Goal: Task Accomplishment & Management: Complete application form

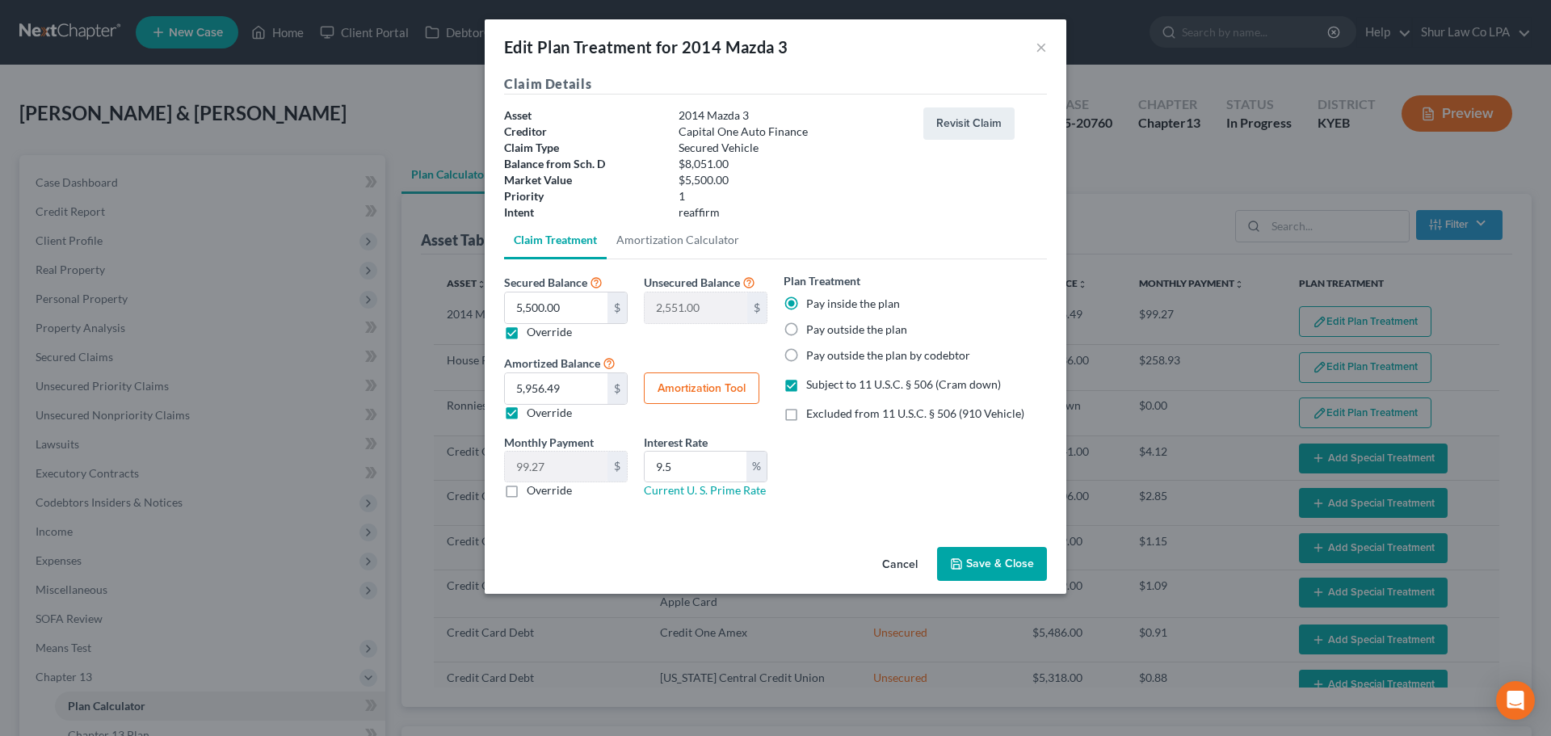
select select "59"
click at [1009, 564] on button "Save & Close" at bounding box center [992, 564] width 110 height 34
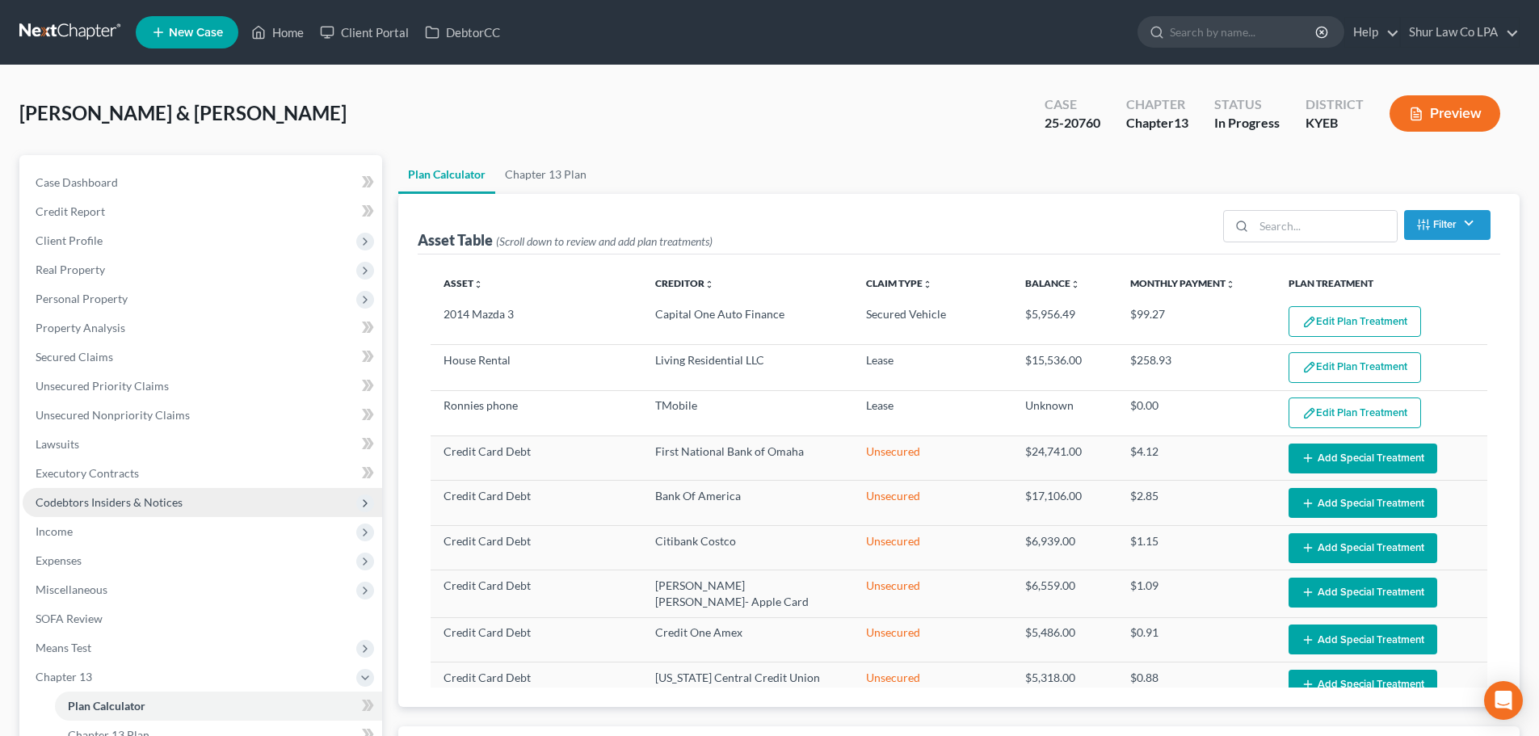
select select "59"
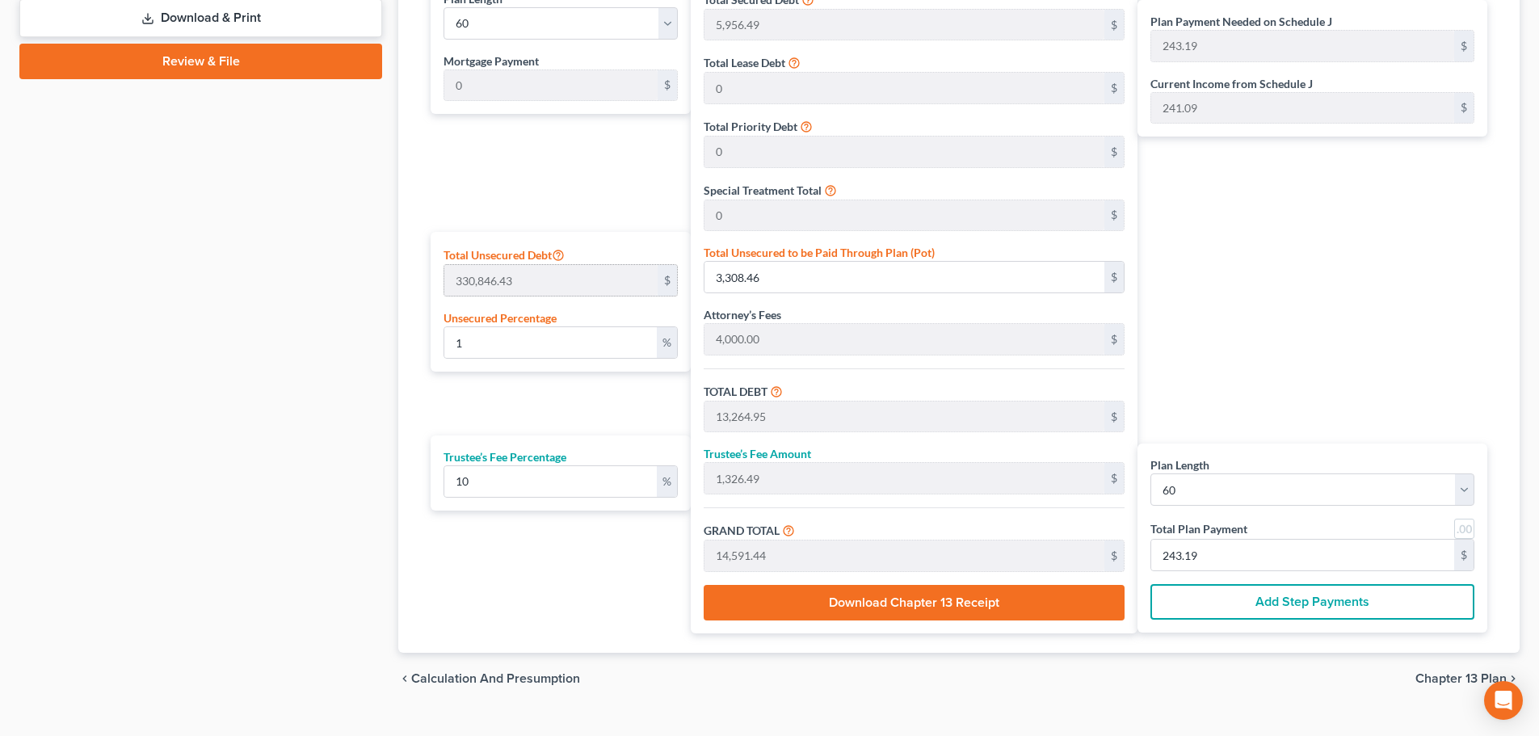
scroll to position [808, 0]
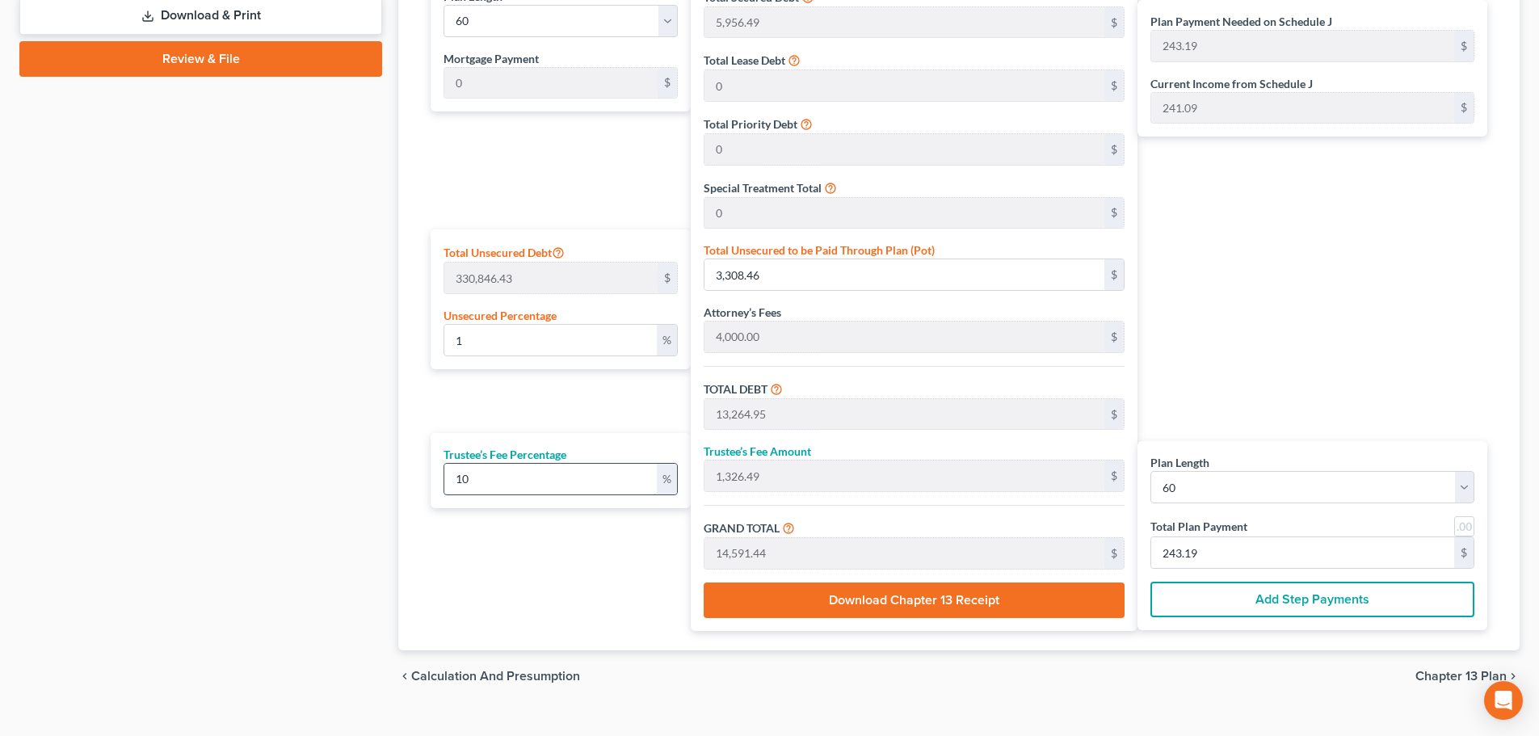
click at [499, 475] on input "10" at bounding box center [550, 479] width 213 height 31
click at [499, 474] on input "10" at bounding box center [550, 479] width 213 height 31
type input "7"
type input "928.54"
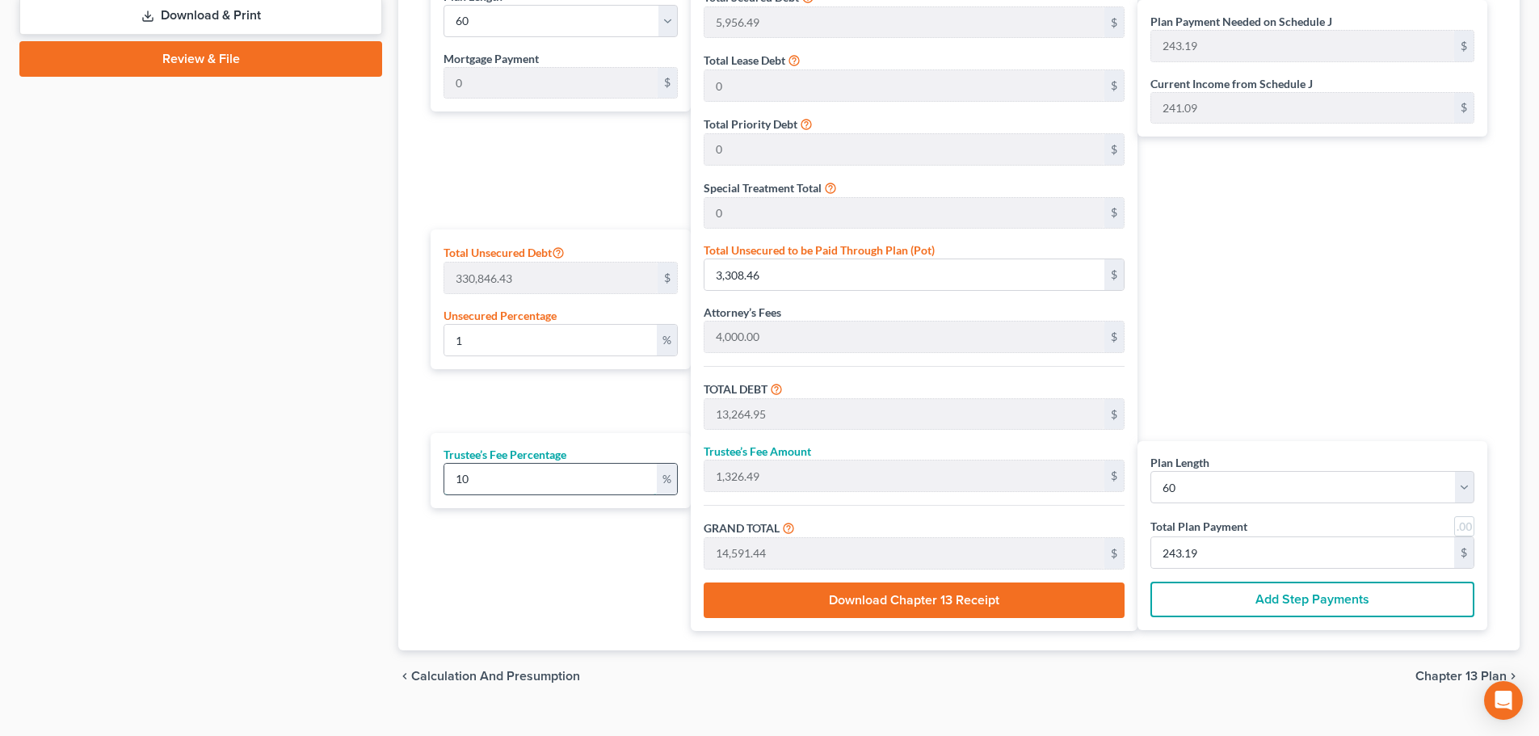
type input "14,193.50"
type input "236.55"
type input "7.5"
type input "994.87"
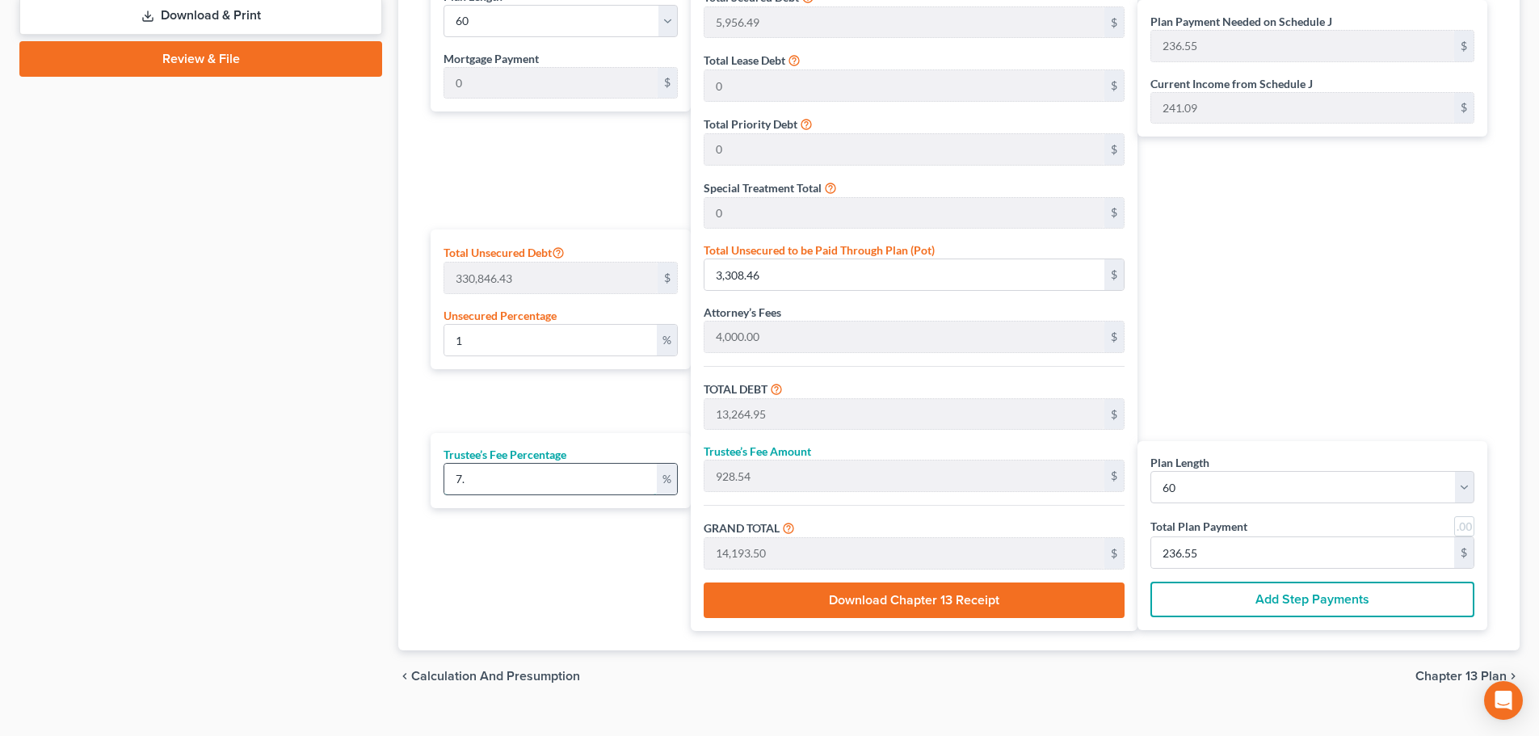
type input "14,259.82"
type input "237.66"
click at [508, 570] on div "Plan Length 1 2 3 4 5 6 7 8 9 10 11 12 13 14 15 16 17 18 19 20 21 22 23 24 25 2…" at bounding box center [557, 303] width 268 height 656
click at [501, 473] on input "7.5" at bounding box center [550, 479] width 213 height 31
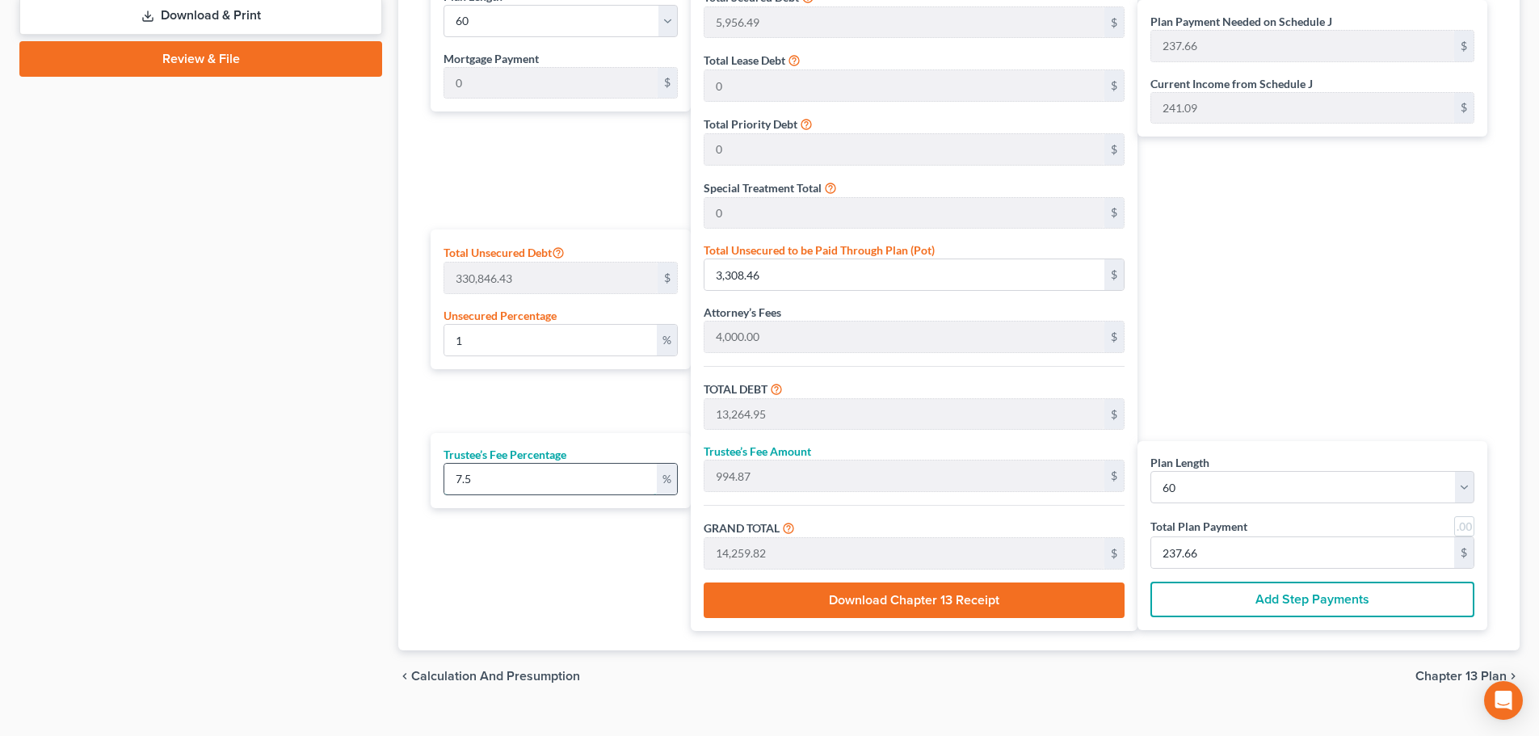
click at [501, 473] on input "7.5" at bounding box center [550, 479] width 213 height 31
type input "9"
type input "1,193.84"
type input "14,458.80"
type input "240.98"
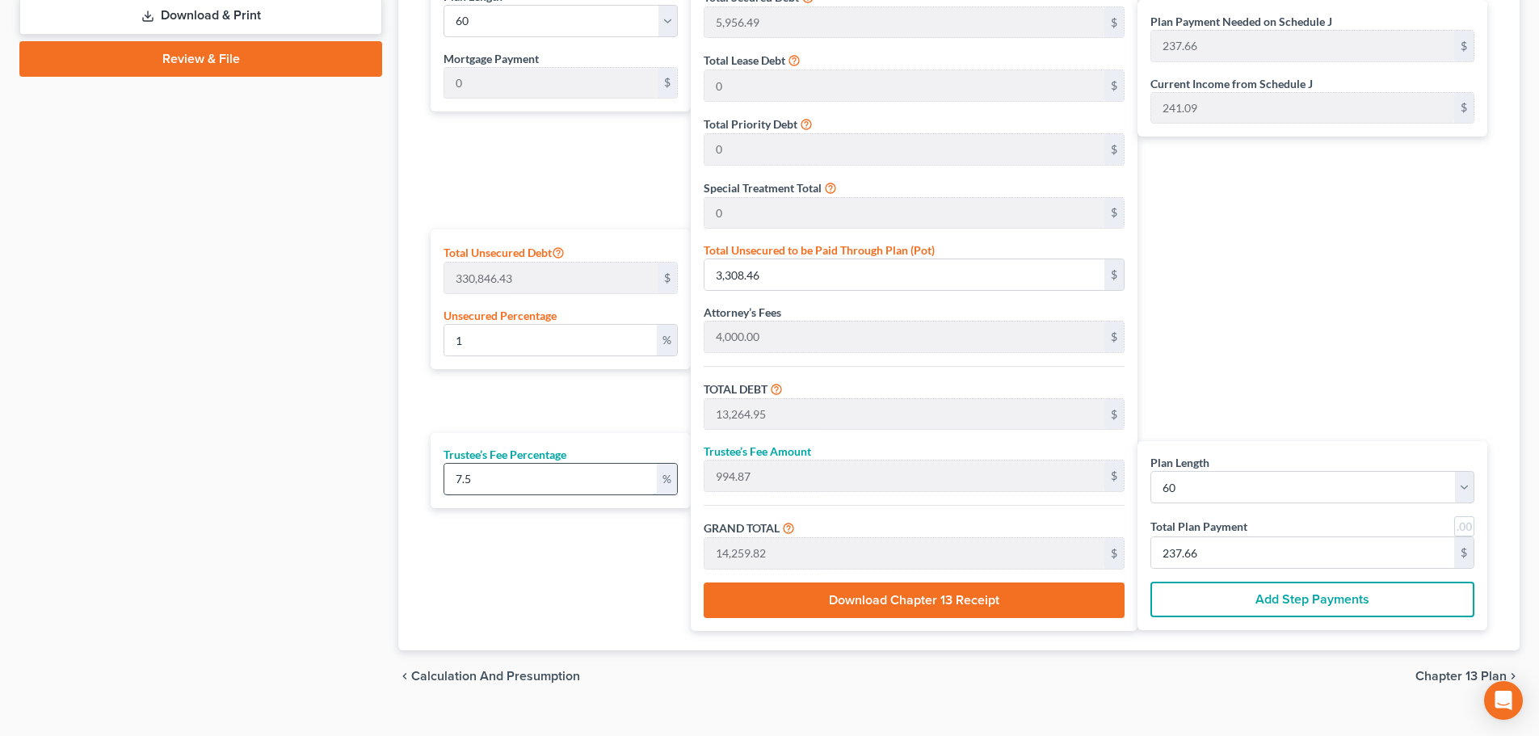
type input "240.98"
type input "9.5"
type input "1,260.17"
type input "14,525.12"
type input "242.08"
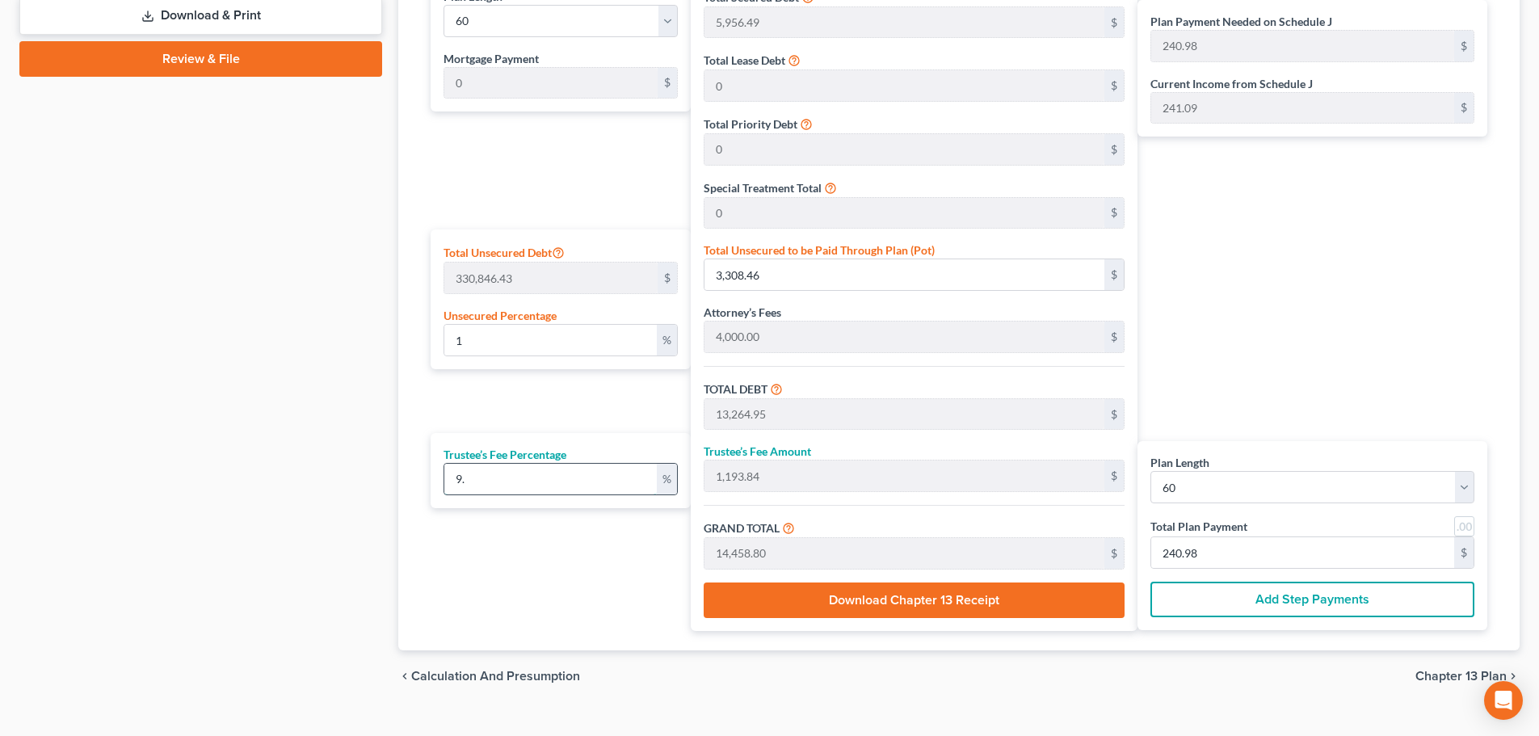
type input "242.08"
click at [537, 551] on div "Plan Length 1 2 3 4 5 6 7 8 9 10 11 12 13 14 15 16 17 18 19 20 21 22 23 24 25 2…" at bounding box center [557, 303] width 268 height 656
click at [536, 560] on div "Plan Length 1 2 3 4 5 6 7 8 9 10 11 12 13 14 15 16 17 18 19 20 21 22 23 24 25 2…" at bounding box center [557, 303] width 268 height 656
click at [531, 478] on input "9.5" at bounding box center [550, 479] width 213 height 31
click at [530, 478] on input "9.5" at bounding box center [550, 479] width 213 height 31
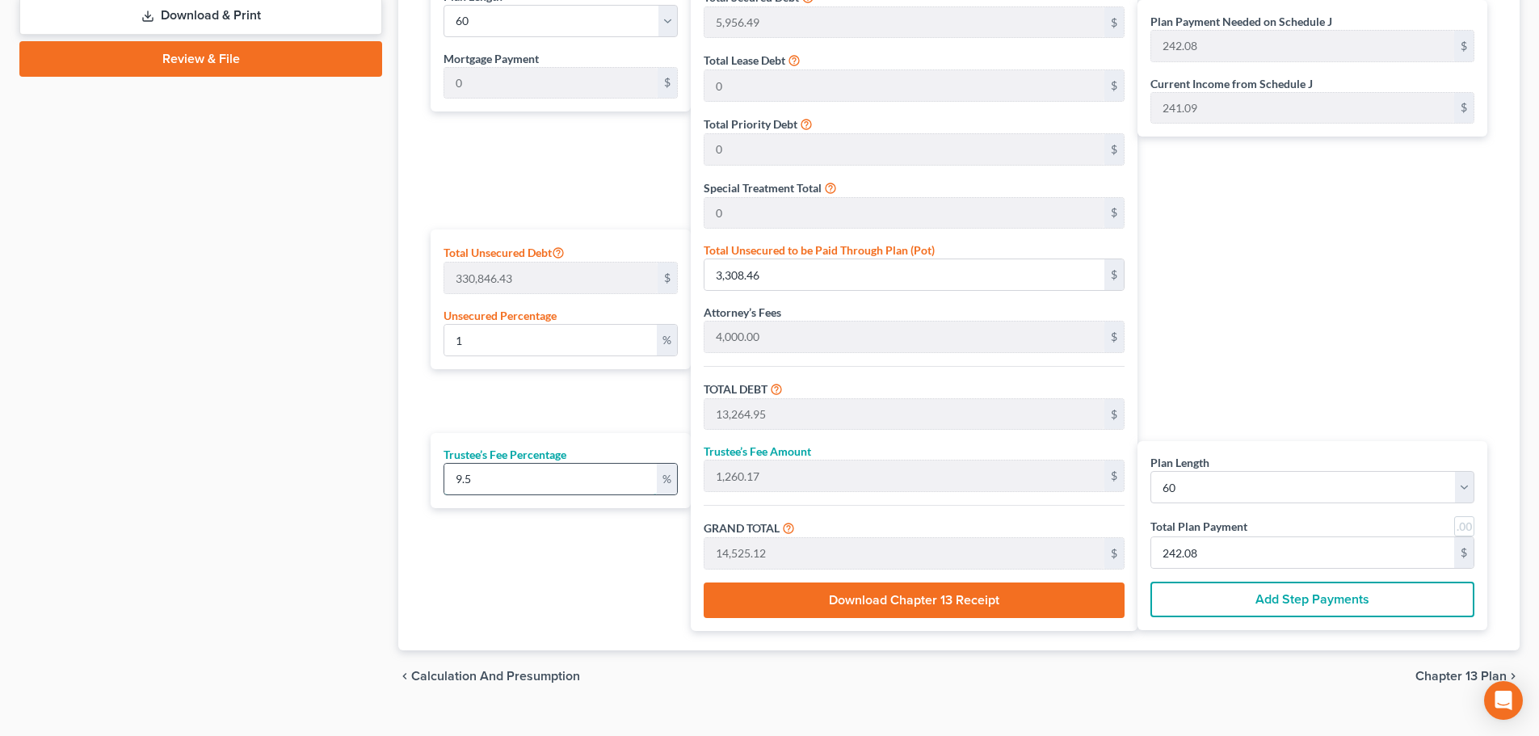
click at [530, 478] on input "9.5" at bounding box center [550, 479] width 213 height 31
type input "9"
type input "1,193.84"
type input "14,458.80"
type input "240.98"
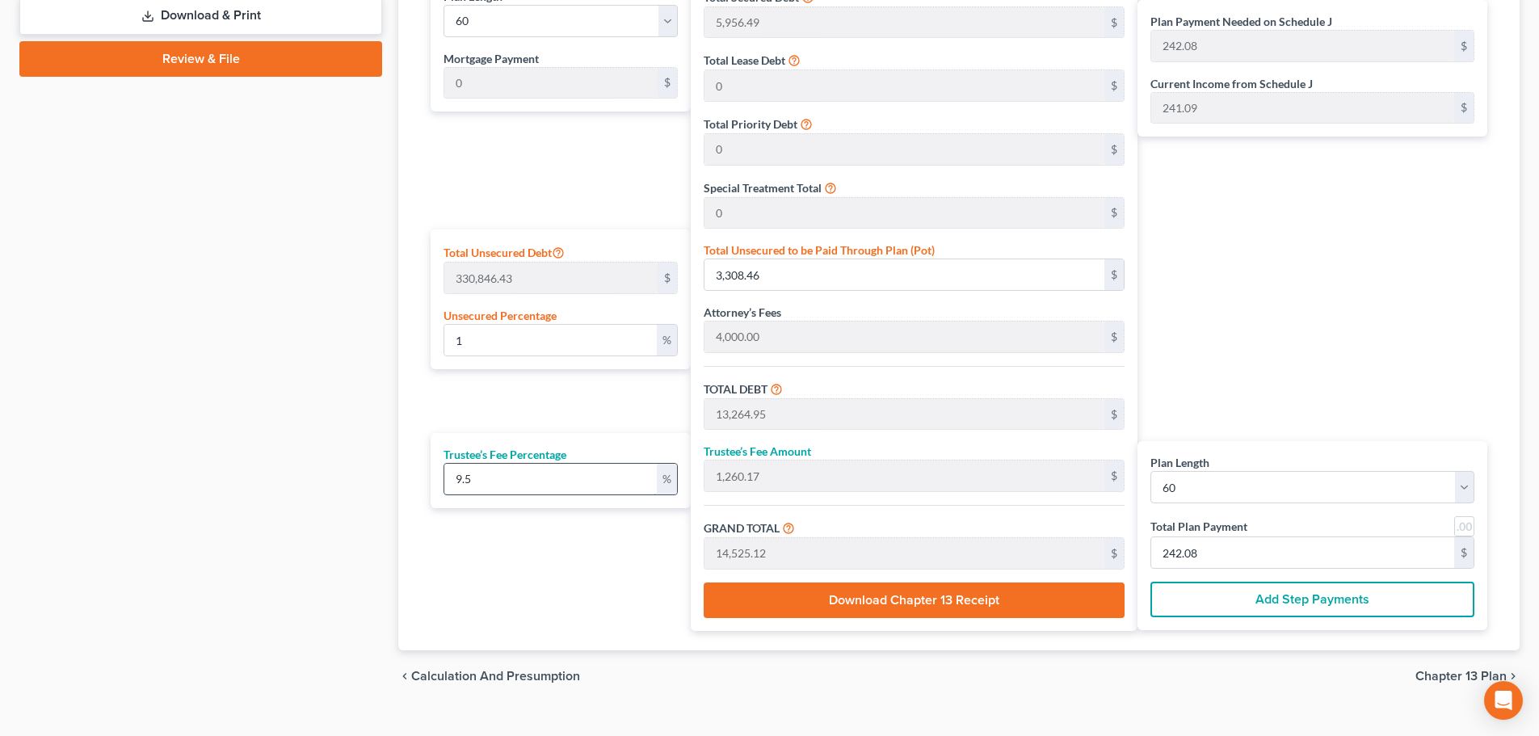
type input "240.98"
click at [558, 546] on div "Plan Length 1 2 3 4 5 6 7 8 9 10 11 12 13 14 15 16 17 18 19 20 21 22 23 24 25 2…" at bounding box center [557, 303] width 268 height 656
click at [513, 465] on input "9" at bounding box center [550, 479] width 213 height 31
type input "1"
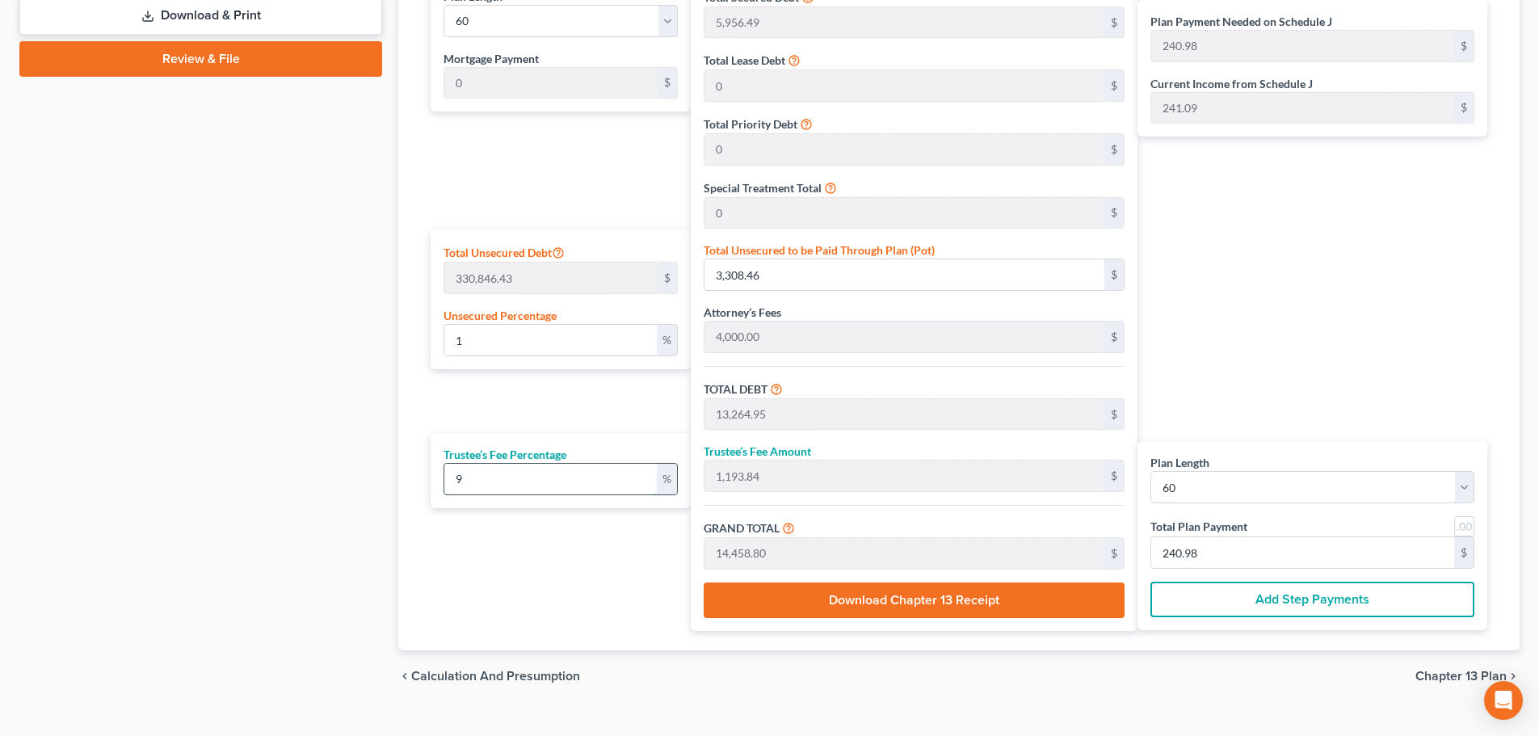
type input "132.64"
type input "13,397.60"
type input "223.29"
type input "10"
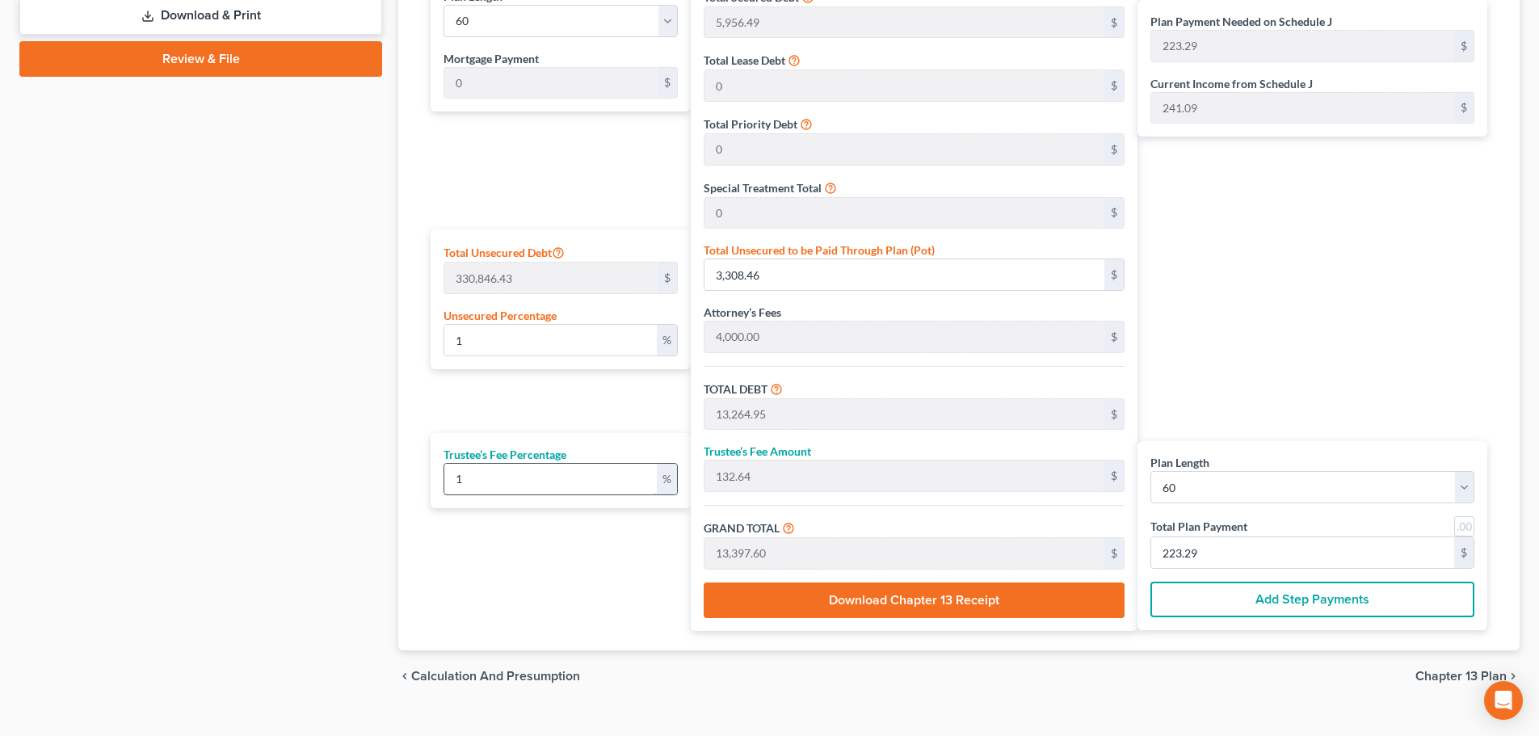
type input "1,326.49"
type input "14,591.44"
type input "243.19"
type input "10"
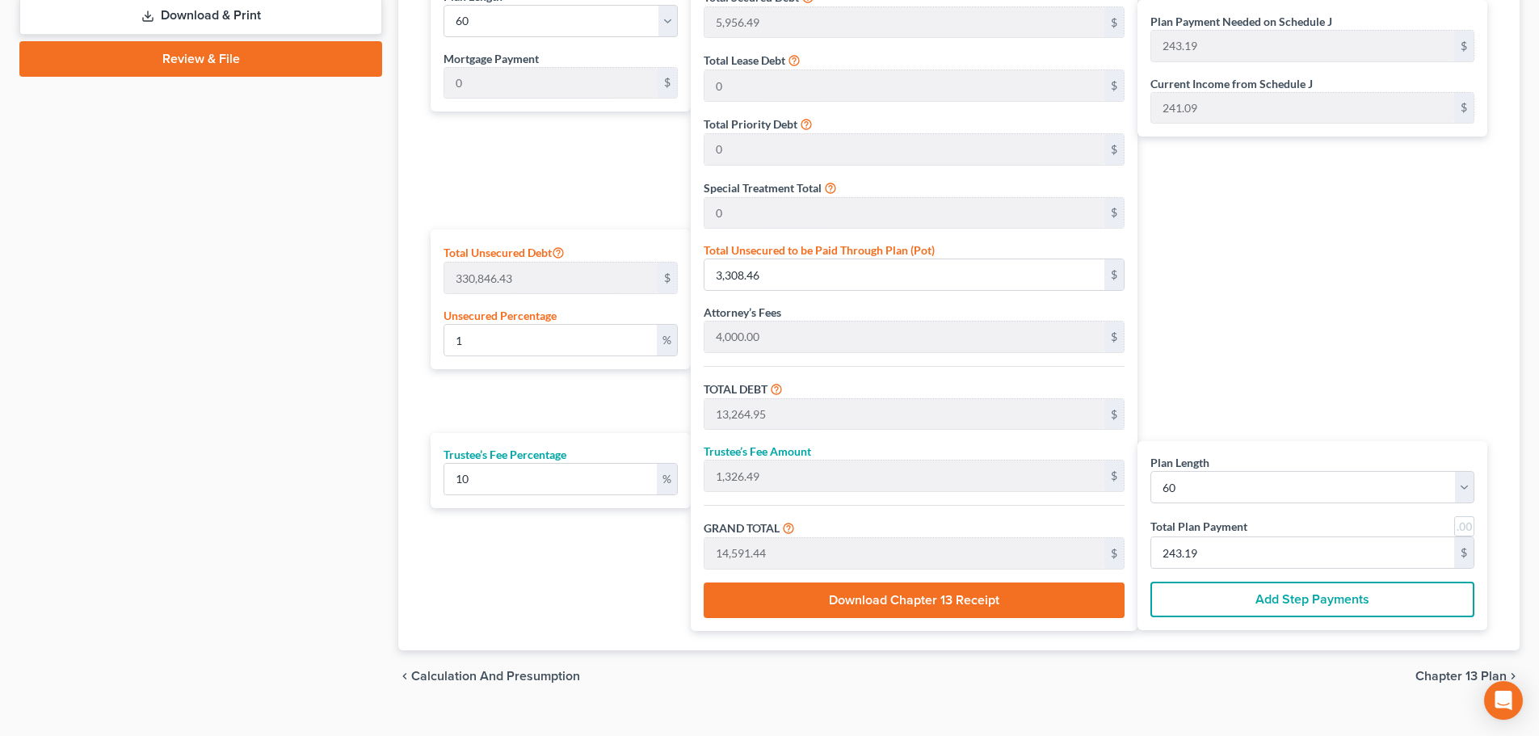
click at [520, 564] on div "Plan Length 1 2 3 4 5 6 7 8 9 10 11 12 13 14 15 16 17 18 19 20 21 22 23 24 25 2…" at bounding box center [557, 303] width 268 height 656
click at [1235, 554] on input "243.19" at bounding box center [1302, 552] width 303 height 31
type input "0"
type input "1.18"
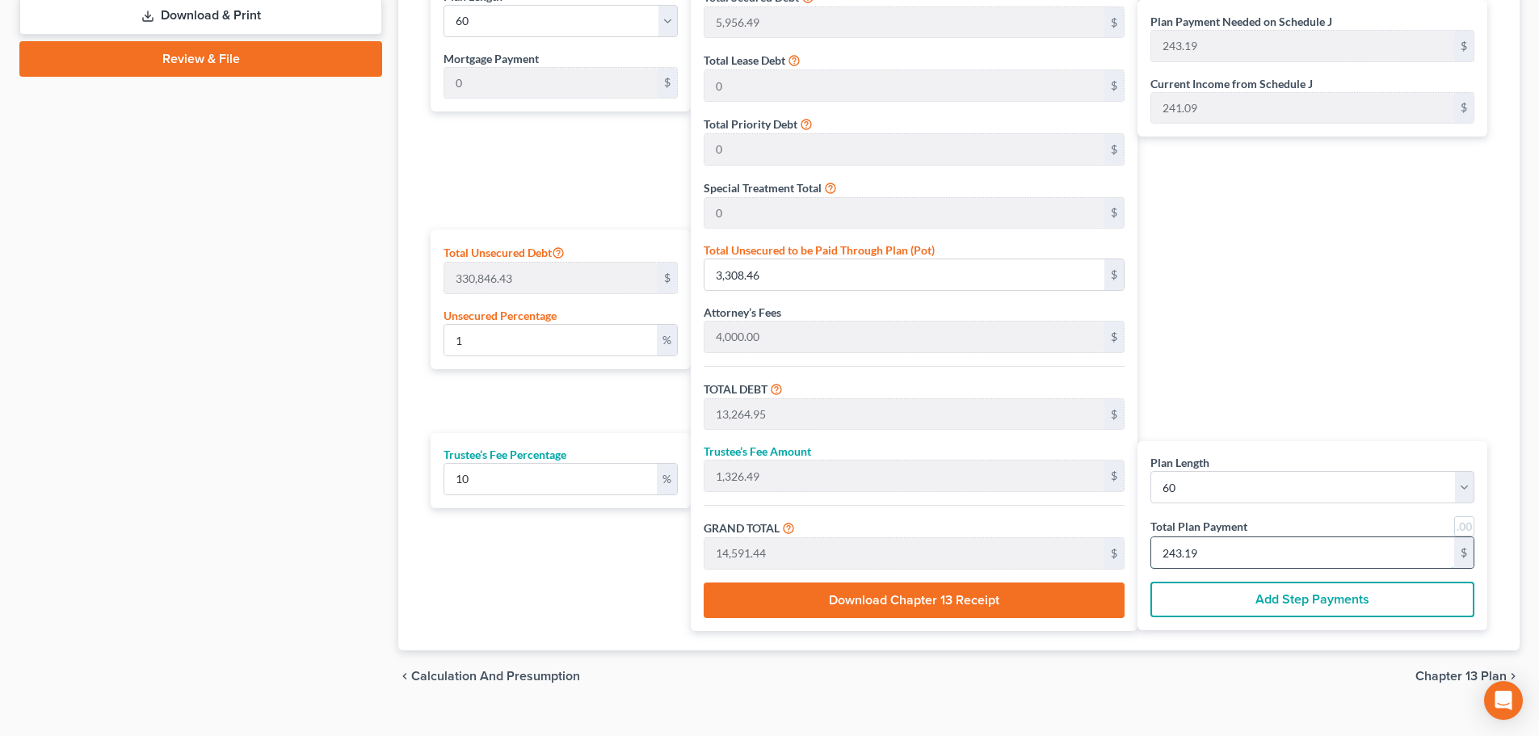
type input "0.11"
type input "1.30"
type input "2"
type input "14.25"
type input "1.42"
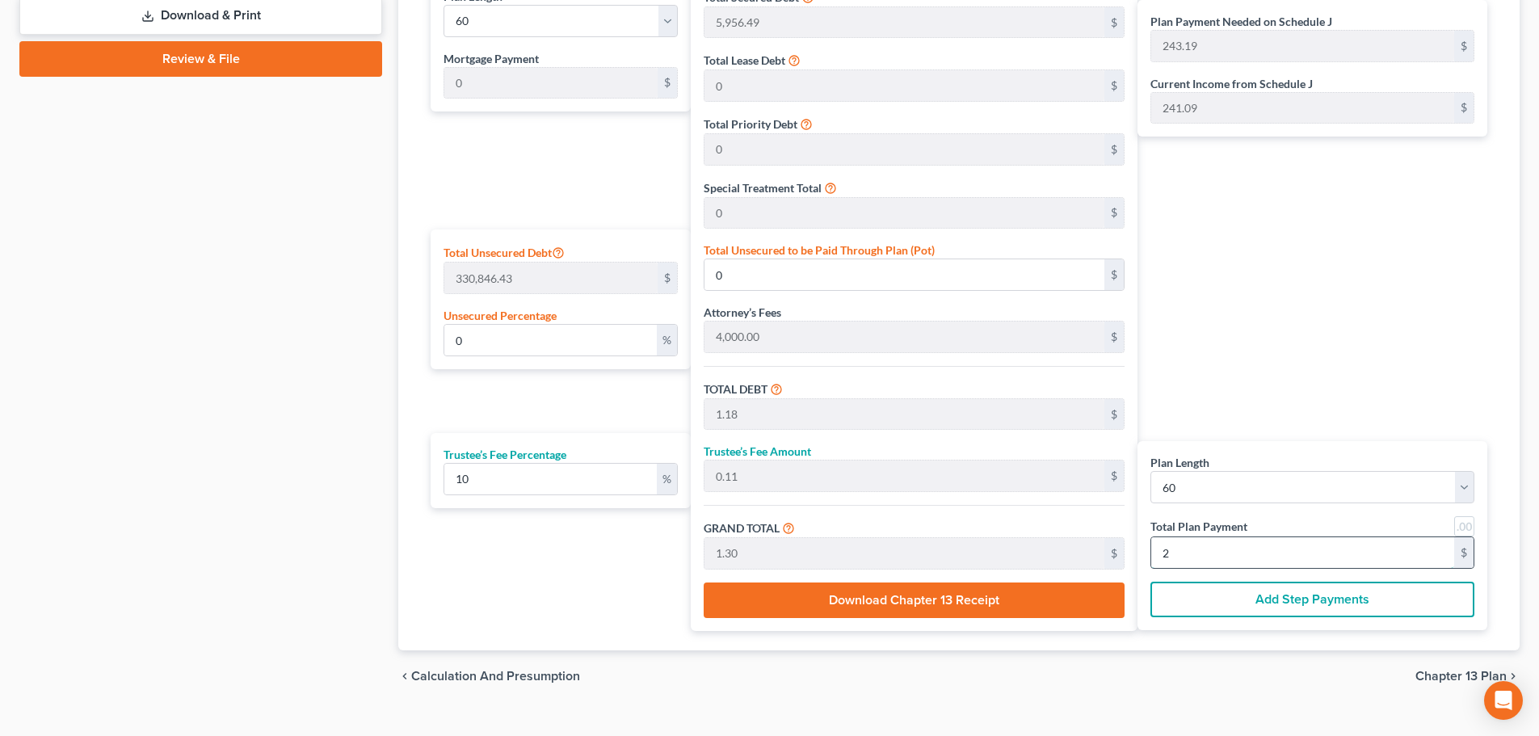
type input "15.68"
type input "24"
type input "1.41"
type input "4,669.01"
type input "144.95"
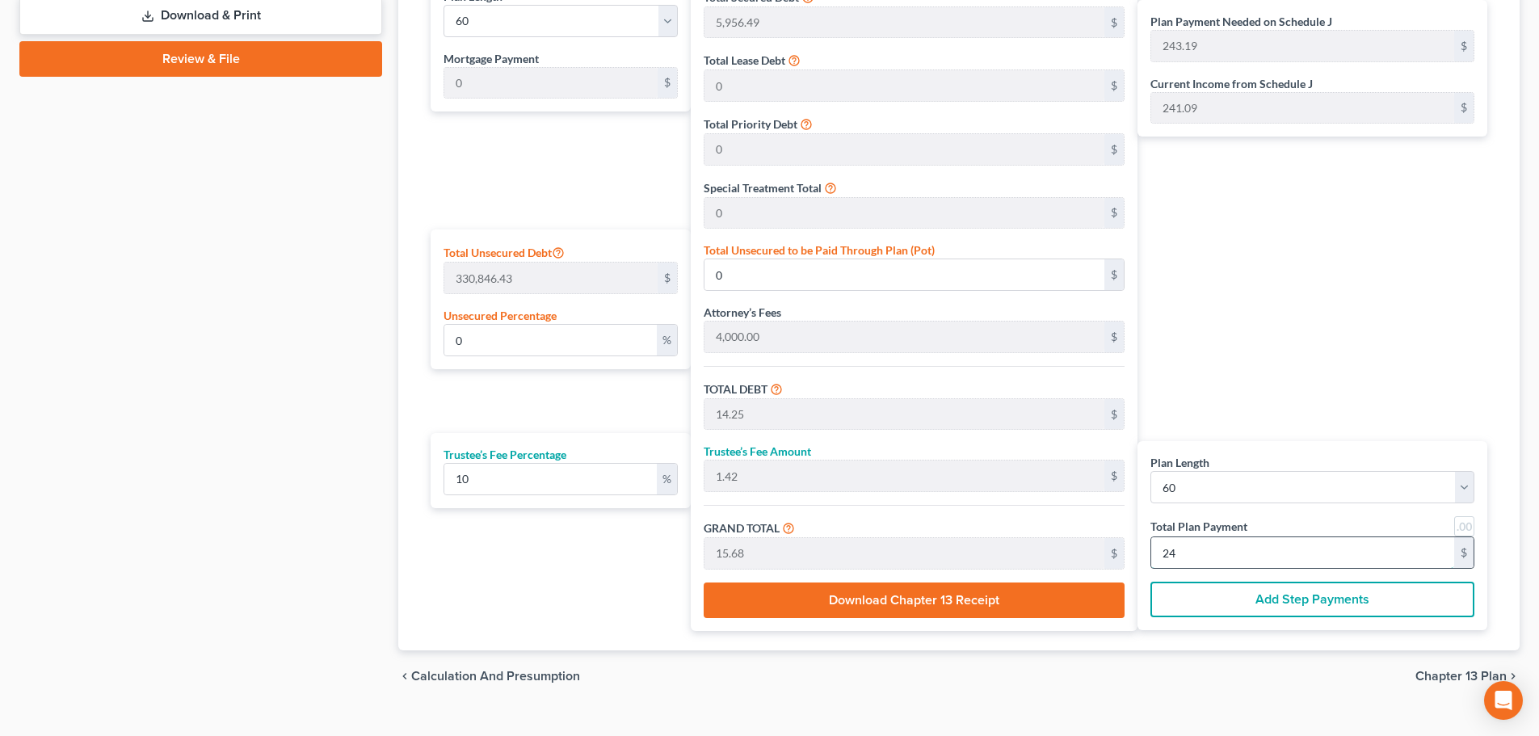
type input "14.49"
type input "159.44"
type input "244.00"
click at [617, 580] on div "Plan Length 1 2 3 4 5 6 7 8 9 10 11 12 13 14 15 16 17 18 19 20 21 22 23 24 25 2…" at bounding box center [557, 303] width 268 height 656
click at [606, 478] on input "10" at bounding box center [550, 479] width 213 height 31
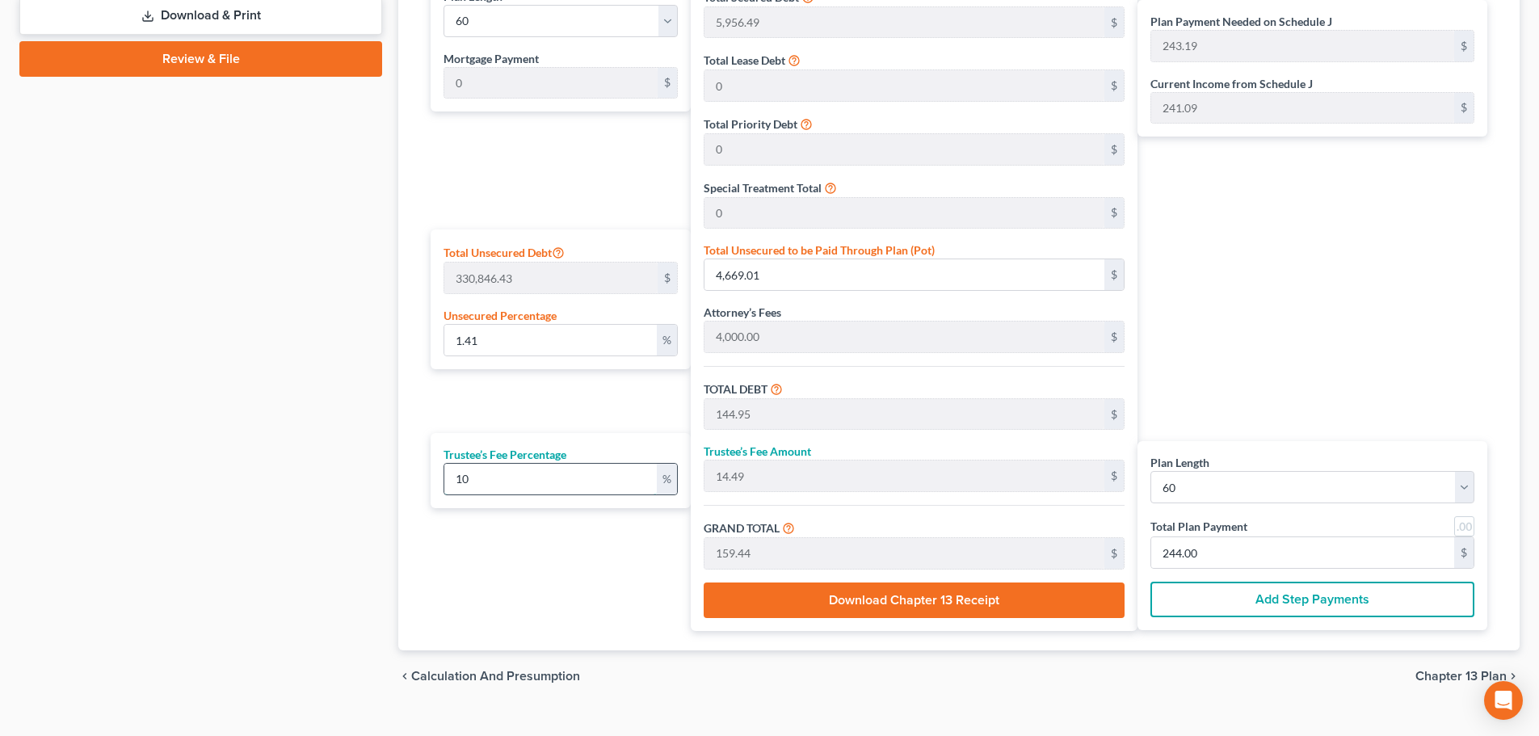
click at [606, 478] on input "10" at bounding box center [550, 479] width 213 height 31
click at [648, 465] on input "10" at bounding box center [550, 479] width 213 height 31
click at [1226, 545] on input "244.00" at bounding box center [1302, 552] width 303 height 31
type input "0"
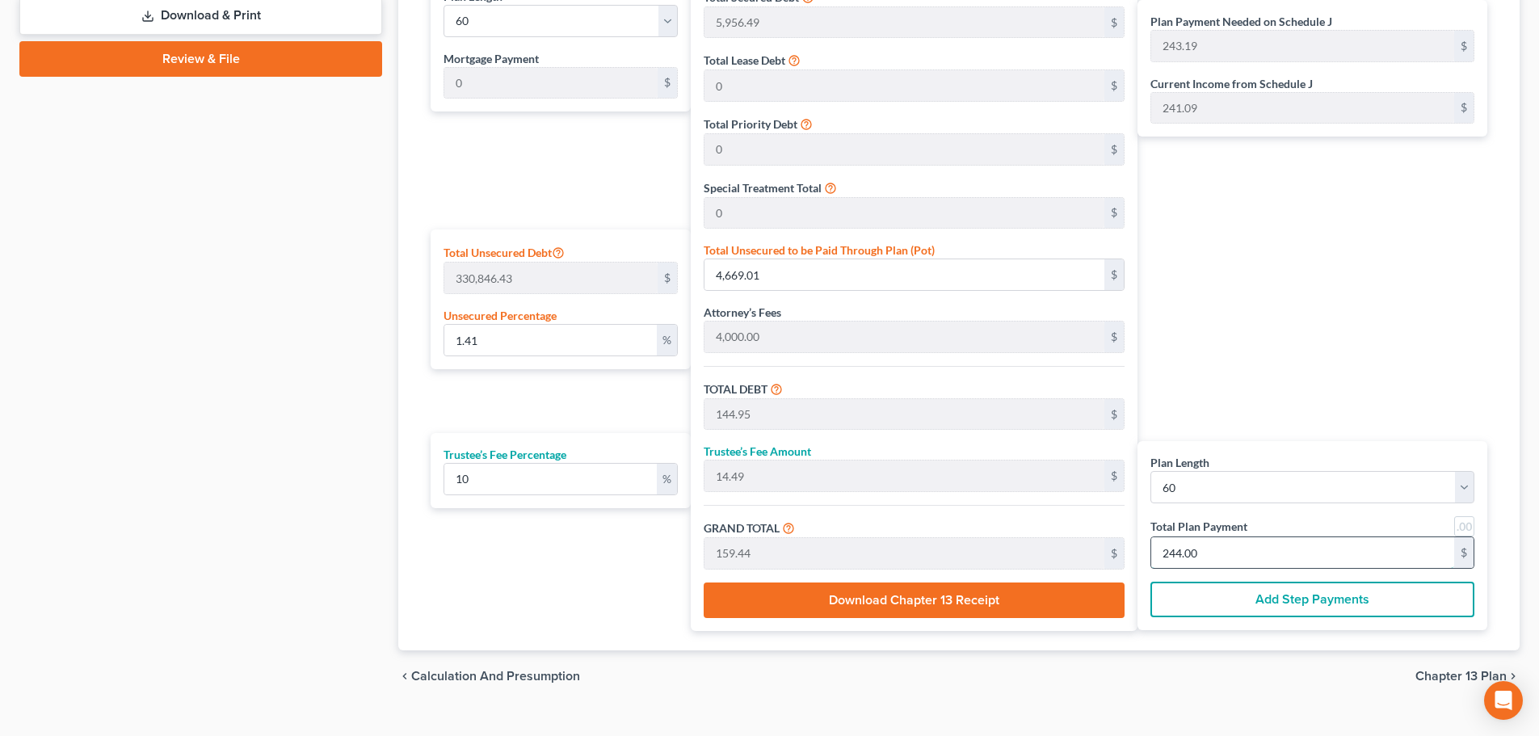
type input "1.18"
type input "0.11"
type input "1.30"
type input "2"
type input "14.25"
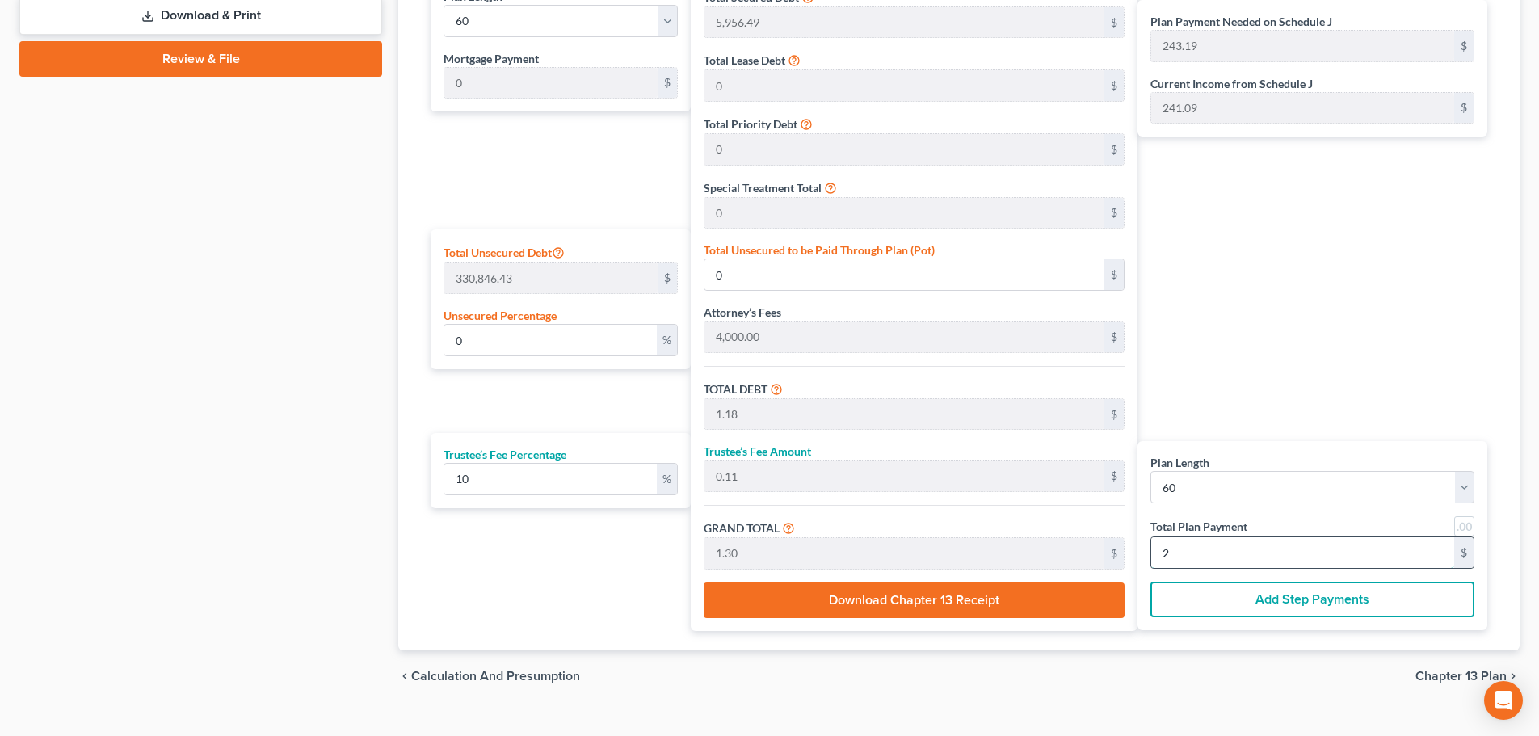
type input "1.42"
type input "15.68"
type input "24"
type input "1.39"
type input "4,609.07"
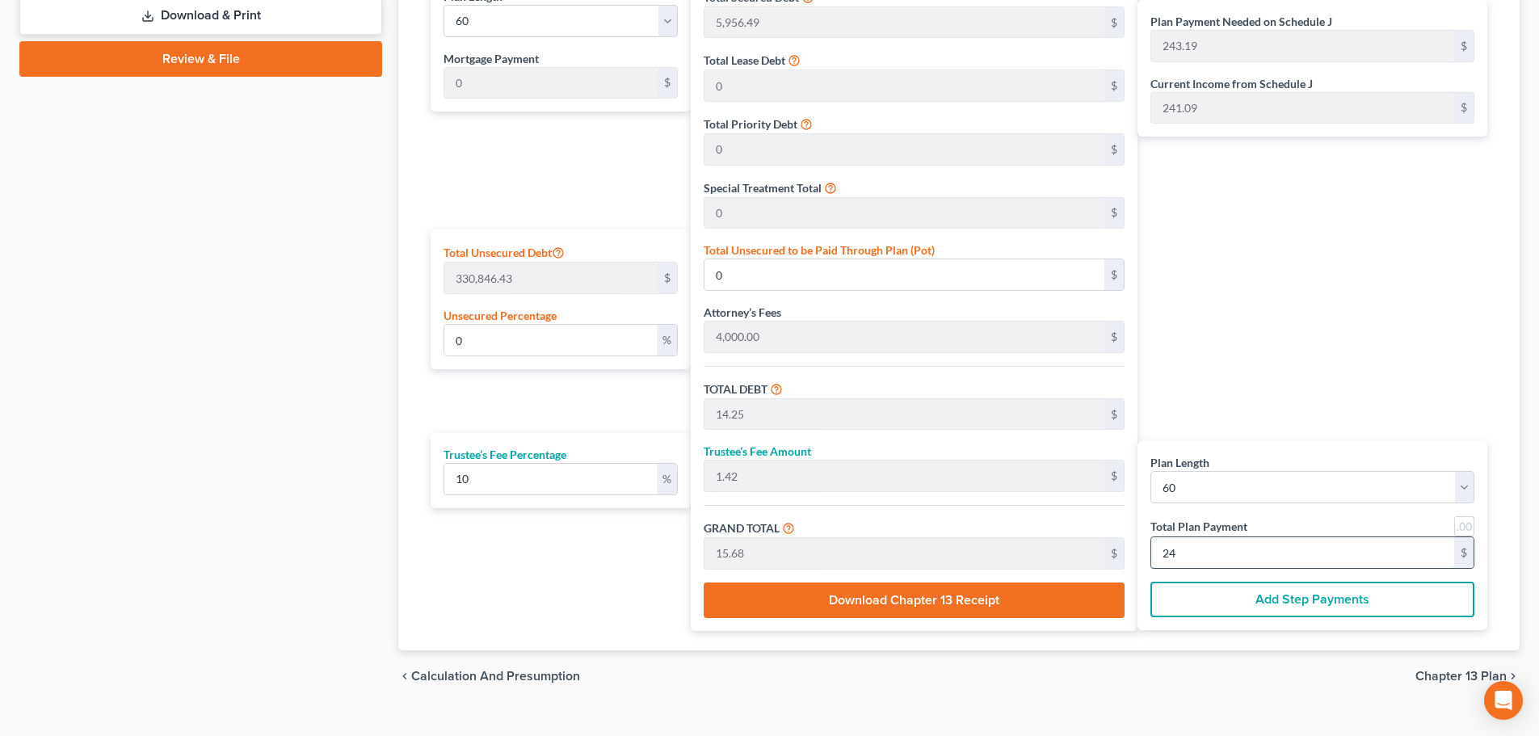
type input "144.35"
type input "14.43"
type input "158.79"
type input "243"
type input "0"
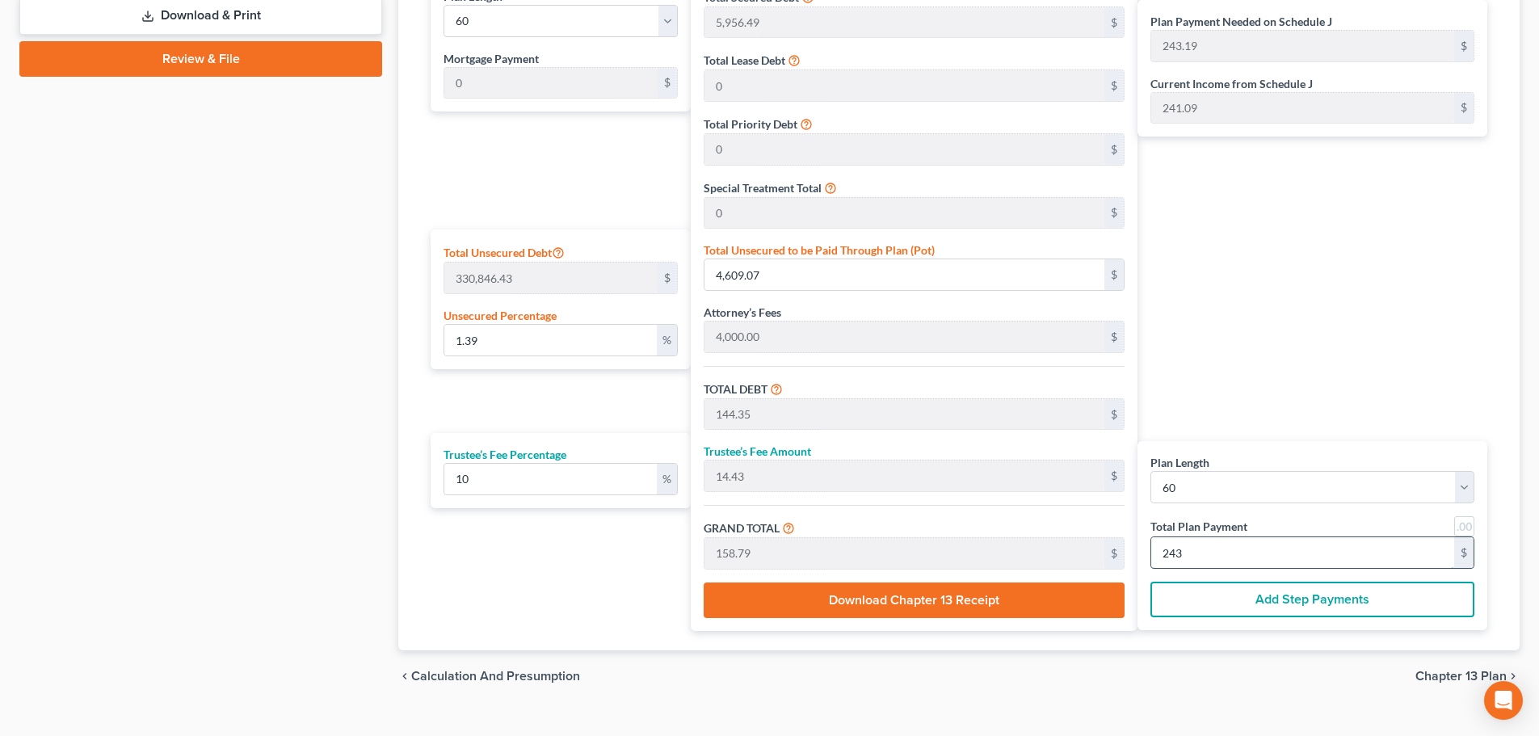
type input "0"
type input "14.25"
type input "1.42"
type input "15.68"
type input "24"
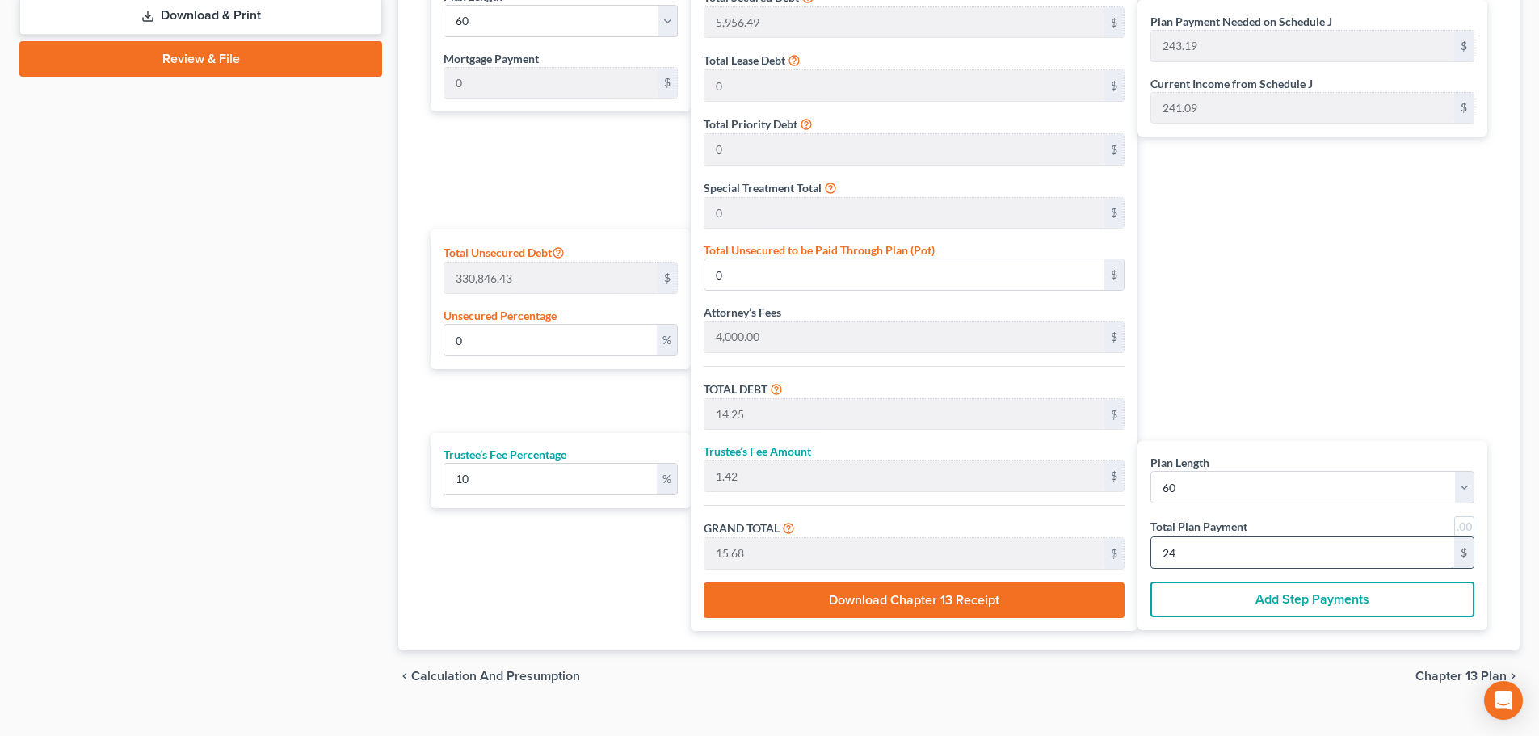
type input "1.34"
type input "4,429.25"
type input "142.57"
type input "14.25"
type input "156.83"
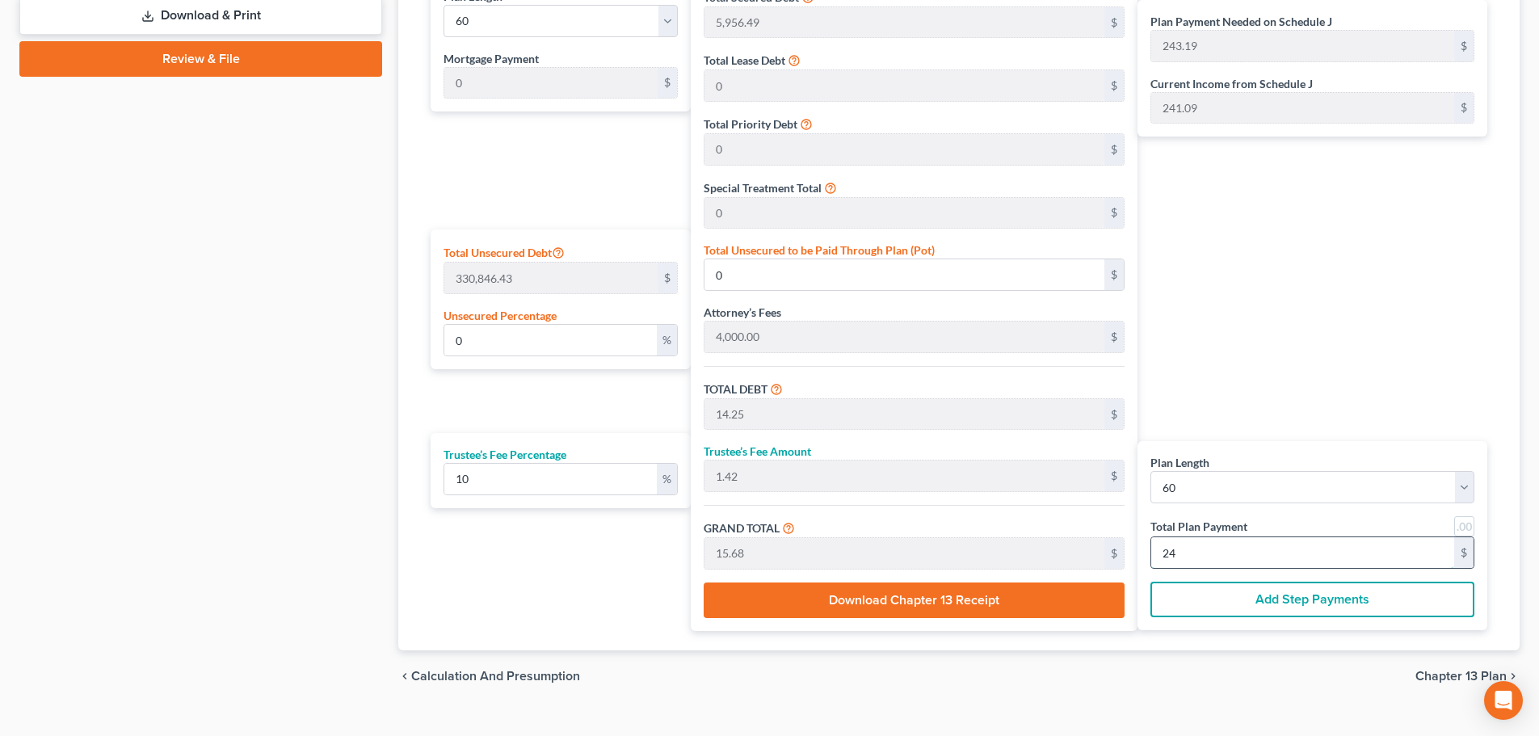
type input "240"
type input "0"
type input "14.25"
type input "1.42"
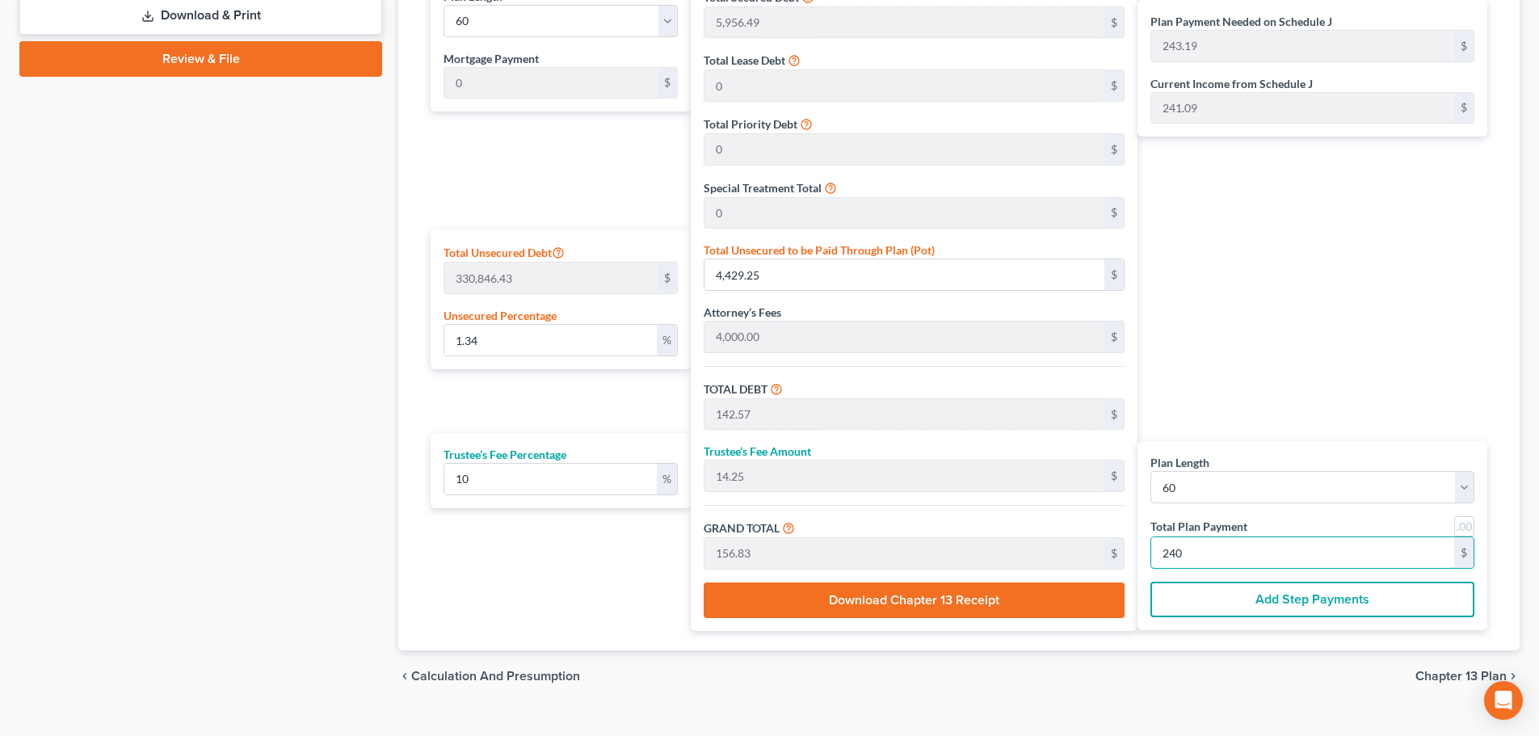
type input "15.68"
type input "24"
type input "1.18"
type input "0.11"
type input "1.30"
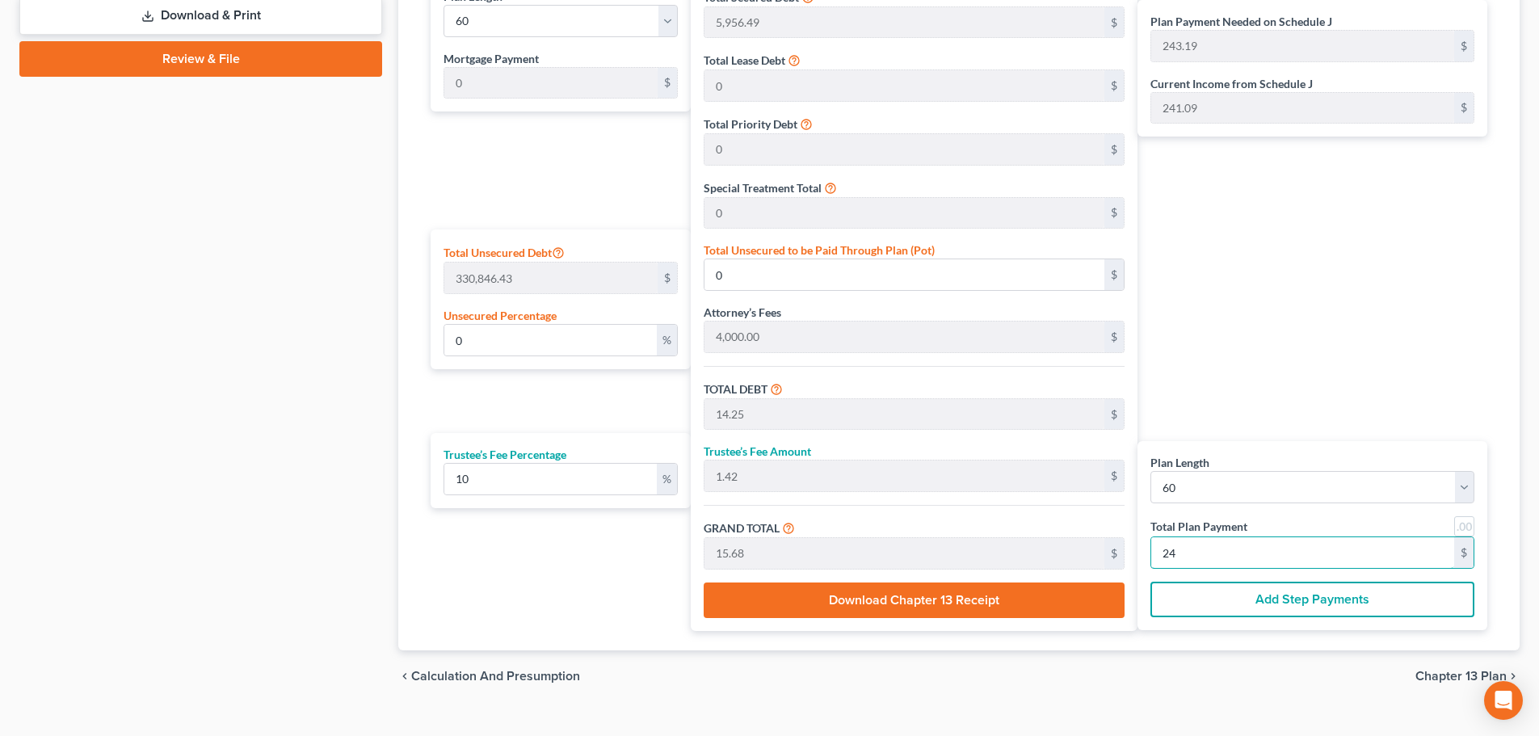
type input "2"
type input "0"
click at [535, 540] on div "Plan Length 1 2 3 4 5 6 7 8 9 10 11 12 13 14 15 16 17 18 19 20 21 22 23 24 25 2…" at bounding box center [557, 303] width 268 height 656
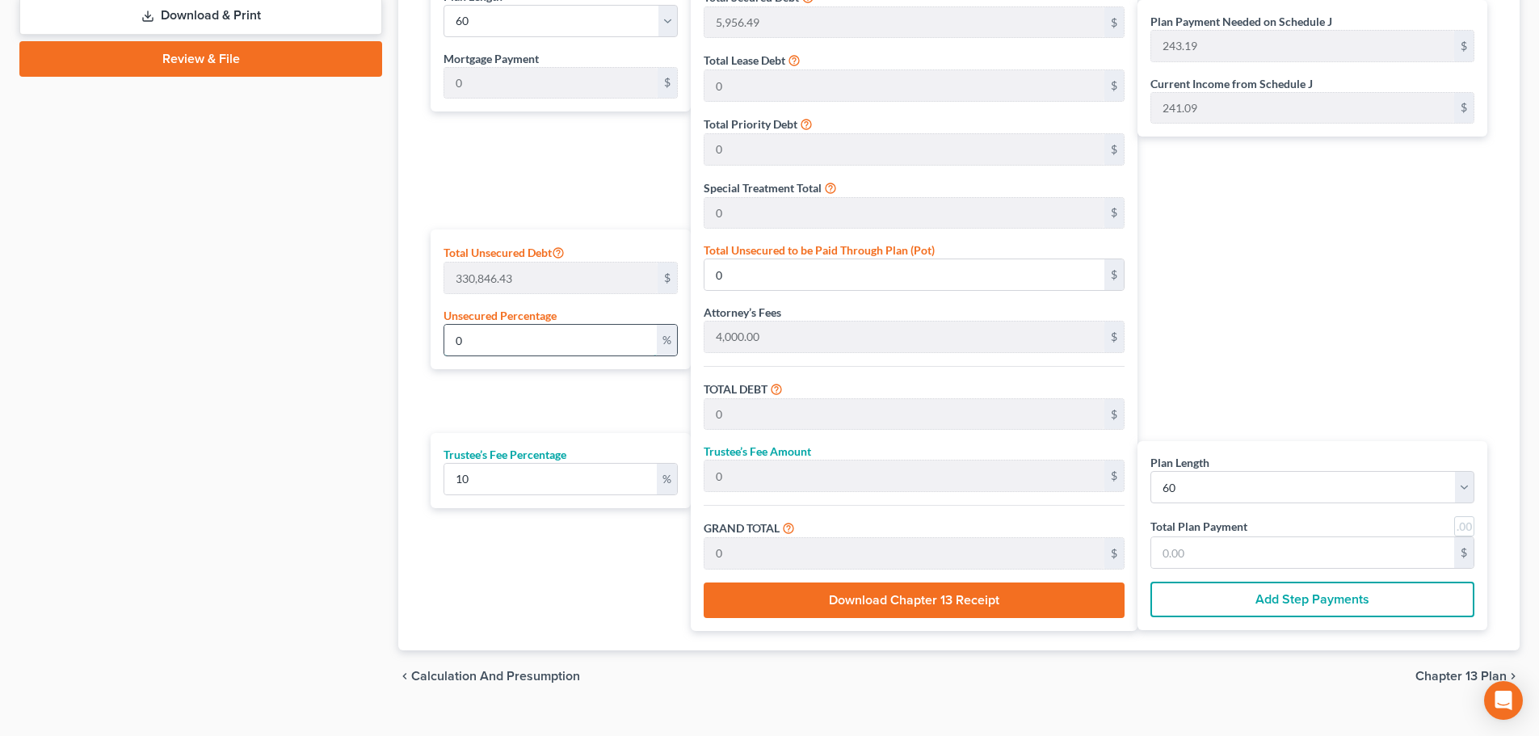
click at [494, 339] on input "0" at bounding box center [550, 340] width 213 height 31
type input "1"
type input "3,308.46"
type input "13,264.95"
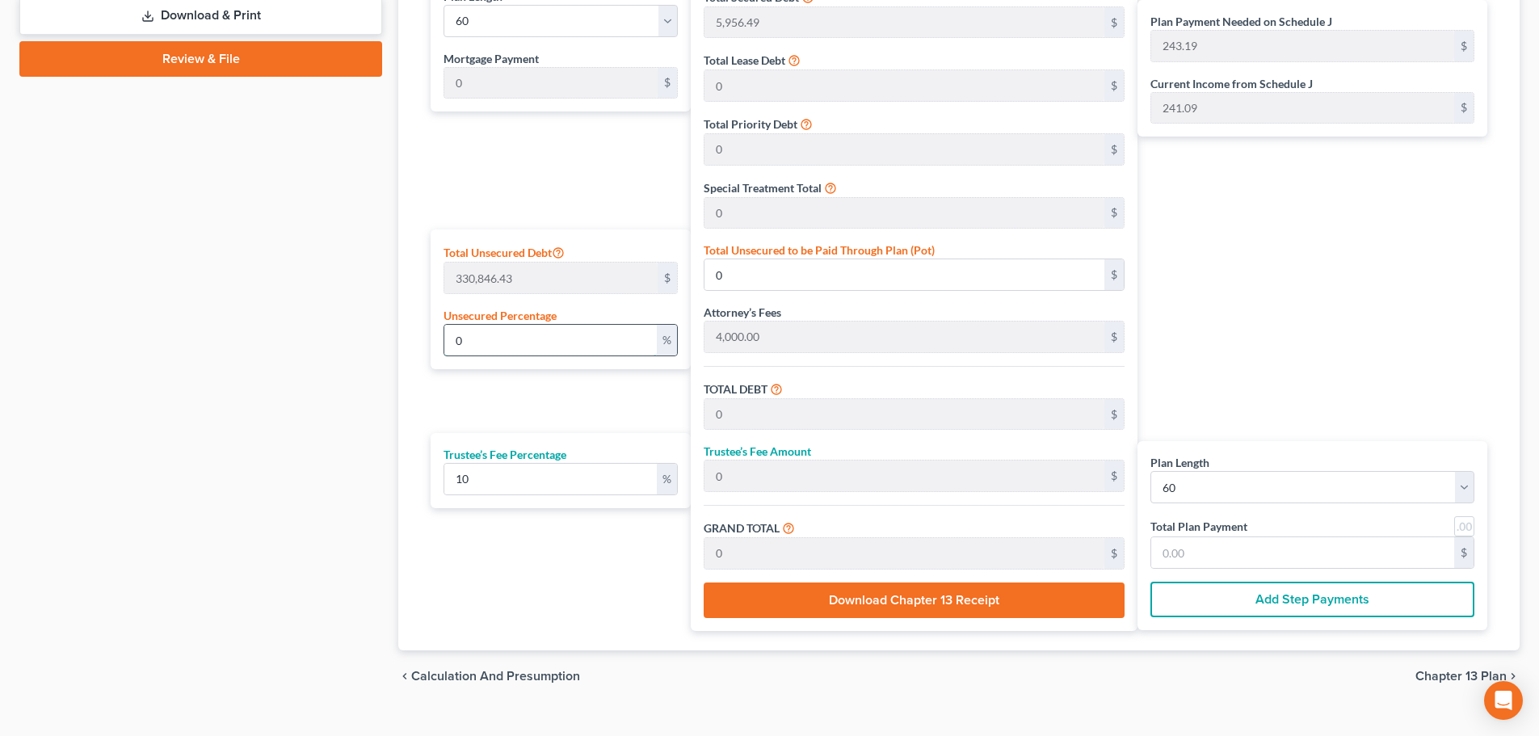
type input "1,326.49"
type input "14,591.44"
type input "243.19"
type input "1"
click at [516, 417] on div "Plan Length 1 2 3 4 5 6 7 8 9 10 11 12 13 14 15 16 17 18 19 20 21 22 23 24 25 2…" at bounding box center [557, 303] width 268 height 656
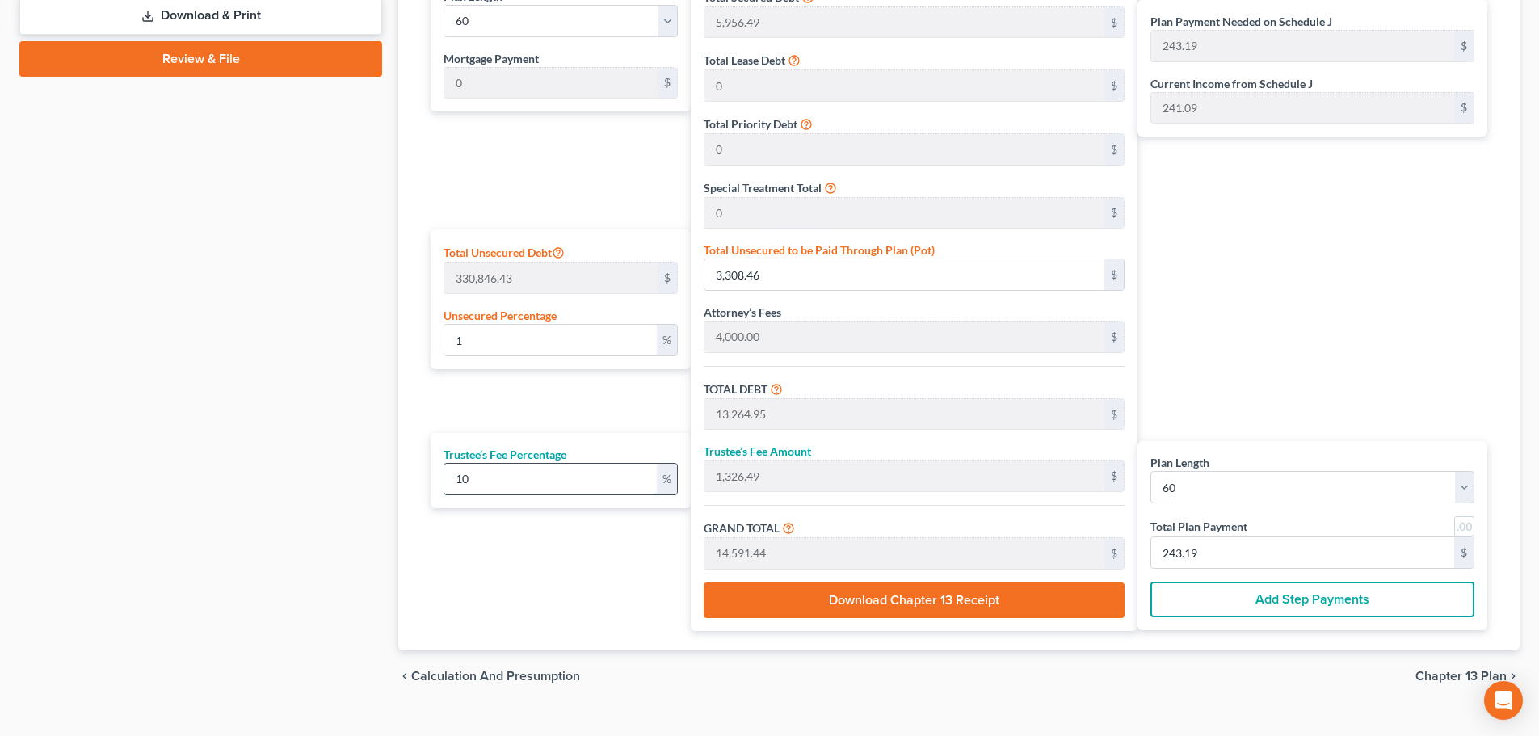
click at [524, 482] on input "10" at bounding box center [550, 479] width 213 height 31
click at [532, 577] on div "Plan Length 1 2 3 4 5 6 7 8 9 10 11 12 13 14 15 16 17 18 19 20 21 22 23 24 25 2…" at bounding box center [557, 303] width 268 height 656
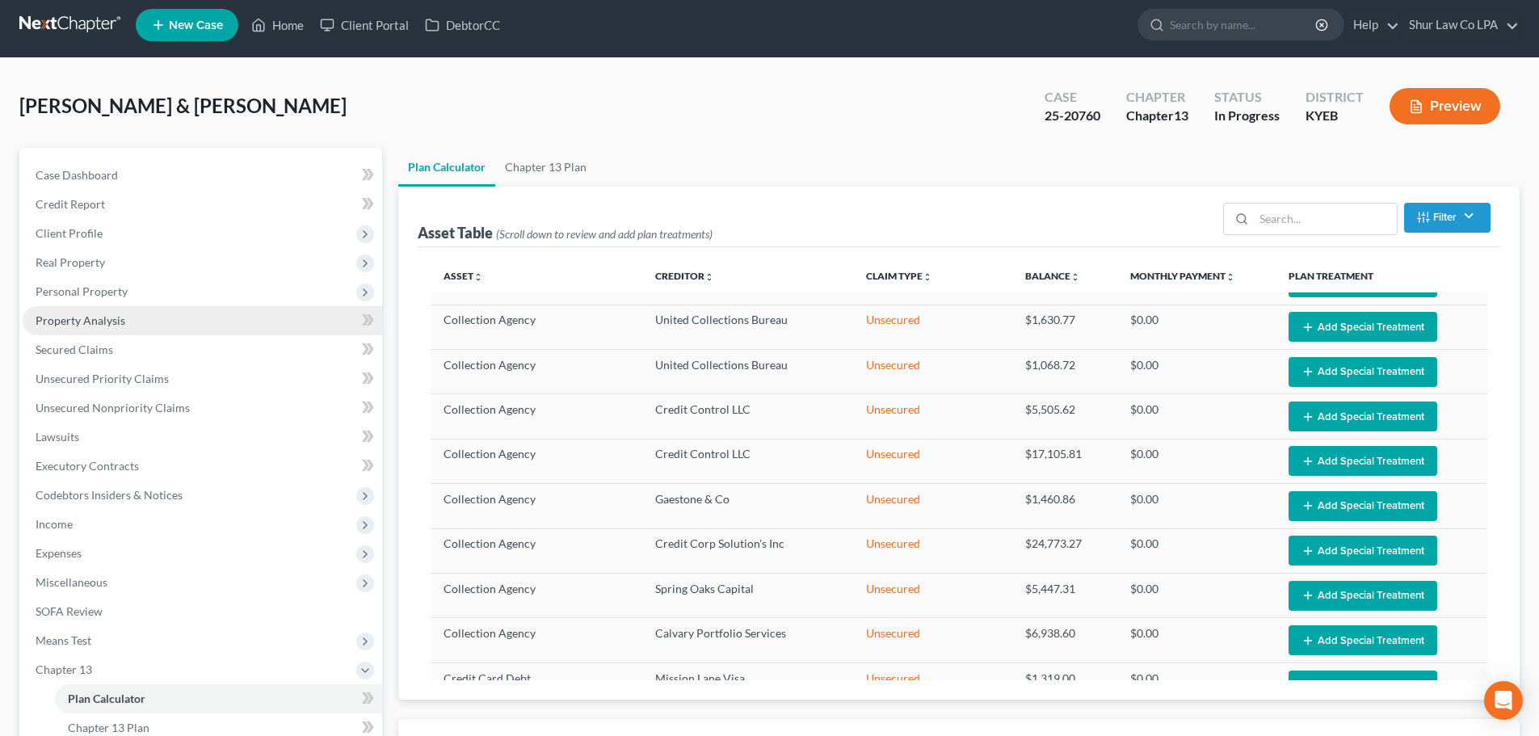
scroll to position [0, 0]
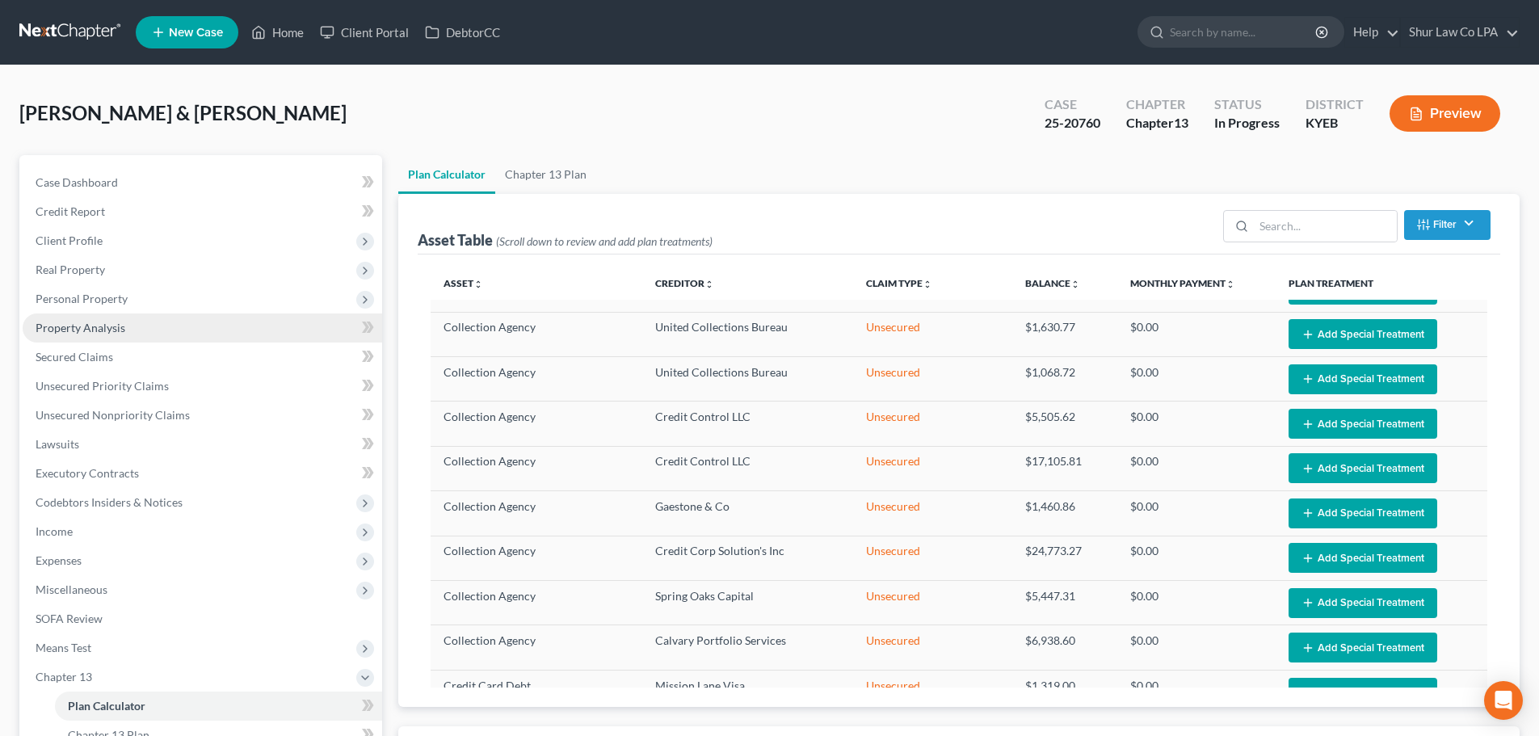
drag, startPoint x: 103, startPoint y: 296, endPoint x: 78, endPoint y: 326, distance: 39.6
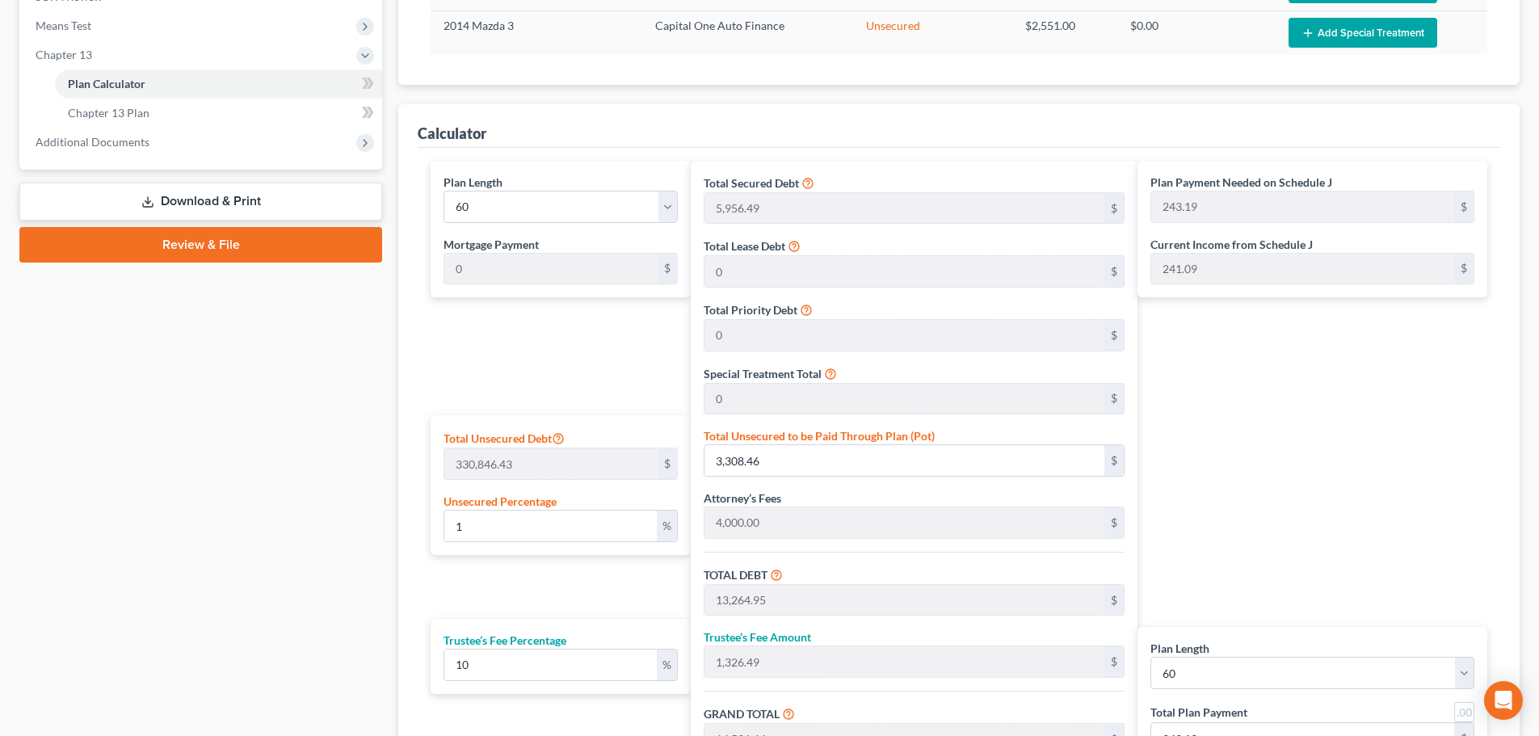
scroll to position [727, 0]
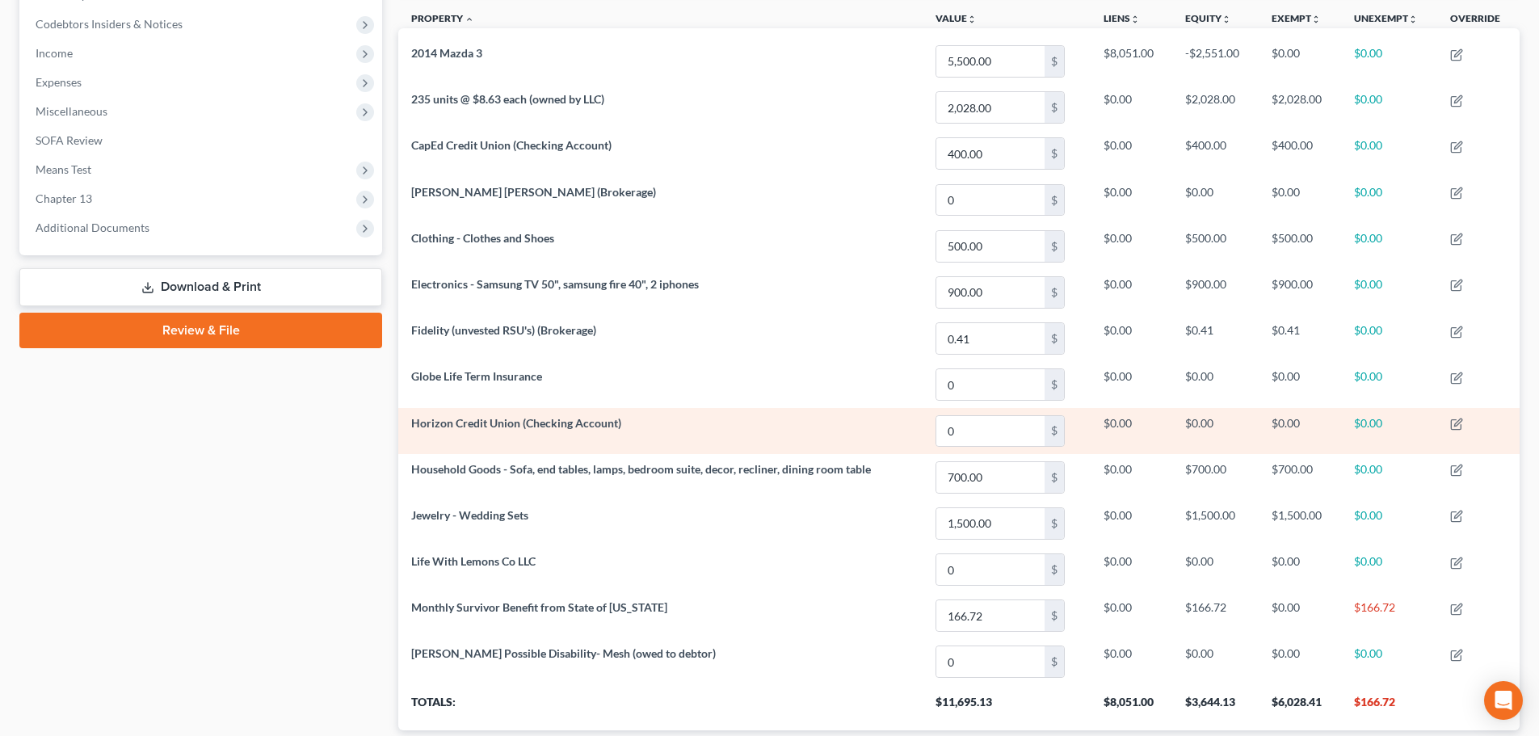
scroll to position [485, 0]
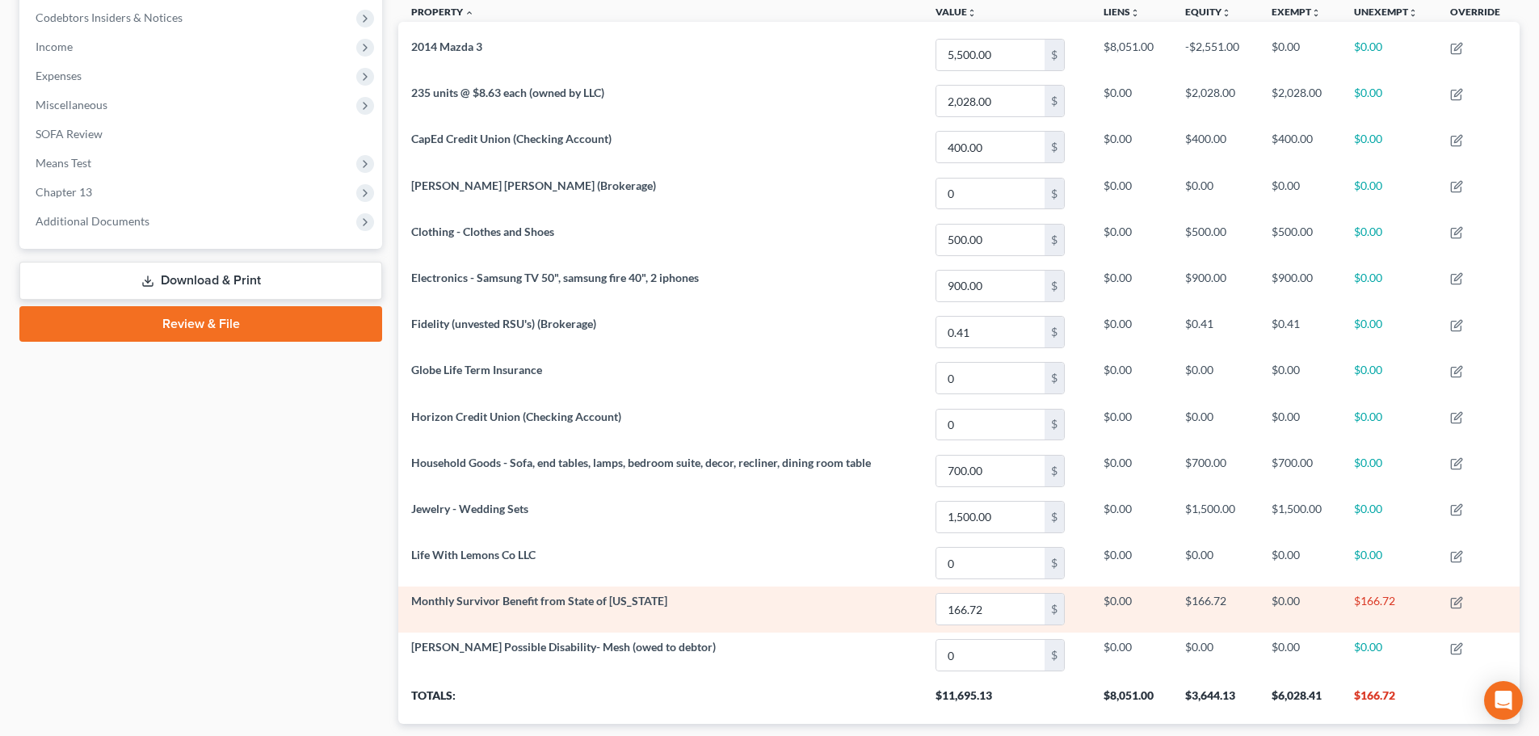
click at [520, 611] on td "Monthly Survivor Benefit from State of [US_STATE]" at bounding box center [660, 610] width 524 height 46
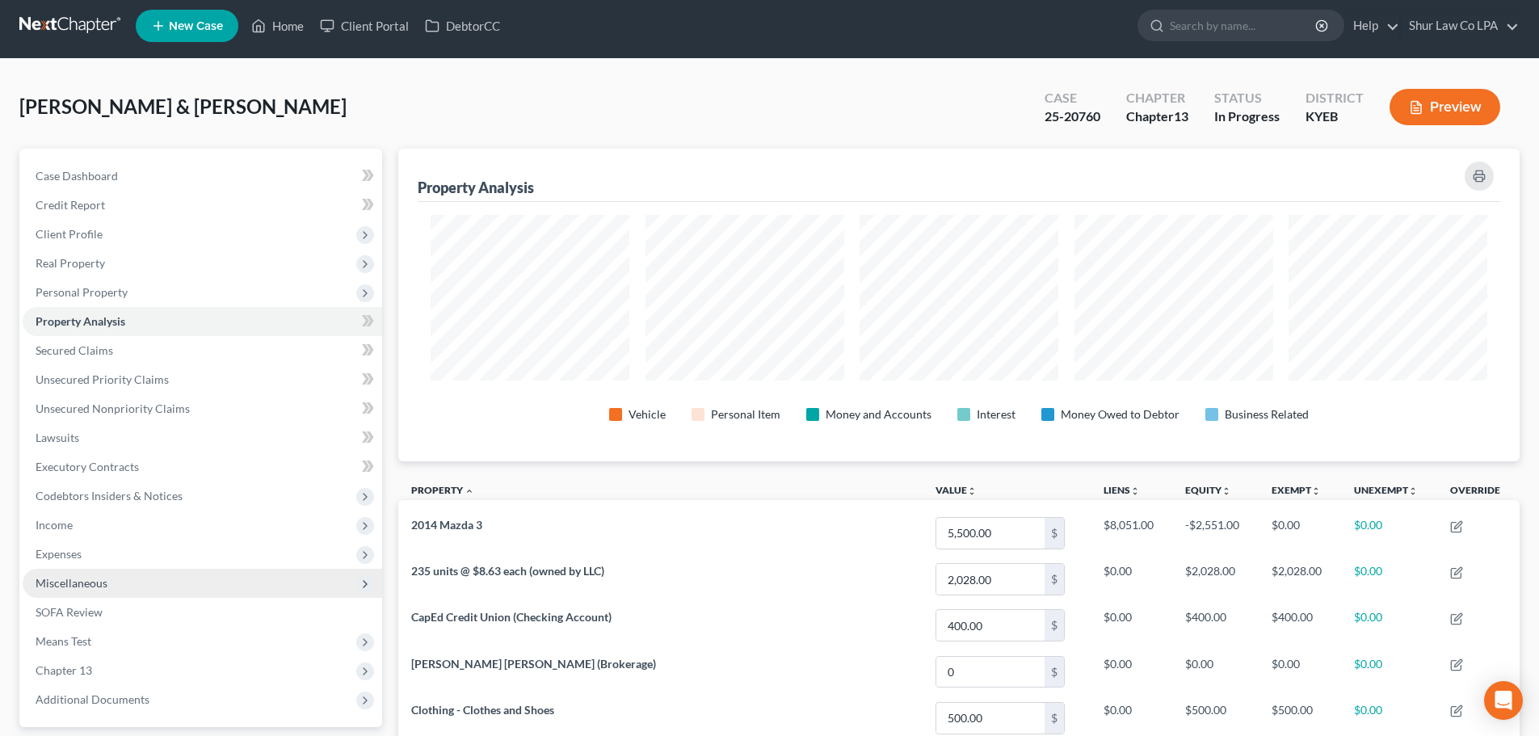
scroll to position [0, 0]
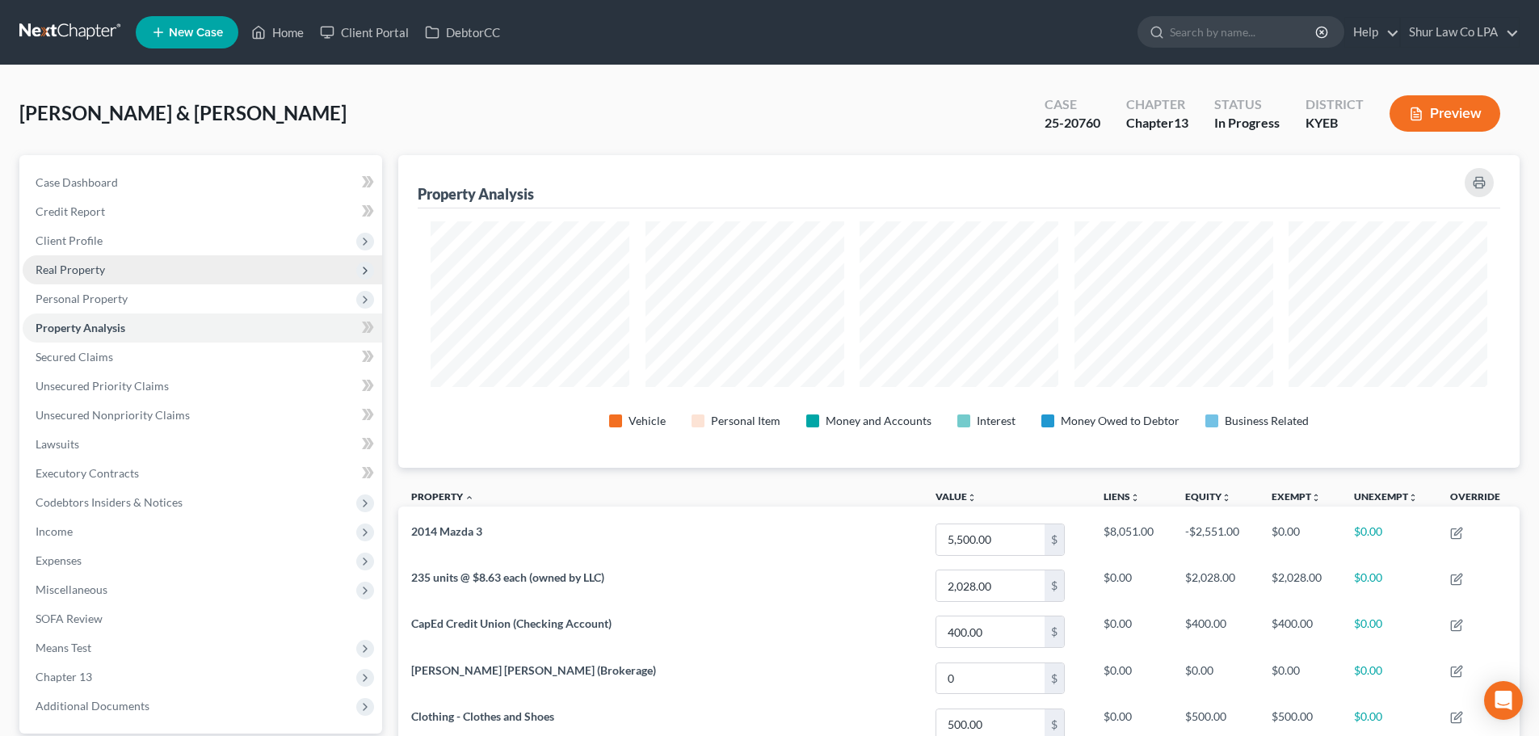
click at [135, 267] on span "Real Property" at bounding box center [203, 269] width 360 height 29
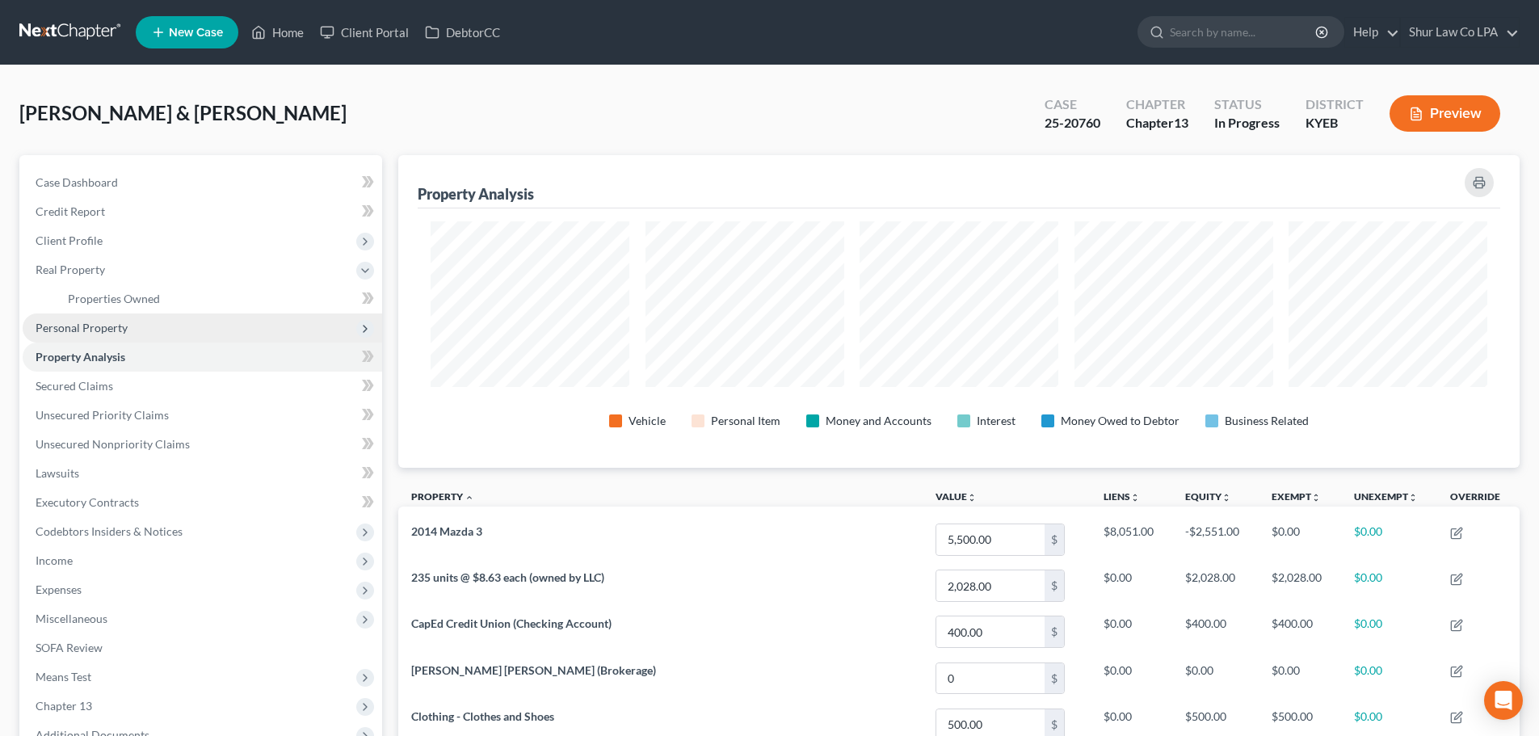
click at [136, 321] on span "Personal Property" at bounding box center [203, 328] width 360 height 29
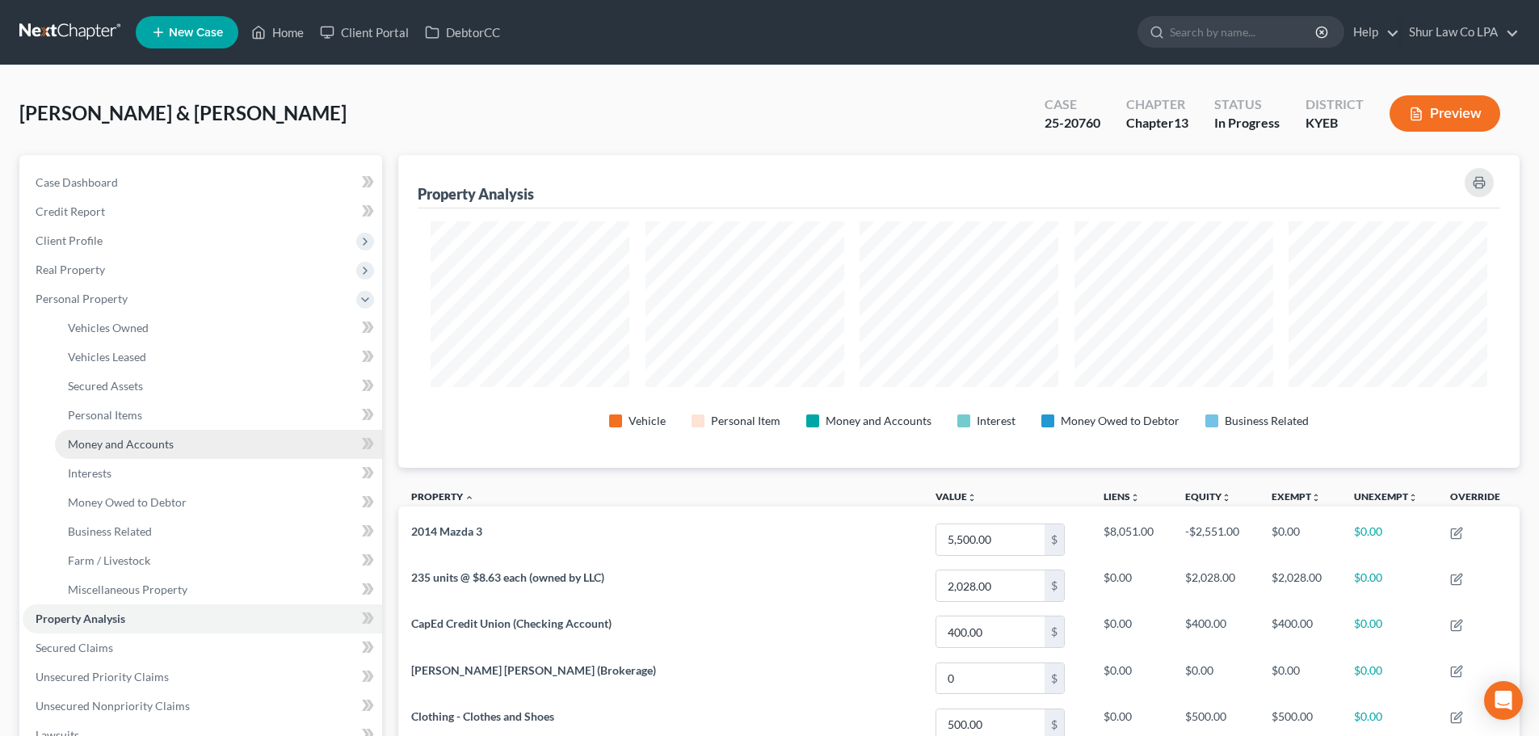
click at [157, 441] on span "Money and Accounts" at bounding box center [121, 444] width 106 height 14
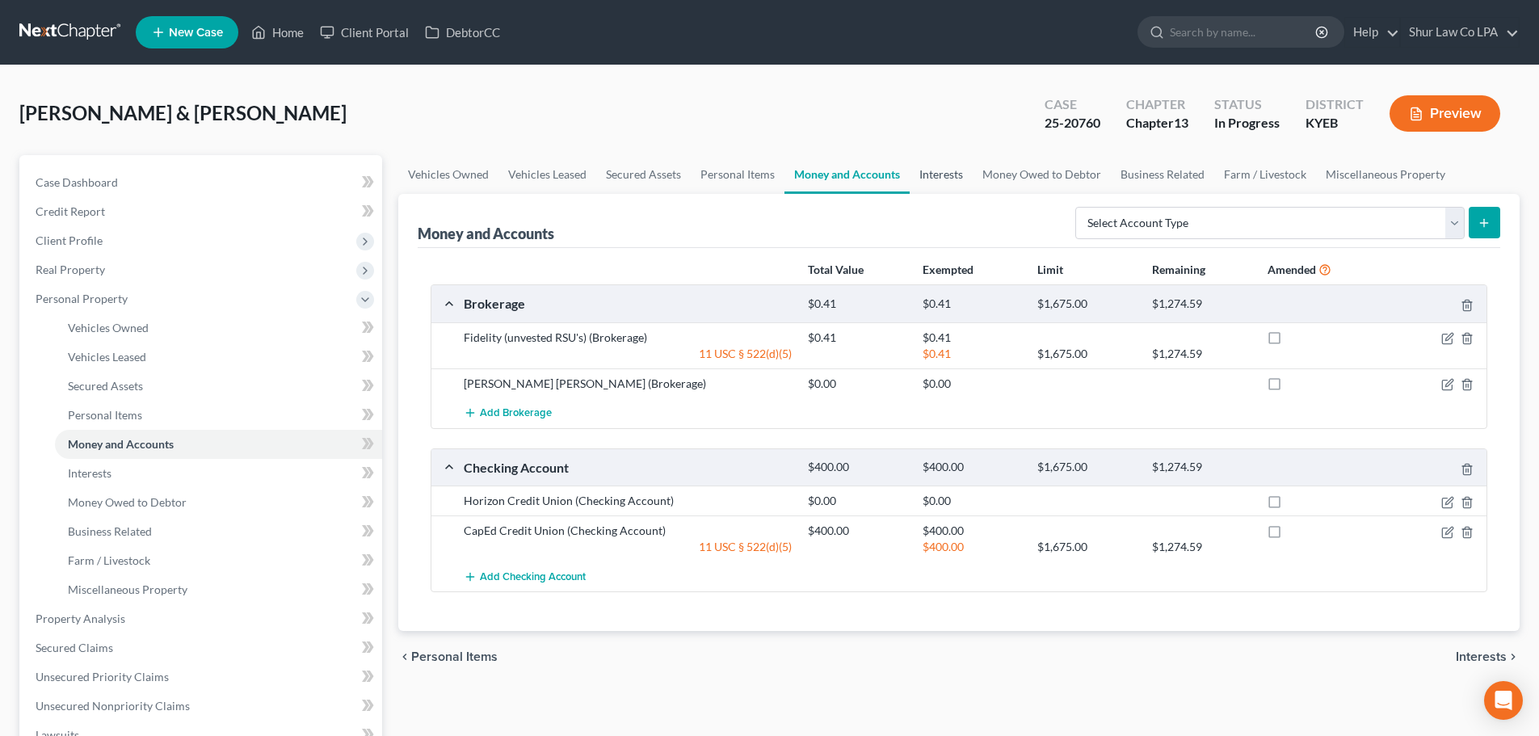
click at [929, 179] on link "Interests" at bounding box center [941, 174] width 63 height 39
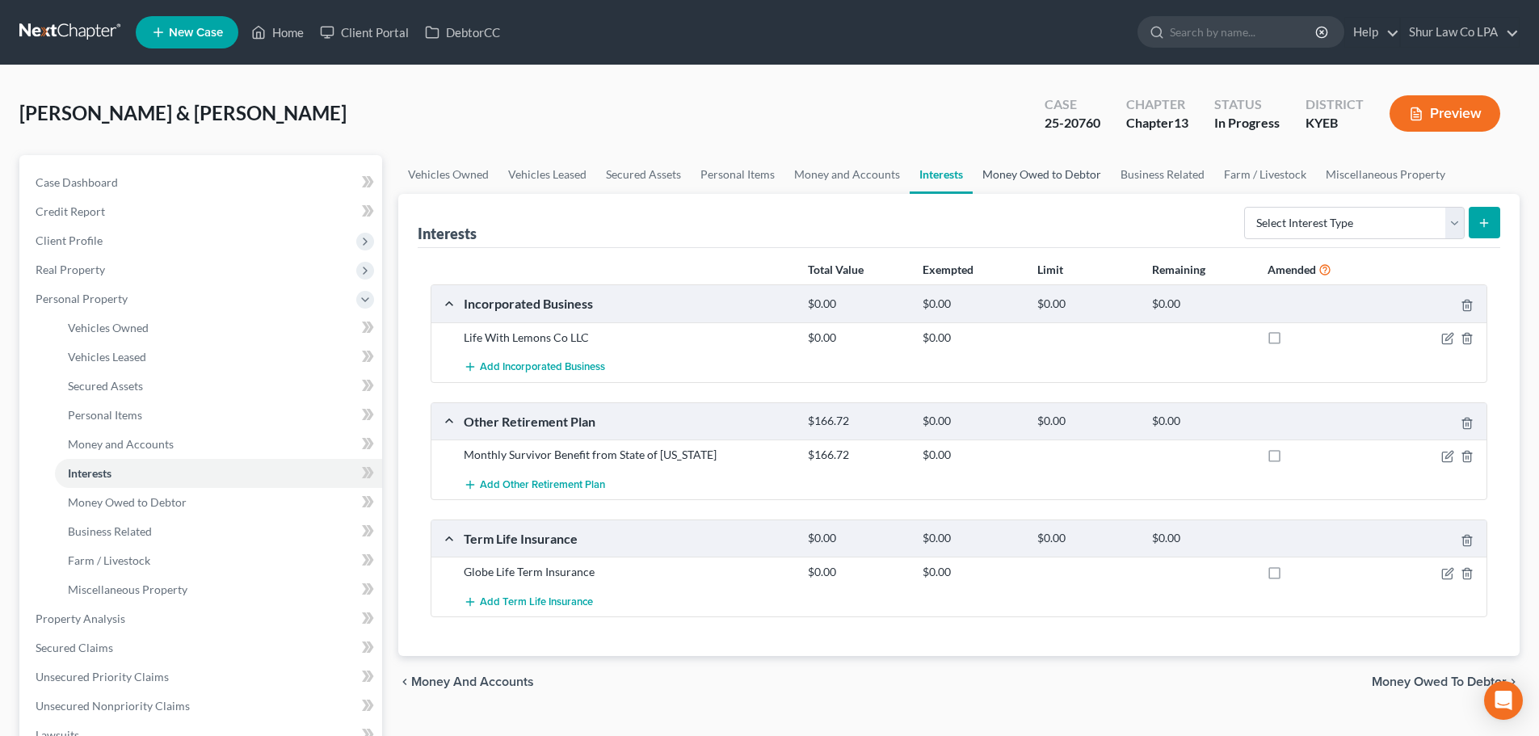
click at [1045, 172] on link "Money Owed to Debtor" at bounding box center [1042, 174] width 138 height 39
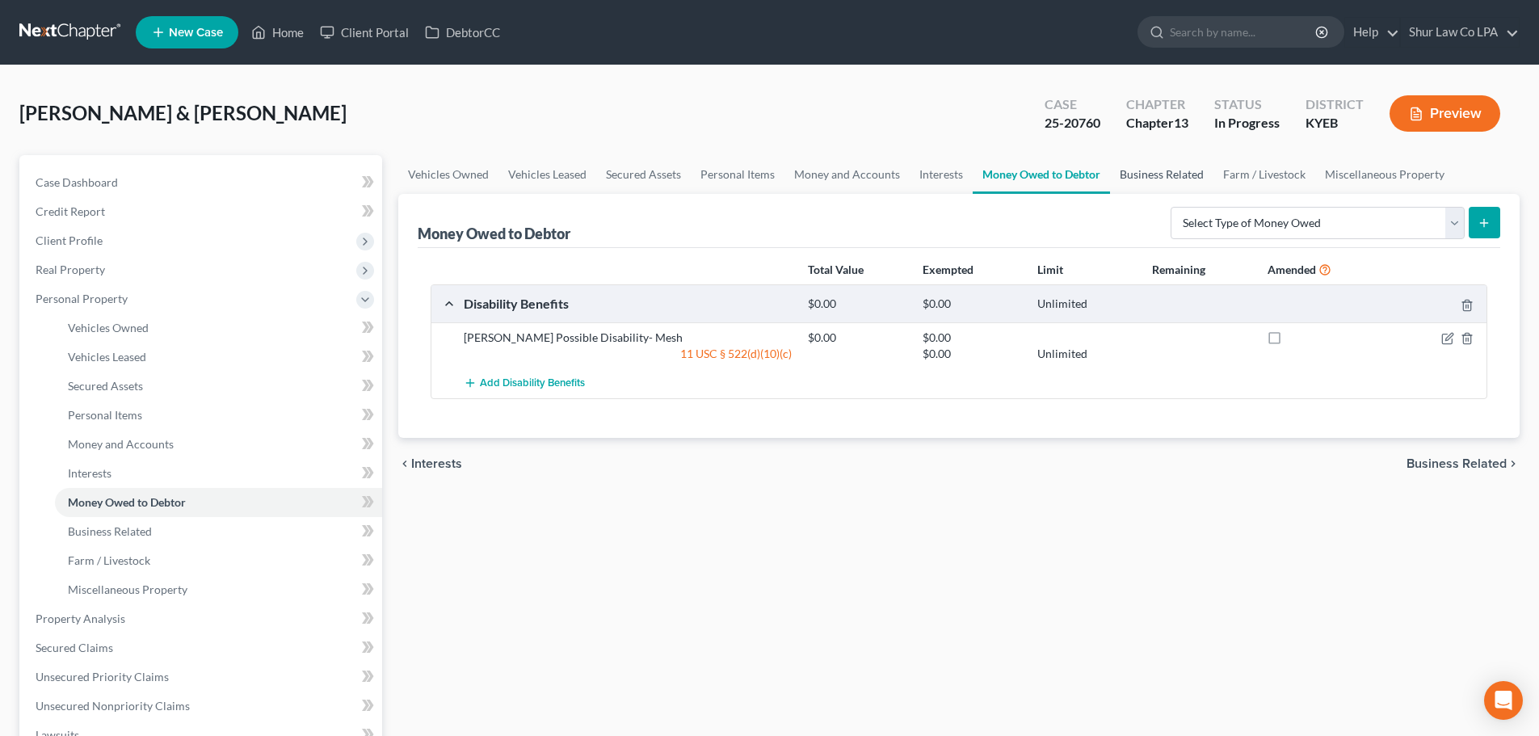
click at [1155, 181] on link "Business Related" at bounding box center [1161, 174] width 103 height 39
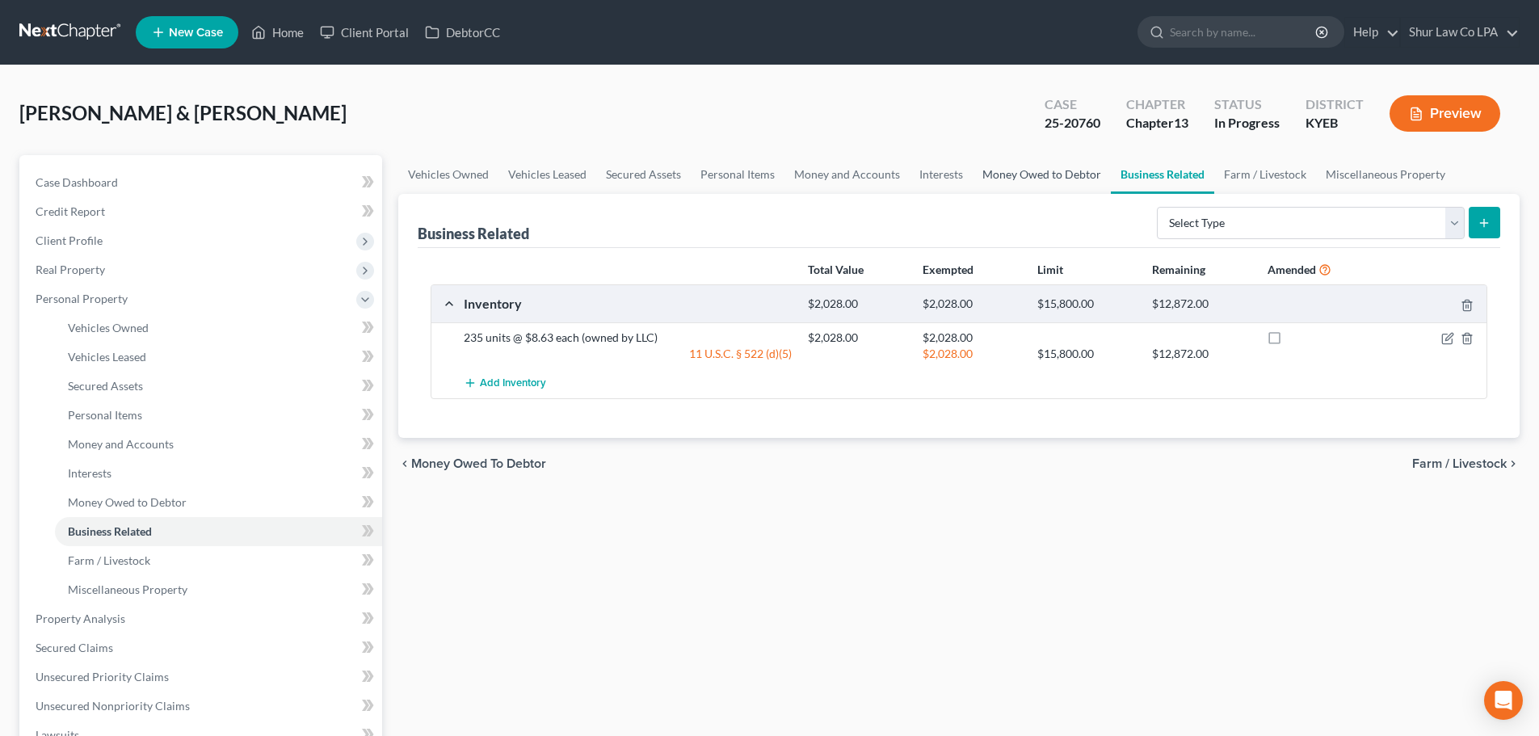
click at [1057, 175] on link "Money Owed to Debtor" at bounding box center [1042, 174] width 138 height 39
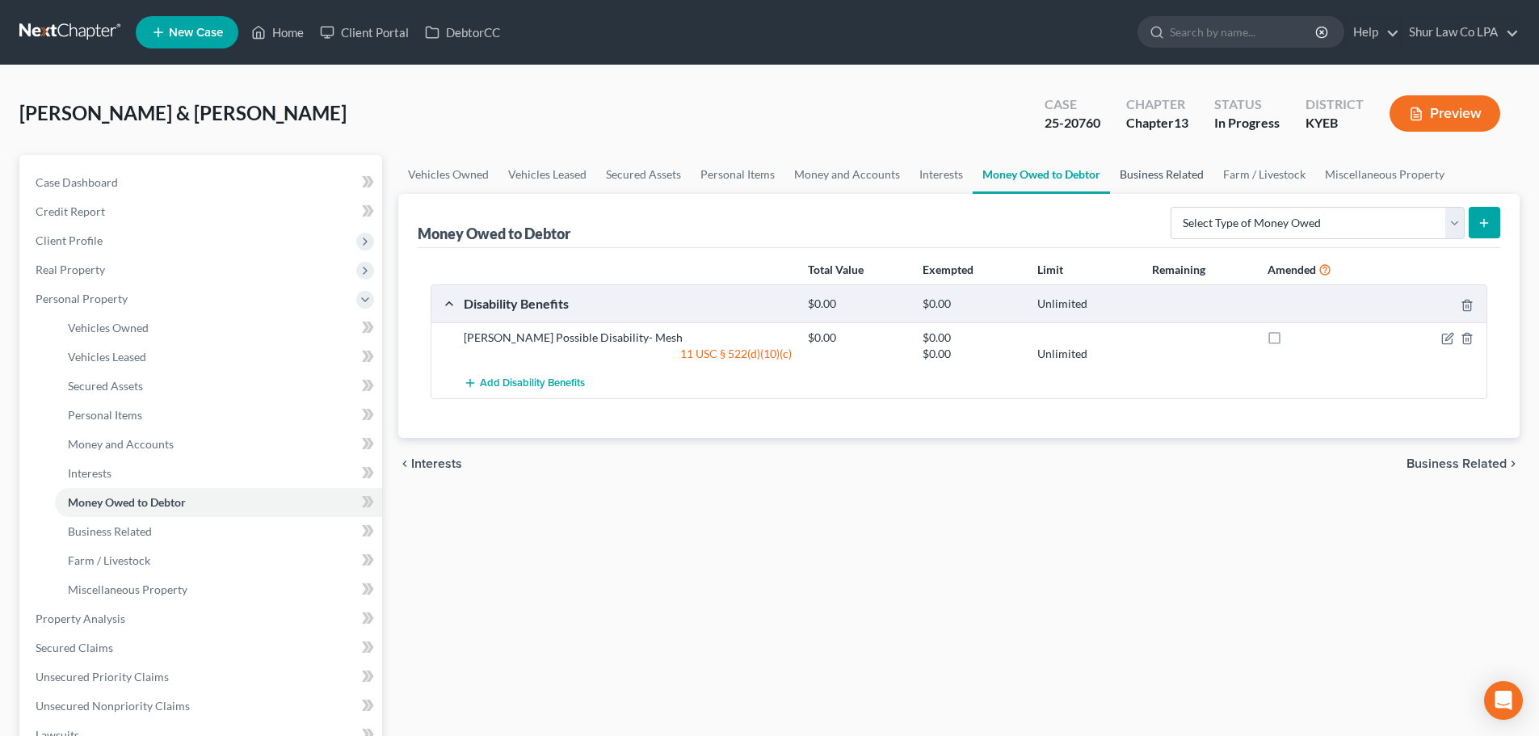
click at [1159, 174] on link "Business Related" at bounding box center [1161, 174] width 103 height 39
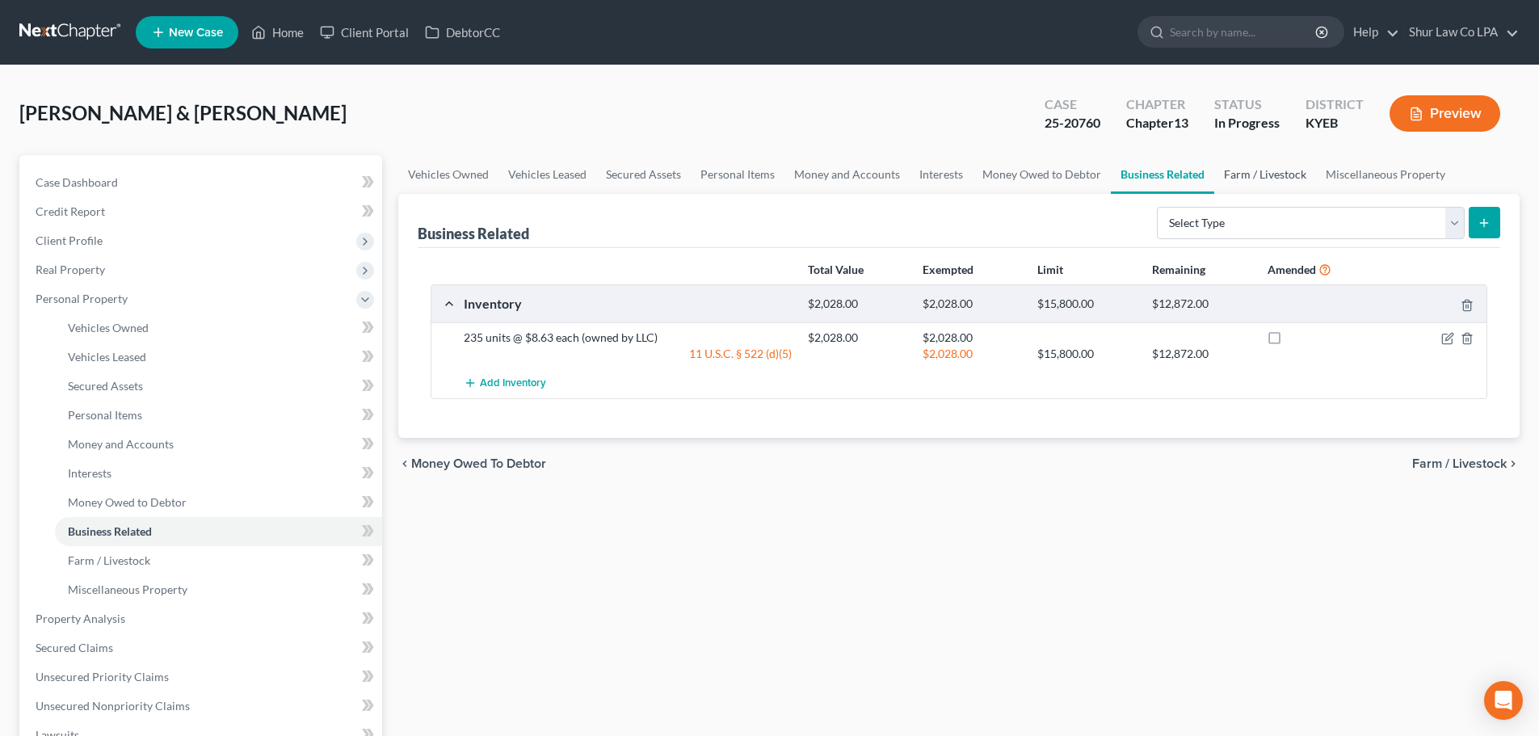
click at [1242, 179] on link "Farm / Livestock" at bounding box center [1265, 174] width 102 height 39
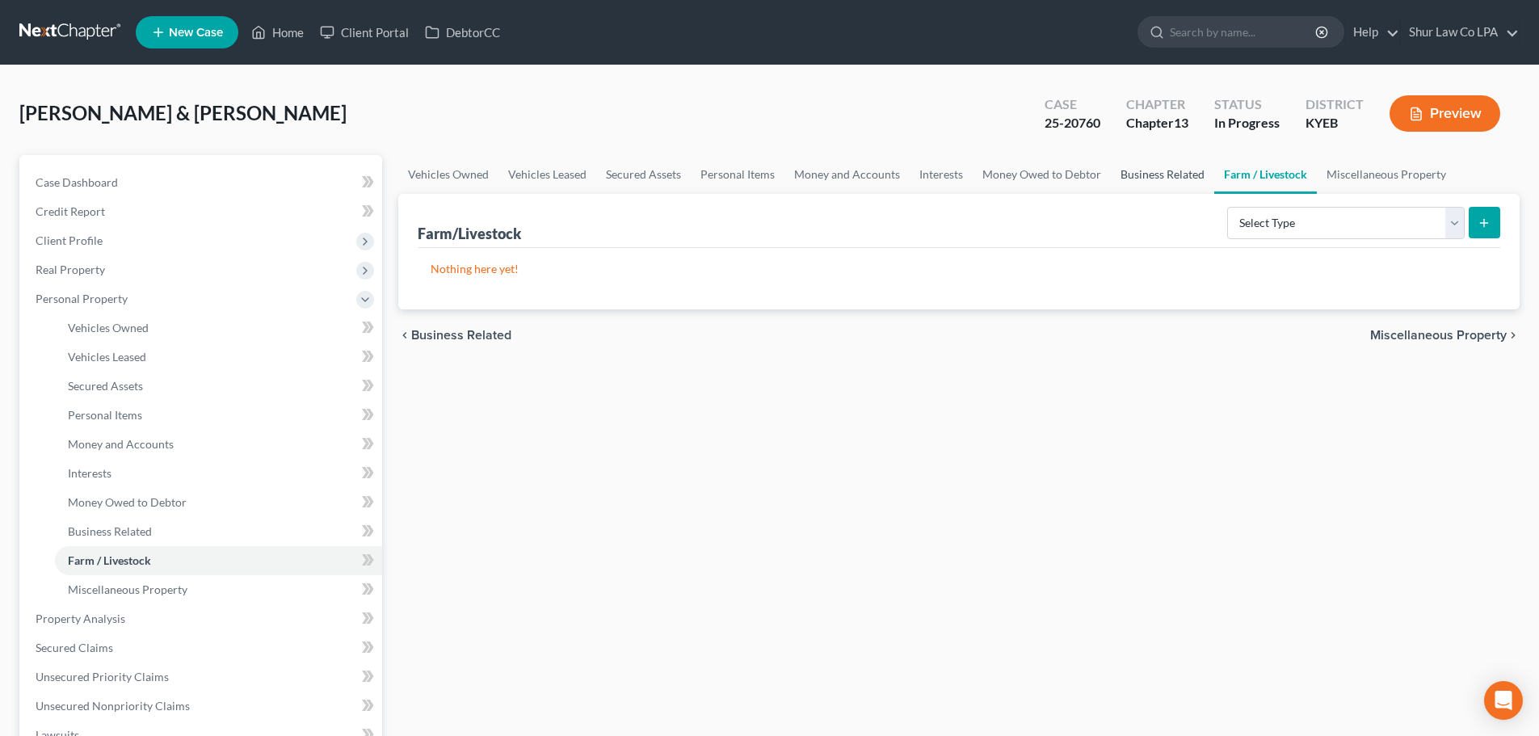
click at [1179, 183] on link "Business Related" at bounding box center [1162, 174] width 103 height 39
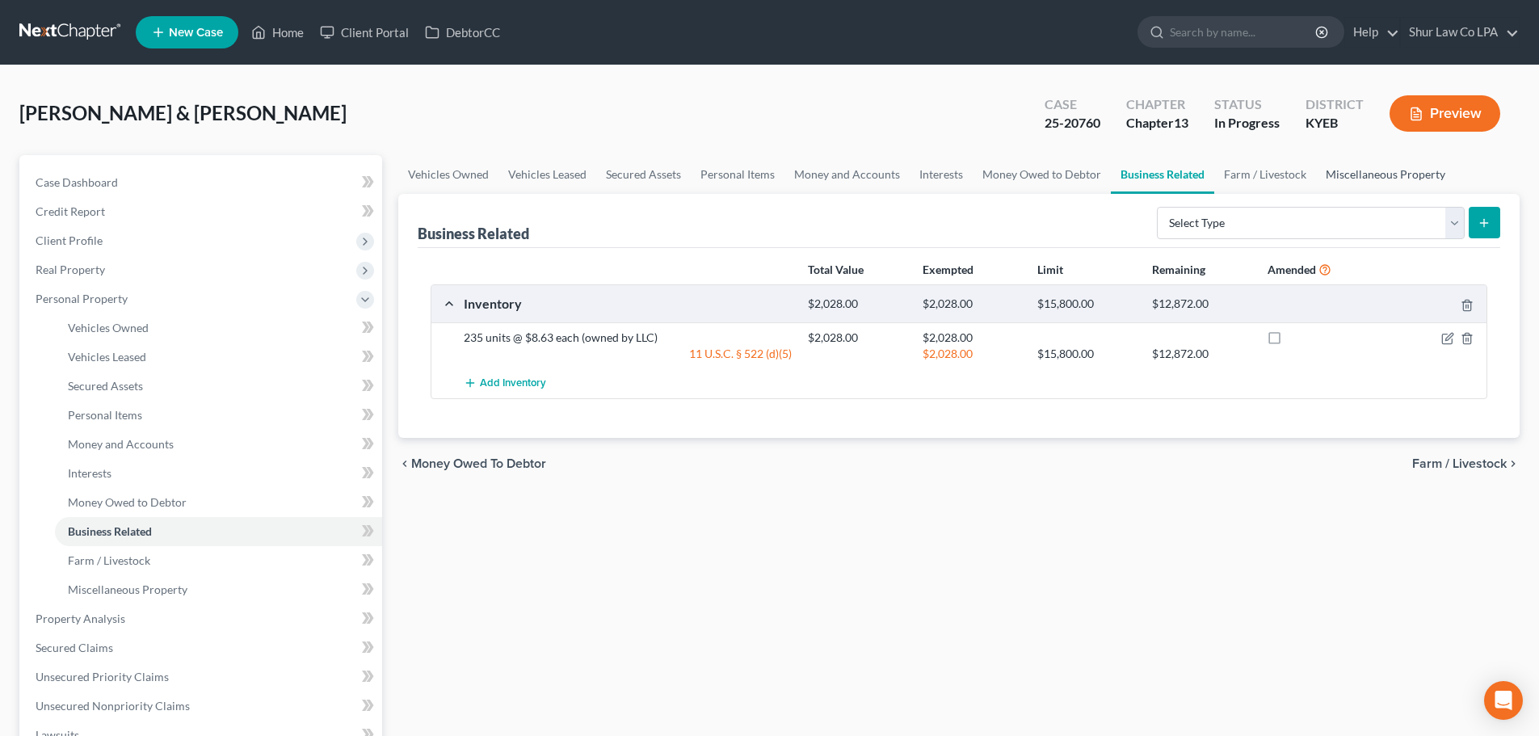
click at [1336, 172] on link "Miscellaneous Property" at bounding box center [1385, 174] width 139 height 39
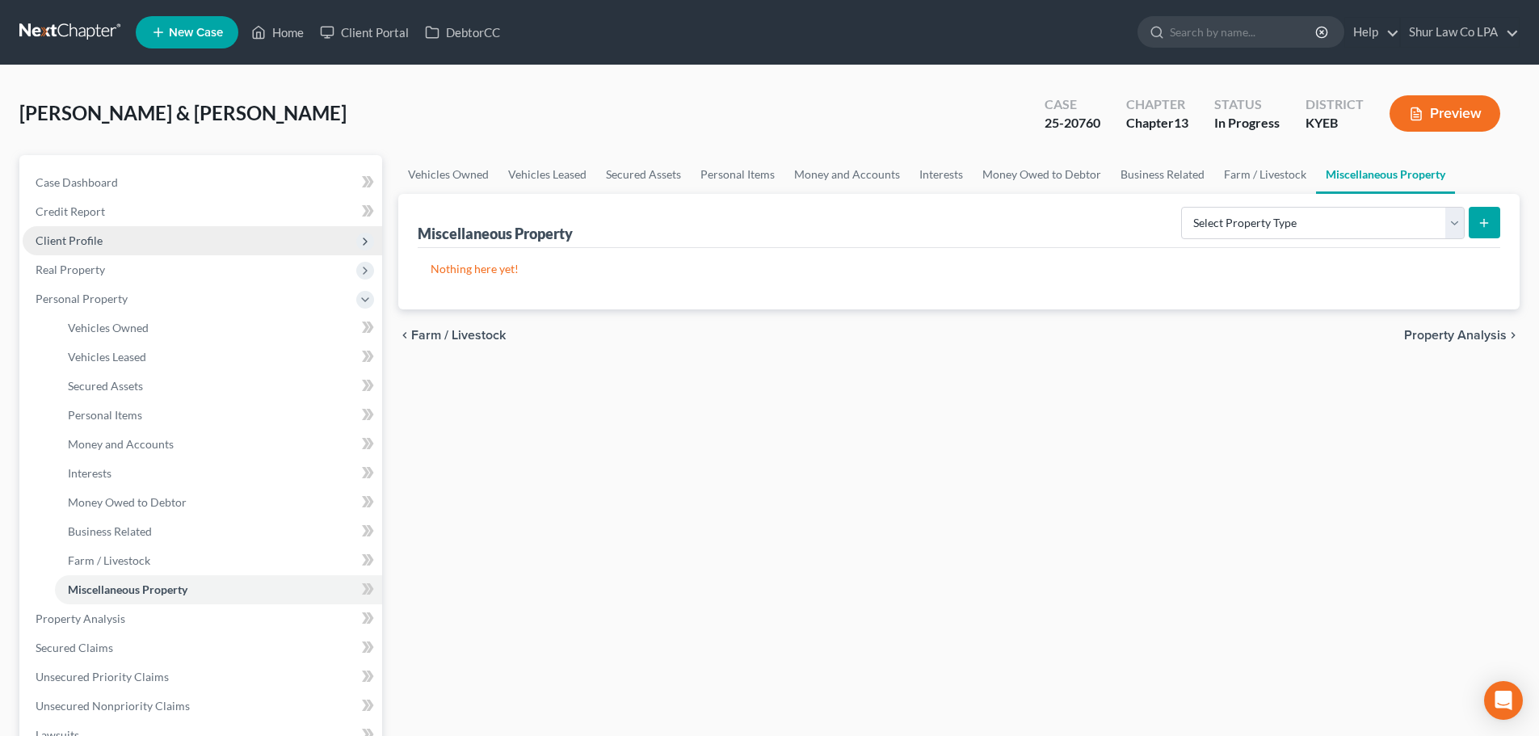
click at [137, 234] on span "Client Profile" at bounding box center [203, 240] width 360 height 29
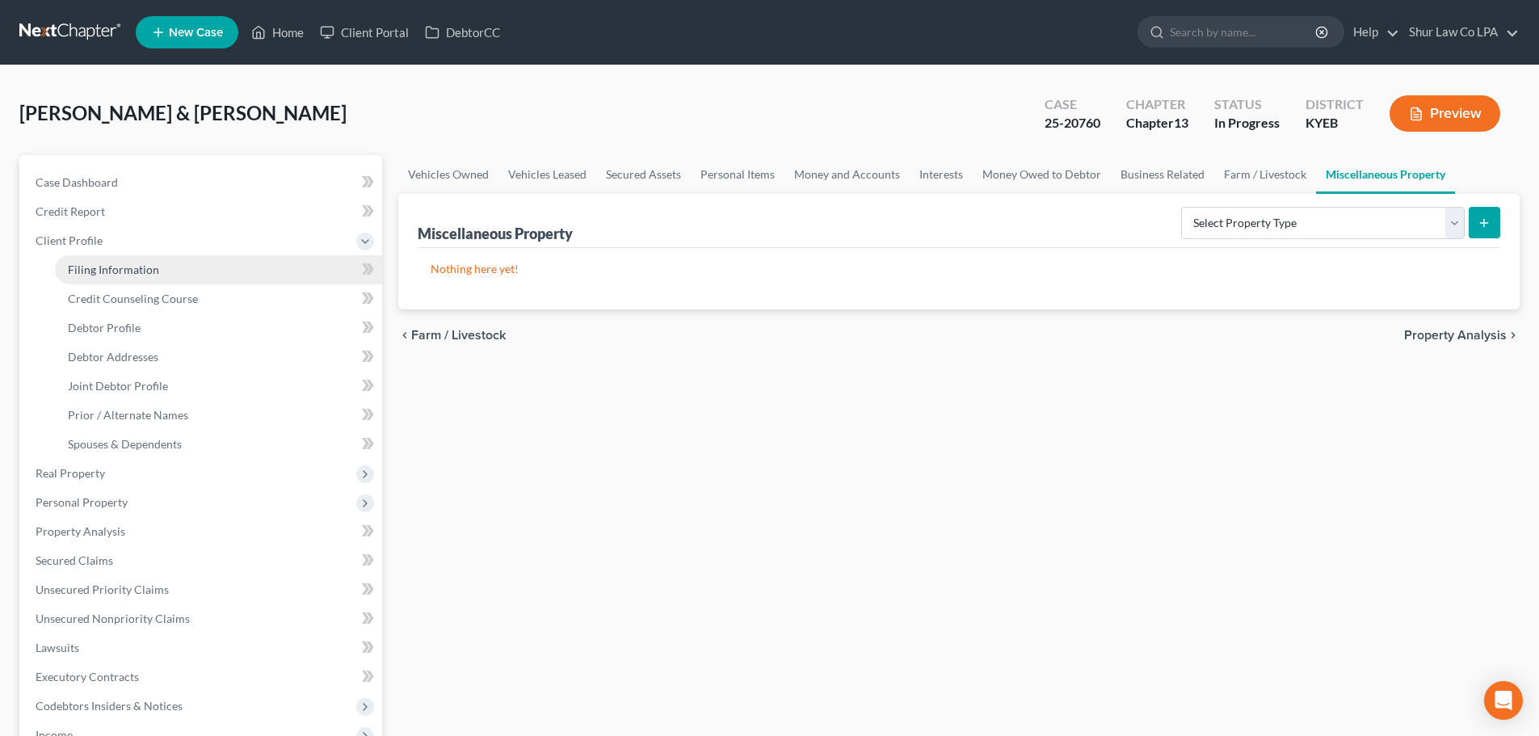
click at [168, 277] on link "Filing Information" at bounding box center [218, 269] width 327 height 29
select select "1"
select select "3"
select select "32"
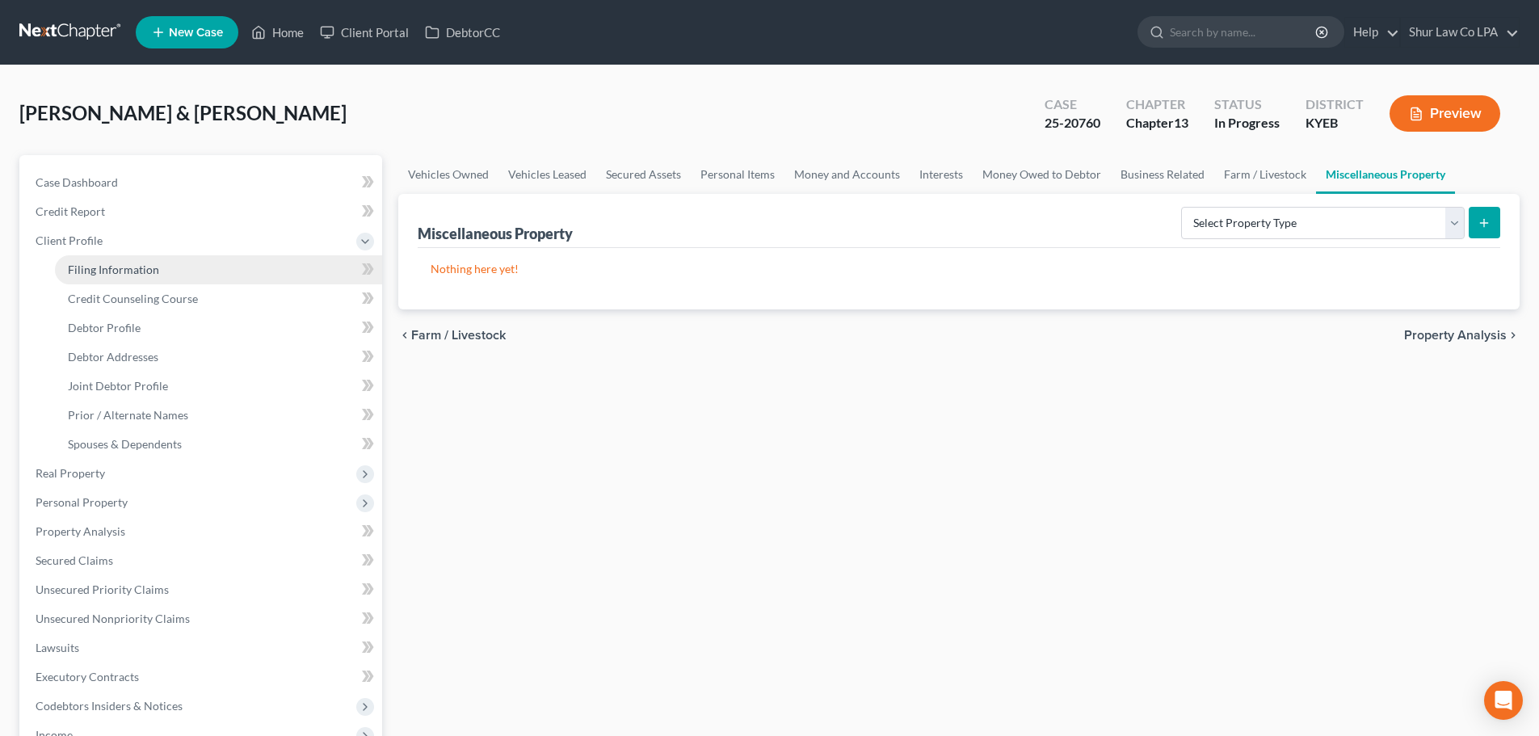
select select "2"
select select "0"
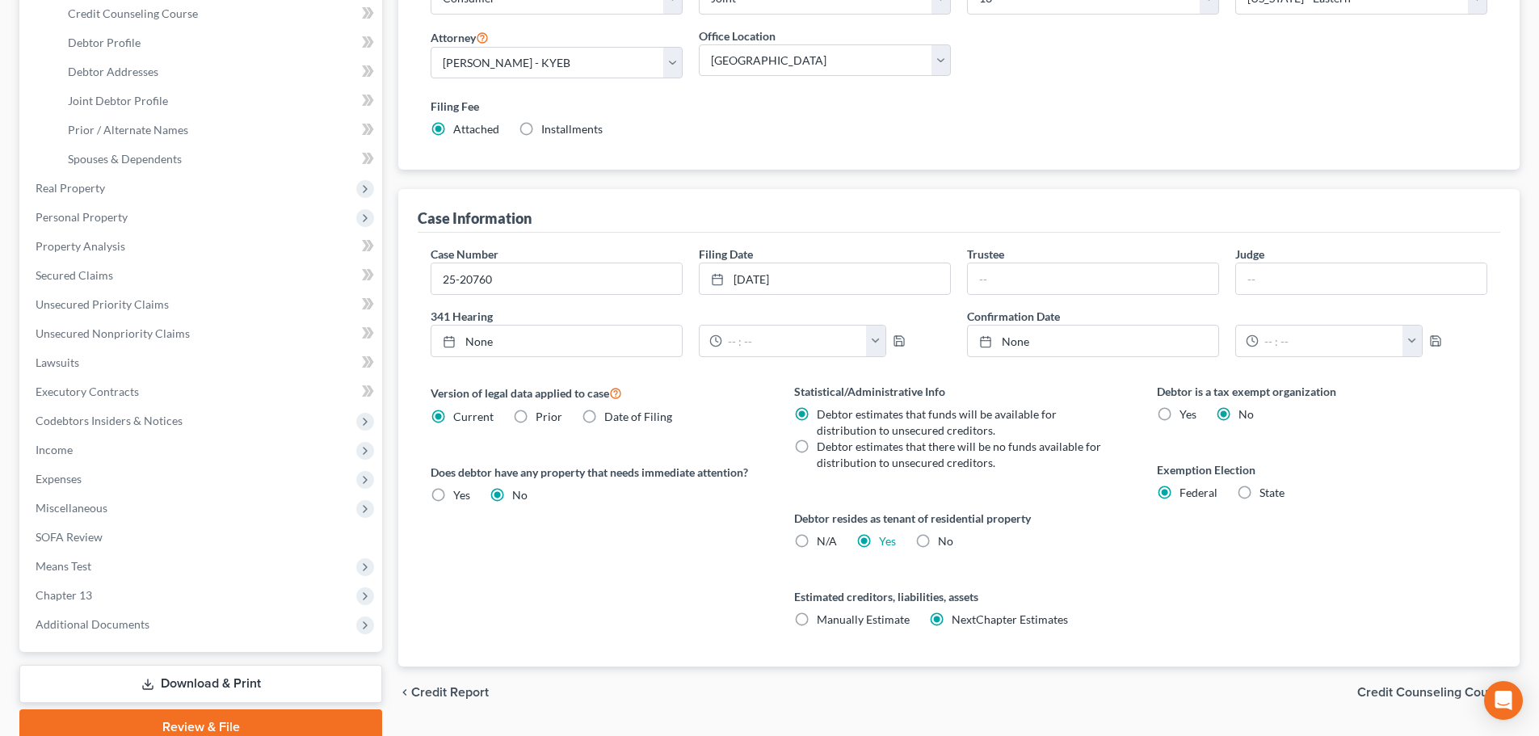
scroll to position [323, 0]
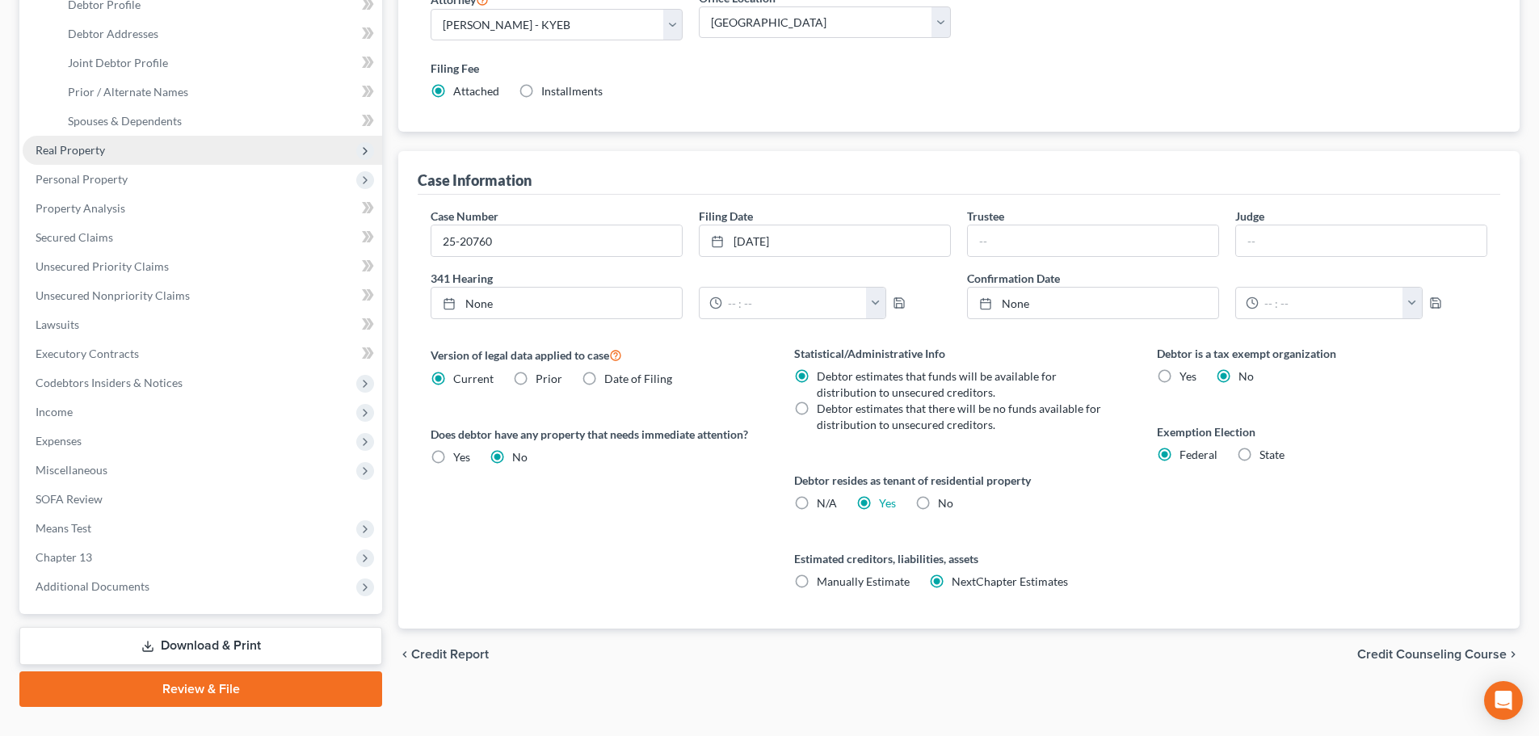
click at [107, 149] on span "Real Property" at bounding box center [203, 150] width 360 height 29
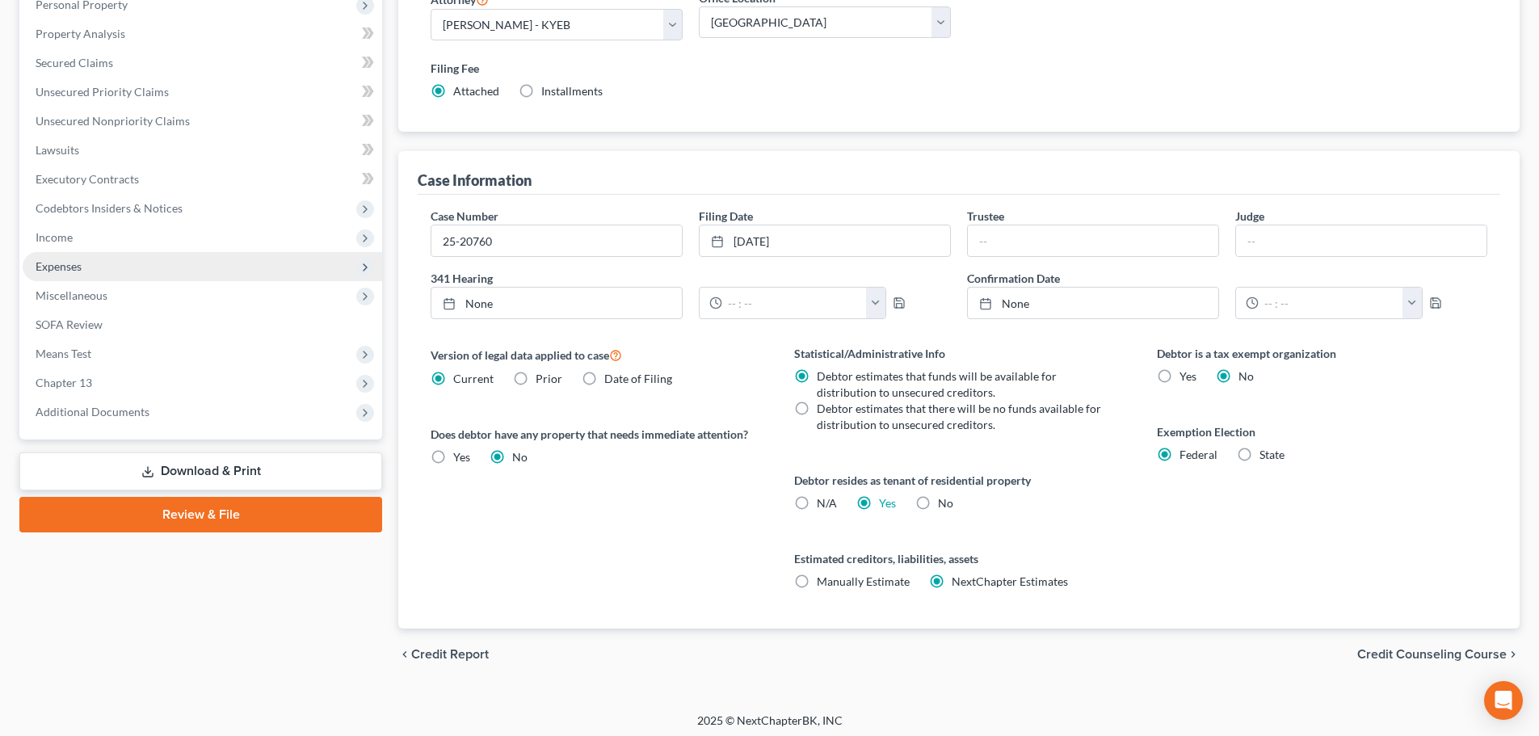
click at [91, 269] on span "Expenses" at bounding box center [203, 266] width 360 height 29
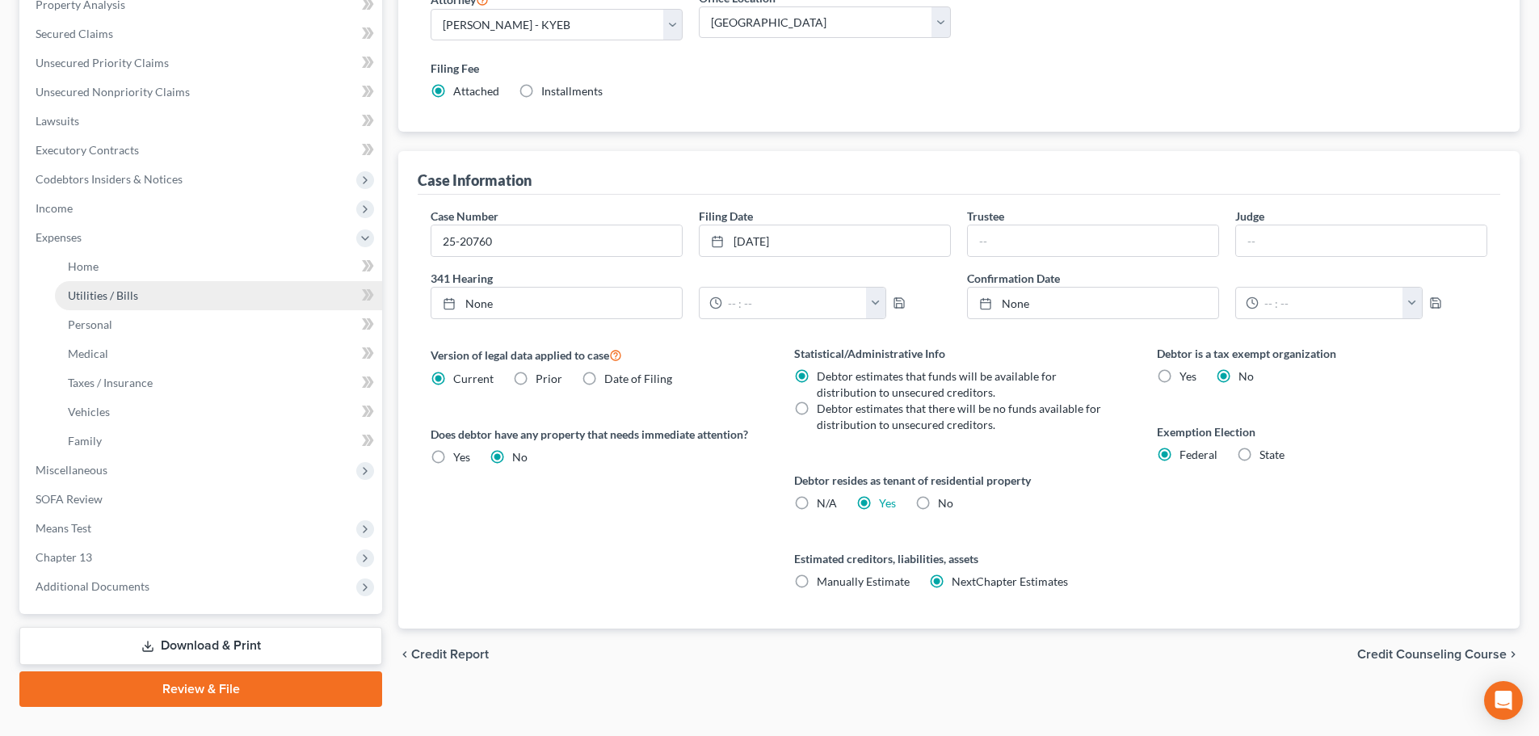
click at [94, 283] on link "Utilities / Bills" at bounding box center [218, 295] width 327 height 29
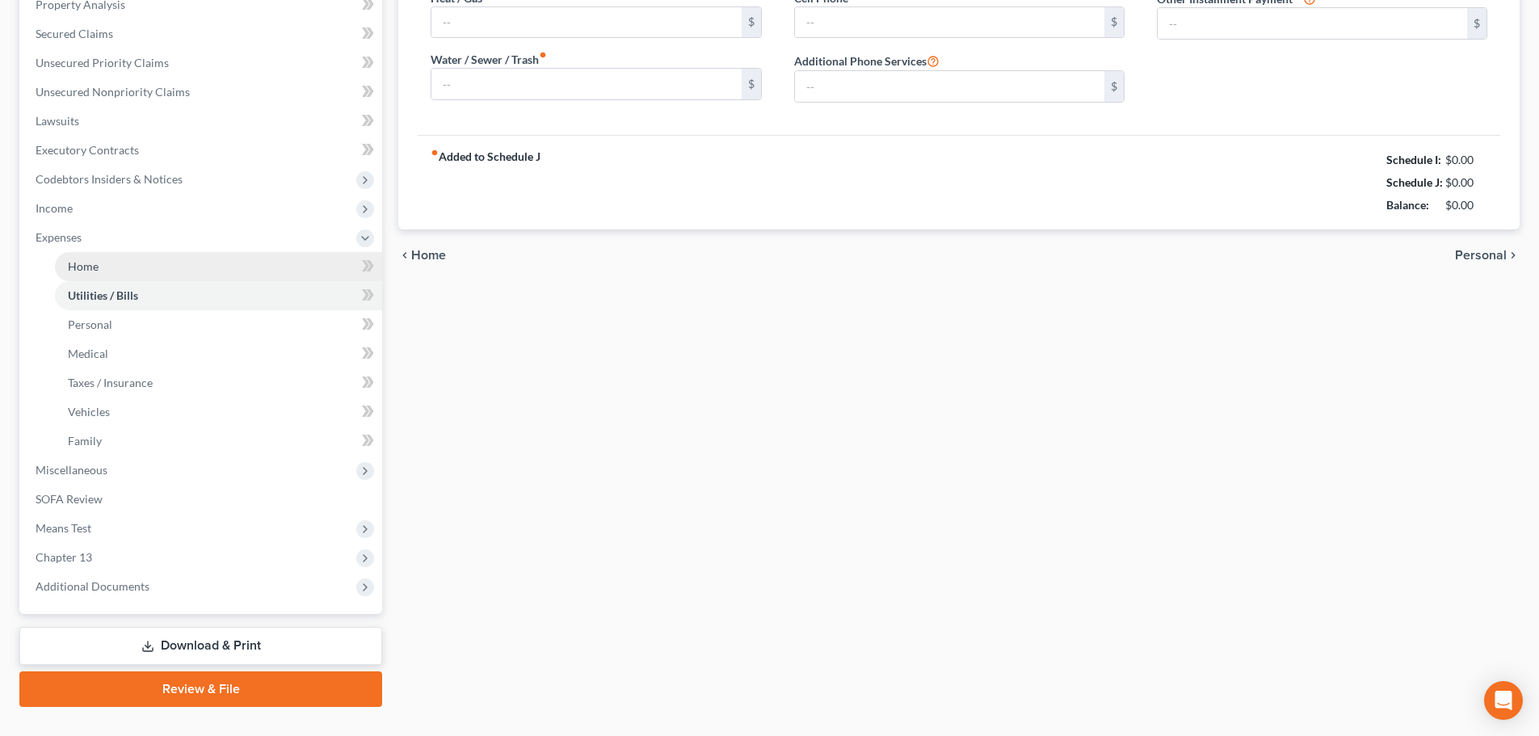
scroll to position [102, 0]
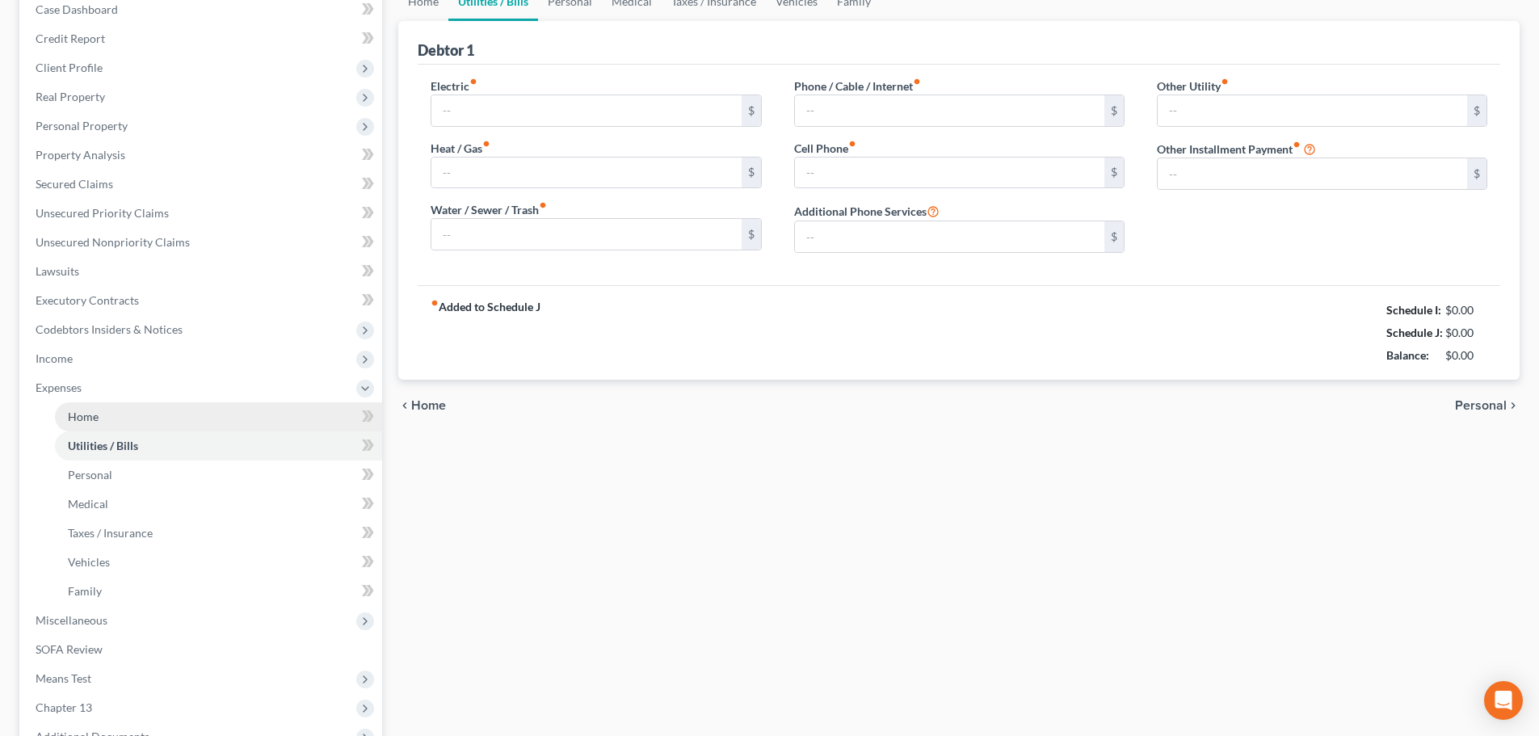
type input "125.00"
type input "0.00"
type input "55.00"
type input "80.00"
type input "150.00"
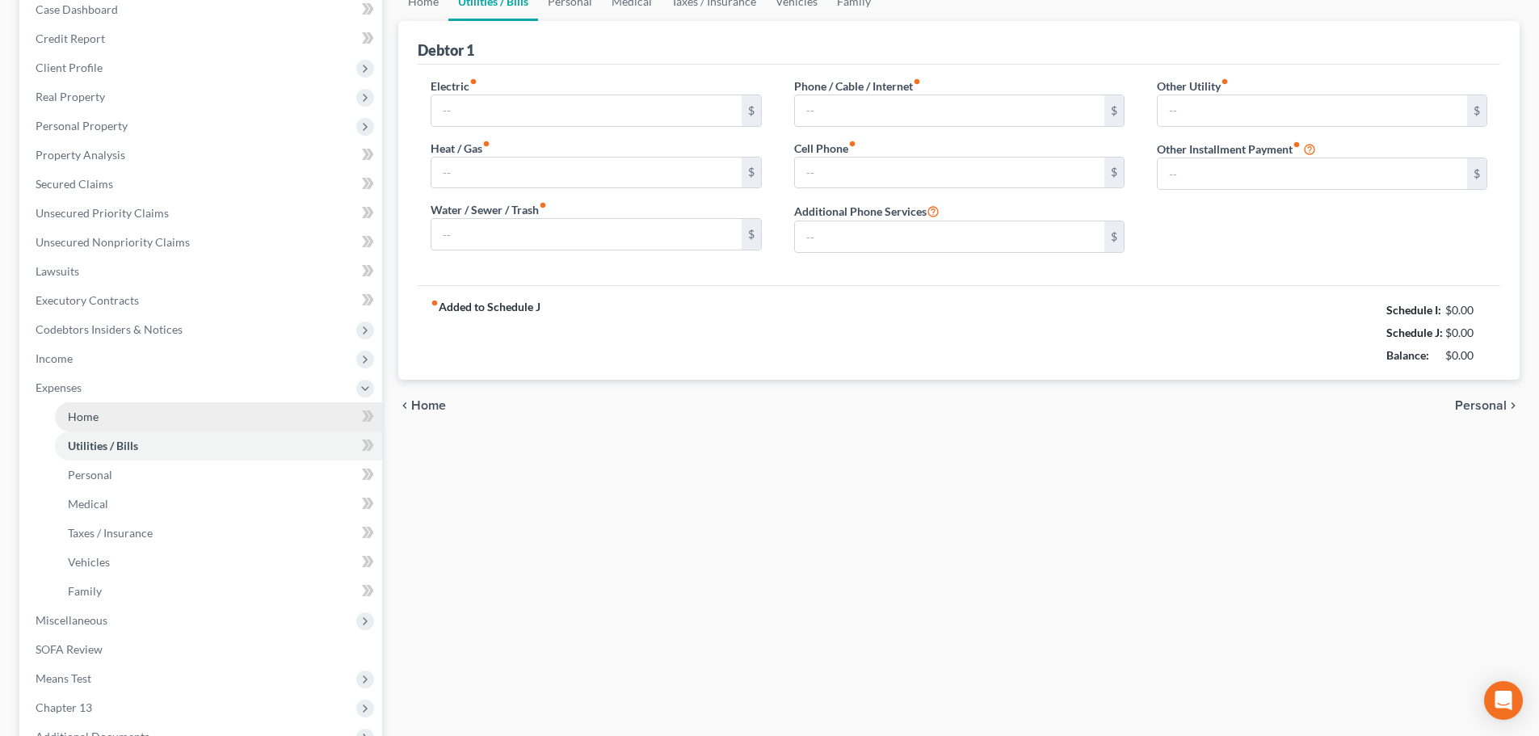
type input "0.00"
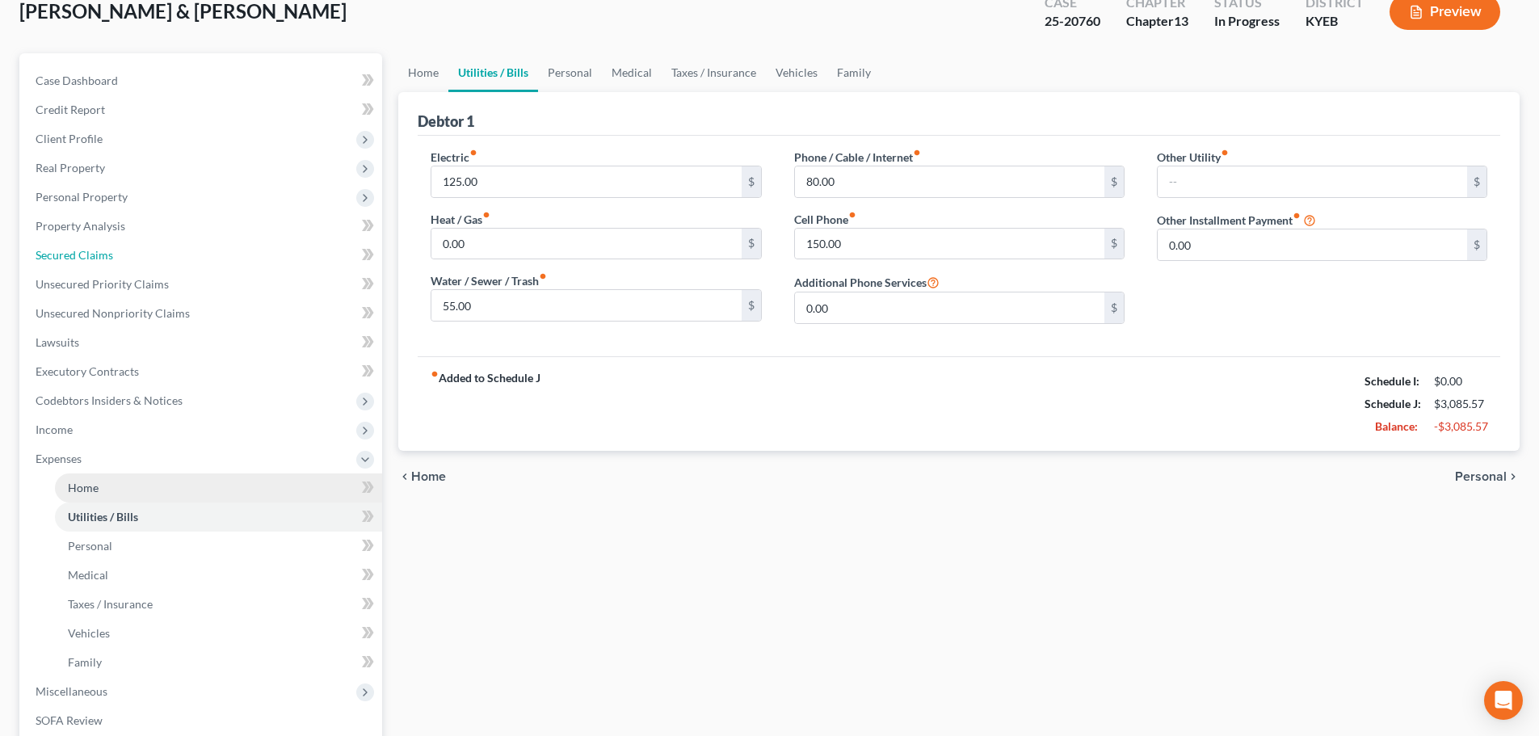
click at [94, 269] on ul "Case Dashboard Payments Invoices Payments Payments Credit Report Client Profile" at bounding box center [203, 444] width 360 height 756
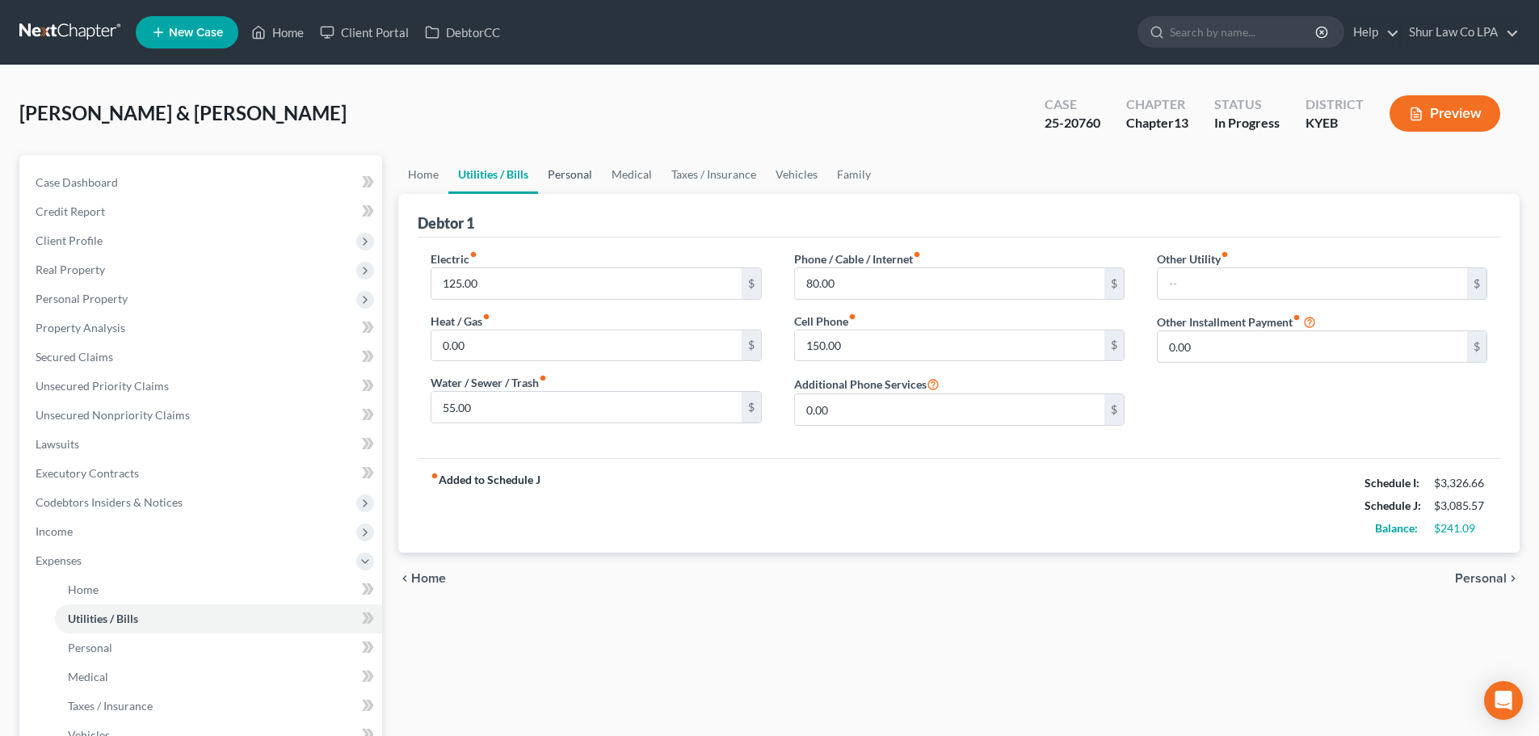
click at [579, 179] on link "Personal" at bounding box center [570, 174] width 64 height 39
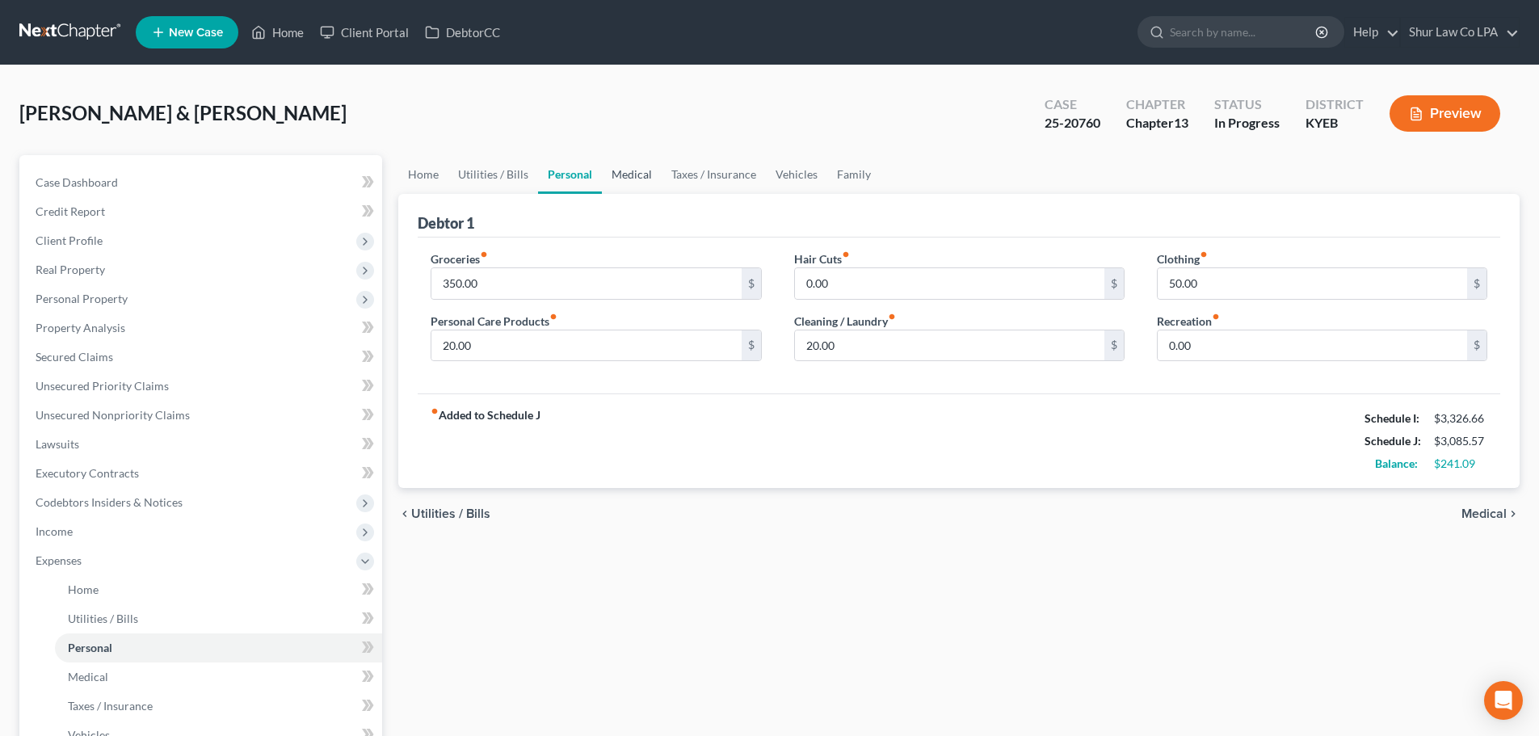
click at [641, 182] on link "Medical" at bounding box center [632, 174] width 60 height 39
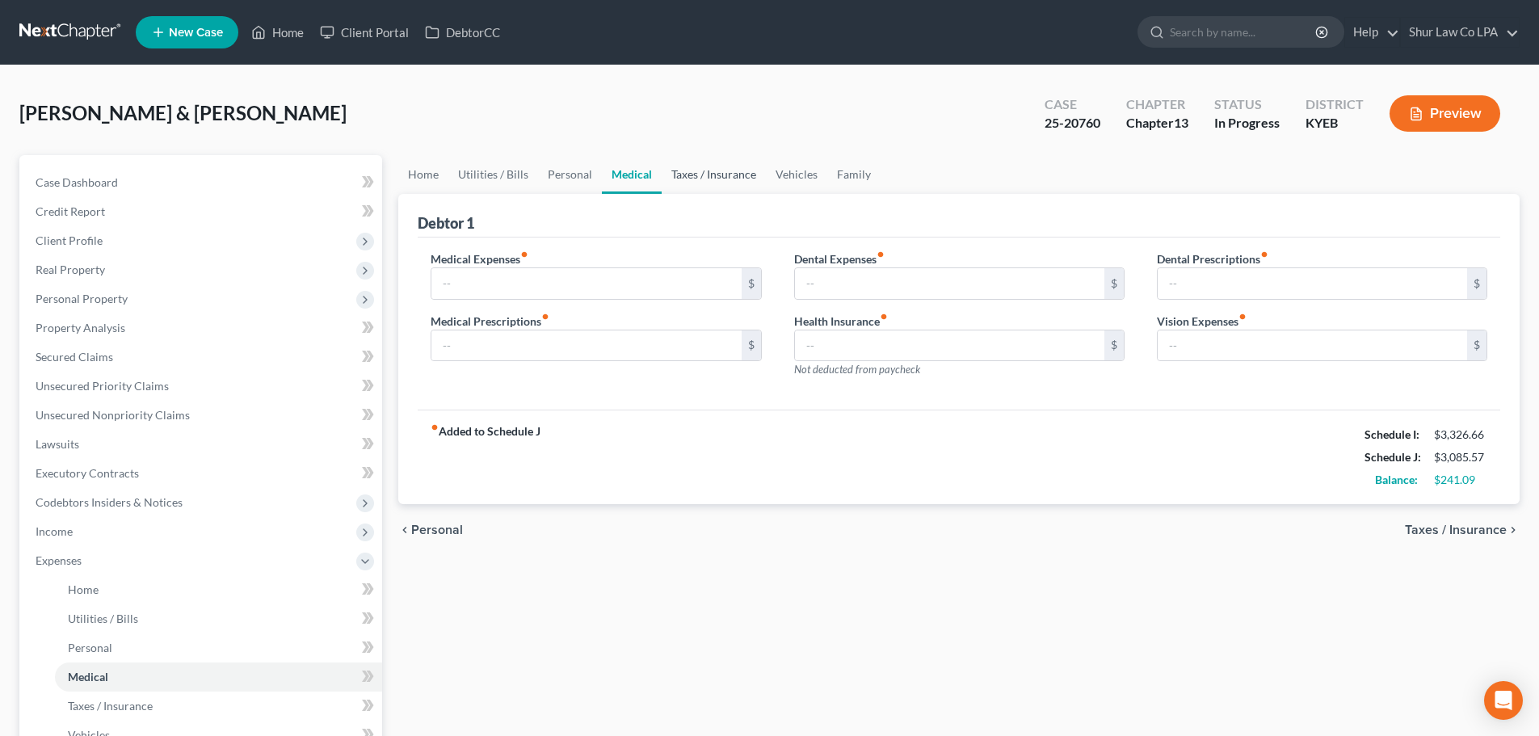
click at [692, 179] on link "Taxes / Insurance" at bounding box center [714, 174] width 104 height 39
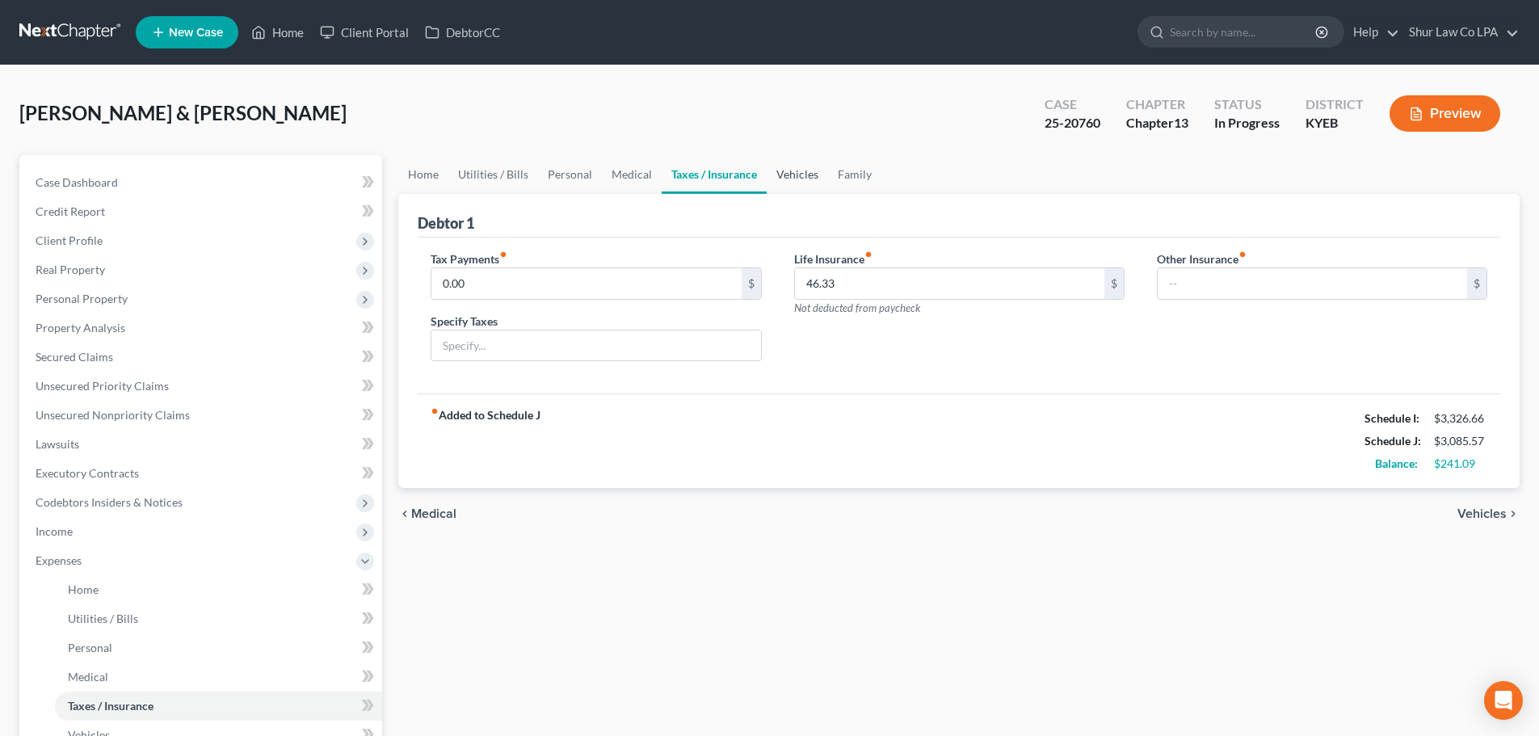
click at [798, 178] on link "Vehicles" at bounding box center [797, 174] width 61 height 39
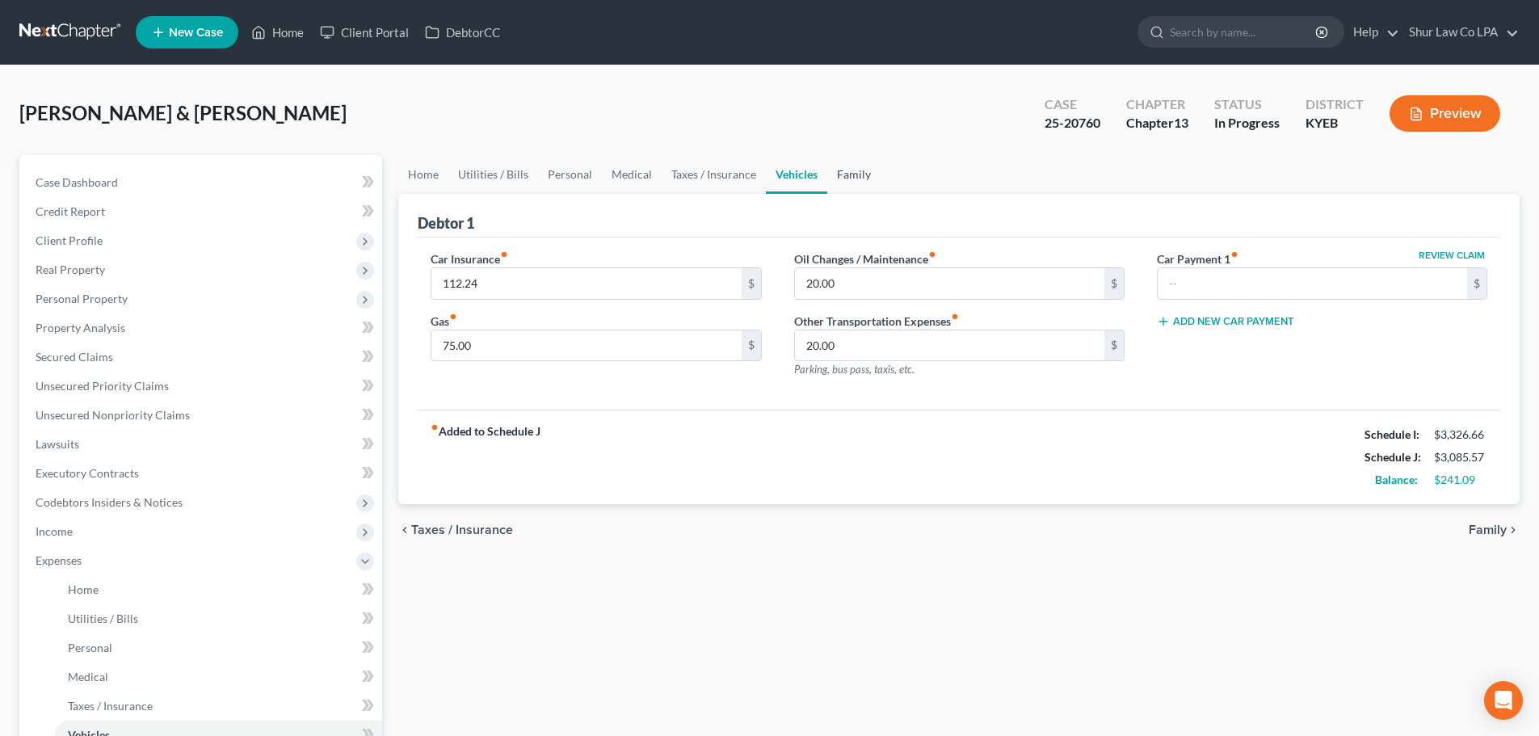
click at [844, 178] on link "Family" at bounding box center [853, 174] width 53 height 39
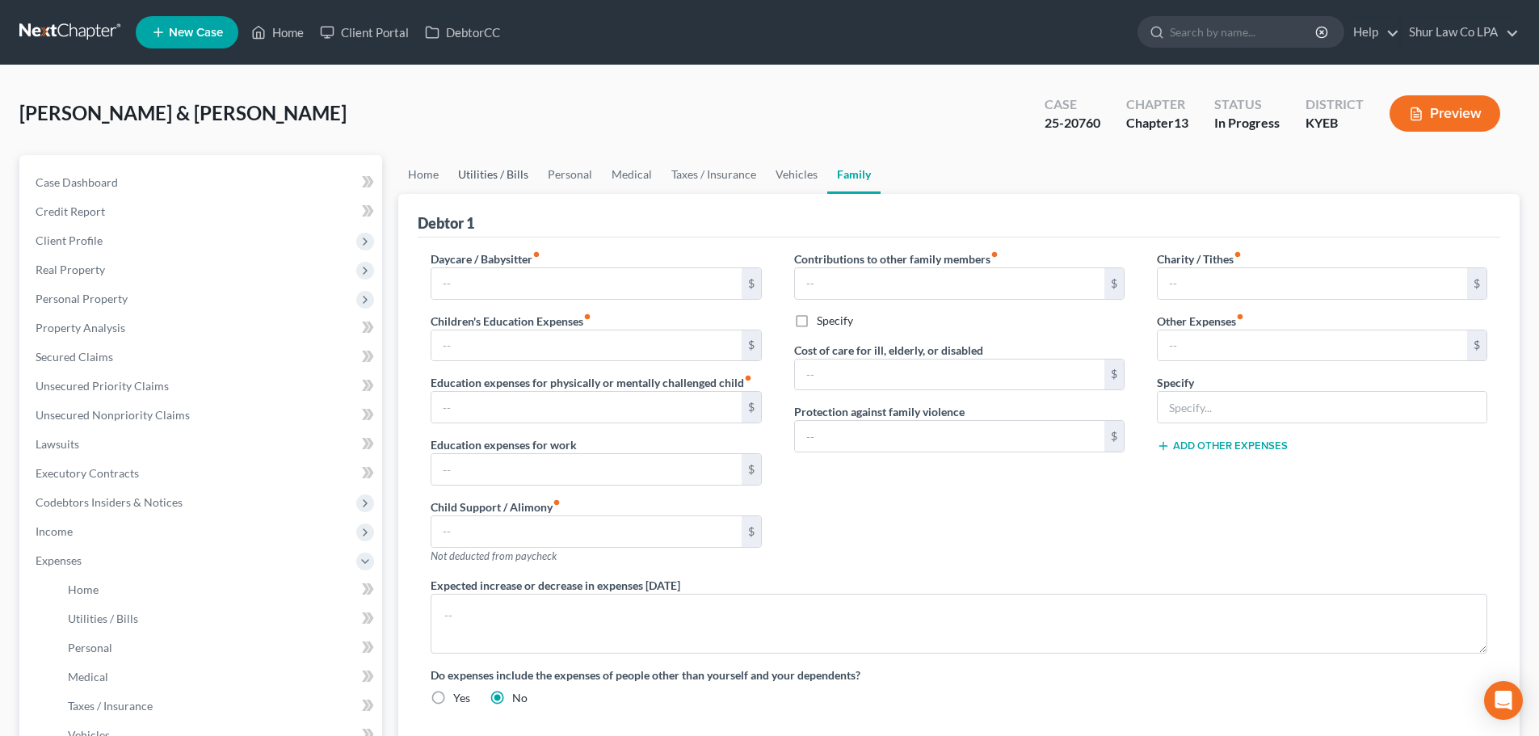
click at [531, 172] on link "Utilities / Bills" at bounding box center [493, 174] width 90 height 39
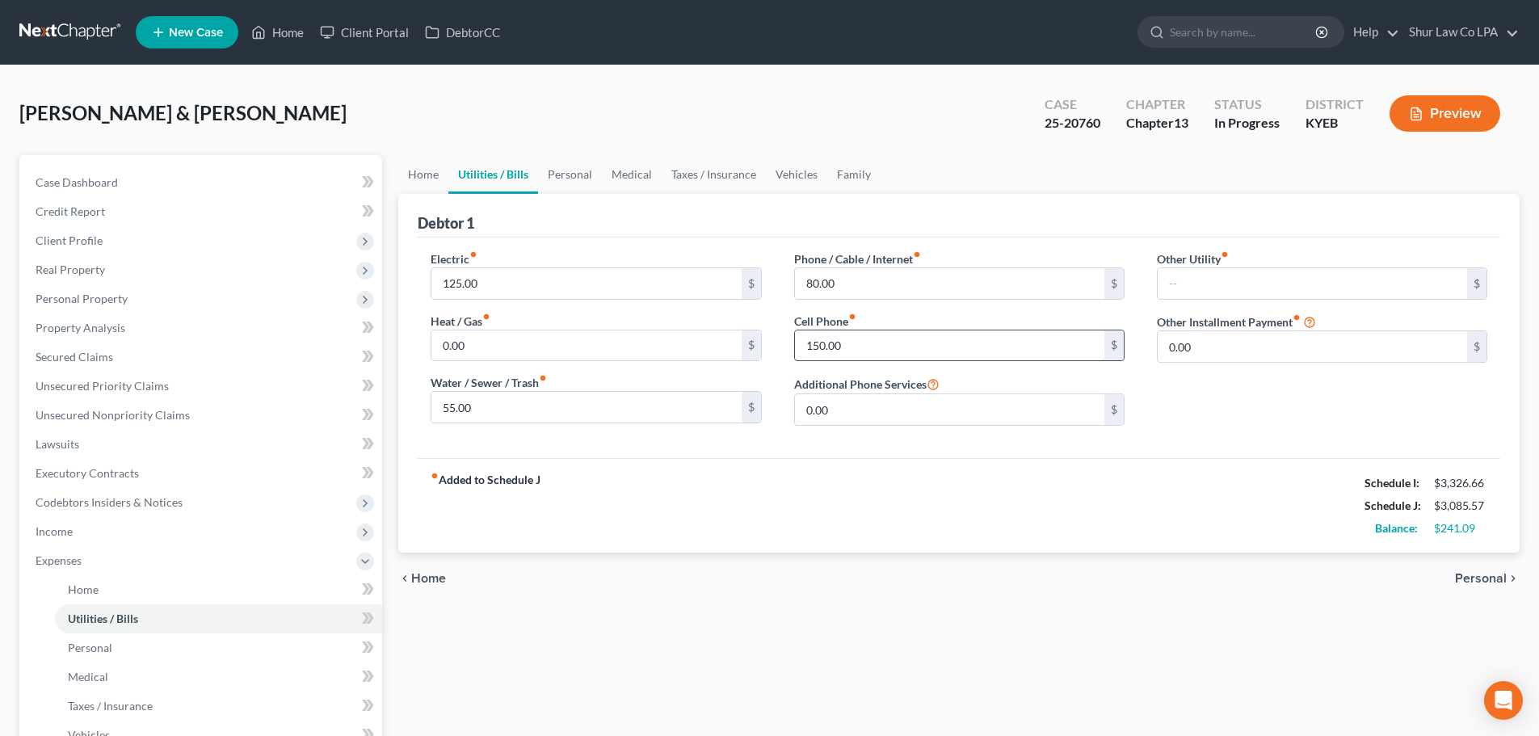
click at [866, 350] on input "150.00" at bounding box center [949, 345] width 309 height 31
click at [913, 509] on div "fiber_manual_record Added to Schedule J Schedule I: $3,326.66 Schedule J: $3,08…" at bounding box center [959, 505] width 1083 height 95
click at [843, 345] on input "148" at bounding box center [949, 345] width 309 height 31
click at [844, 345] on input "148" at bounding box center [949, 345] width 309 height 31
click at [969, 578] on div "chevron_left Home Personal chevron_right" at bounding box center [958, 579] width 1121 height 52
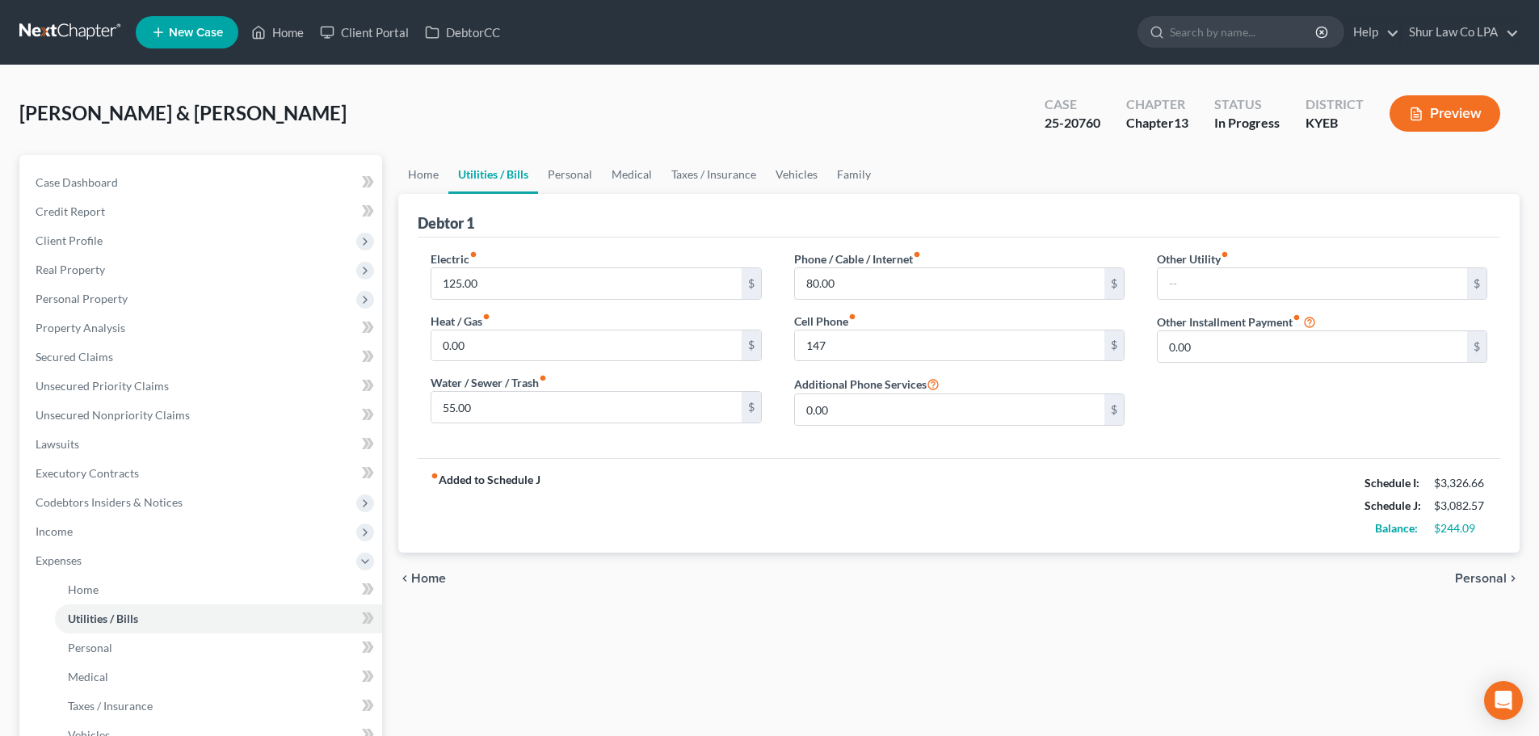
click at [890, 507] on div "fiber_manual_record Added to Schedule J Schedule I: $3,326.66 Schedule J: $3,08…" at bounding box center [959, 505] width 1083 height 95
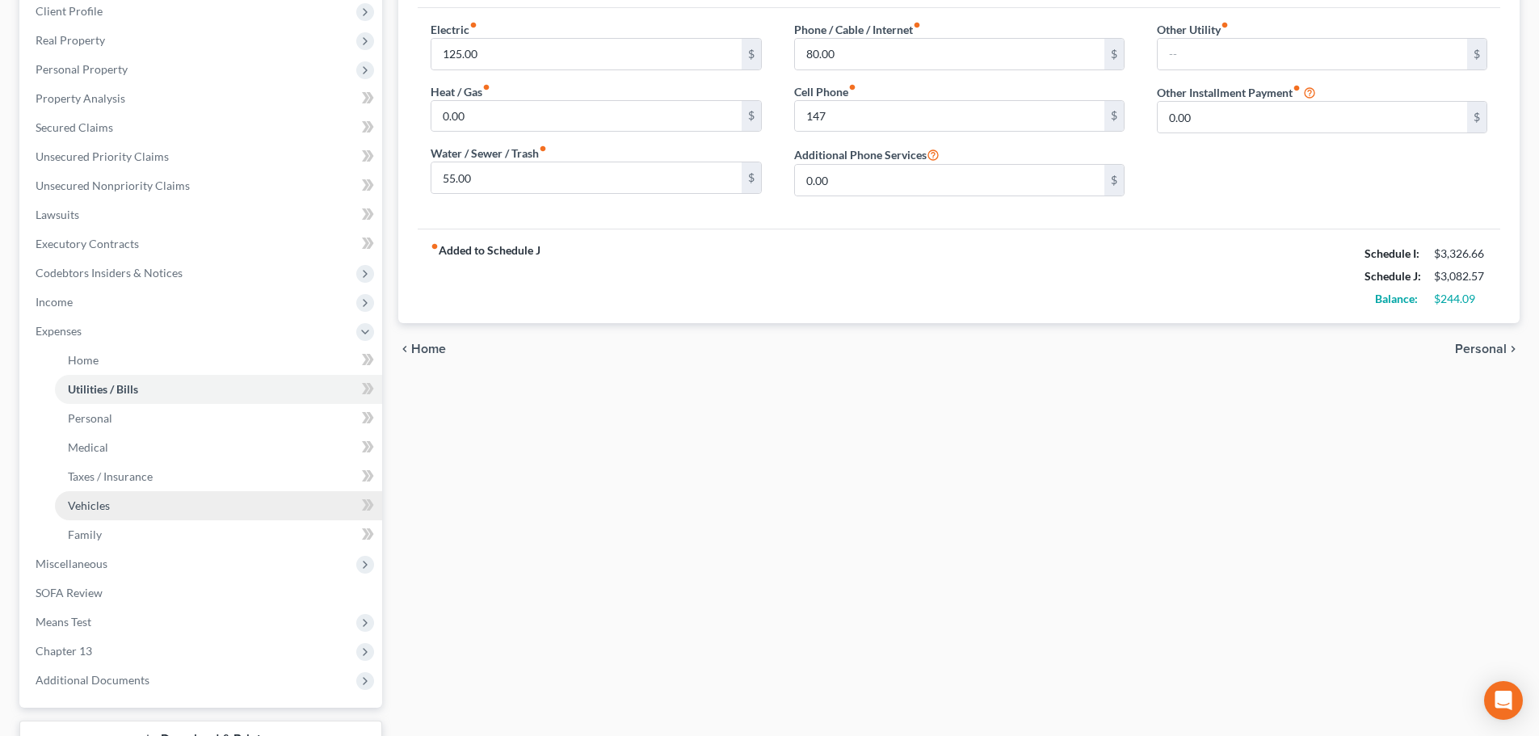
scroll to position [242, 0]
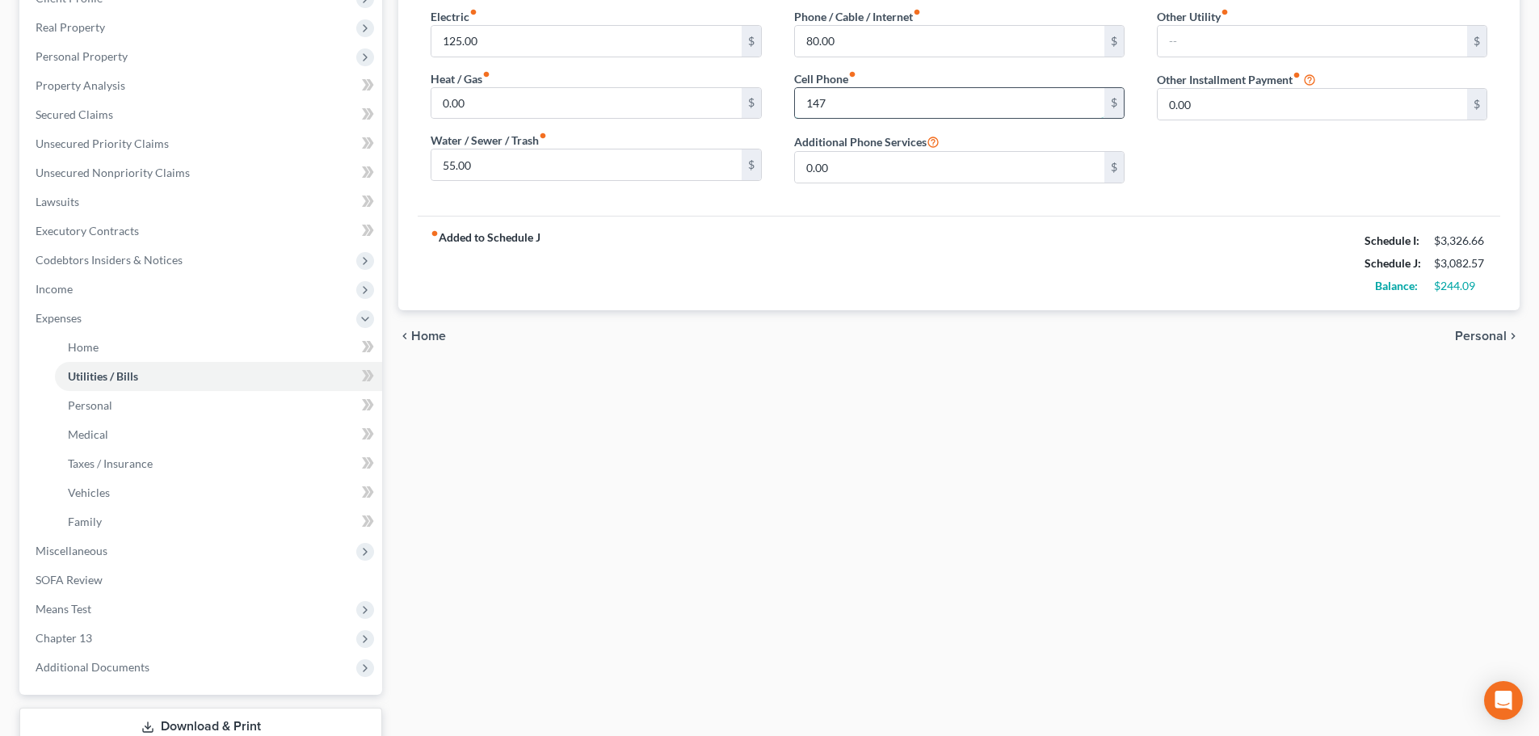
click at [832, 104] on input "147" at bounding box center [949, 103] width 309 height 31
type input "150.00"
click at [535, 46] on input "125.00" at bounding box center [585, 41] width 309 height 31
type input "122"
click at [654, 251] on div "fiber_manual_record Added to Schedule J Schedule I: $3,326.66 Schedule J: $3,08…" at bounding box center [959, 263] width 1083 height 95
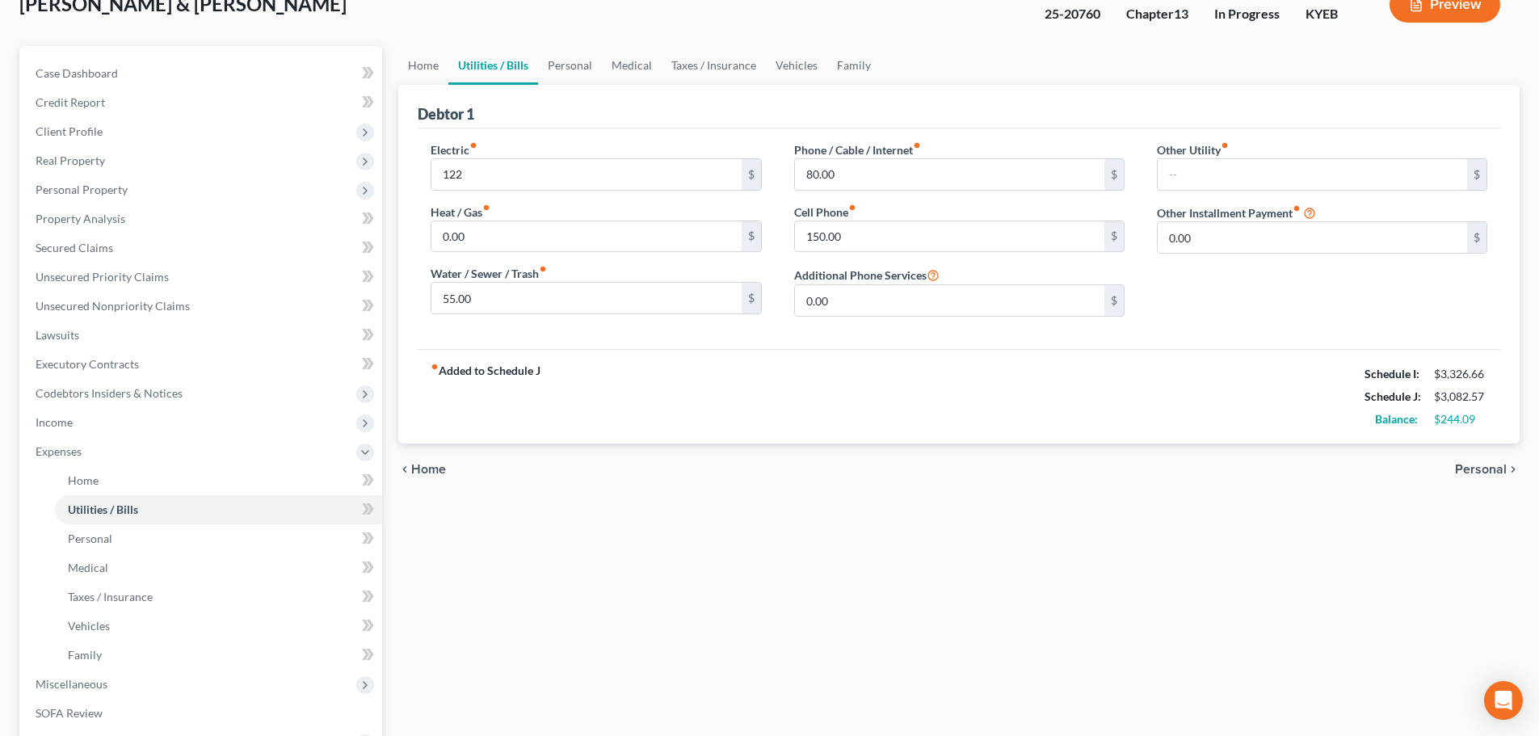
scroll to position [81, 0]
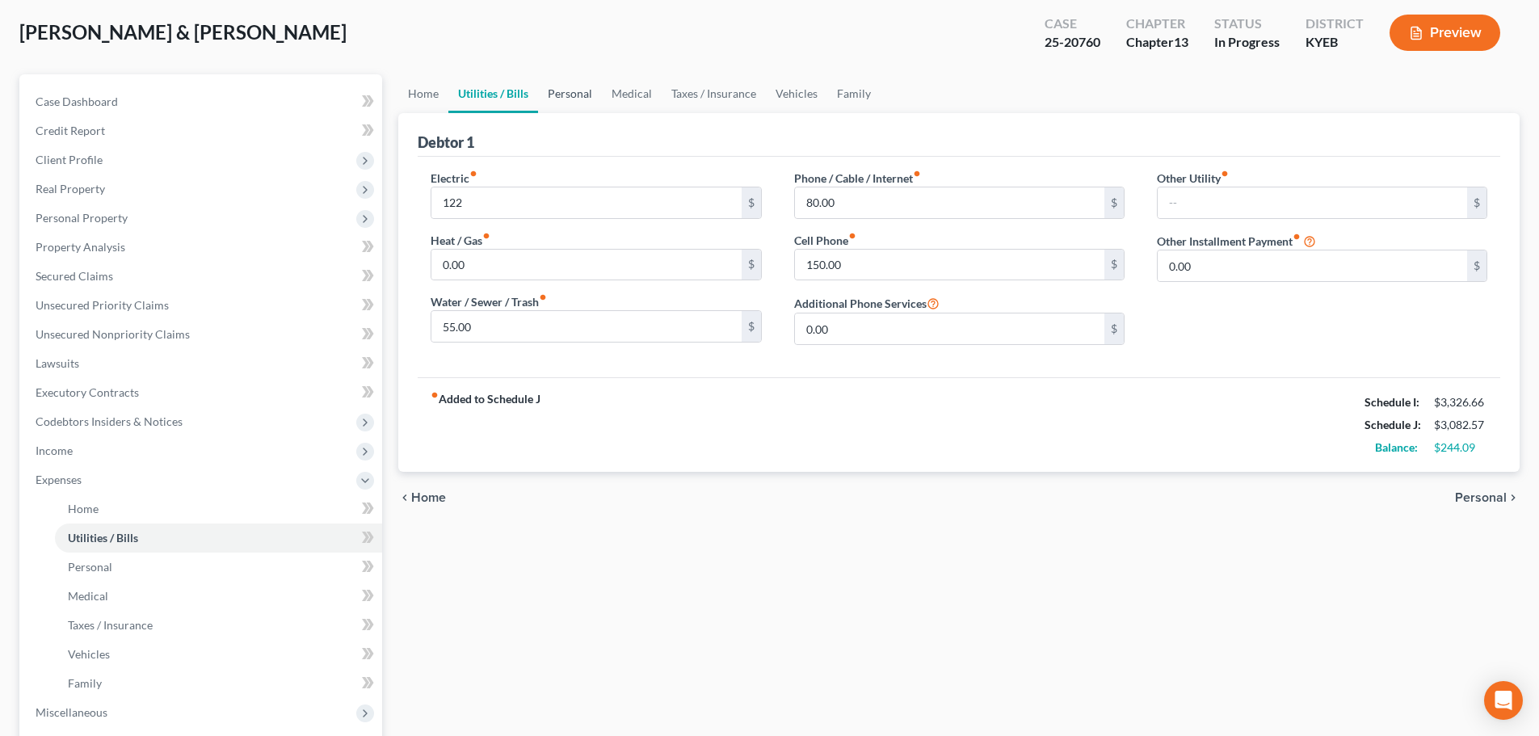
click at [587, 98] on link "Personal" at bounding box center [570, 93] width 64 height 39
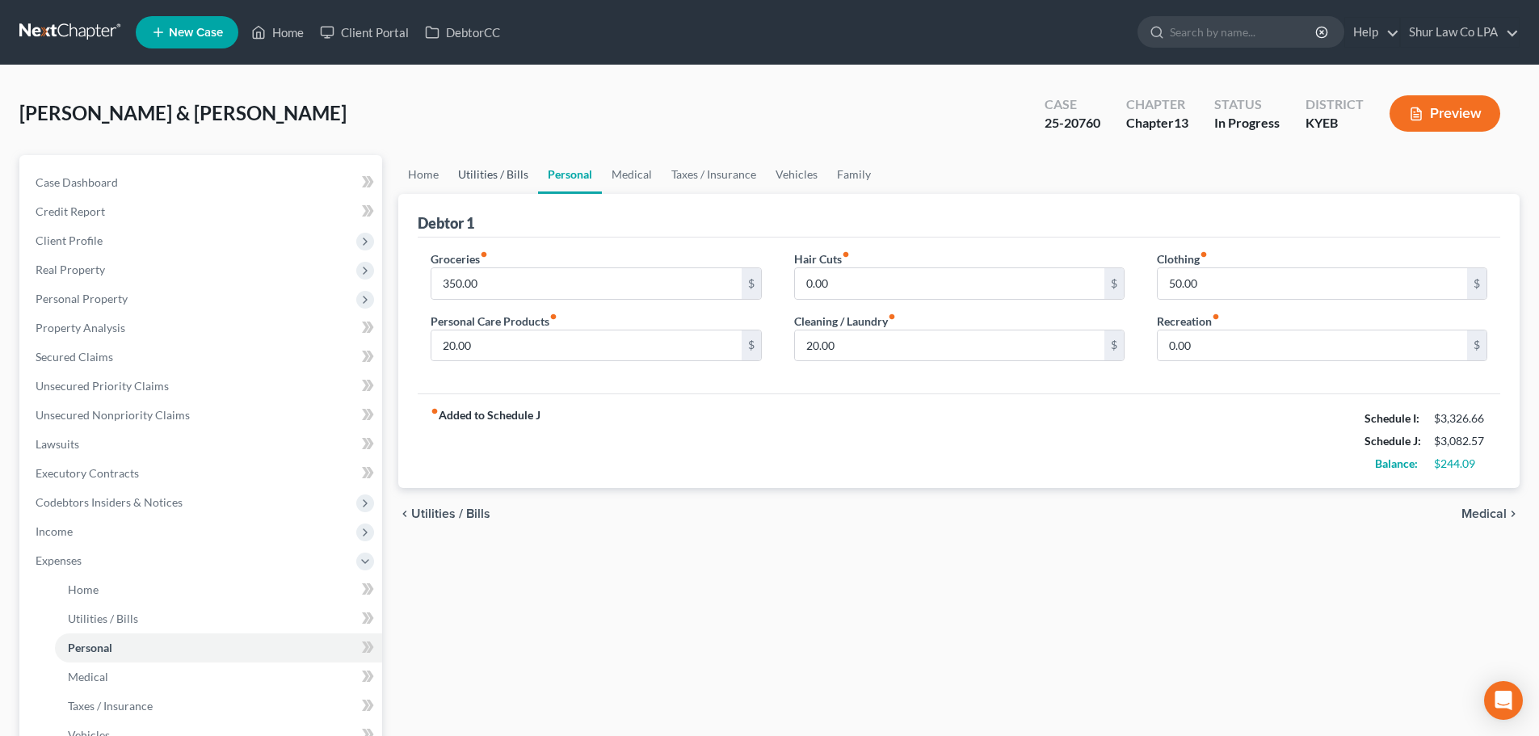
click at [488, 179] on link "Utilities / Bills" at bounding box center [493, 174] width 90 height 39
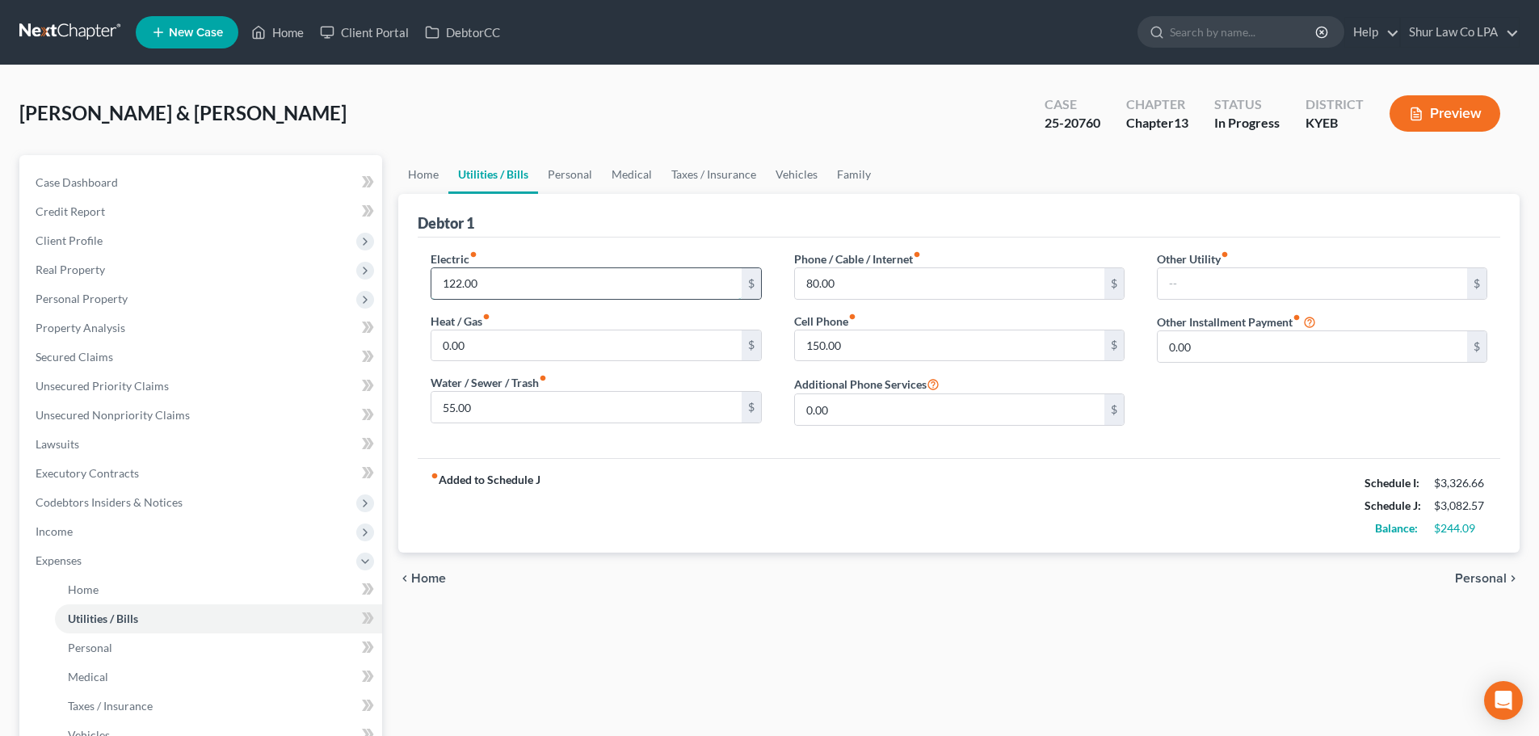
click at [533, 278] on input "122.00" at bounding box center [585, 283] width 309 height 31
type input "125"
click at [562, 172] on link "Personal" at bounding box center [570, 174] width 64 height 39
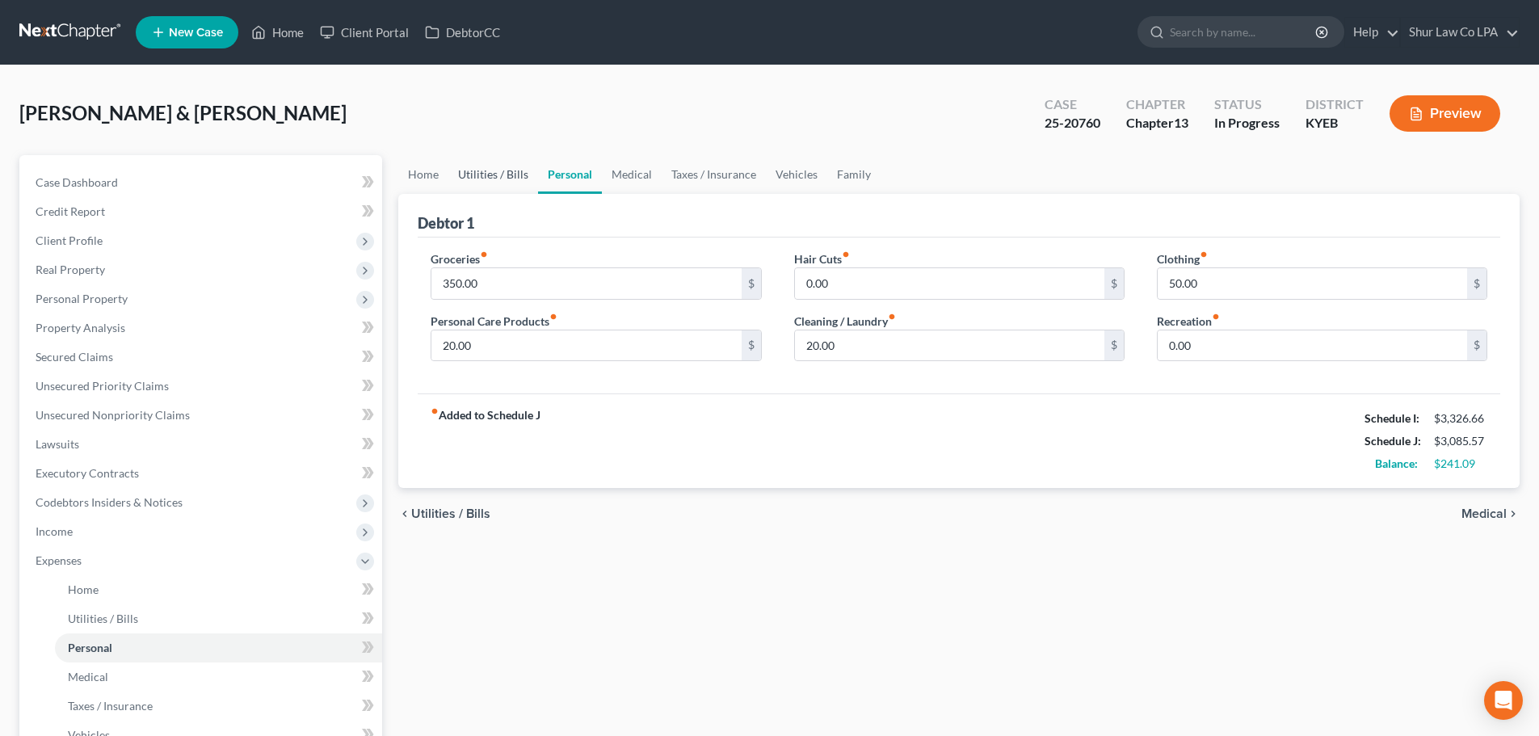
click at [503, 175] on link "Utilities / Bills" at bounding box center [493, 174] width 90 height 39
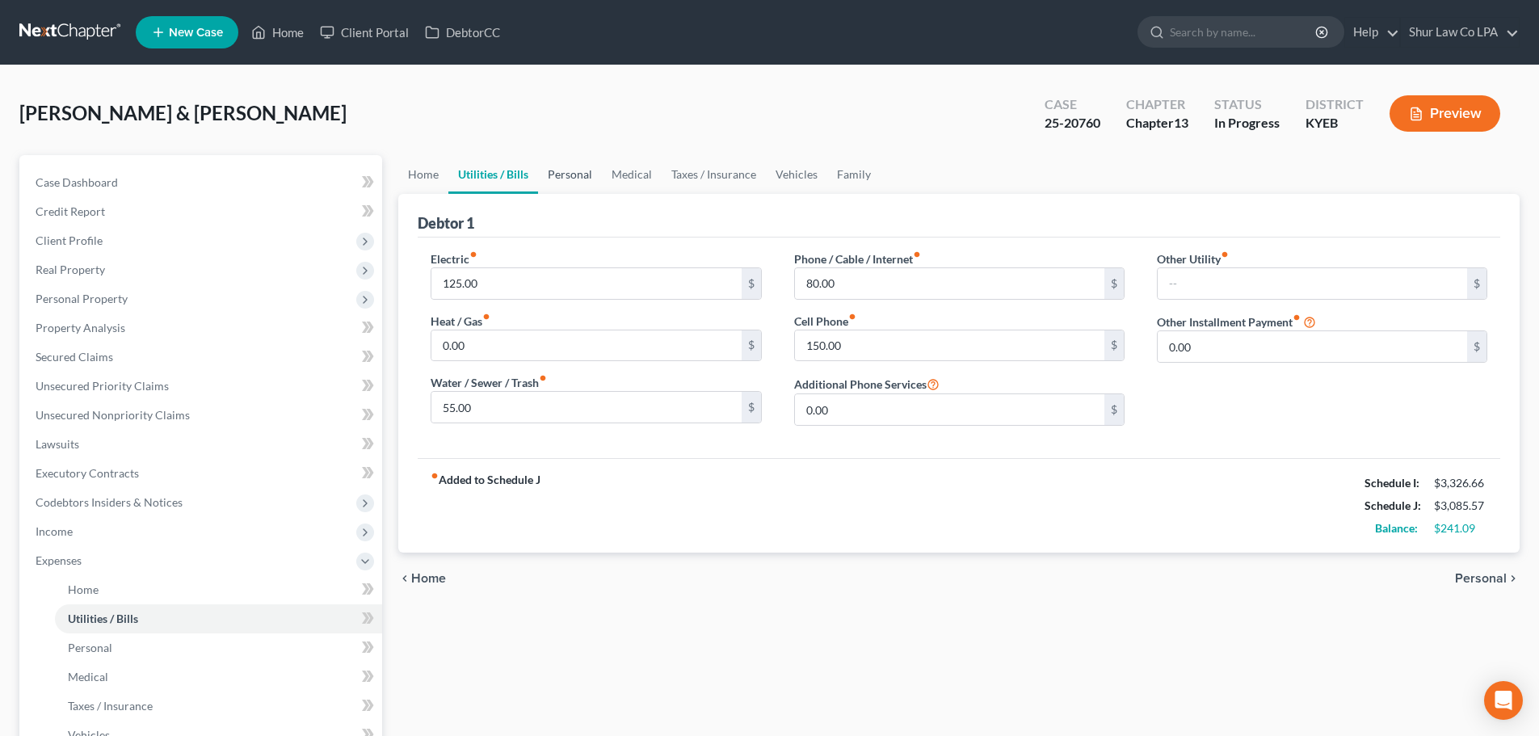
click at [587, 158] on link "Personal" at bounding box center [570, 174] width 64 height 39
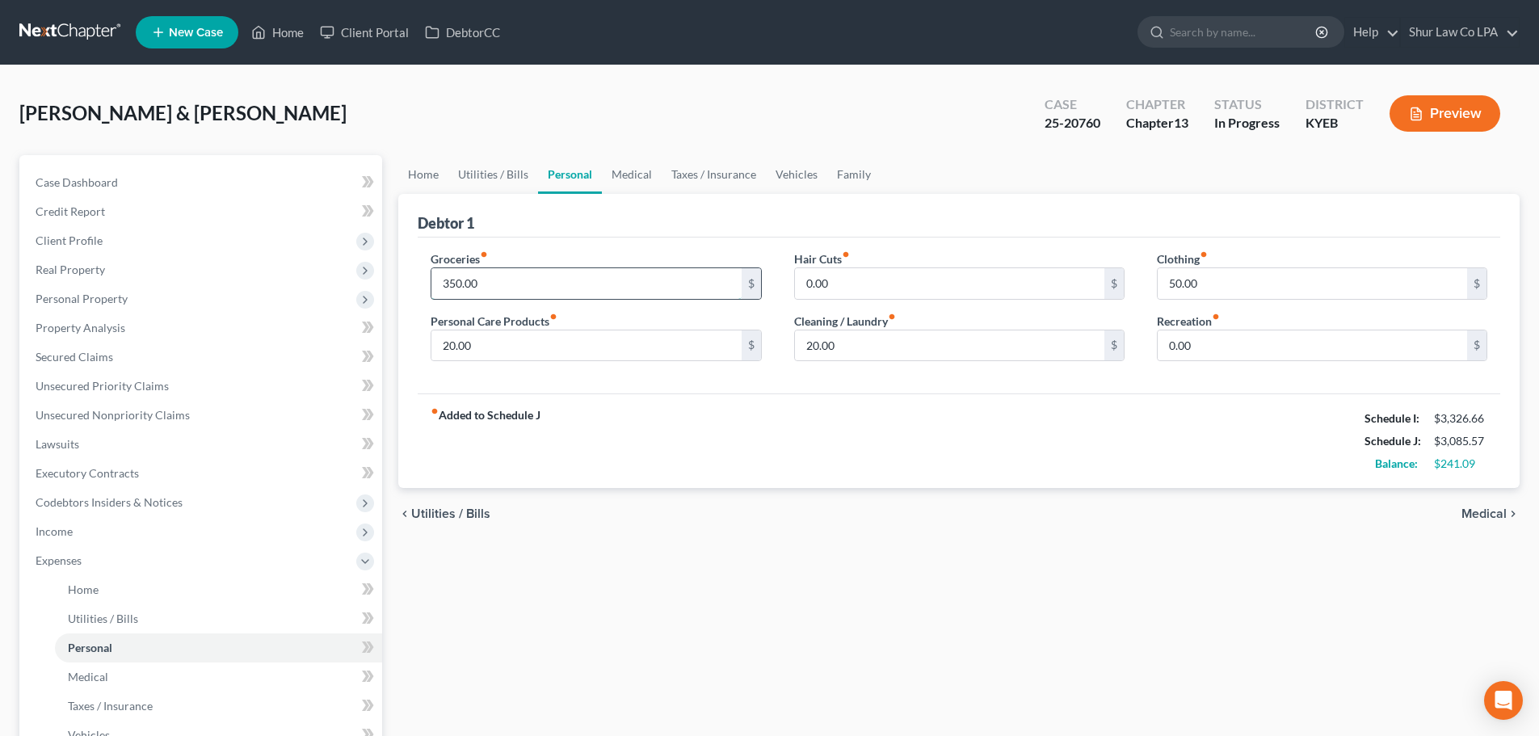
click at [496, 281] on input "350.00" at bounding box center [585, 283] width 309 height 31
click at [720, 444] on div "fiber_manual_record Added to Schedule J Schedule I: $3,326.66 Schedule J: $3,08…" at bounding box center [959, 440] width 1083 height 95
click at [484, 278] on input "345.00" at bounding box center [585, 283] width 309 height 31
click at [611, 423] on div "fiber_manual_record Added to Schedule J Schedule I: $3,326.66 Schedule J: $3,08…" at bounding box center [959, 440] width 1083 height 95
click at [497, 275] on input "347.00" at bounding box center [585, 283] width 309 height 31
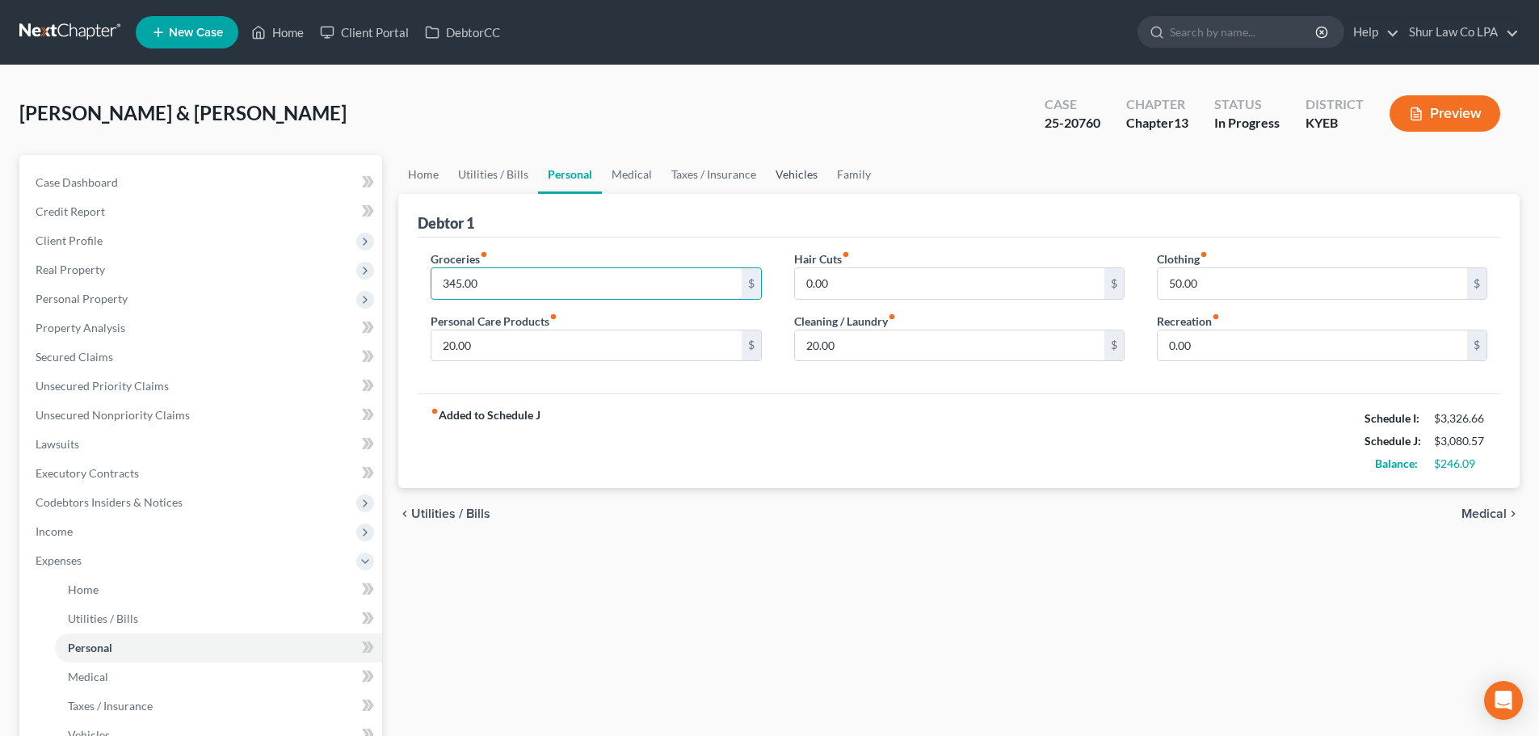
type input "345.00"
click at [804, 175] on link "Vehicles" at bounding box center [796, 174] width 61 height 39
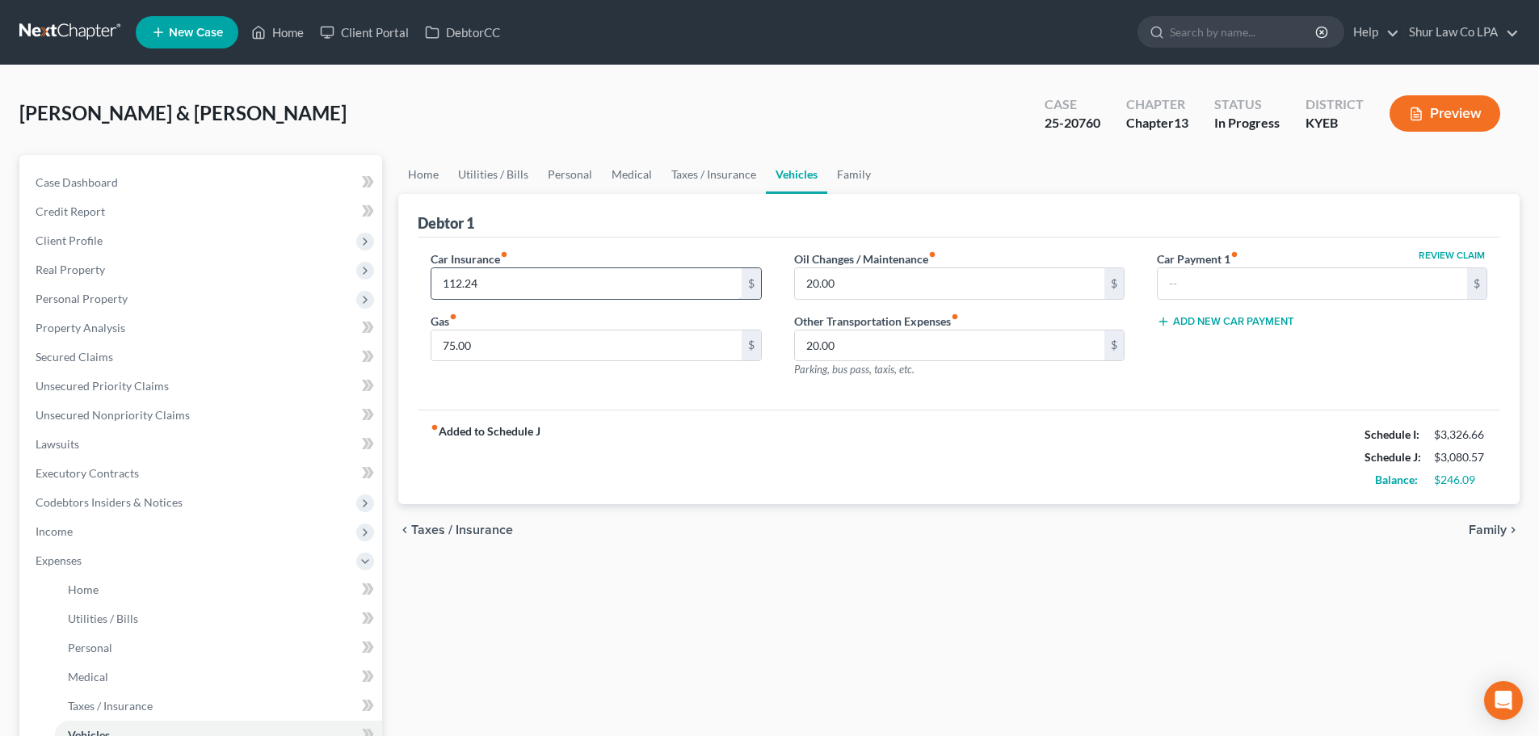
click at [596, 281] on input "112.24" at bounding box center [585, 283] width 309 height 31
type input "113.00"
click at [715, 422] on div "fiber_manual_record Added to Schedule J Schedule I: $3,326.66 Schedule J: $3,08…" at bounding box center [959, 457] width 1083 height 95
click at [636, 175] on link "Medical" at bounding box center [632, 174] width 60 height 39
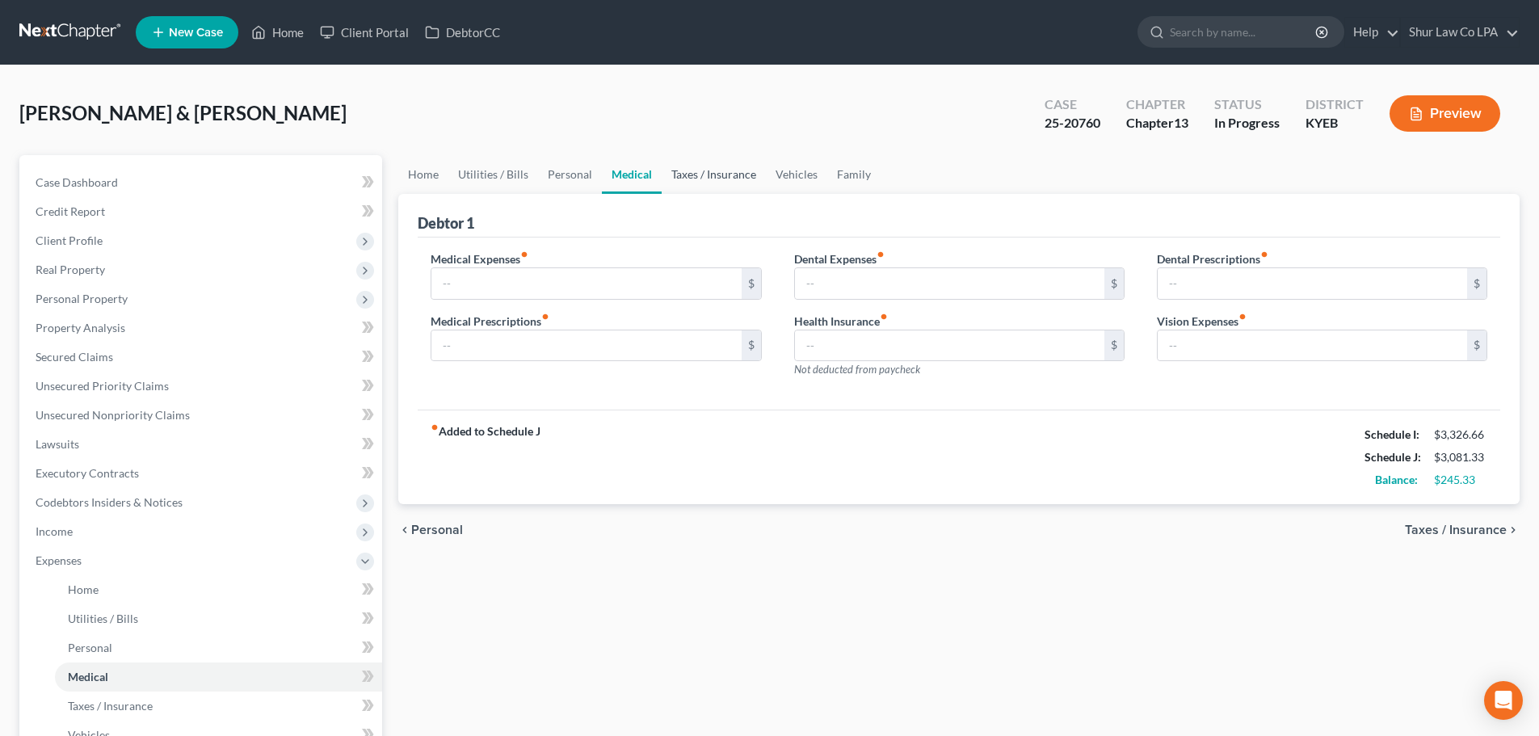
click at [701, 176] on link "Taxes / Insurance" at bounding box center [714, 174] width 104 height 39
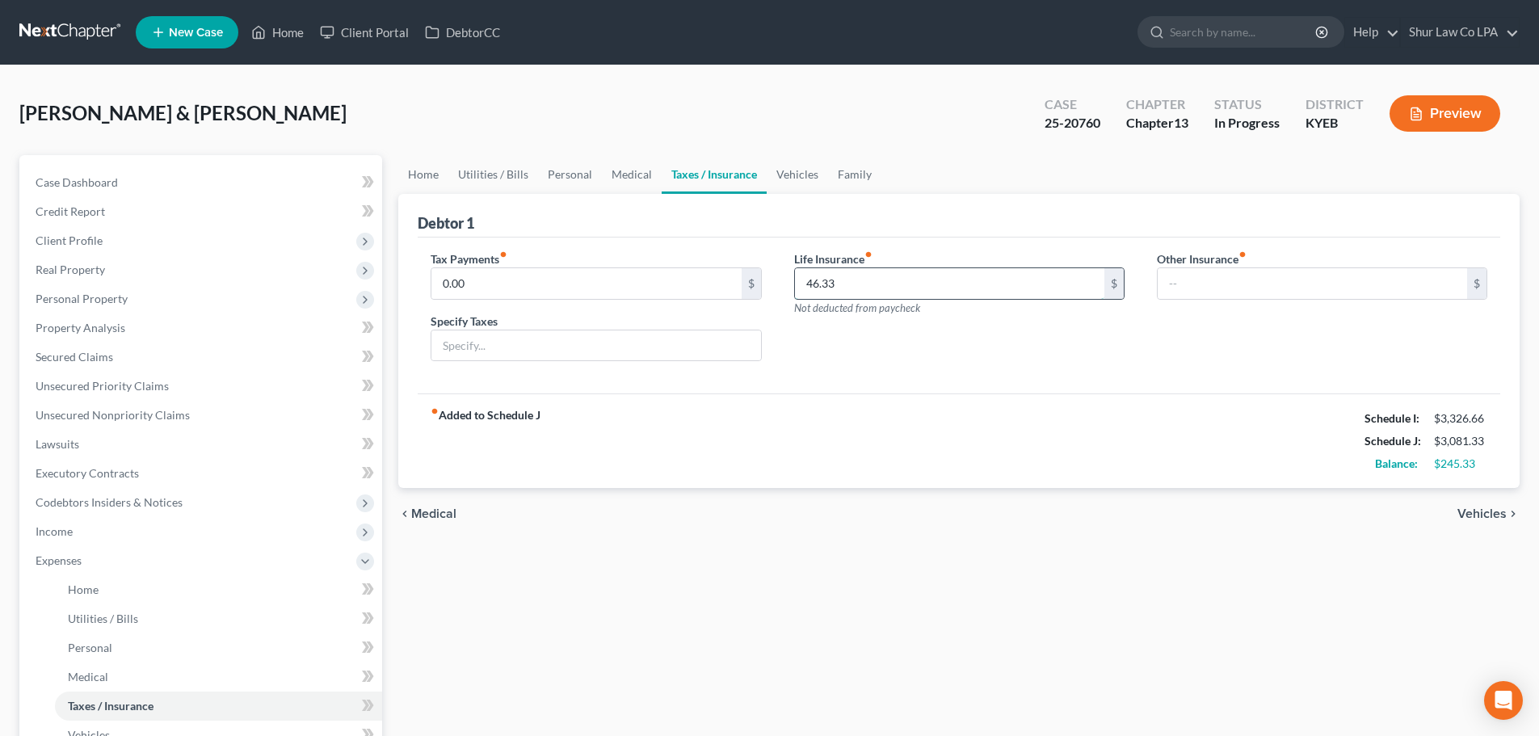
click at [861, 283] on input "46.33" at bounding box center [949, 283] width 309 height 31
type input "47.00"
click at [898, 372] on div "Life Insurance fiber_manual_record 47.00 $ Not deducted from paycheck" at bounding box center [959, 312] width 363 height 124
click at [898, 352] on div "Life Insurance fiber_manual_record 47.00 $ Not deducted from paycheck" at bounding box center [959, 312] width 363 height 124
click at [861, 171] on link "Family" at bounding box center [854, 174] width 53 height 39
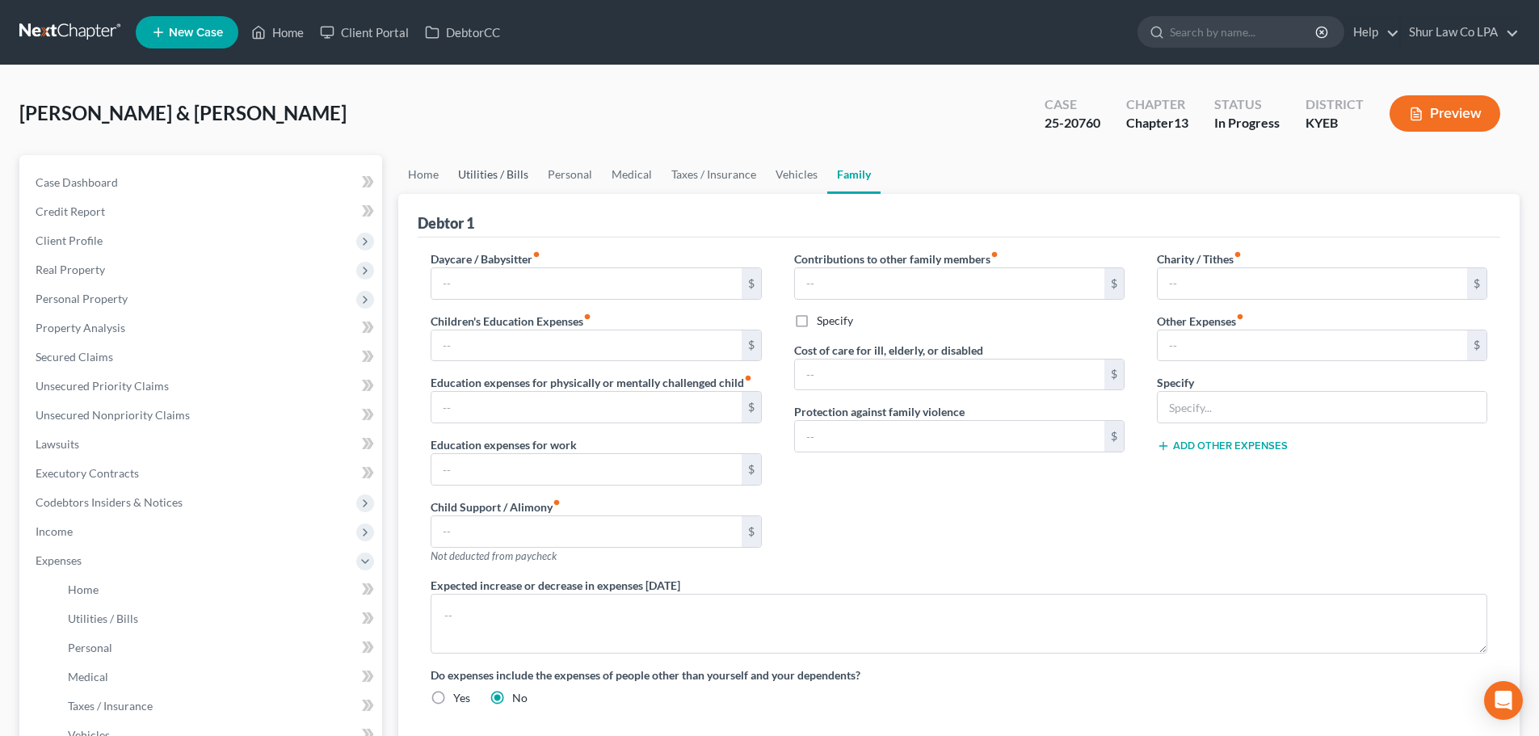
click at [476, 169] on link "Utilities / Bills" at bounding box center [493, 174] width 90 height 39
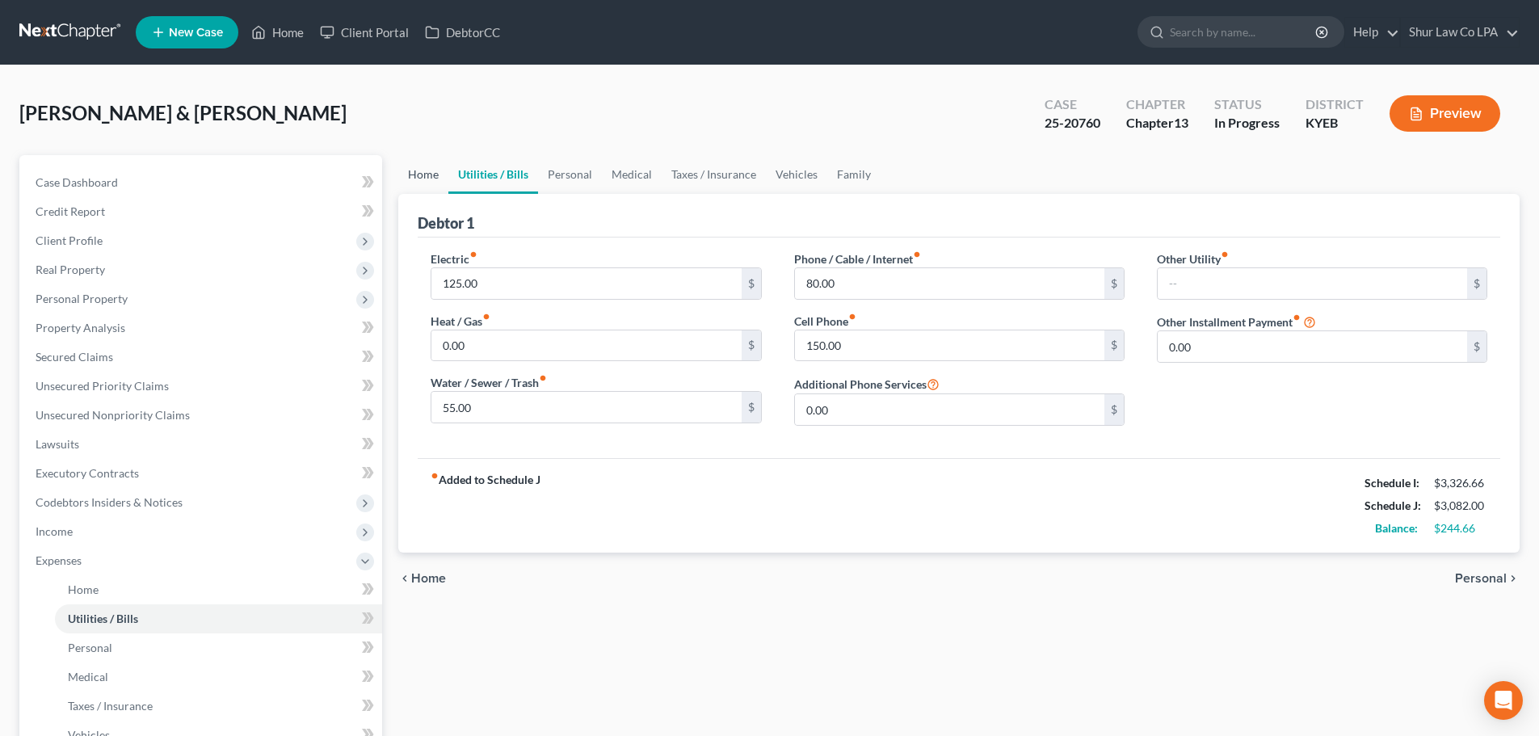
click at [420, 172] on link "Home" at bounding box center [423, 174] width 50 height 39
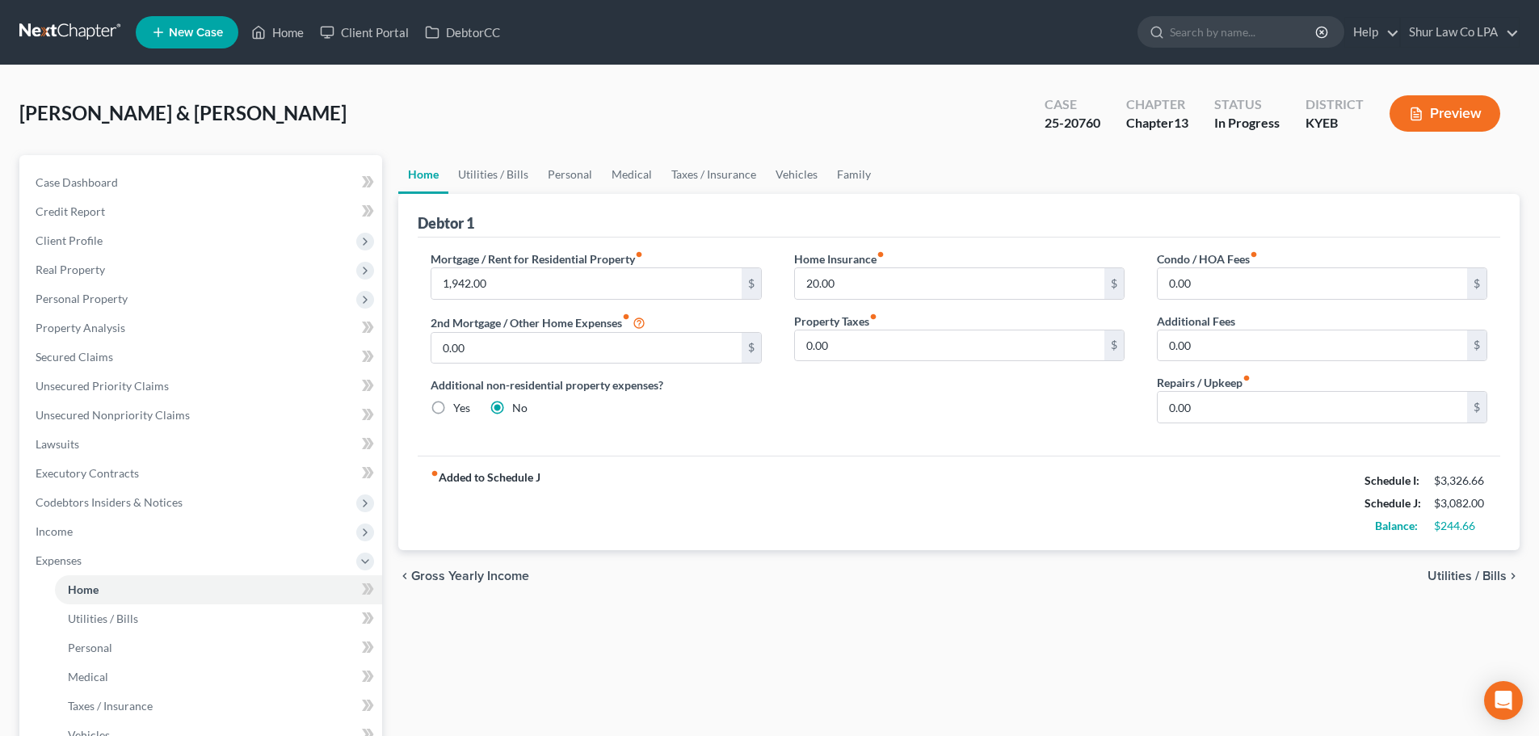
click at [885, 438] on div "Mortgage / Rent for Residential Property fiber_manual_record 1,942.00 $ 2nd Mor…" at bounding box center [959, 347] width 1083 height 218
click at [872, 430] on div "Home Insurance fiber_manual_record 20.00 $ Property Taxes fiber_manual_record 0…" at bounding box center [959, 343] width 363 height 186
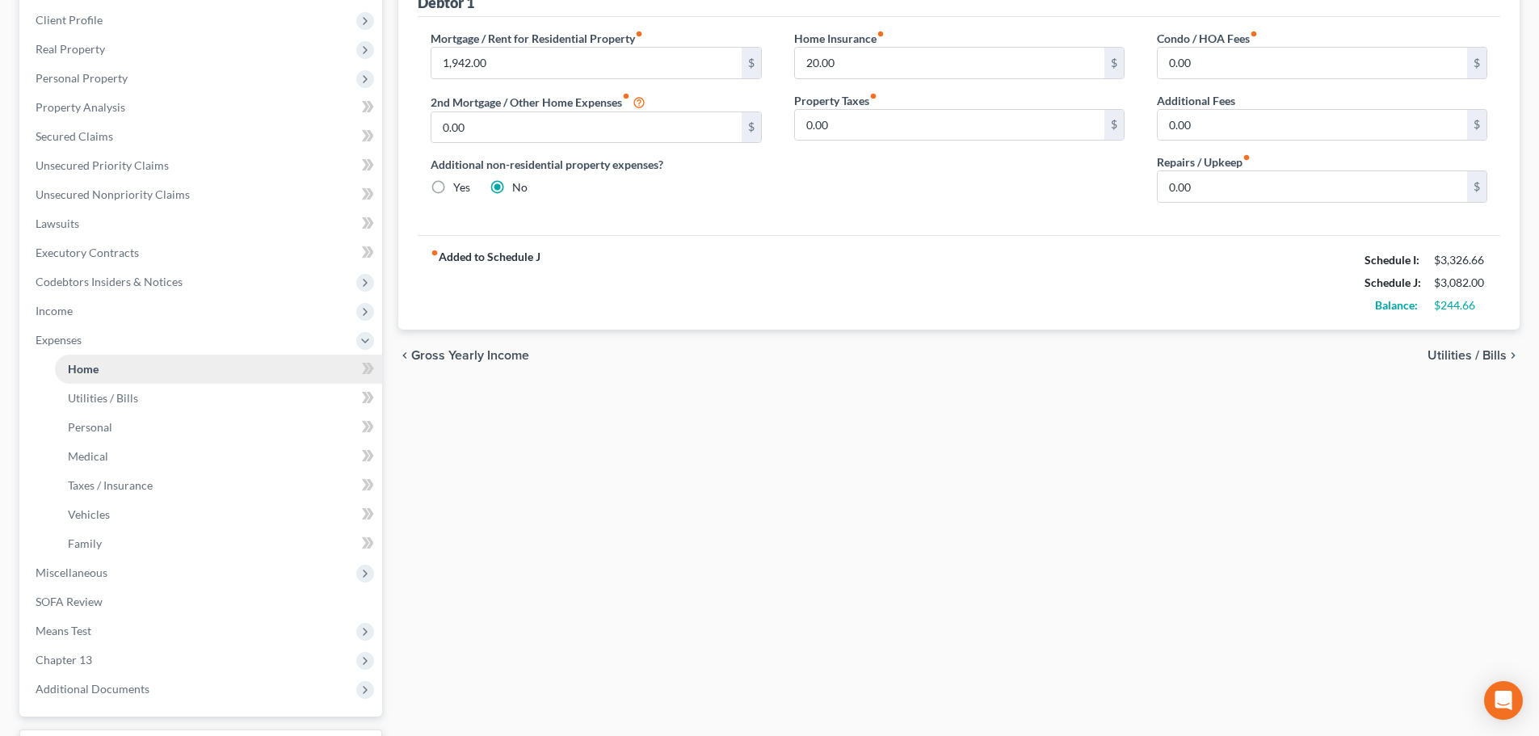
scroll to position [323, 0]
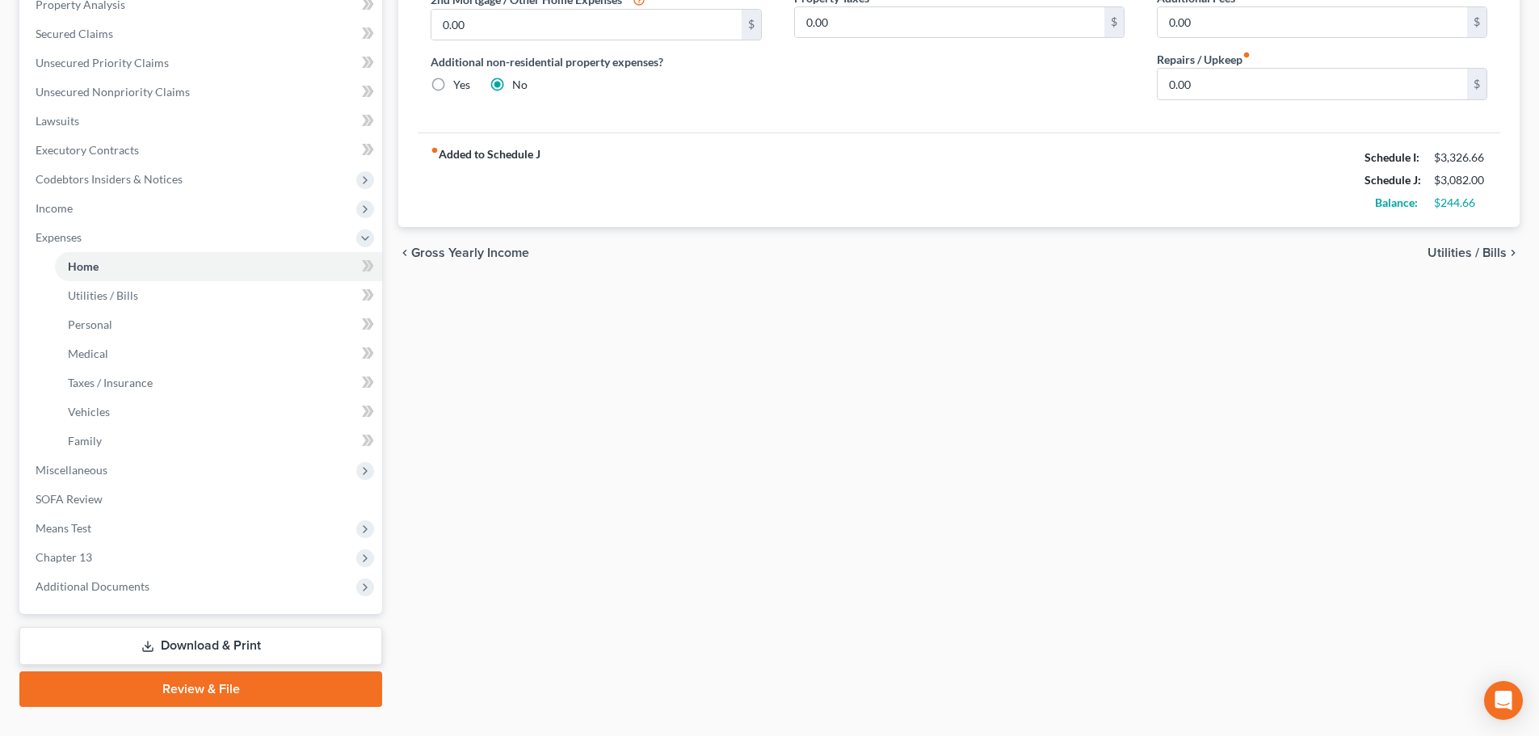
click at [243, 653] on link "Download & Print" at bounding box center [200, 646] width 363 height 38
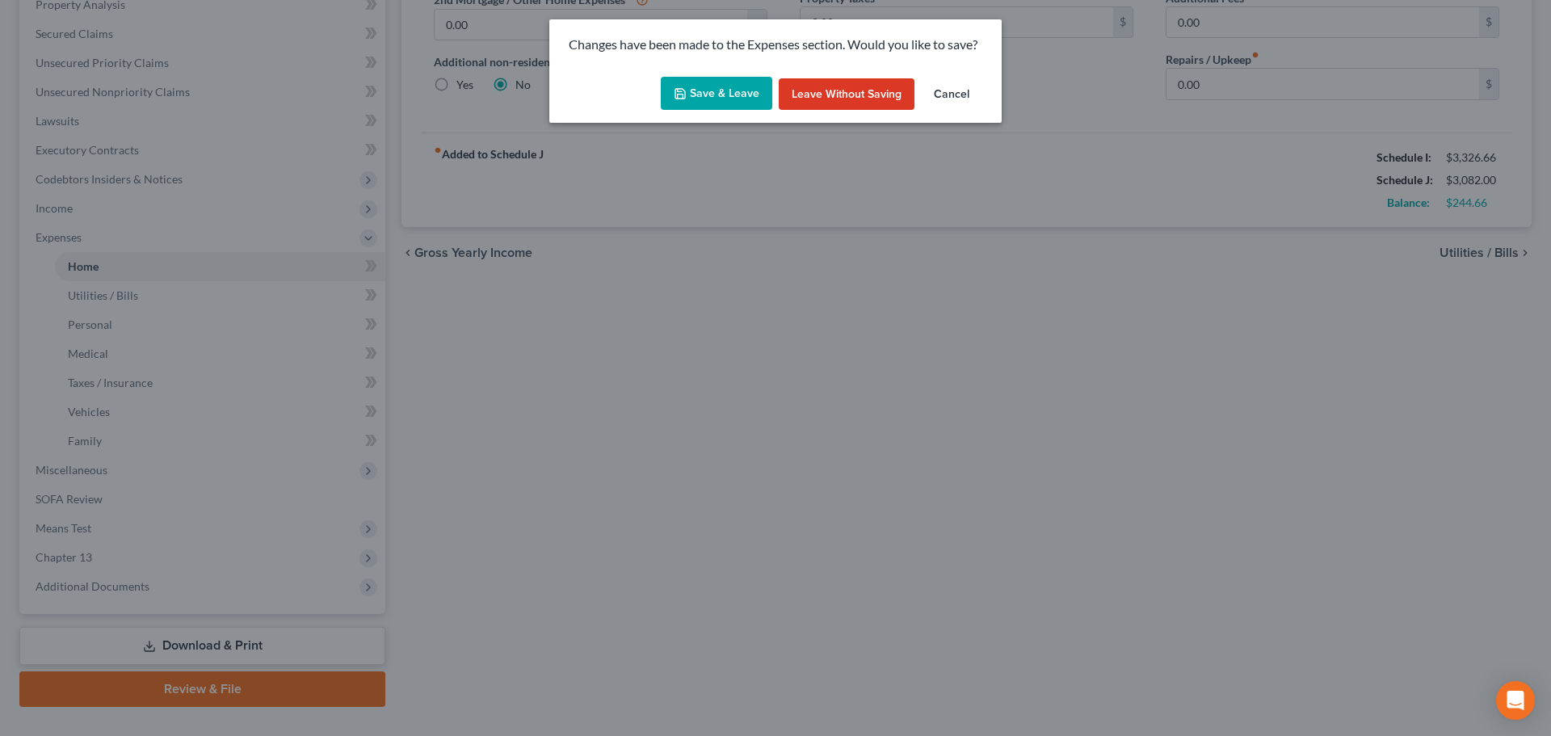
click at [733, 95] on button "Save & Leave" at bounding box center [717, 94] width 112 height 34
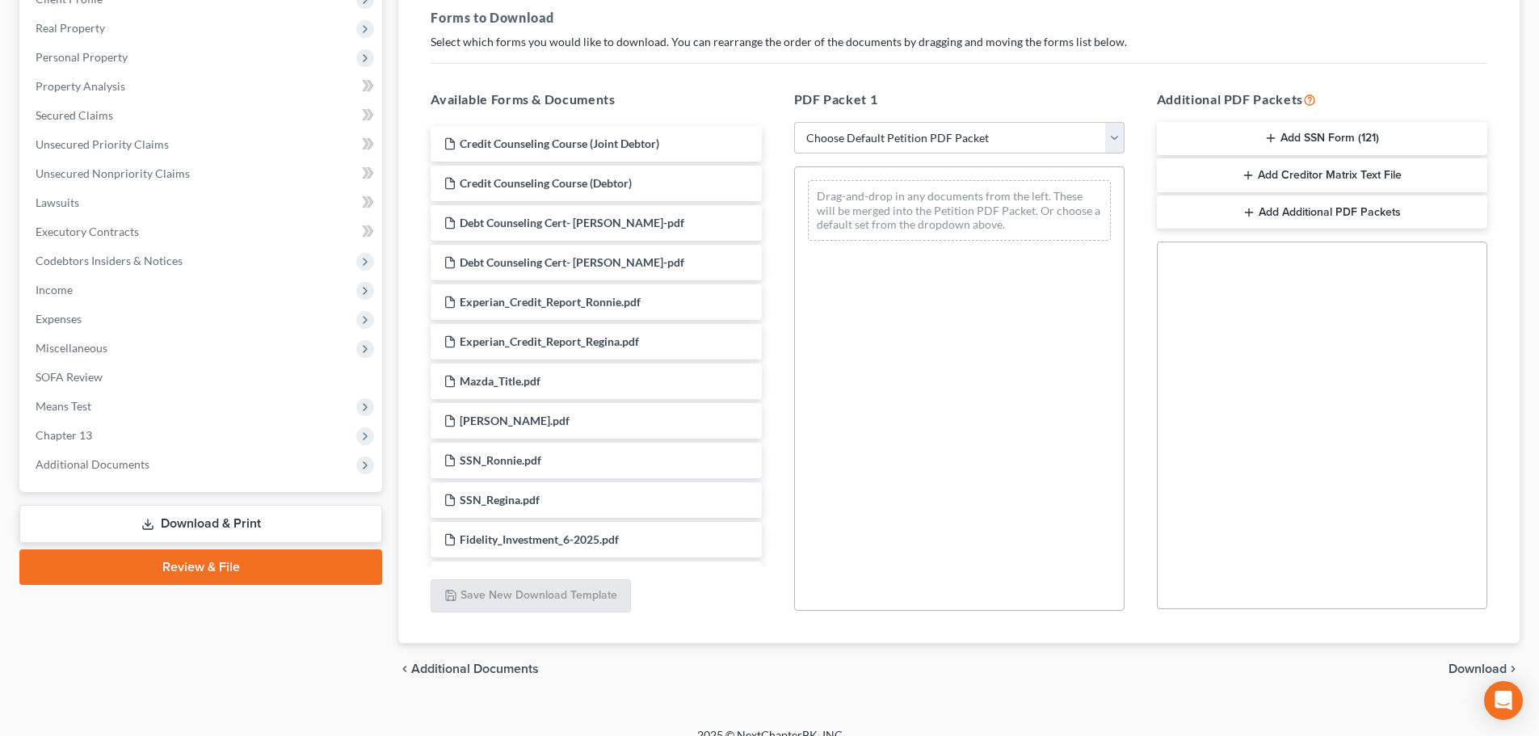
scroll to position [242, 0]
click at [879, 133] on select "Choose Default Petition PDF Packet Complete Bankruptcy Petition (all forms and …" at bounding box center [959, 137] width 330 height 32
select select "2"
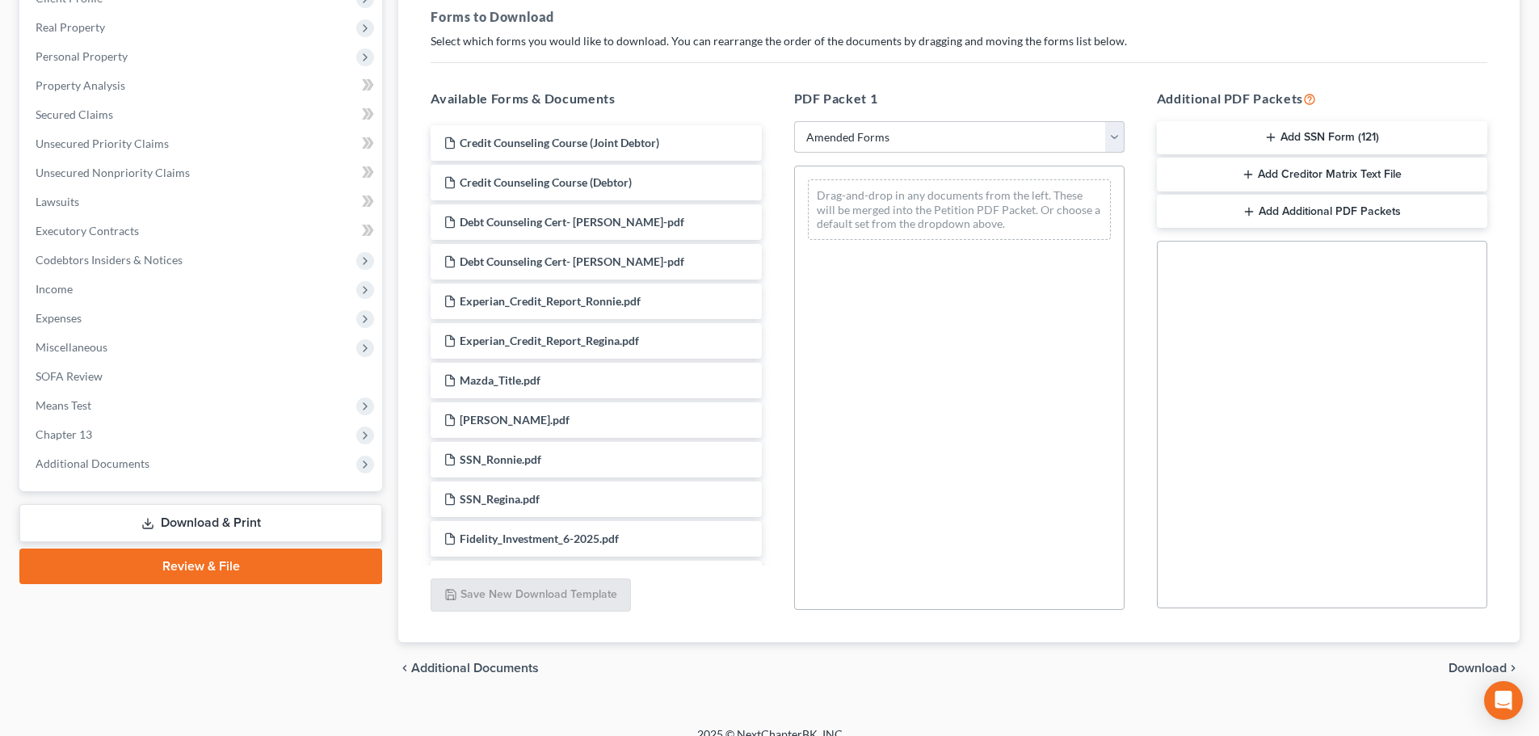
click at [794, 121] on select "Choose Default Petition PDF Packet Complete Bankruptcy Petition (all forms and …" at bounding box center [959, 137] width 330 height 32
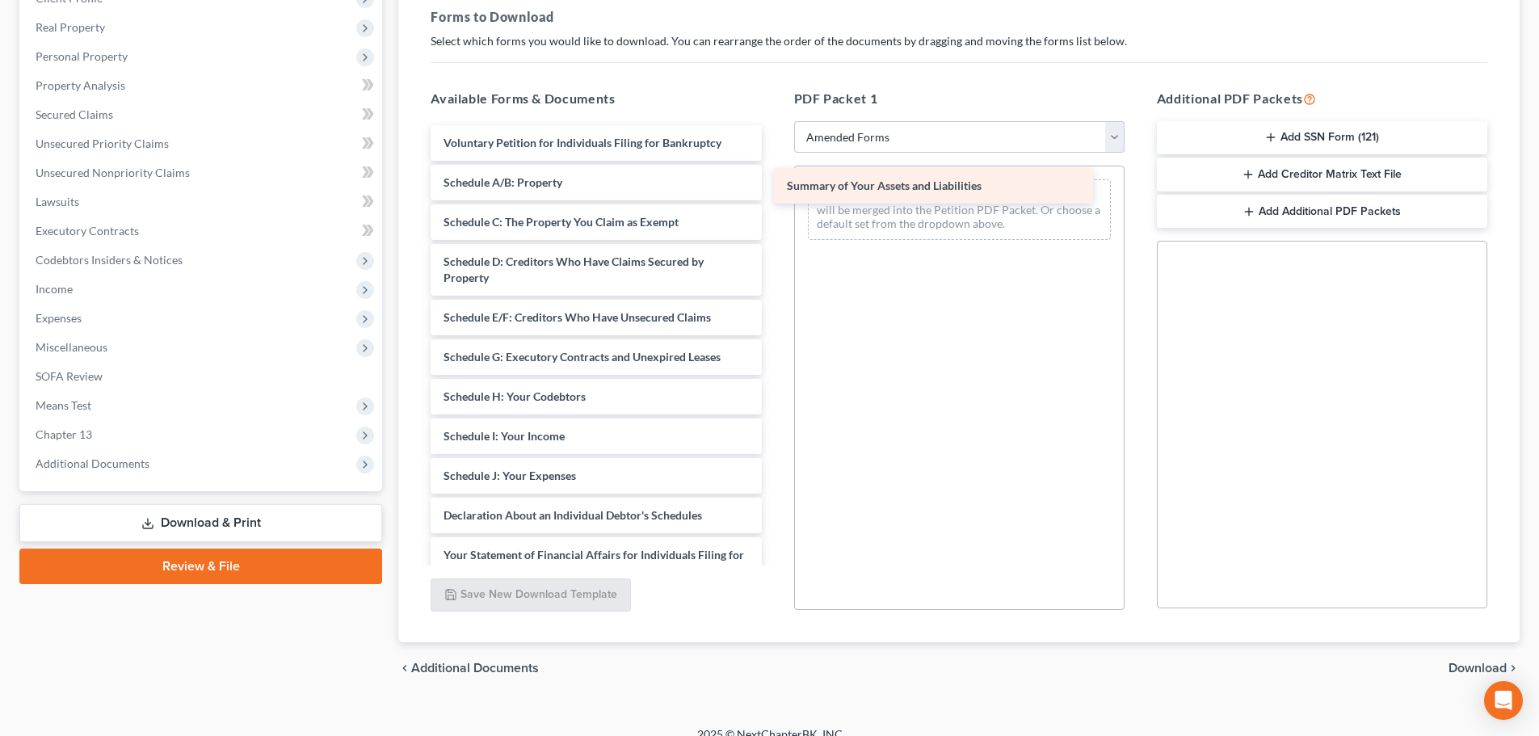
drag, startPoint x: 549, startPoint y: 182, endPoint x: 892, endPoint y: 184, distance: 343.4
click at [774, 184] on div "Summary of Your Assets and Liabilities Voluntary Petition for Individuals Filin…" at bounding box center [596, 464] width 356 height 678
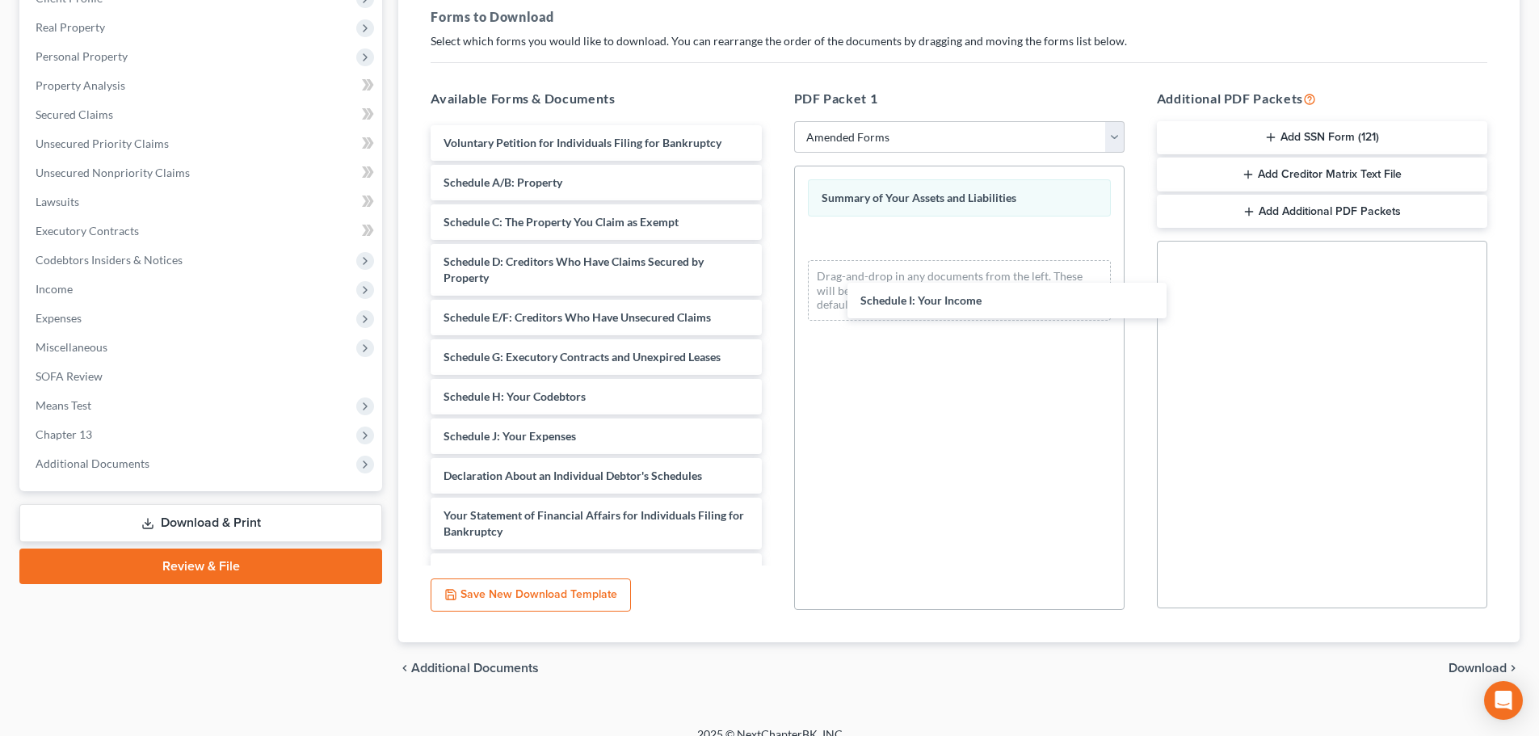
drag, startPoint x: 486, startPoint y: 423, endPoint x: 886, endPoint y: 236, distance: 441.0
click at [774, 248] on div "Schedule I: Your Income Voluntary Petition for Individuals Filing for Bankruptc…" at bounding box center [596, 444] width 356 height 638
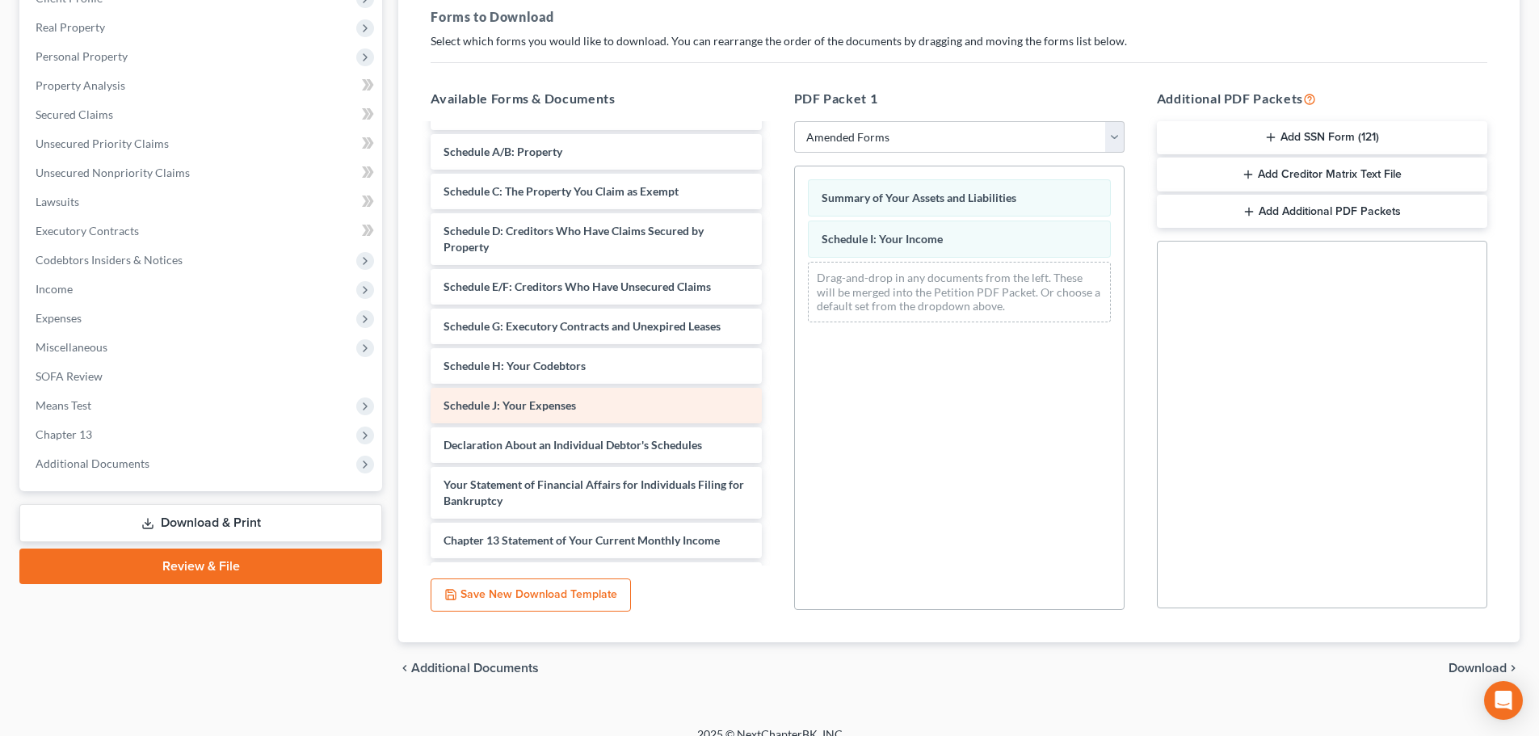
scroll to position [81, 0]
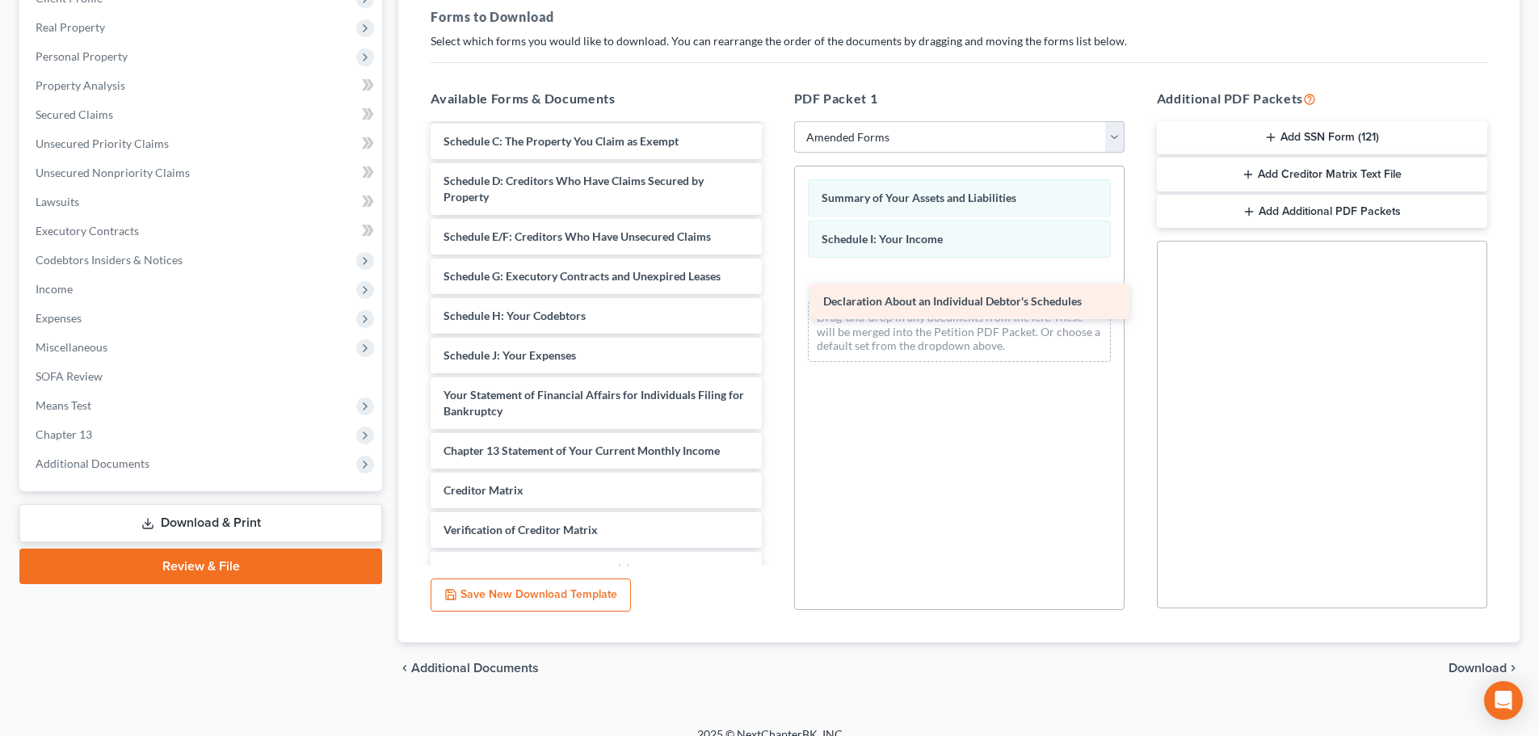
drag, startPoint x: 616, startPoint y: 389, endPoint x: 1013, endPoint y: 282, distance: 411.6
click at [774, 284] on div "Declaration About an Individual Debtor's Schedules Voluntary Petition for Indiv…" at bounding box center [596, 343] width 356 height 599
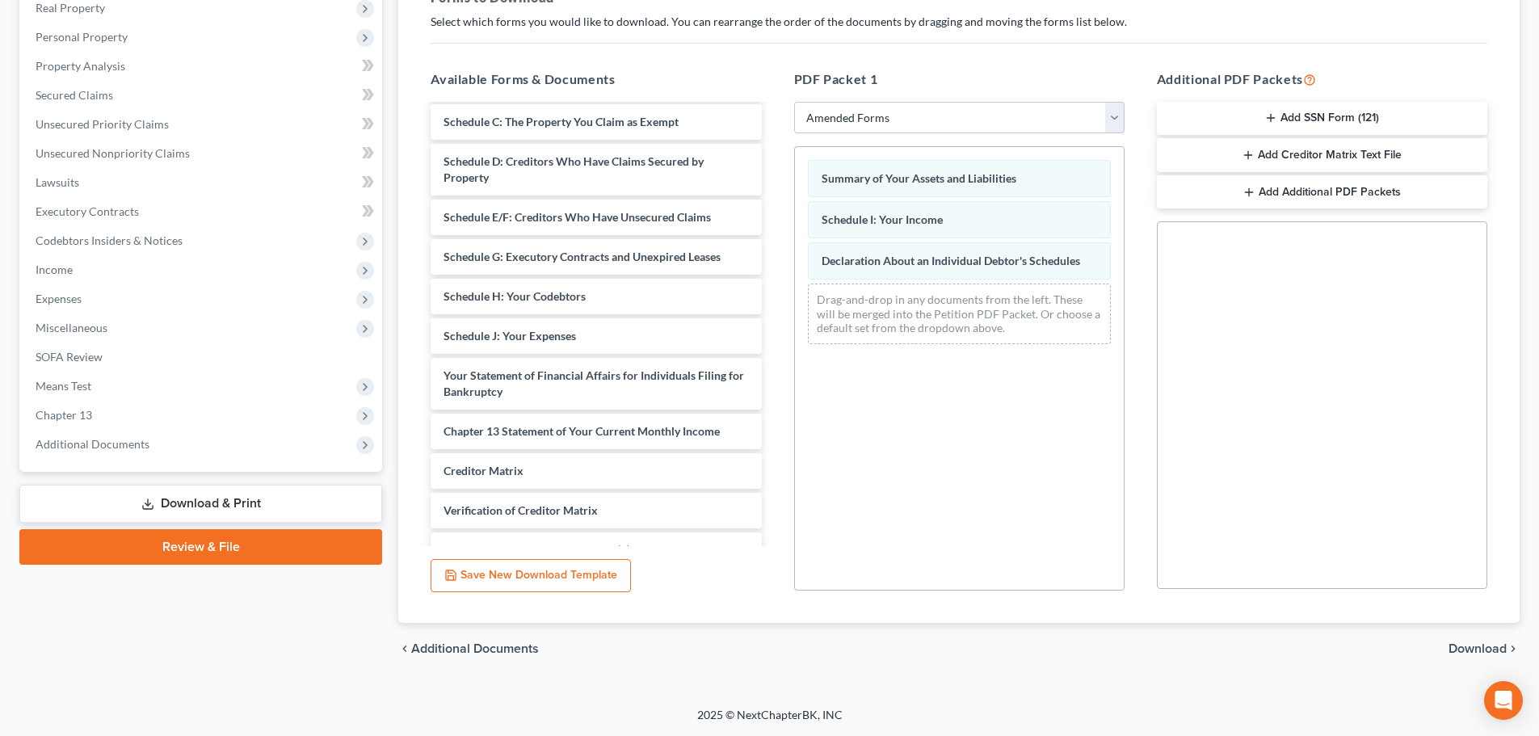
click at [1469, 642] on span "Download" at bounding box center [1478, 648] width 58 height 13
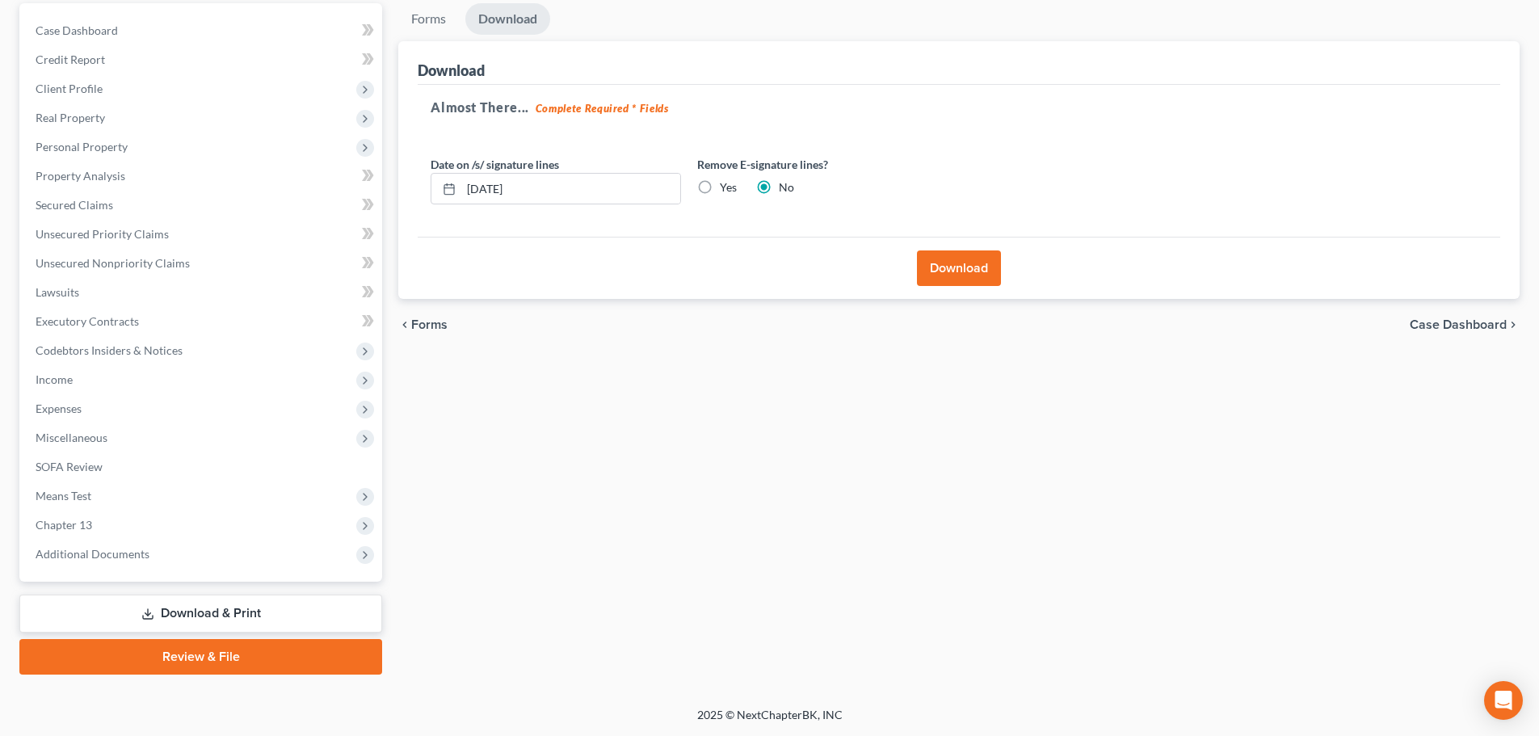
scroll to position [152, 0]
click at [960, 274] on button "Download" at bounding box center [959, 268] width 84 height 36
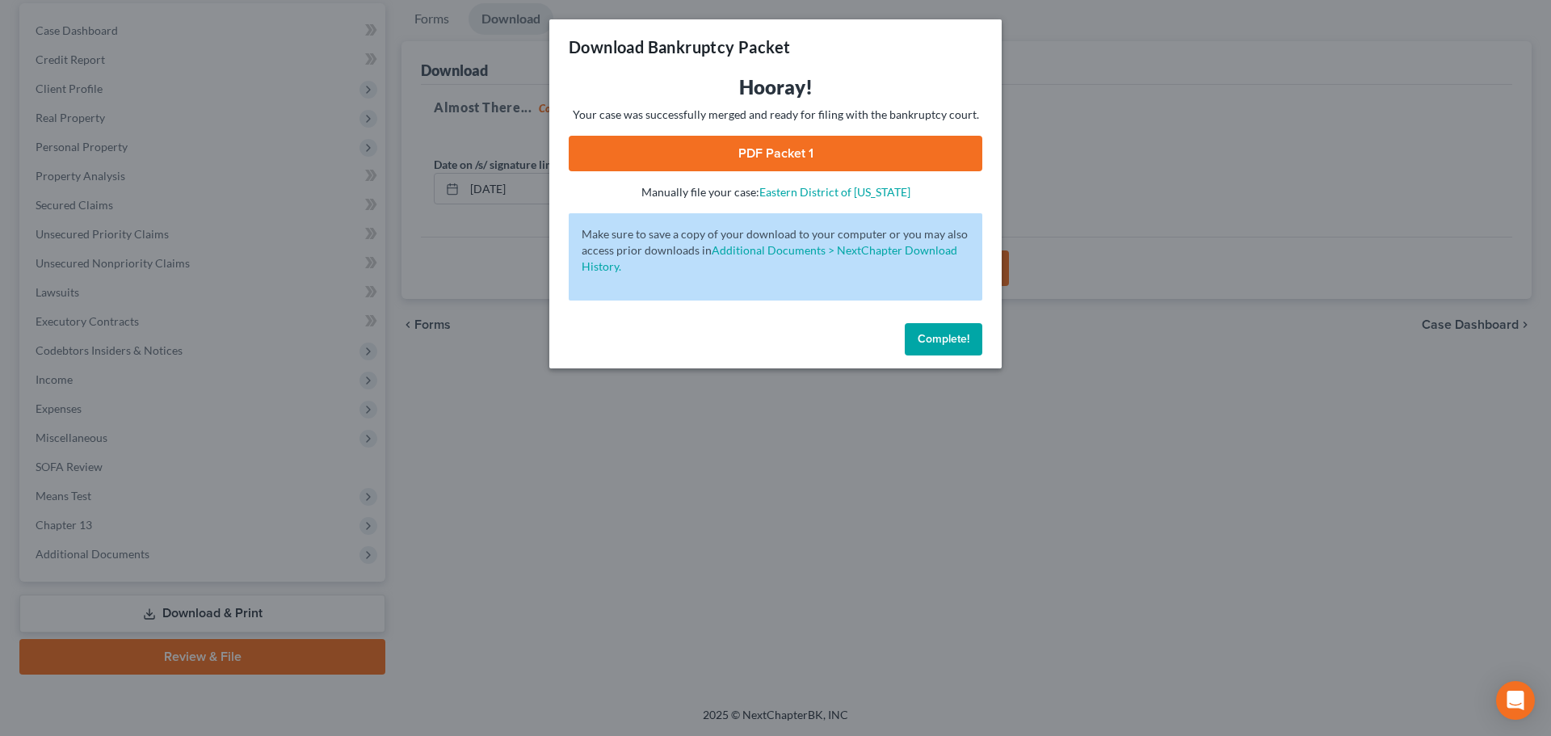
click at [789, 149] on link "PDF Packet 1" at bounding box center [776, 154] width 414 height 36
click at [942, 342] on span "Complete!" at bounding box center [944, 339] width 52 height 14
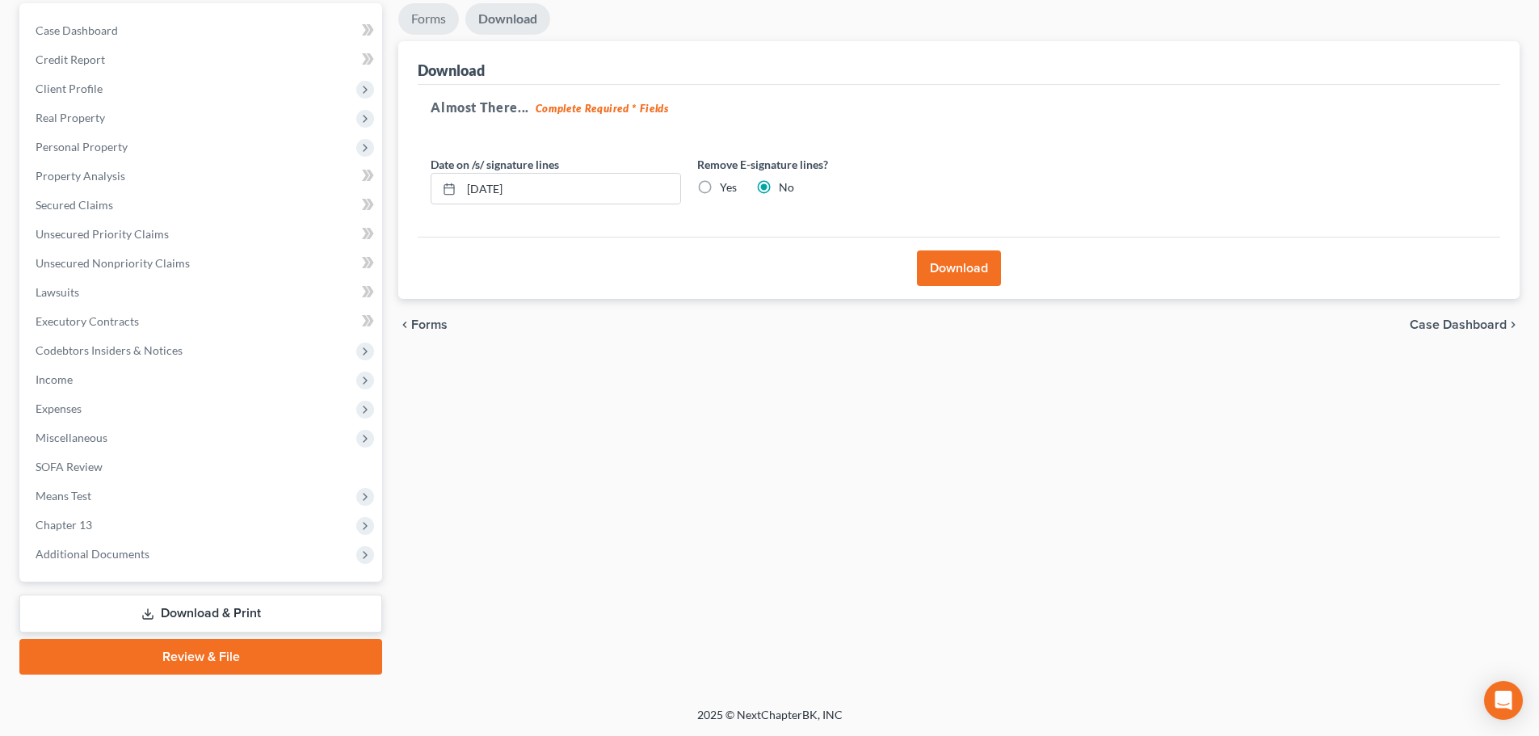
click at [426, 19] on link "Forms" at bounding box center [428, 19] width 61 height 32
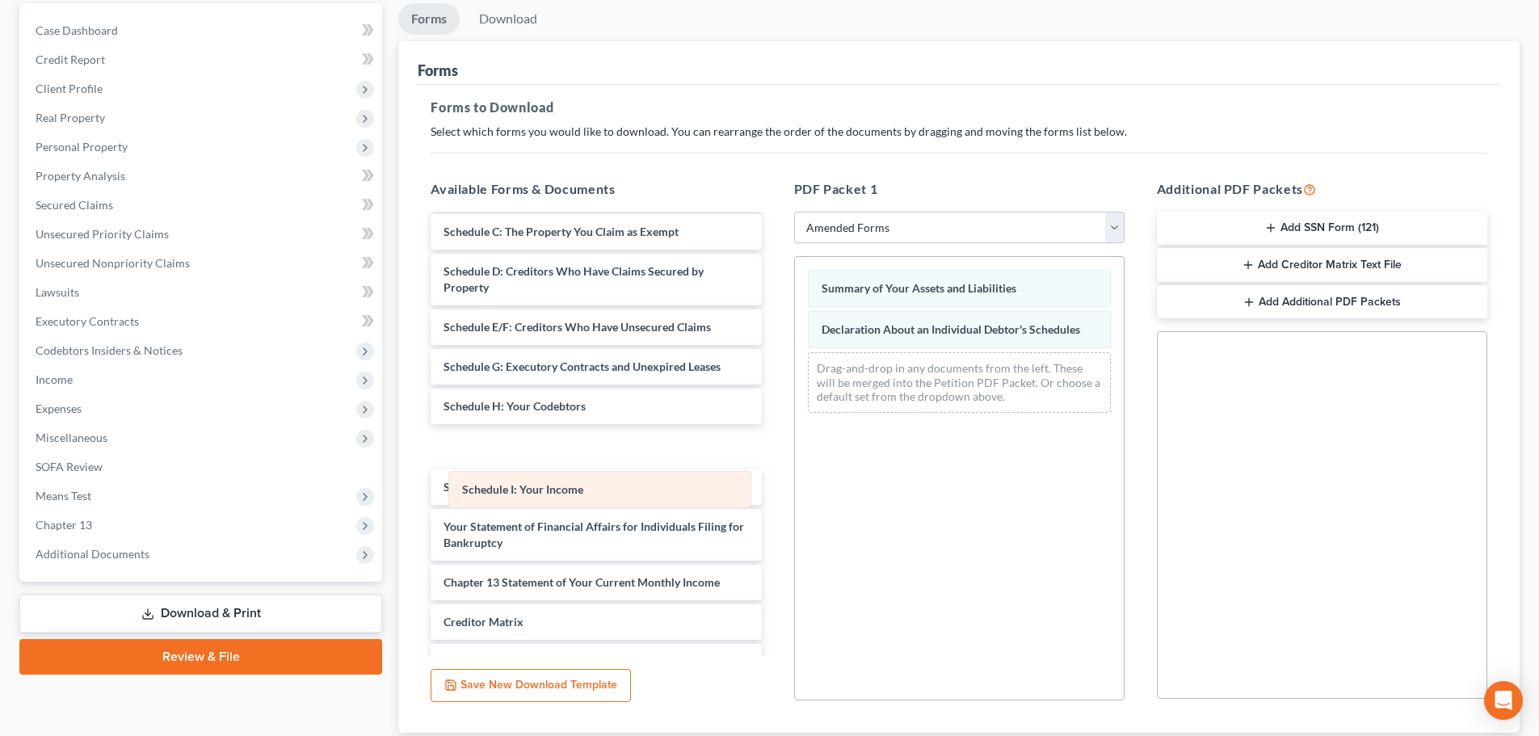
drag, startPoint x: 932, startPoint y: 326, endPoint x: 573, endPoint y: 486, distance: 393.5
click at [795, 426] on div "Schedule I: Your Income Summary of Your Assets and Liabilities Schedule I: Your…" at bounding box center [959, 341] width 329 height 169
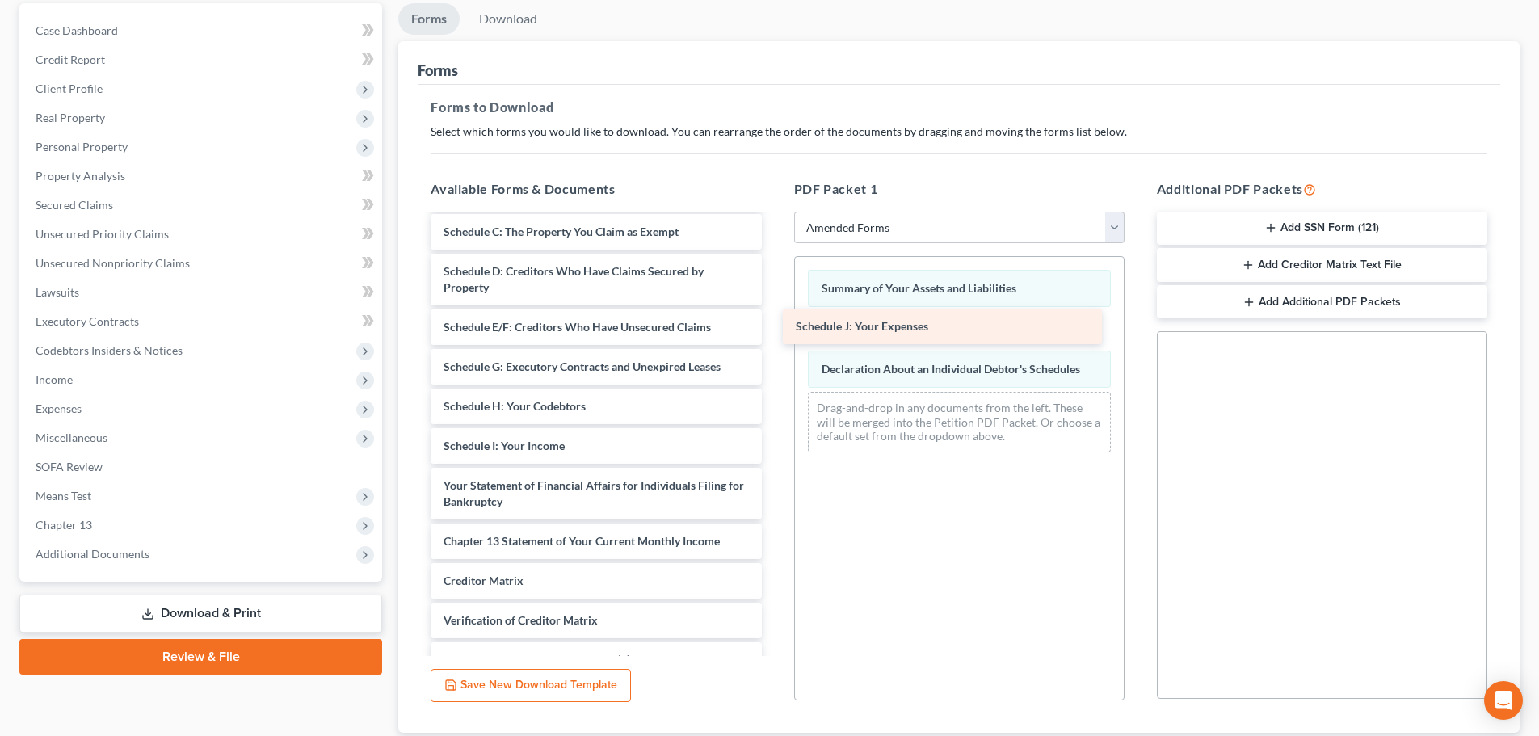
drag, startPoint x: 566, startPoint y: 485, endPoint x: 920, endPoint y: 327, distance: 387.4
click at [774, 327] on div "Schedule J: Your Expenses Voluntary Petition for Individuals Filing for Bankrup…" at bounding box center [596, 434] width 356 height 599
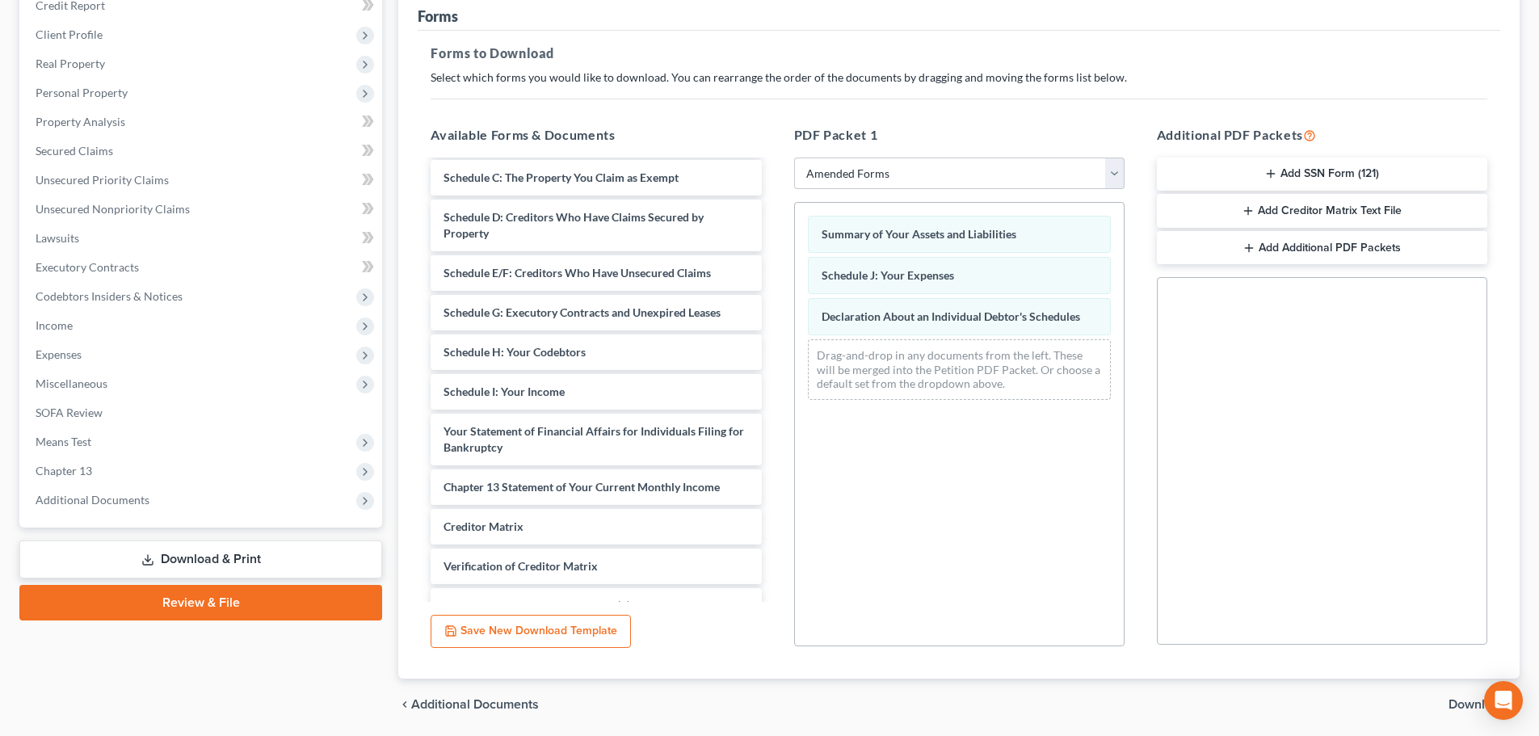
scroll to position [262, 0]
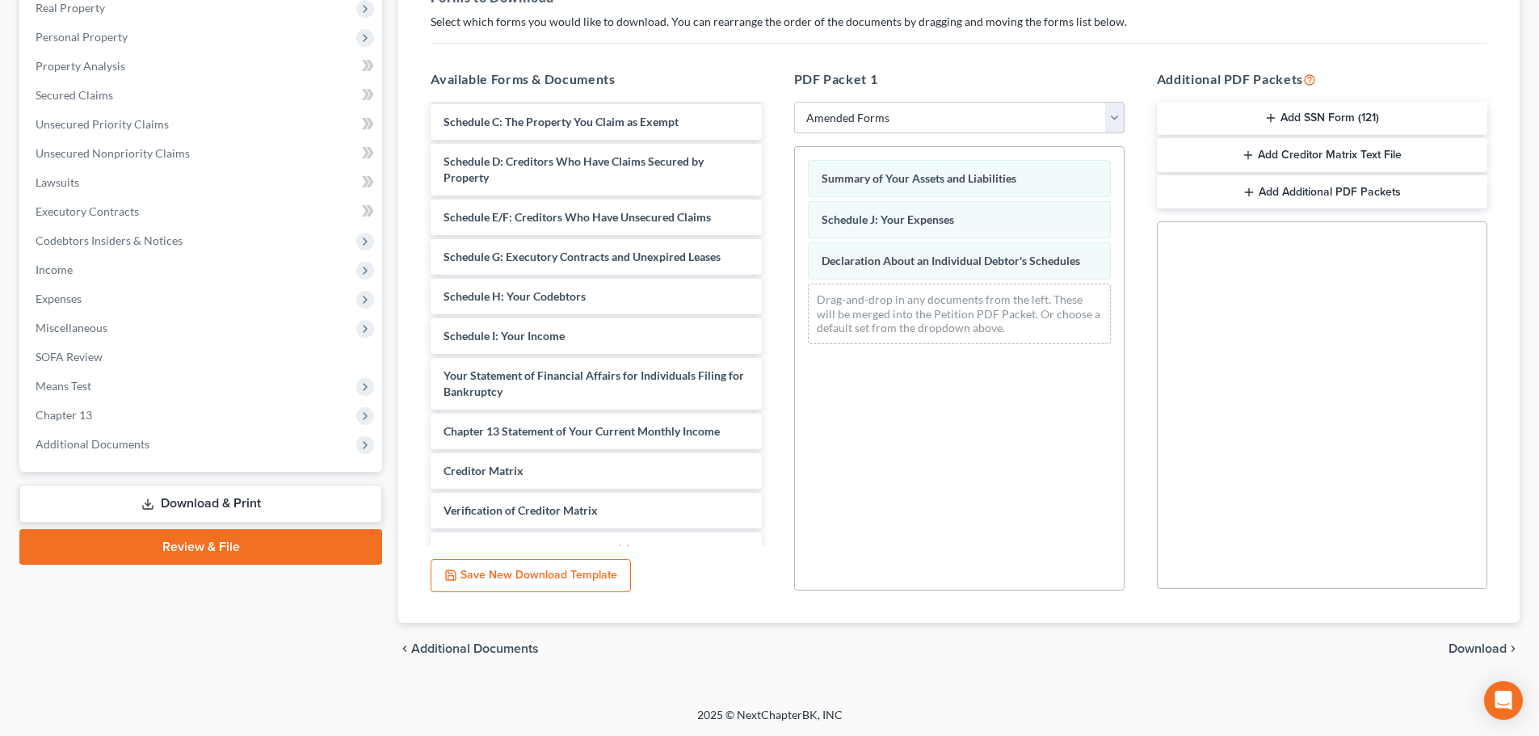
click at [1473, 657] on div "chevron_left Additional Documents Download chevron_right" at bounding box center [958, 649] width 1121 height 52
click at [1470, 652] on span "Download" at bounding box center [1478, 648] width 58 height 13
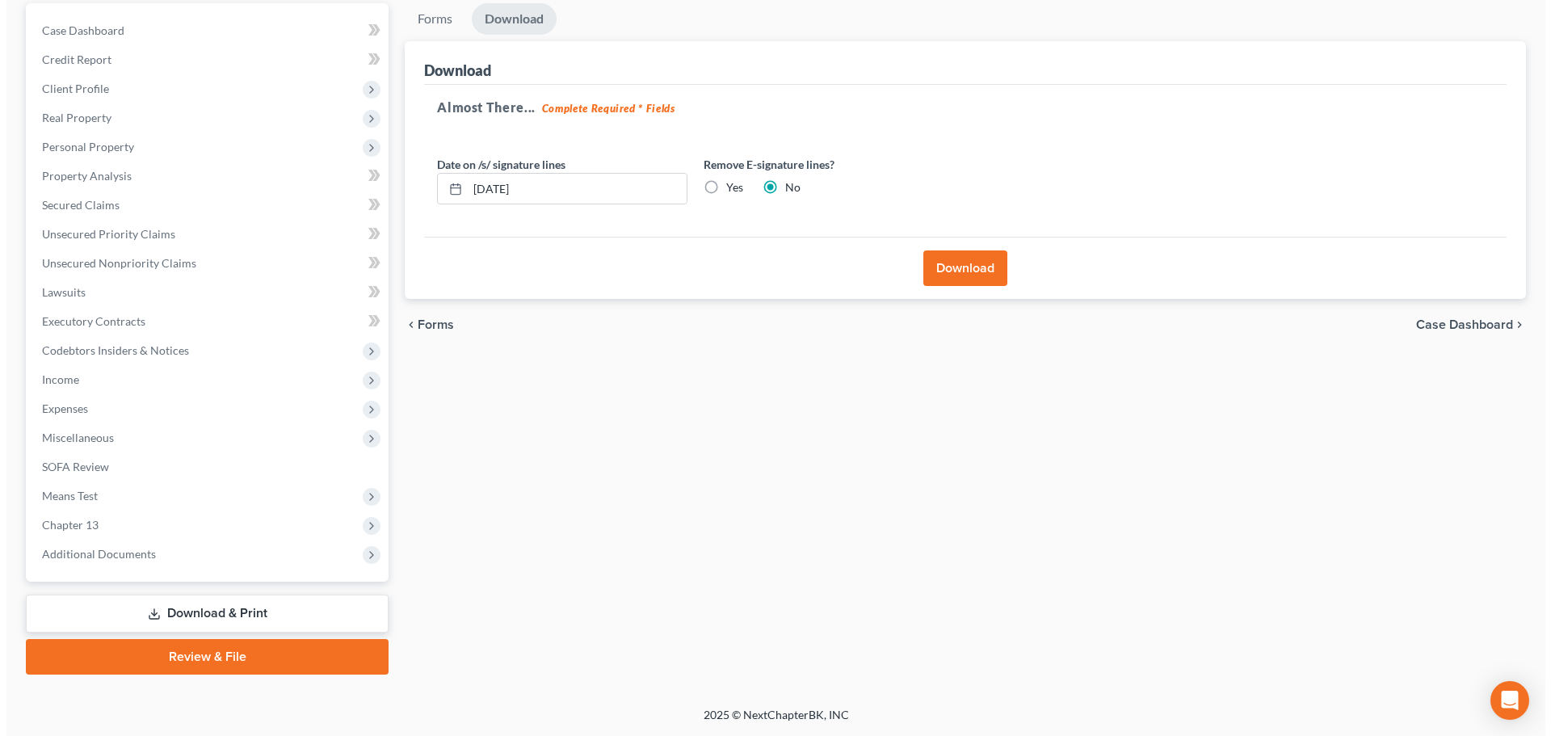
scroll to position [152, 0]
click at [950, 280] on button "Download" at bounding box center [959, 268] width 84 height 36
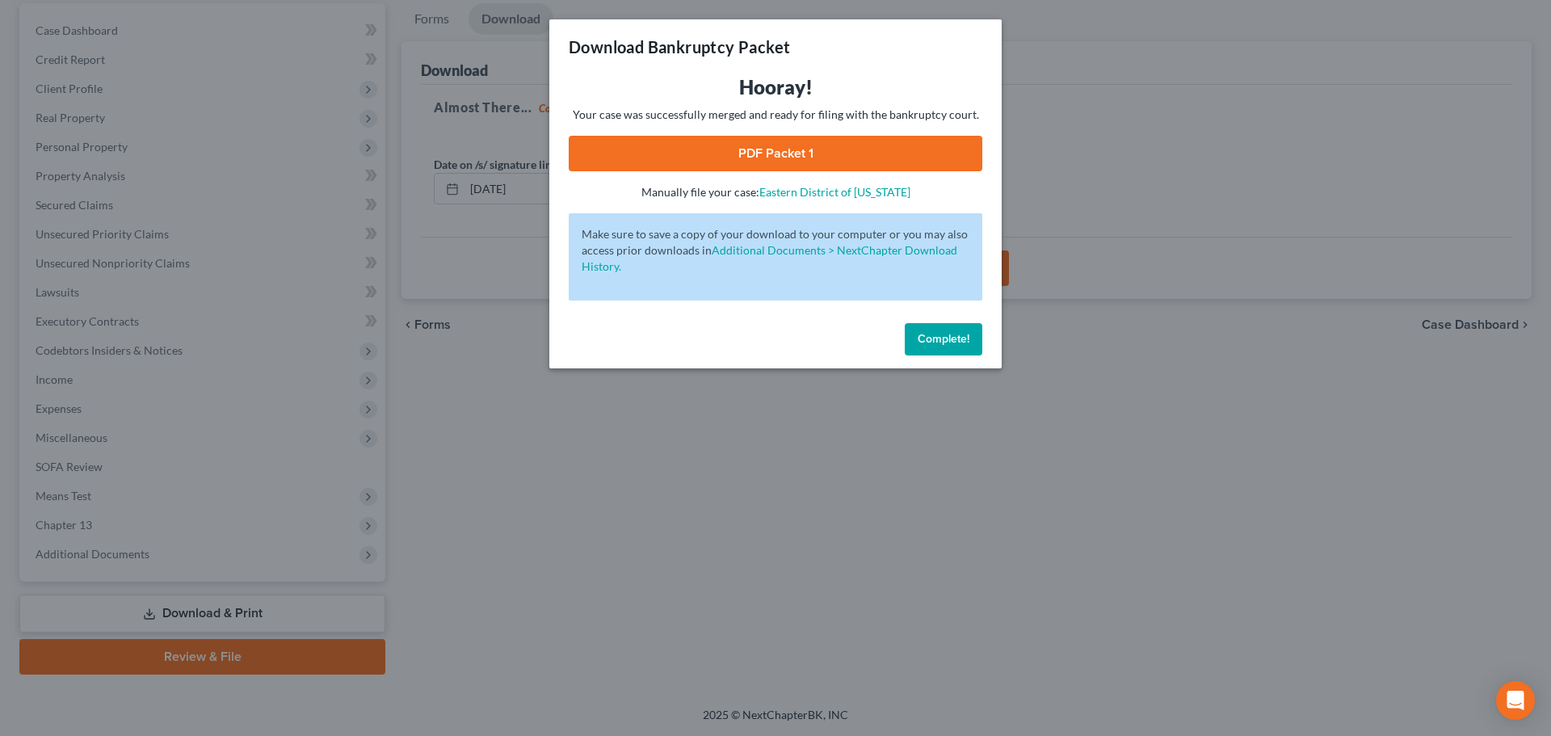
click at [763, 153] on link "PDF Packet 1" at bounding box center [776, 154] width 414 height 36
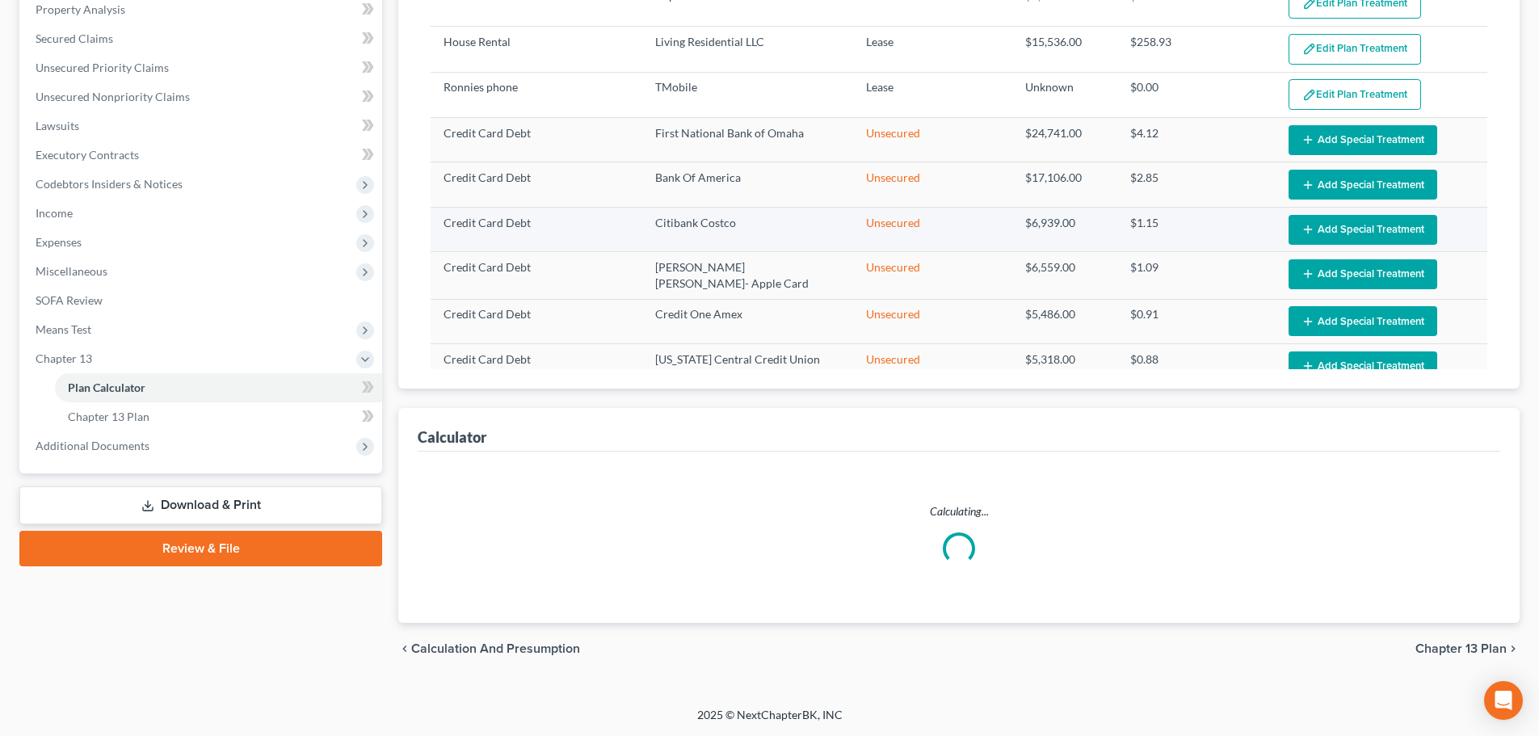
select select "59"
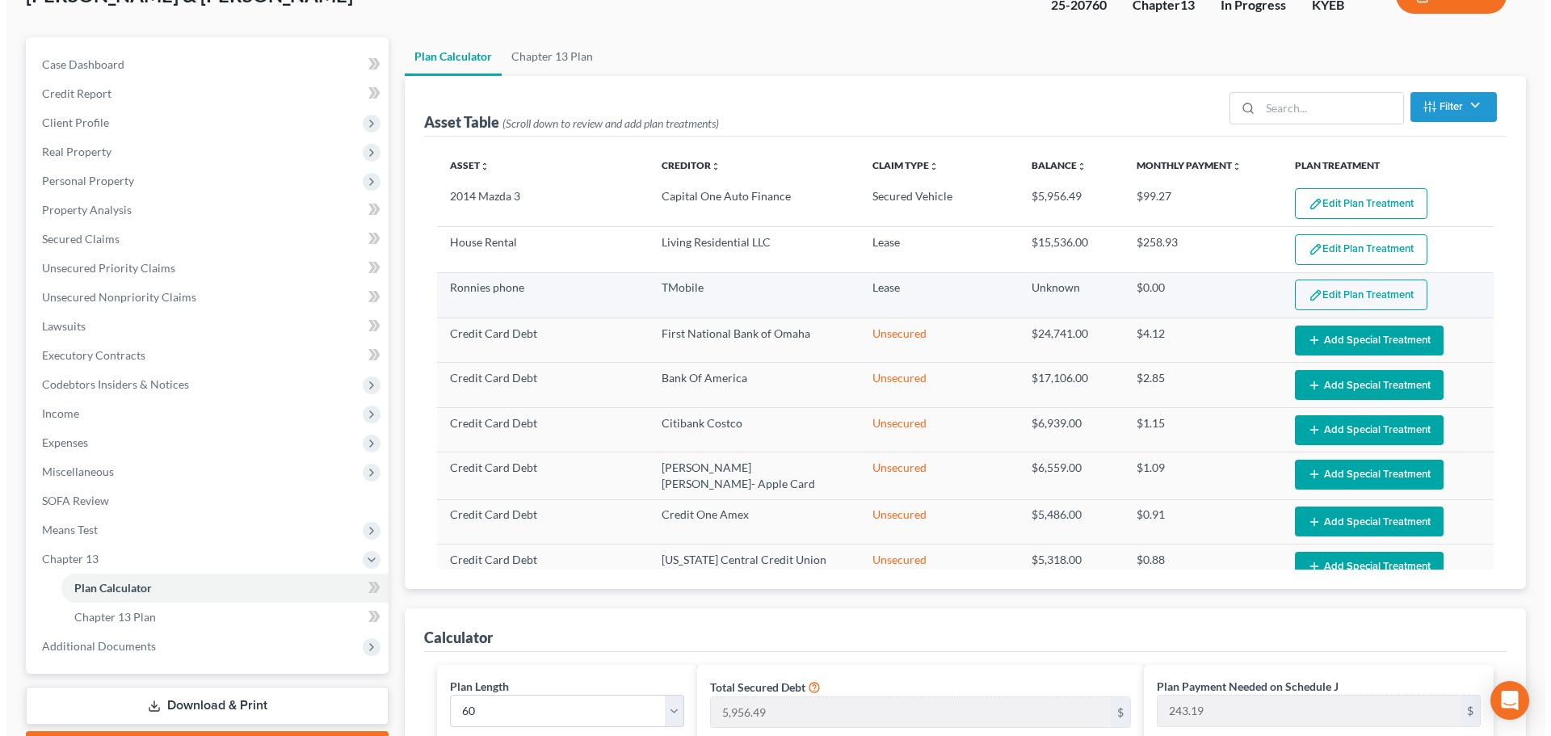
scroll to position [109, 0]
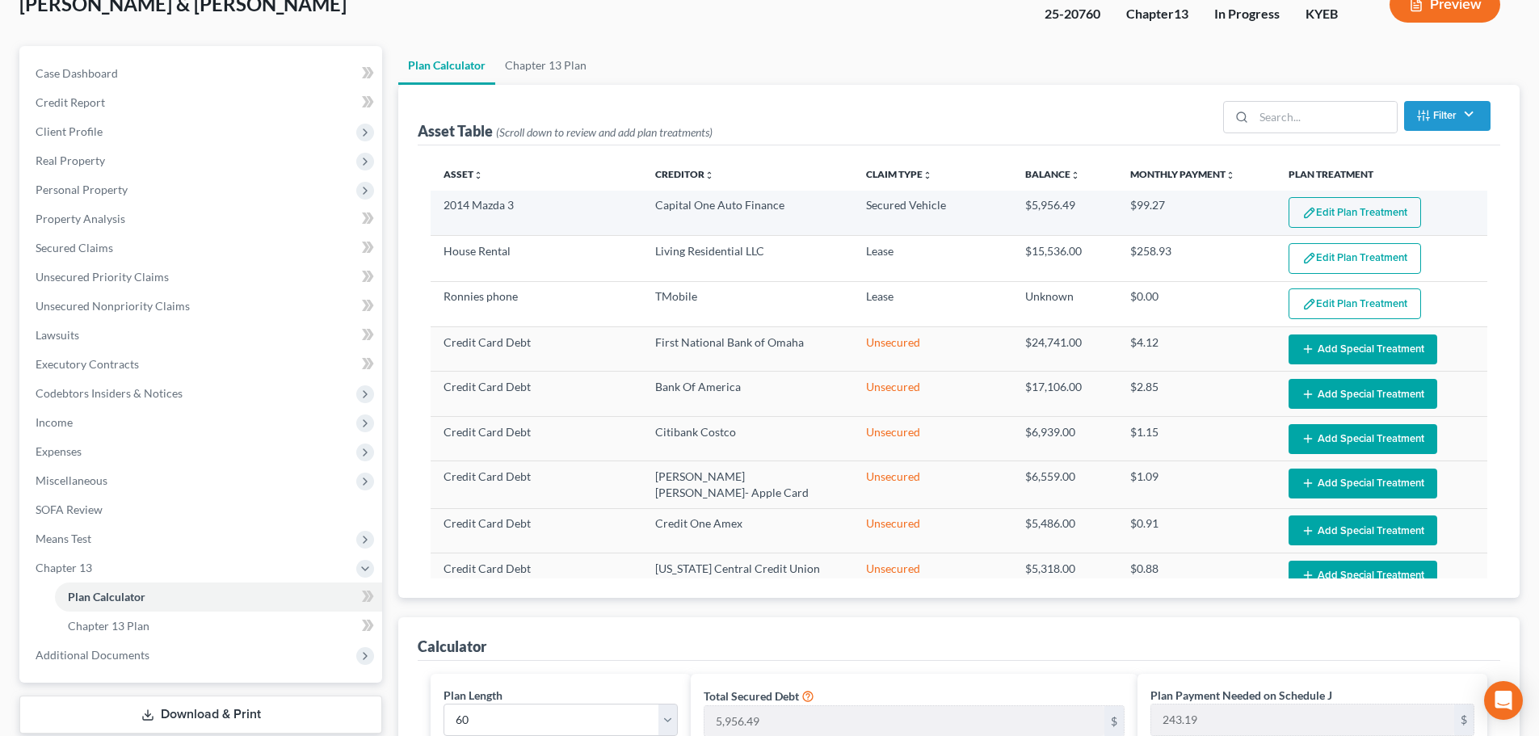
click at [1354, 215] on button "Edit Plan Treatment" at bounding box center [1355, 212] width 133 height 31
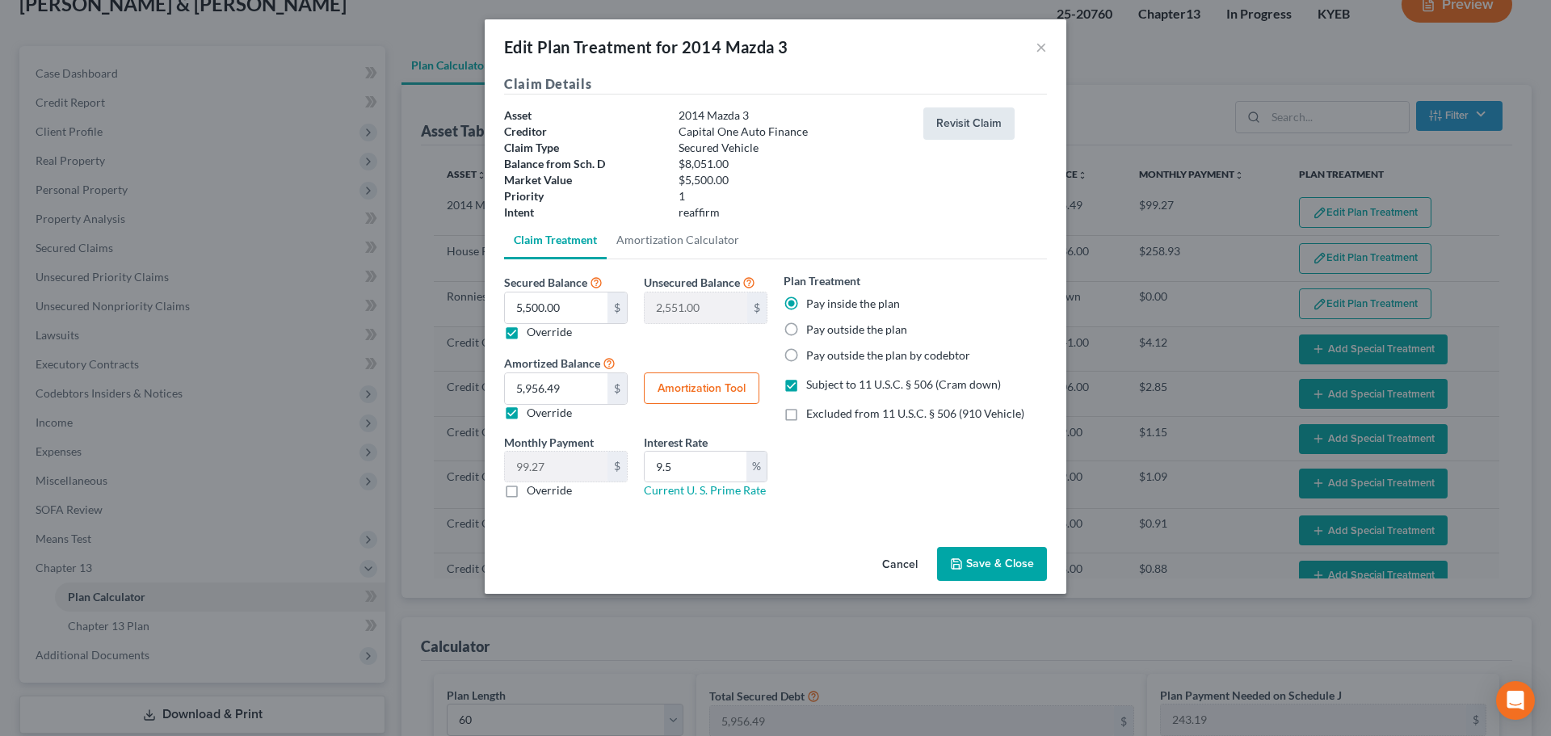
drag, startPoint x: 954, startPoint y: 131, endPoint x: 940, endPoint y: 141, distance: 17.9
click at [954, 130] on button "Revisit Claim" at bounding box center [969, 123] width 91 height 32
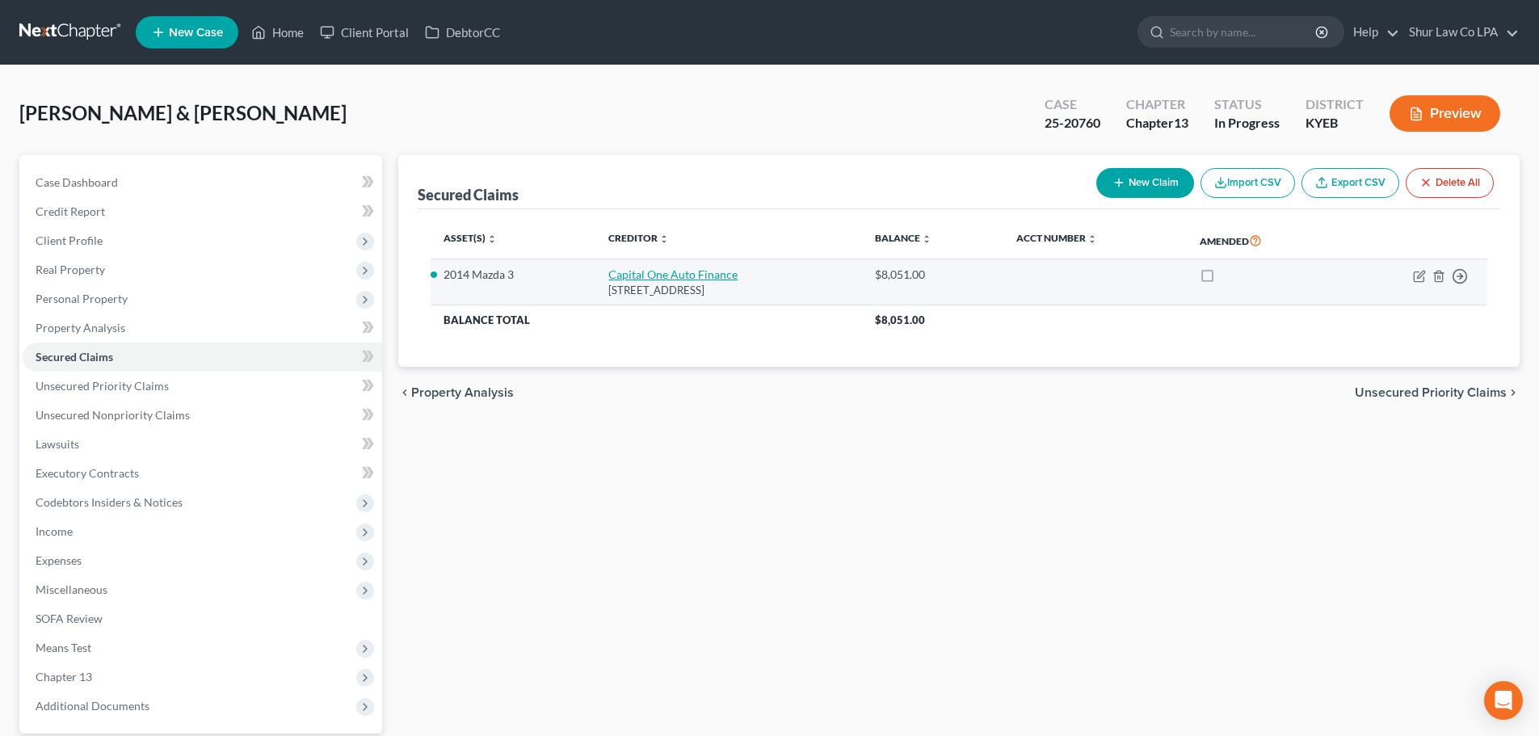
click at [656, 274] on link "Capital One Auto Finance" at bounding box center [672, 274] width 129 height 14
select select "45"
select select "0"
select select "2"
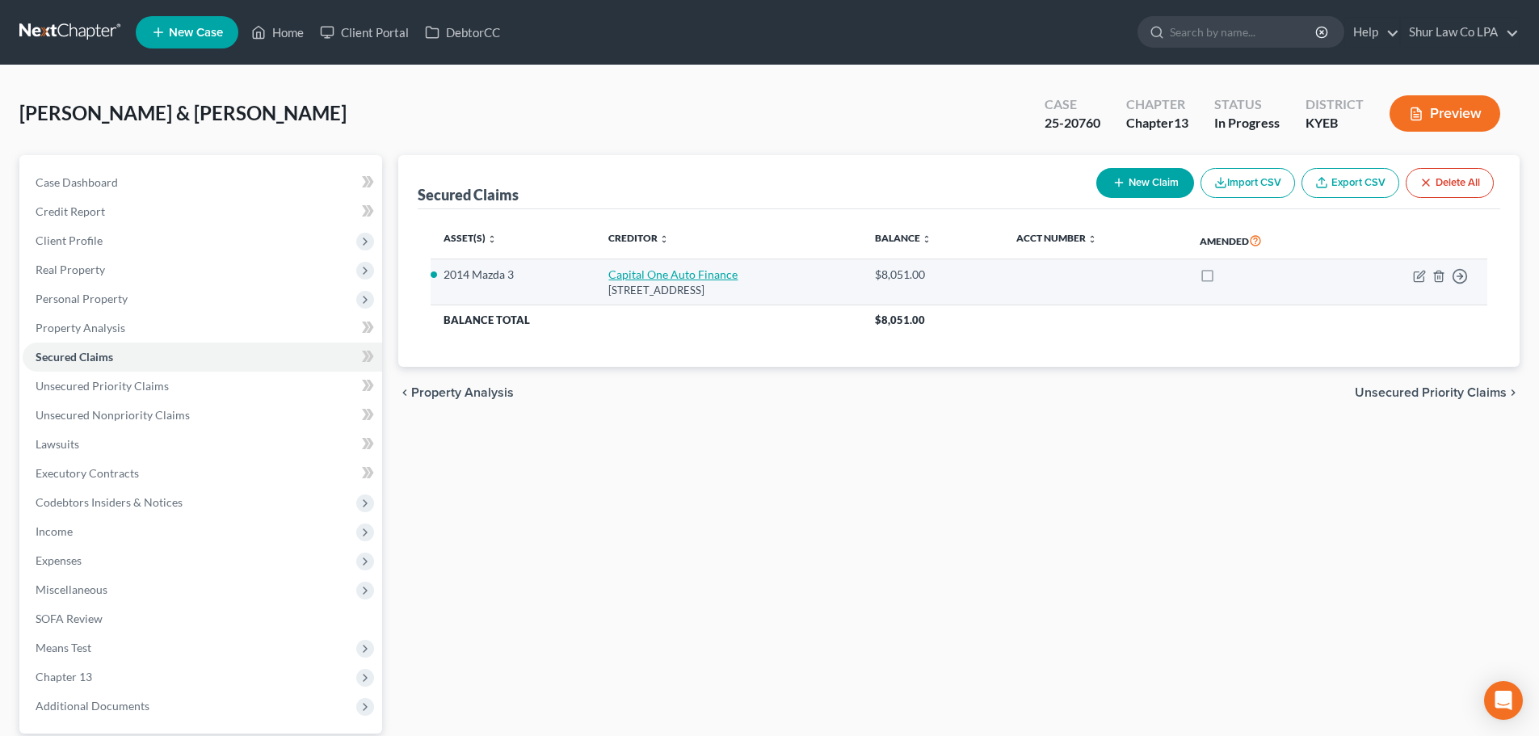
select select "0"
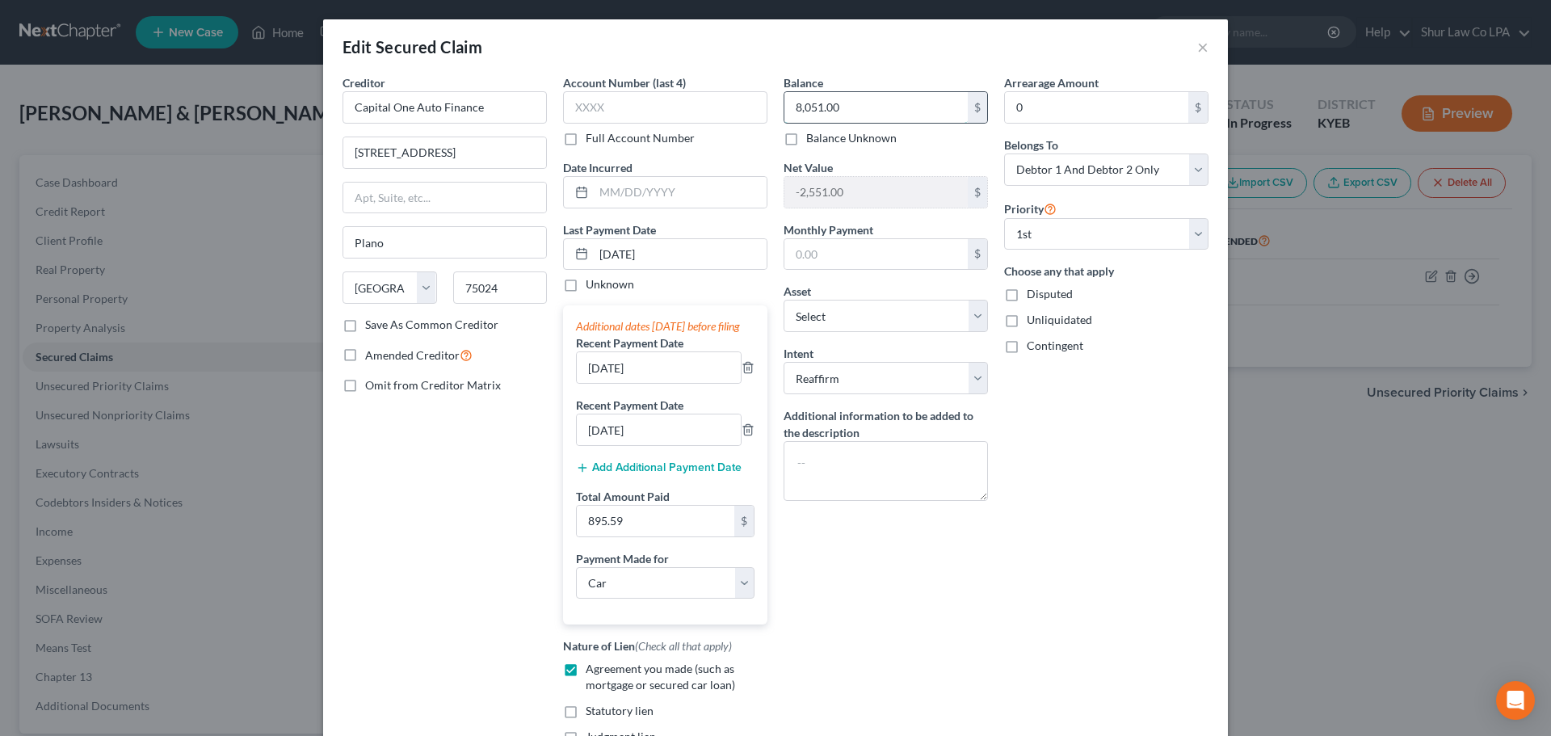
click at [852, 105] on input "8,051.00" at bounding box center [876, 107] width 183 height 31
click at [850, 104] on input "8,051.00" at bounding box center [876, 107] width 183 height 31
click at [1197, 46] on button "×" at bounding box center [1202, 46] width 11 height 19
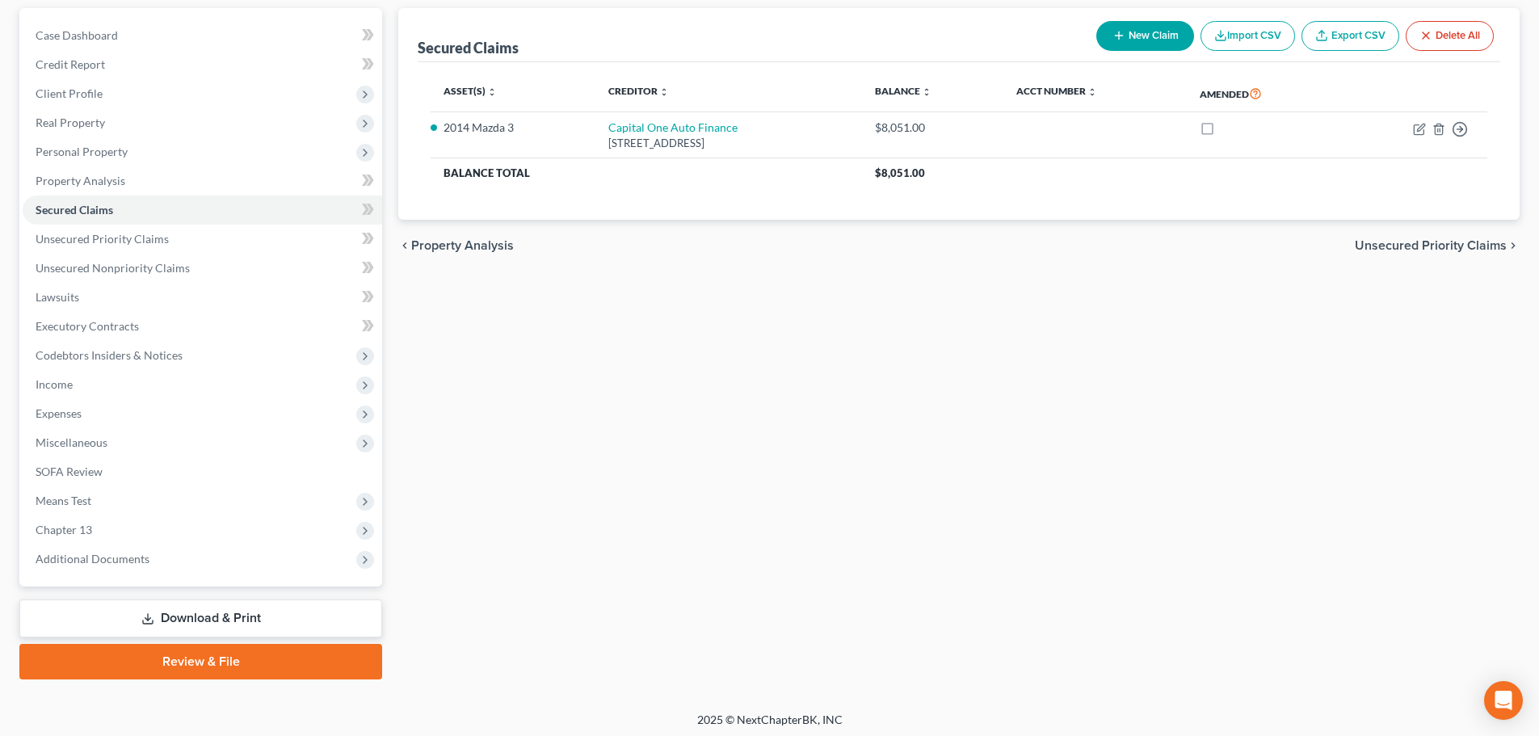
scroll to position [152, 0]
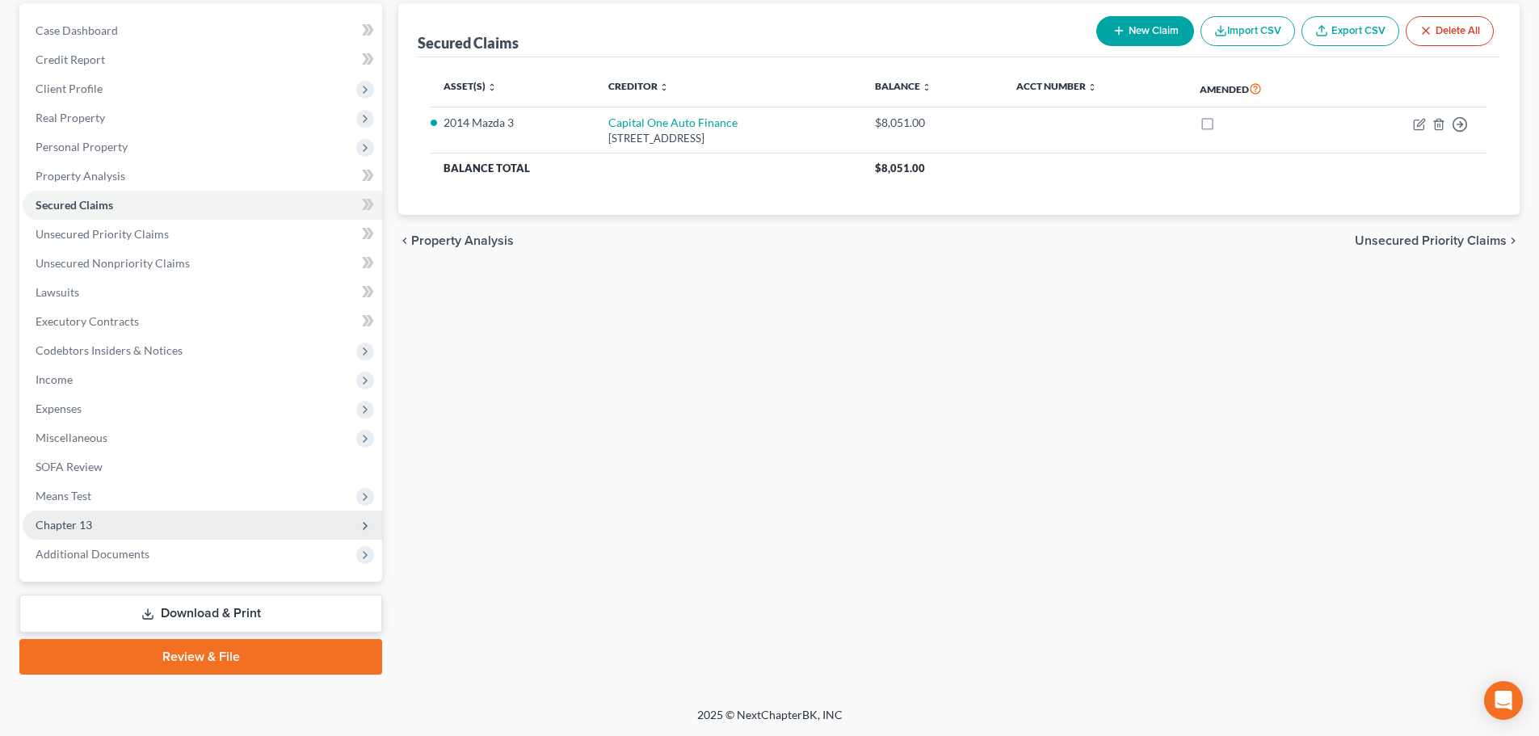
click at [93, 525] on span "Chapter 13" at bounding box center [203, 525] width 360 height 29
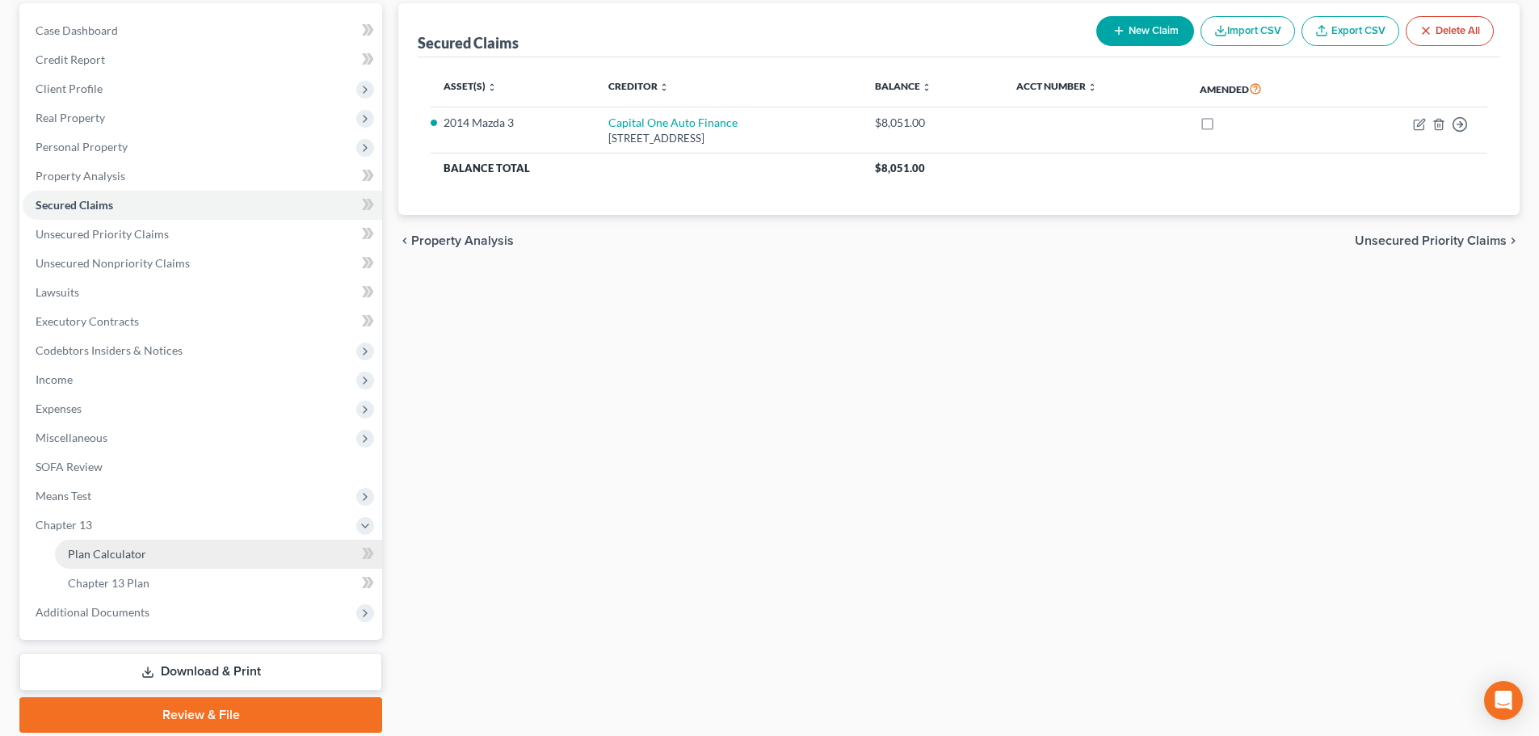
click at [108, 552] on span "Plan Calculator" at bounding box center [107, 554] width 78 height 14
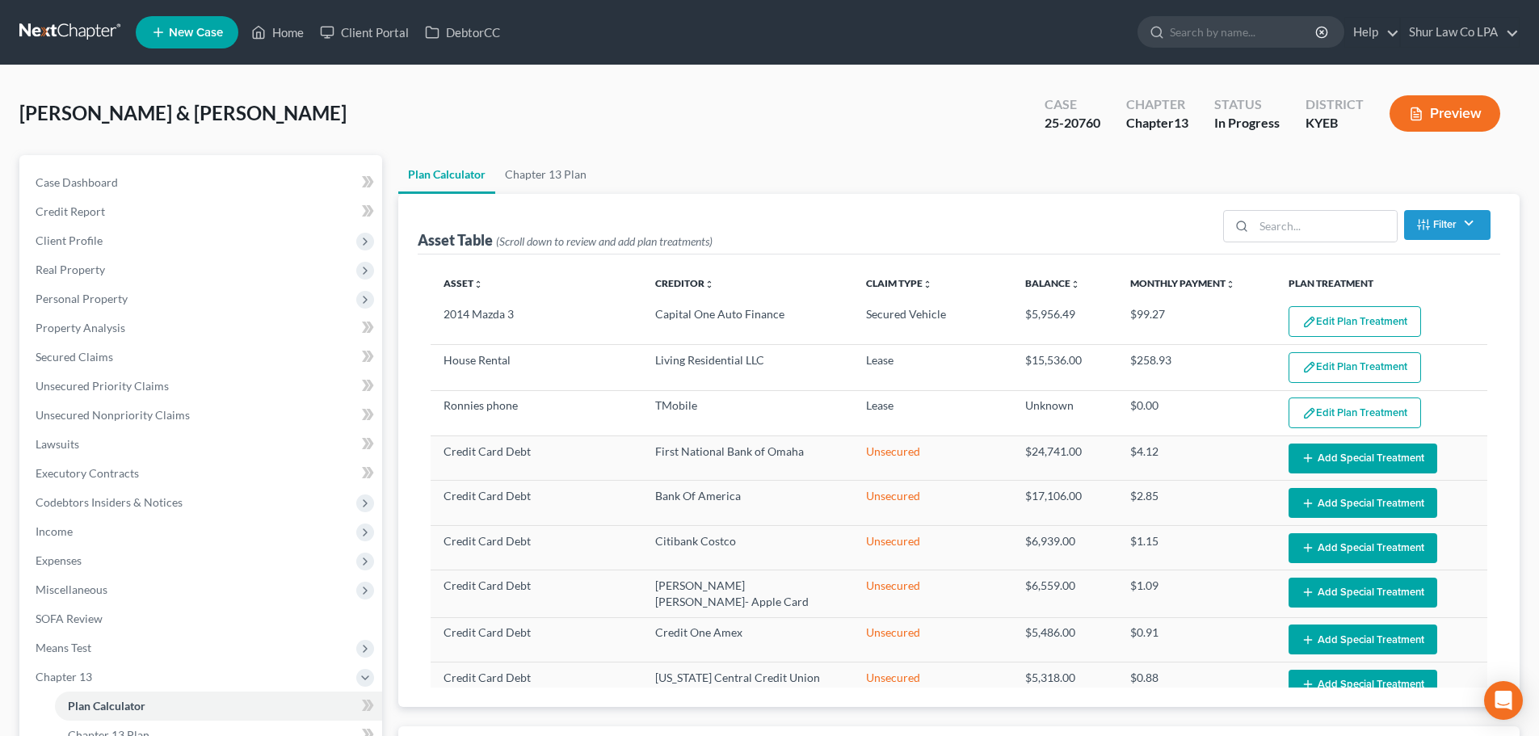
select select "59"
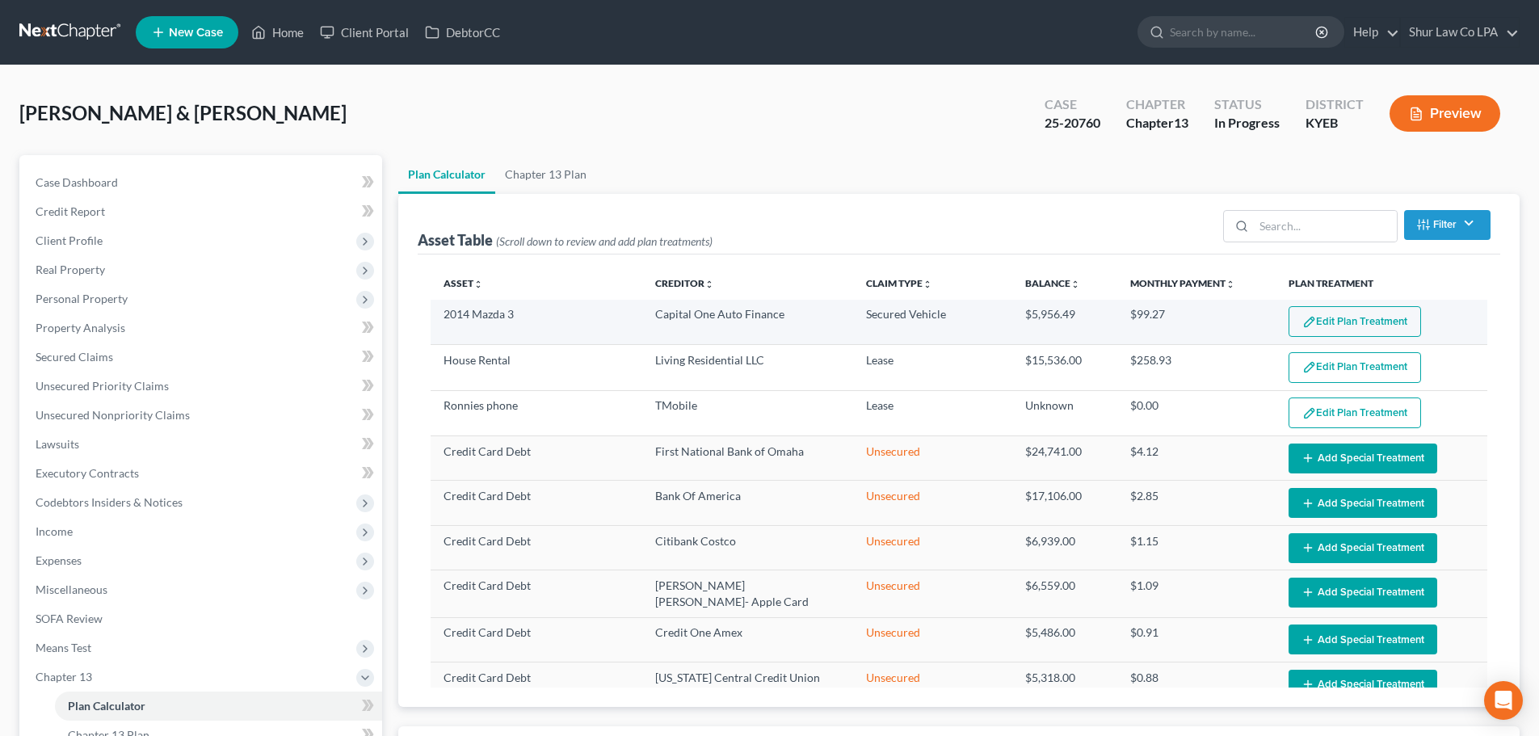
click at [1352, 318] on button "Edit Plan Treatment" at bounding box center [1355, 321] width 133 height 31
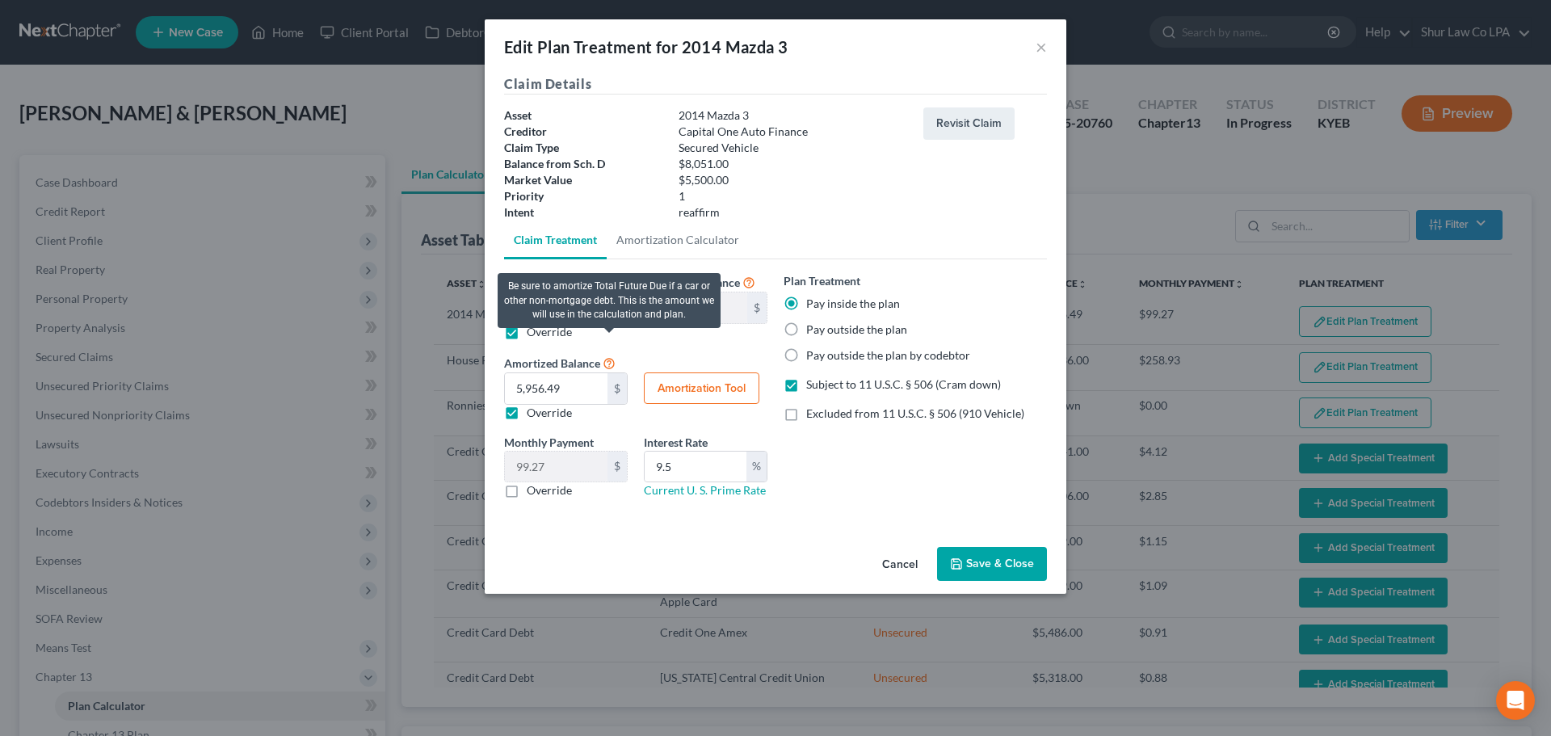
click at [610, 360] on icon at bounding box center [609, 362] width 13 height 15
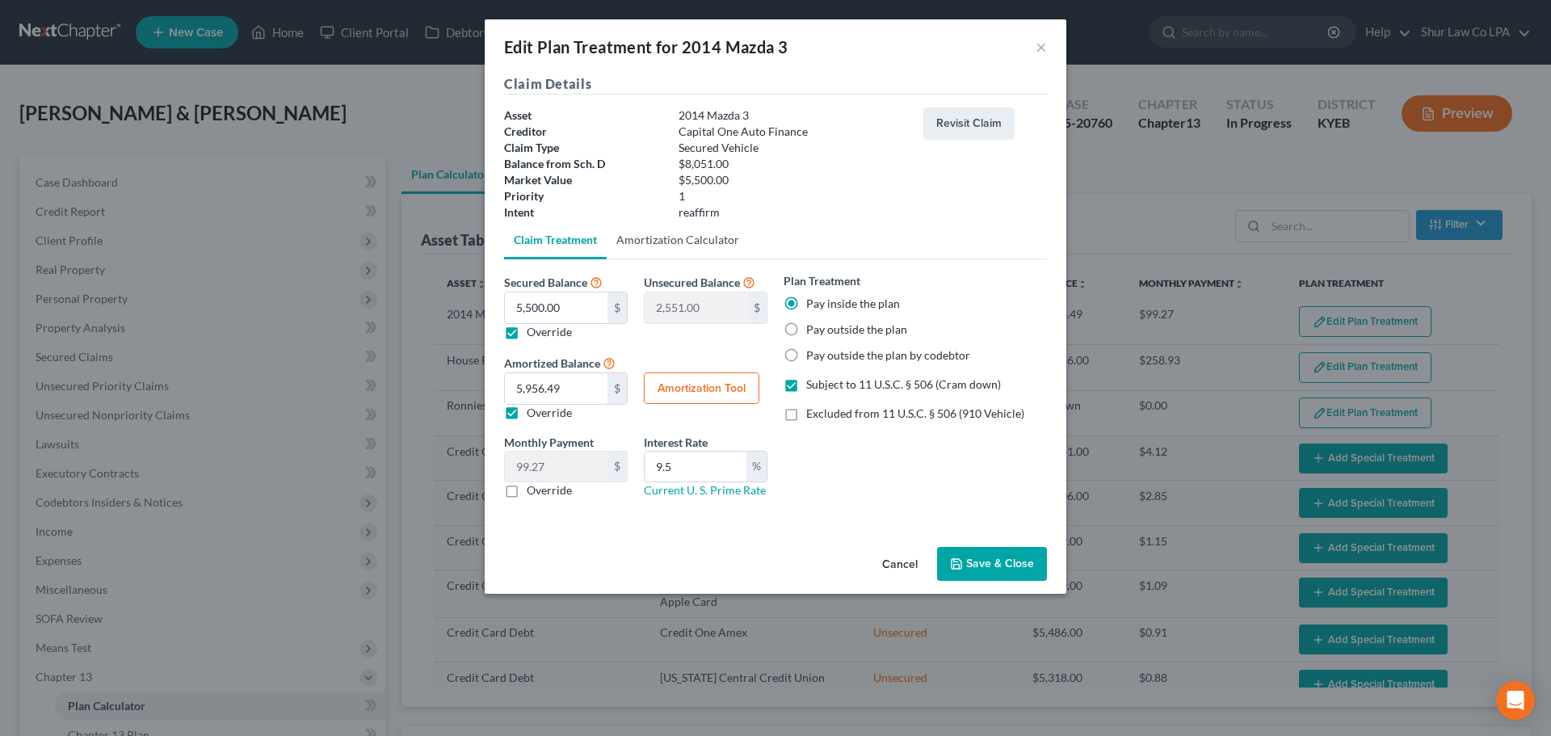
click at [684, 238] on link "Amortization Calculator" at bounding box center [678, 240] width 142 height 39
type input "5,500.00"
type input "9.5"
type input "60"
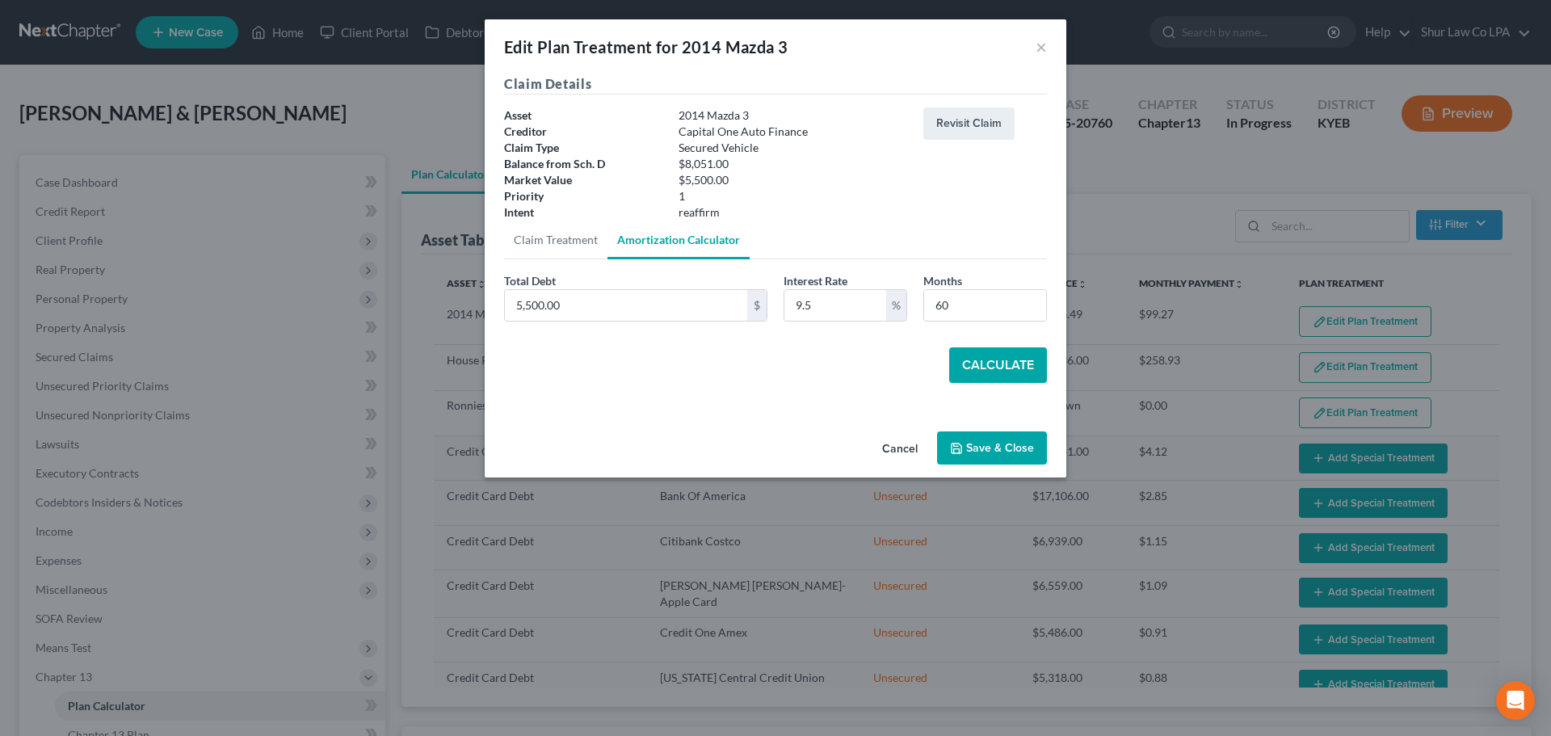
click at [983, 361] on button "Calculate" at bounding box center [998, 365] width 98 height 36
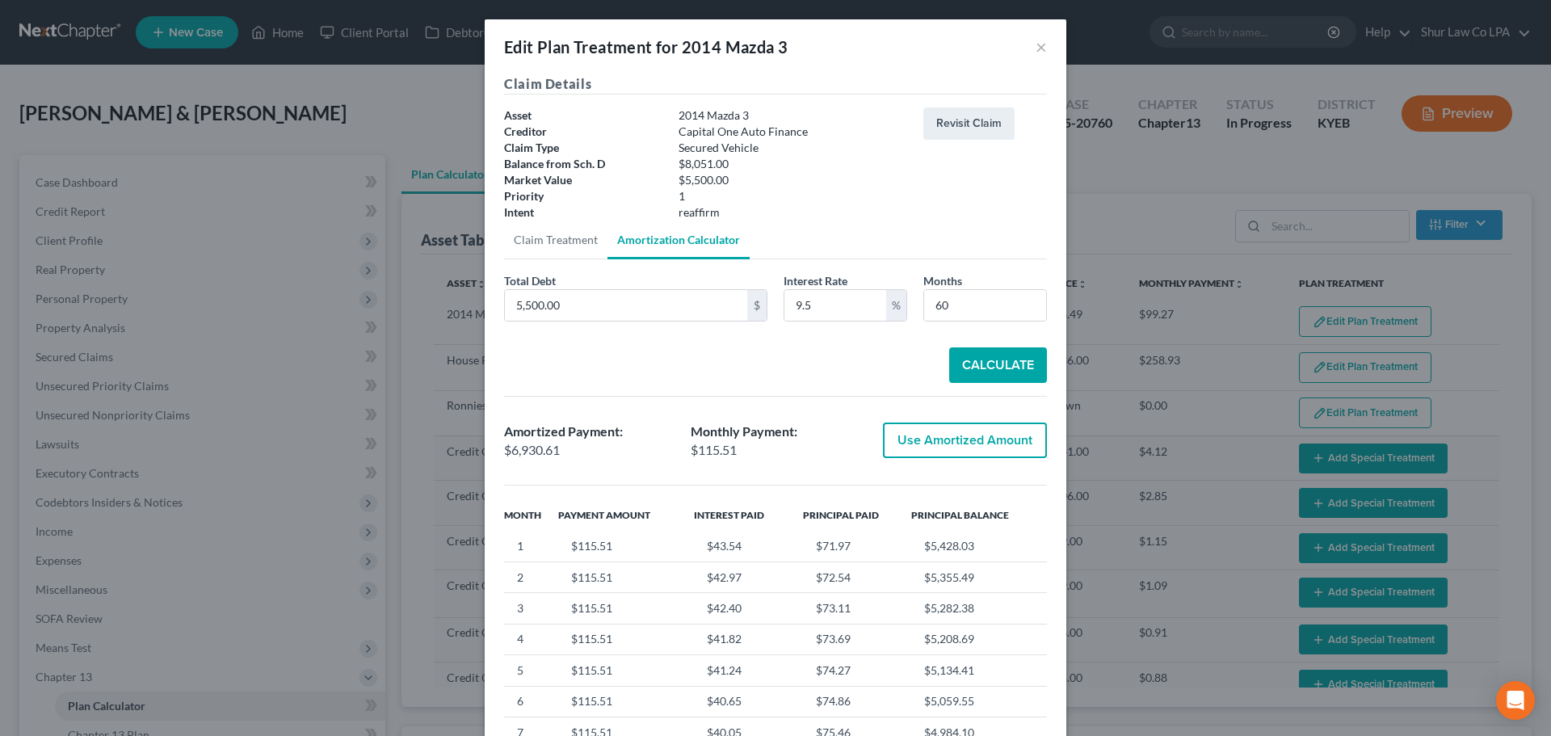
click at [910, 446] on button "Use Amortized Amount" at bounding box center [965, 441] width 164 height 36
type input "6,930.61"
type input "115.51"
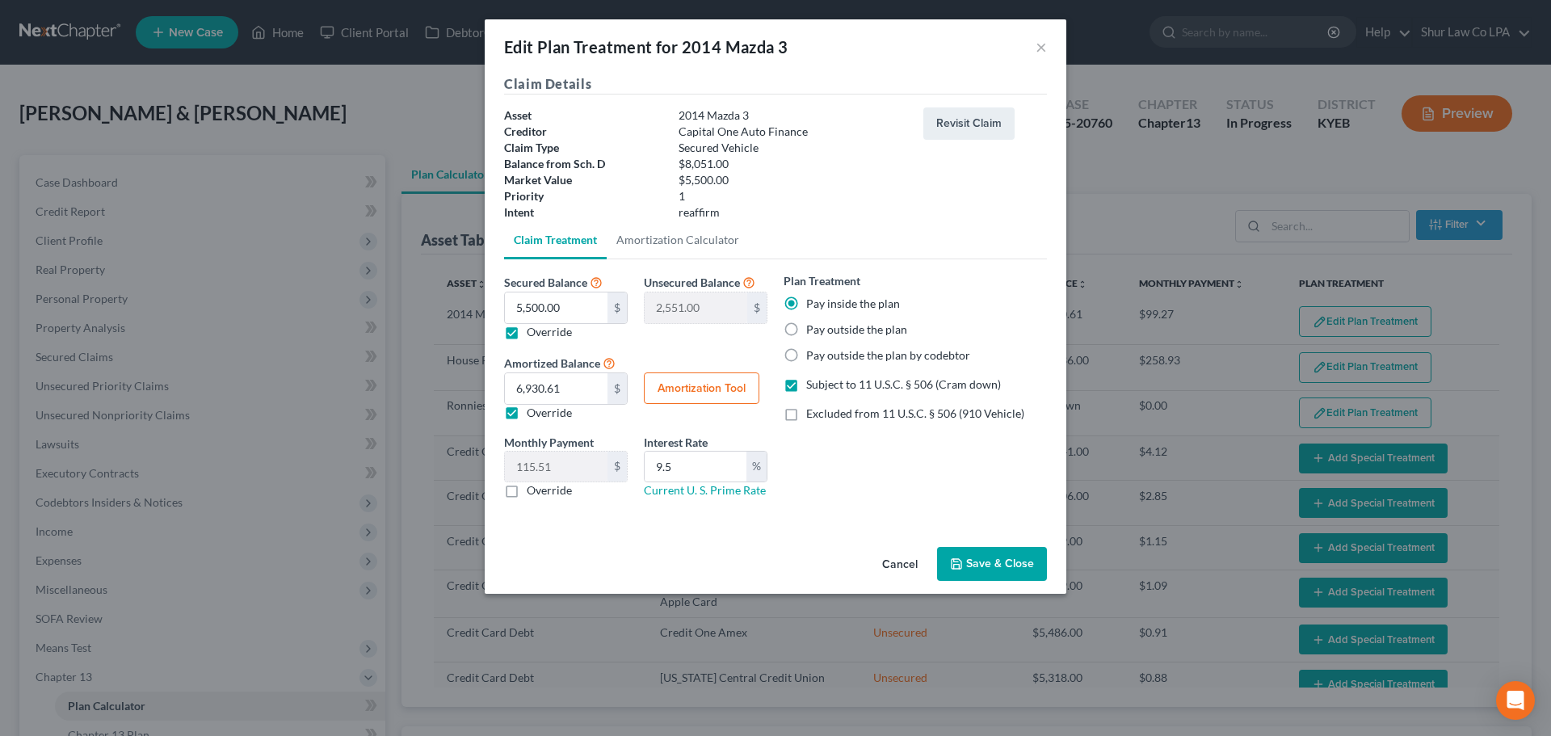
click at [527, 333] on label "Override" at bounding box center [549, 332] width 45 height 16
click at [533, 333] on input "Override" at bounding box center [538, 329] width 11 height 11
checkbox input "false"
type input "0.00"
click at [527, 333] on label "Override" at bounding box center [549, 332] width 45 height 16
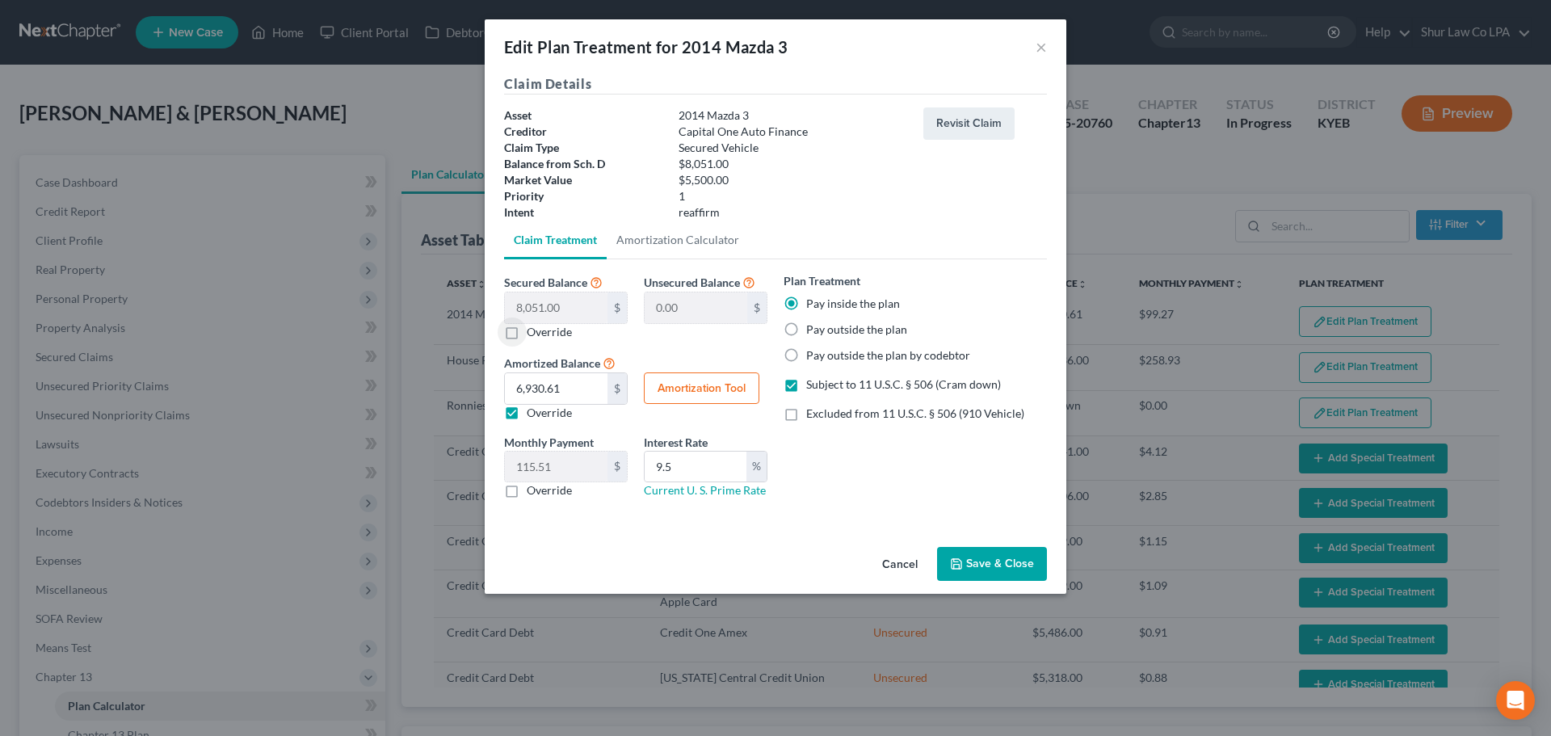
click at [533, 333] on input "Override" at bounding box center [538, 329] width 11 height 11
checkbox input "true"
type input "2,551.00"
click at [663, 245] on link "Amortization Calculator" at bounding box center [678, 240] width 142 height 39
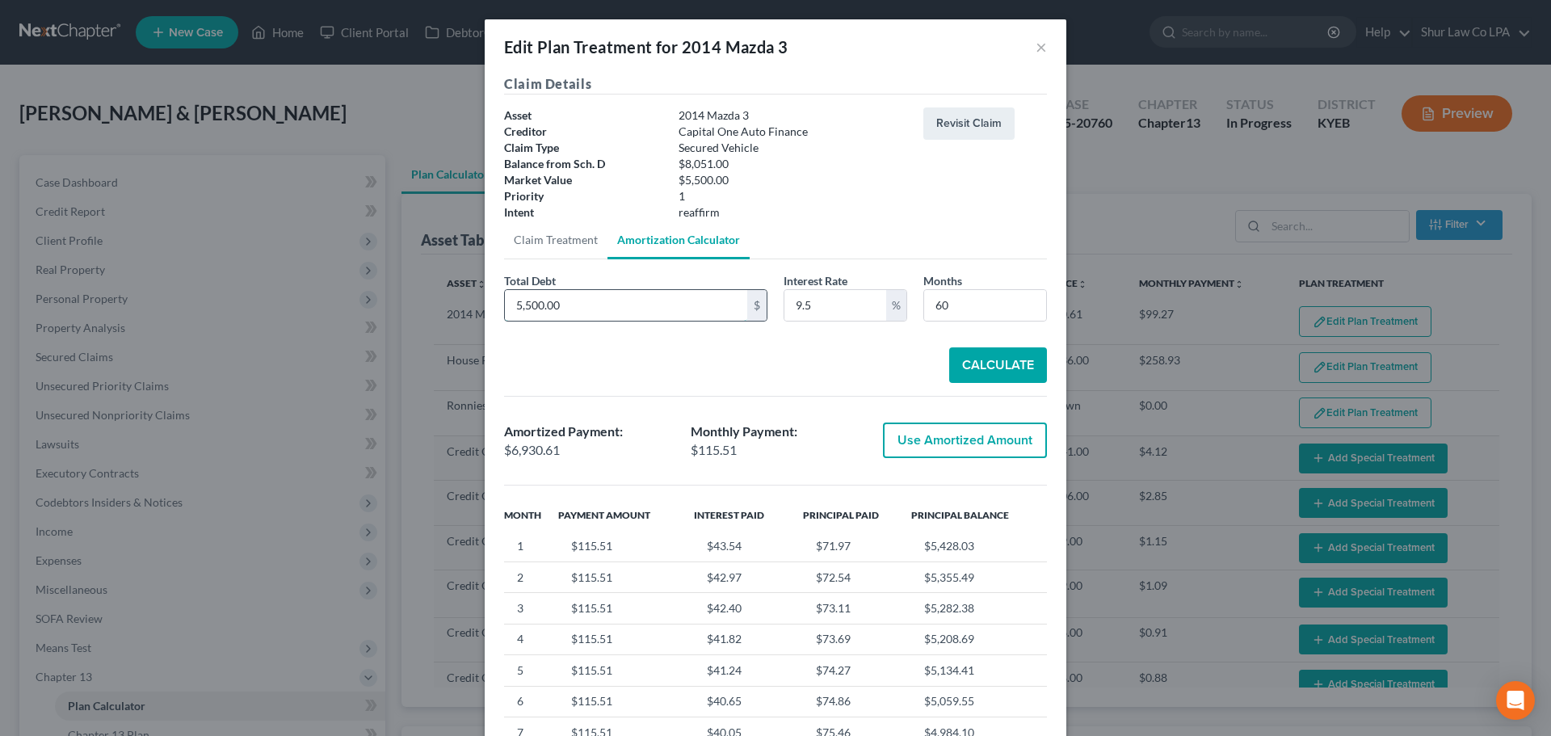
click at [592, 292] on input "5,500.00" at bounding box center [626, 305] width 242 height 31
click at [844, 292] on input "9.5" at bounding box center [836, 305] width 102 height 31
click at [968, 292] on input "60" at bounding box center [985, 305] width 122 height 31
click at [989, 385] on div "Total Debt 5,500.00 $ Interest Rate 9.5 % Months 60 Calculate Amortized Payment…" at bounding box center [775, 530] width 543 height 517
click at [986, 368] on button "Calculate" at bounding box center [998, 365] width 98 height 36
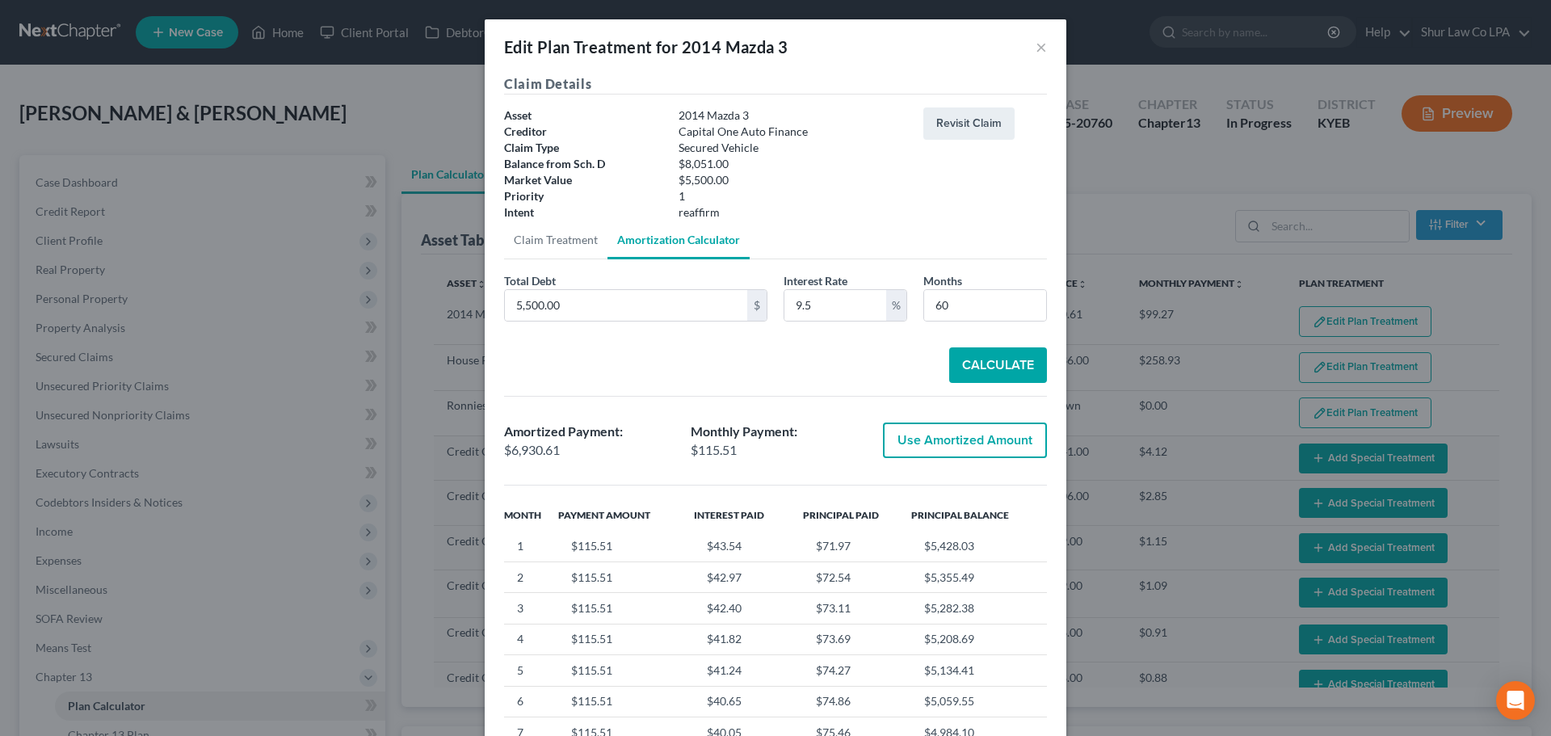
click at [957, 441] on button "Use Amortized Amount" at bounding box center [965, 441] width 164 height 36
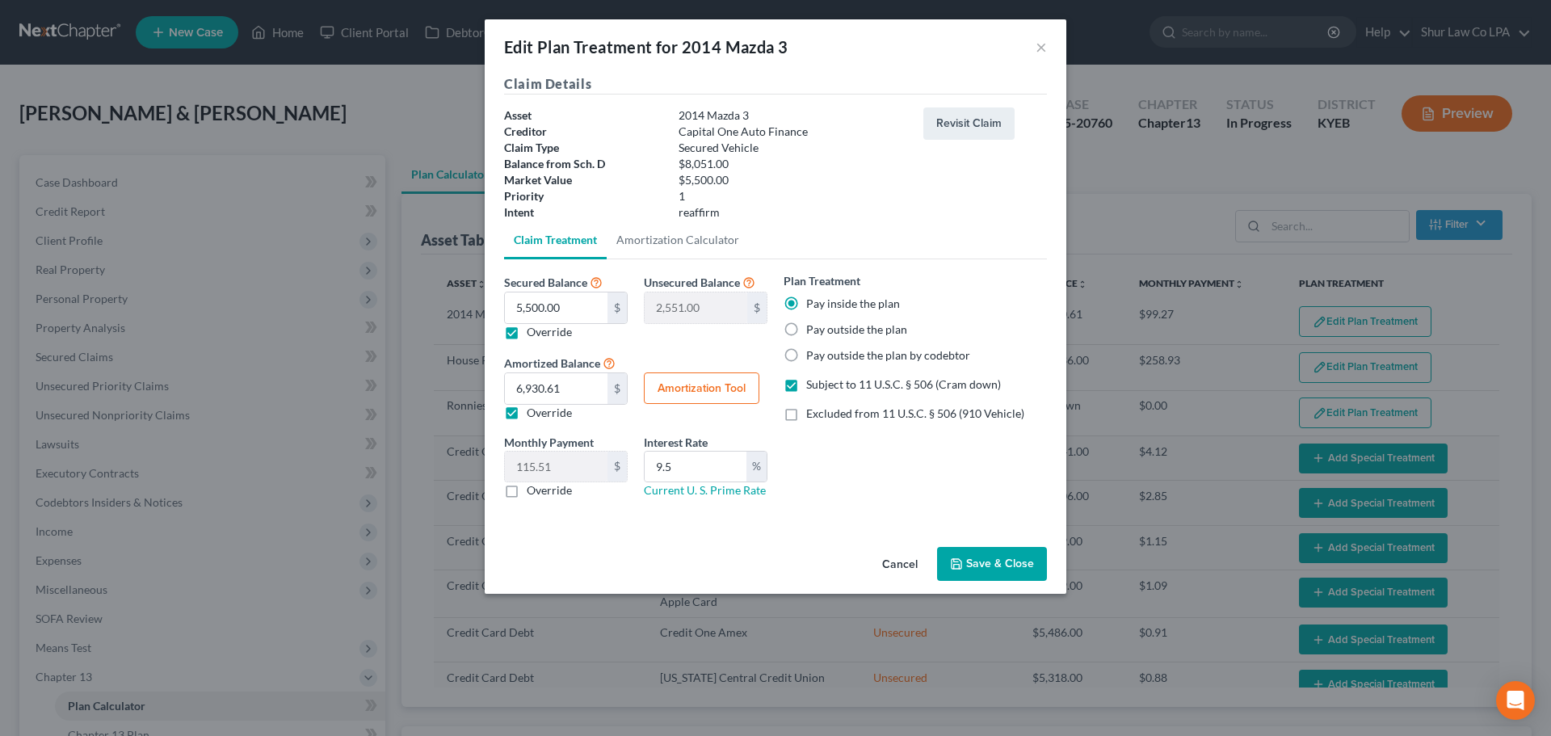
click at [997, 571] on button "Save & Close" at bounding box center [992, 564] width 110 height 34
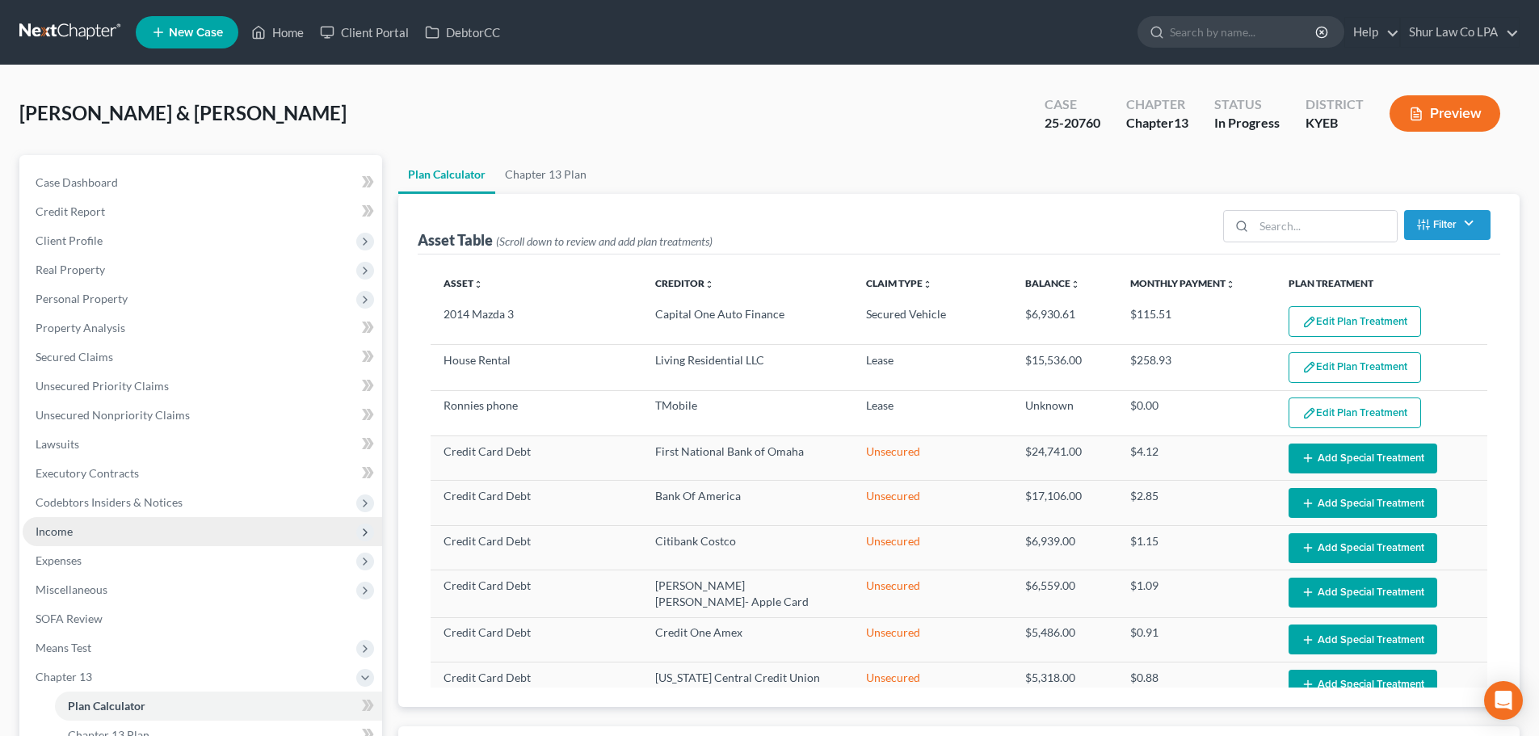
select select "59"
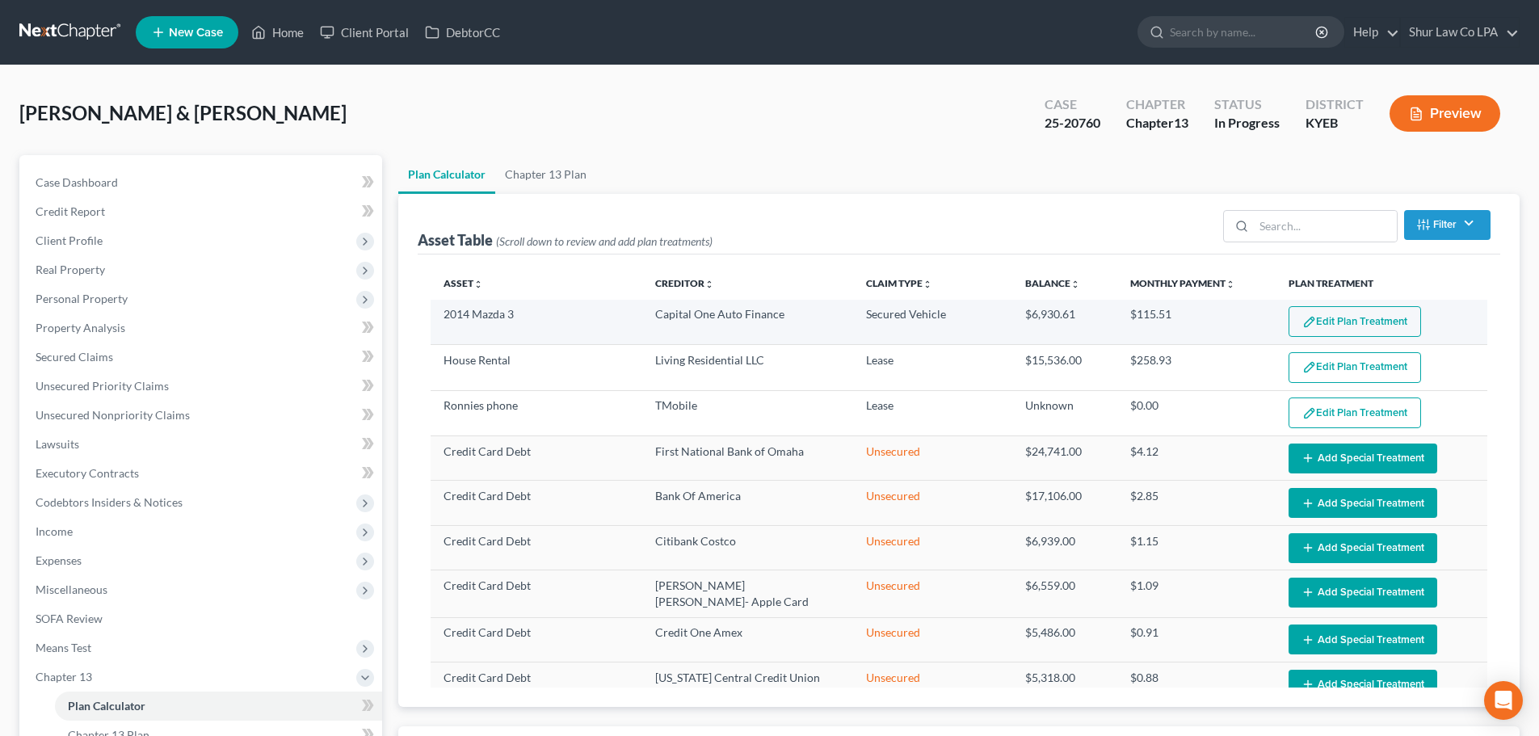
click at [1330, 311] on button "Edit Plan Treatment" at bounding box center [1355, 321] width 133 height 31
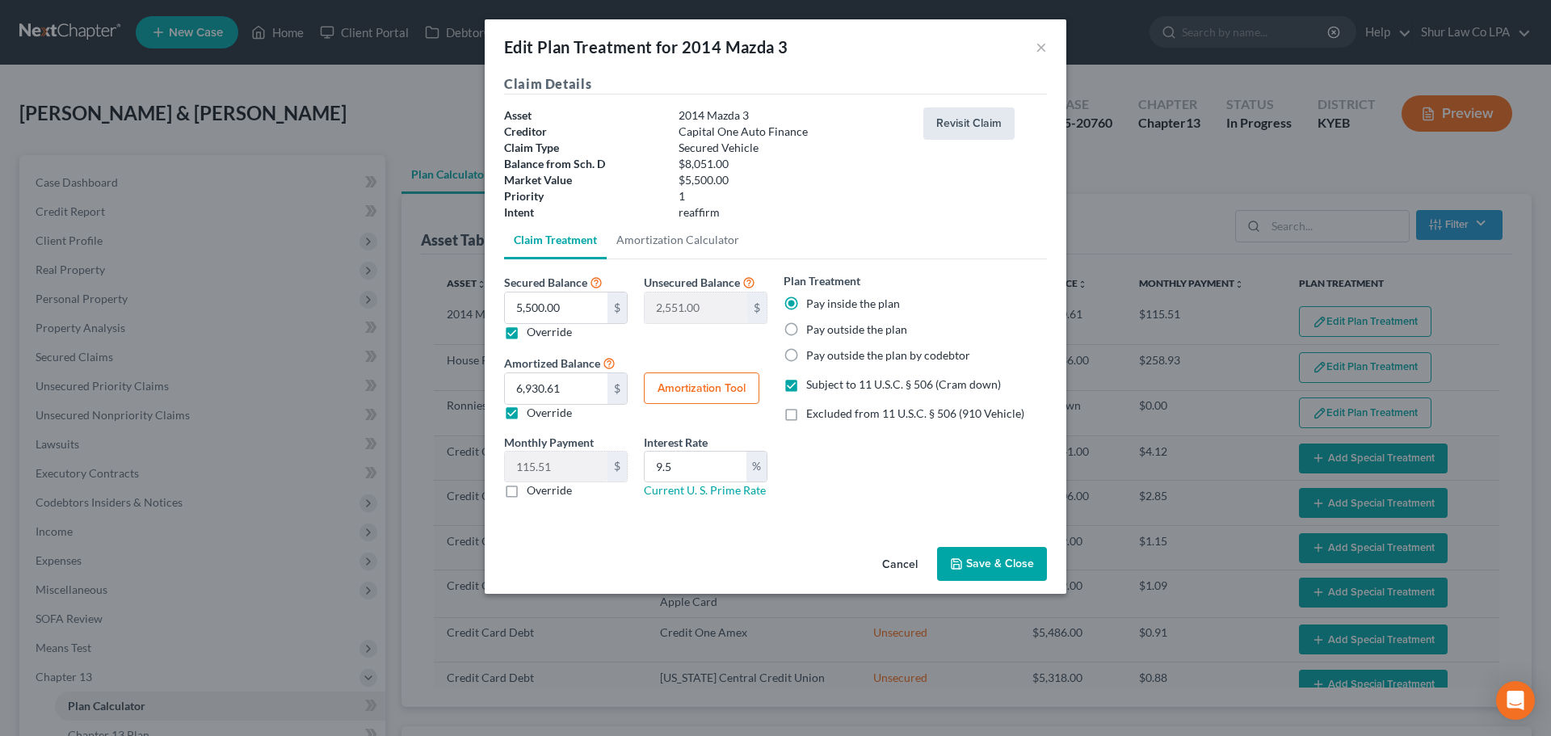
click at [970, 124] on button "Revisit Claim" at bounding box center [969, 123] width 91 height 32
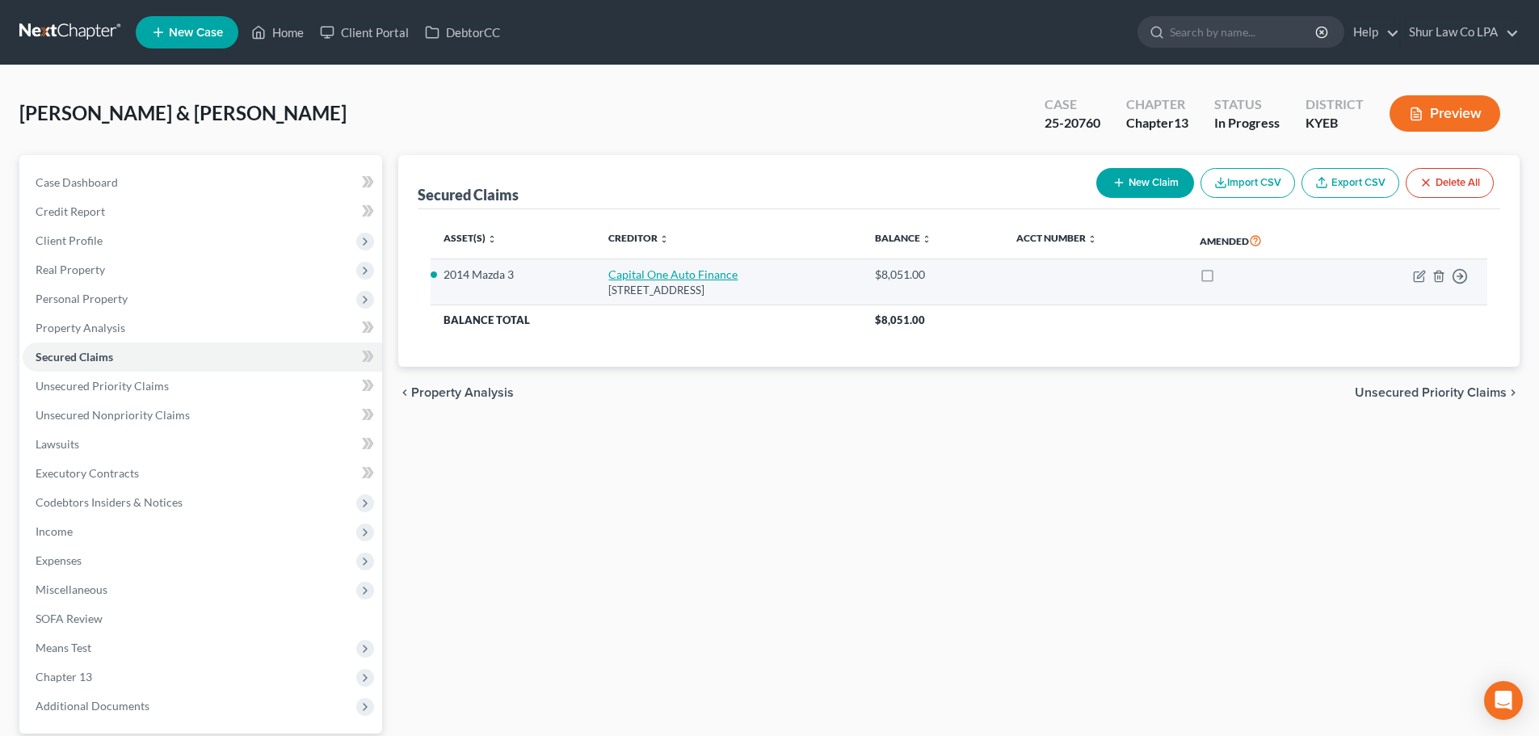
click at [647, 276] on link "Capital One Auto Finance" at bounding box center [672, 274] width 129 height 14
select select "45"
select select "0"
select select "2"
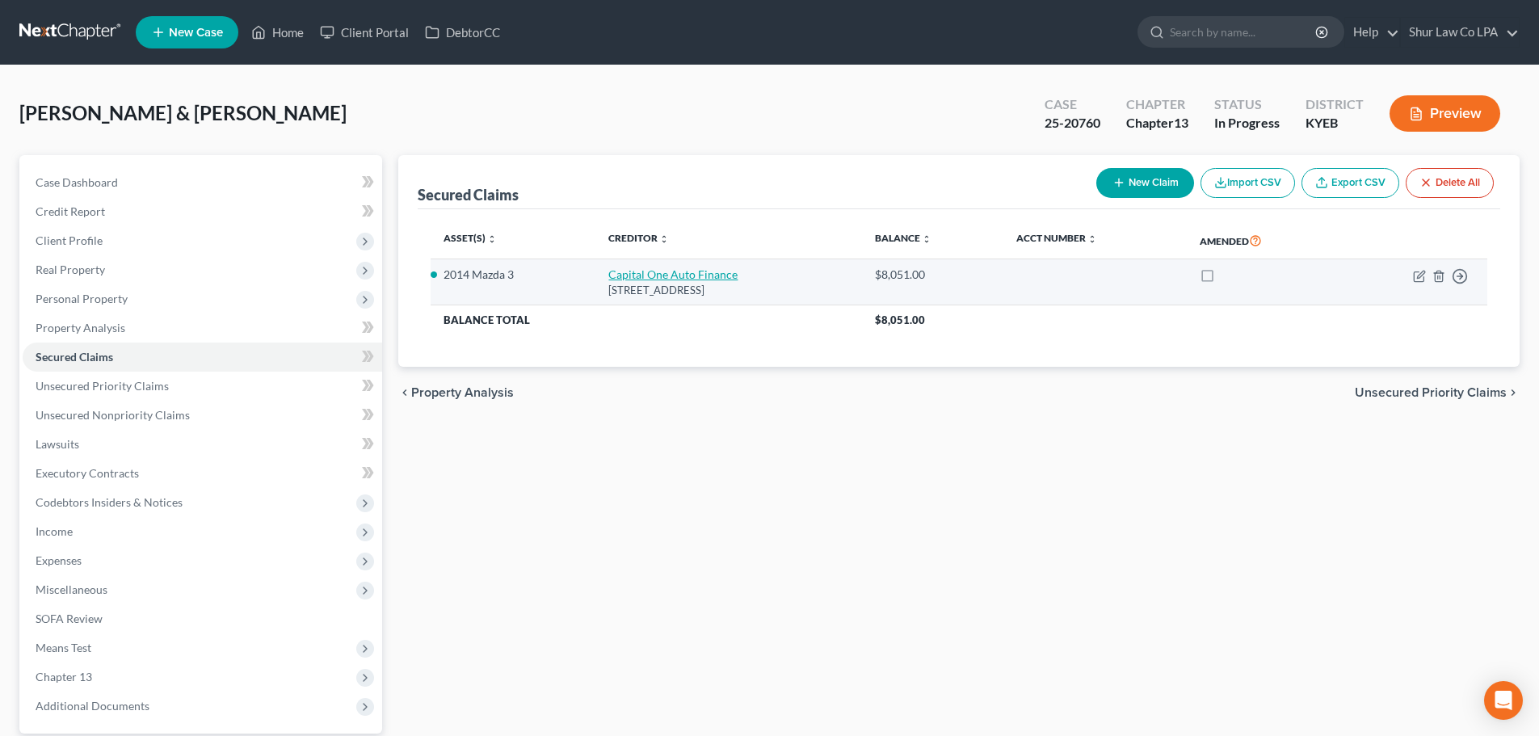
select select "2"
select select "0"
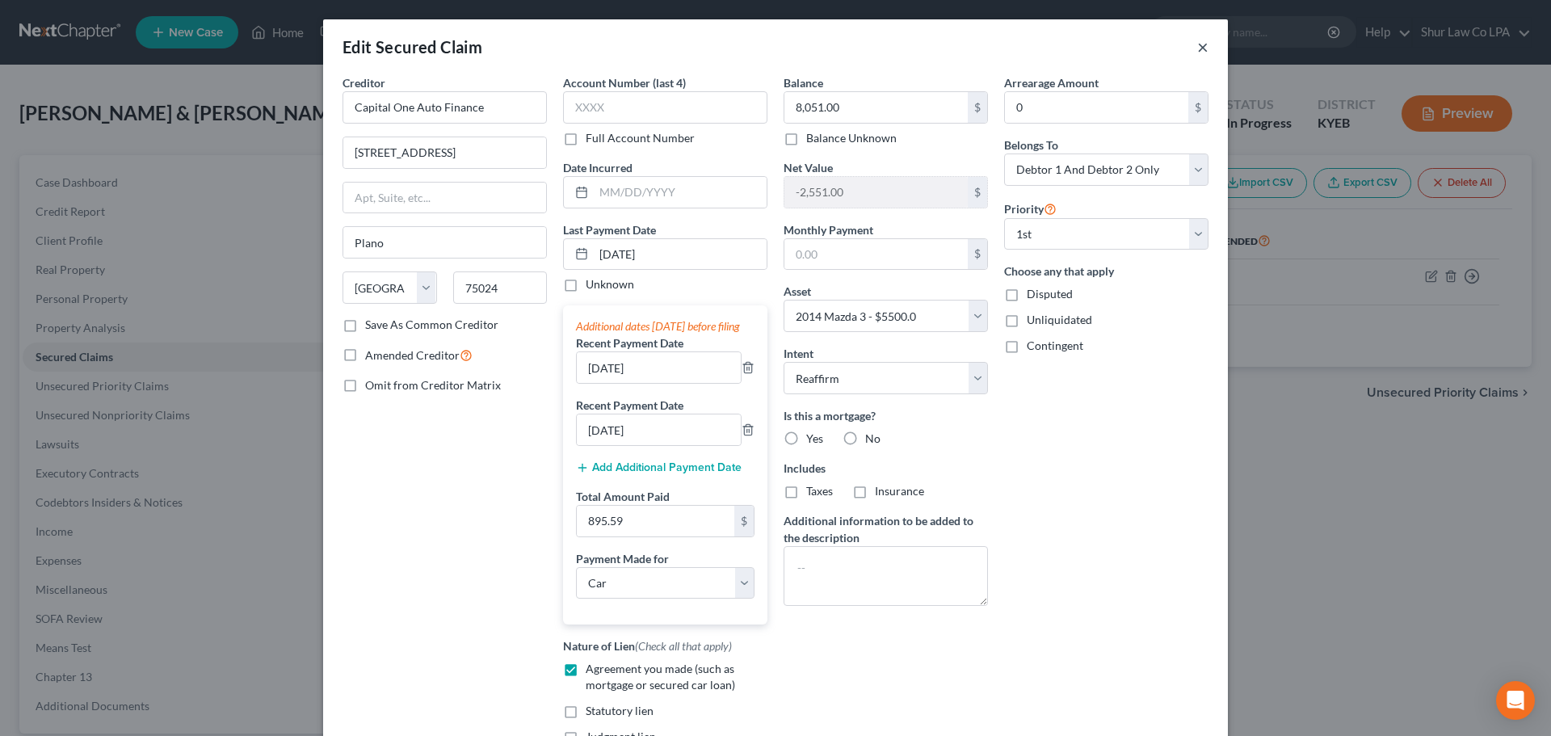
click at [1201, 50] on button "×" at bounding box center [1202, 46] width 11 height 19
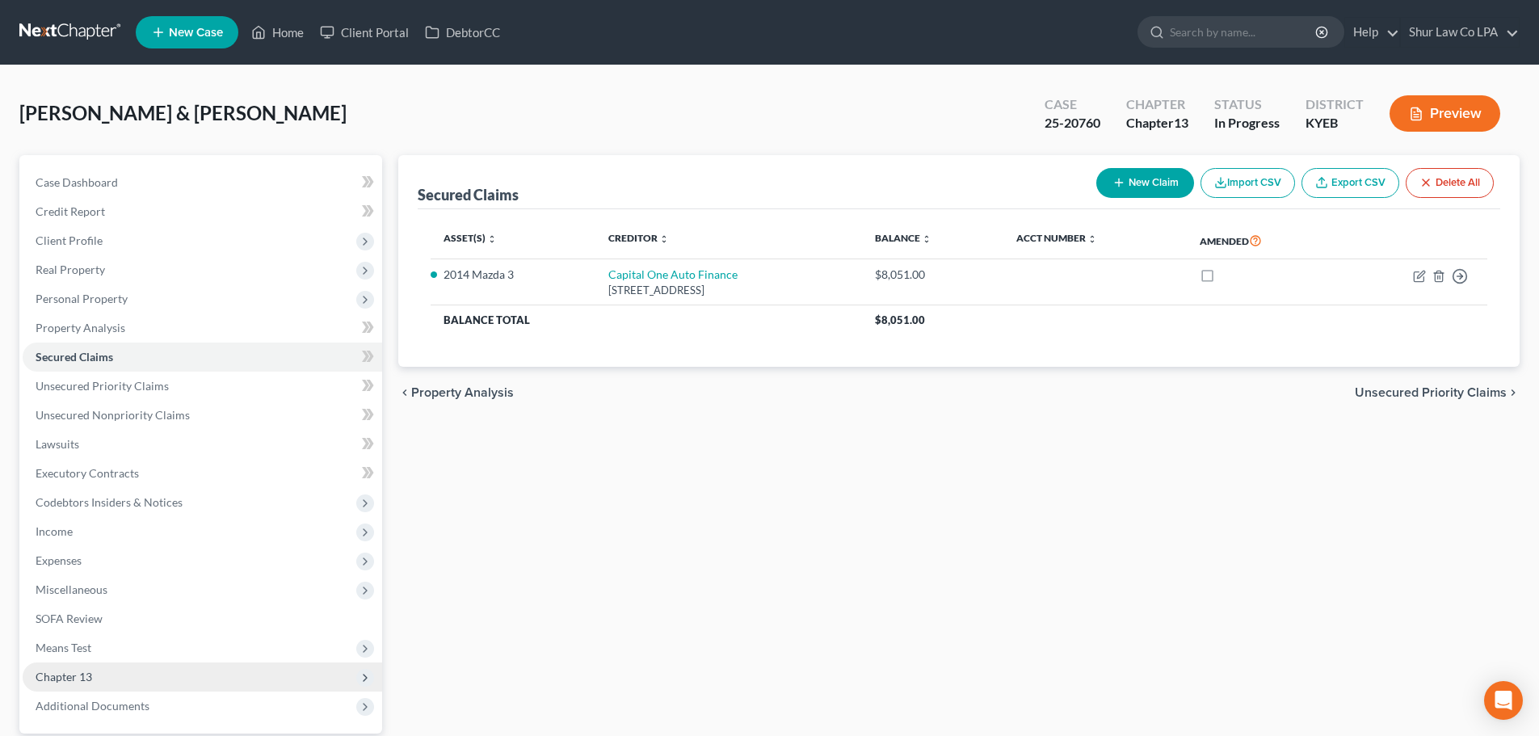
click at [120, 674] on span "Chapter 13" at bounding box center [203, 677] width 360 height 29
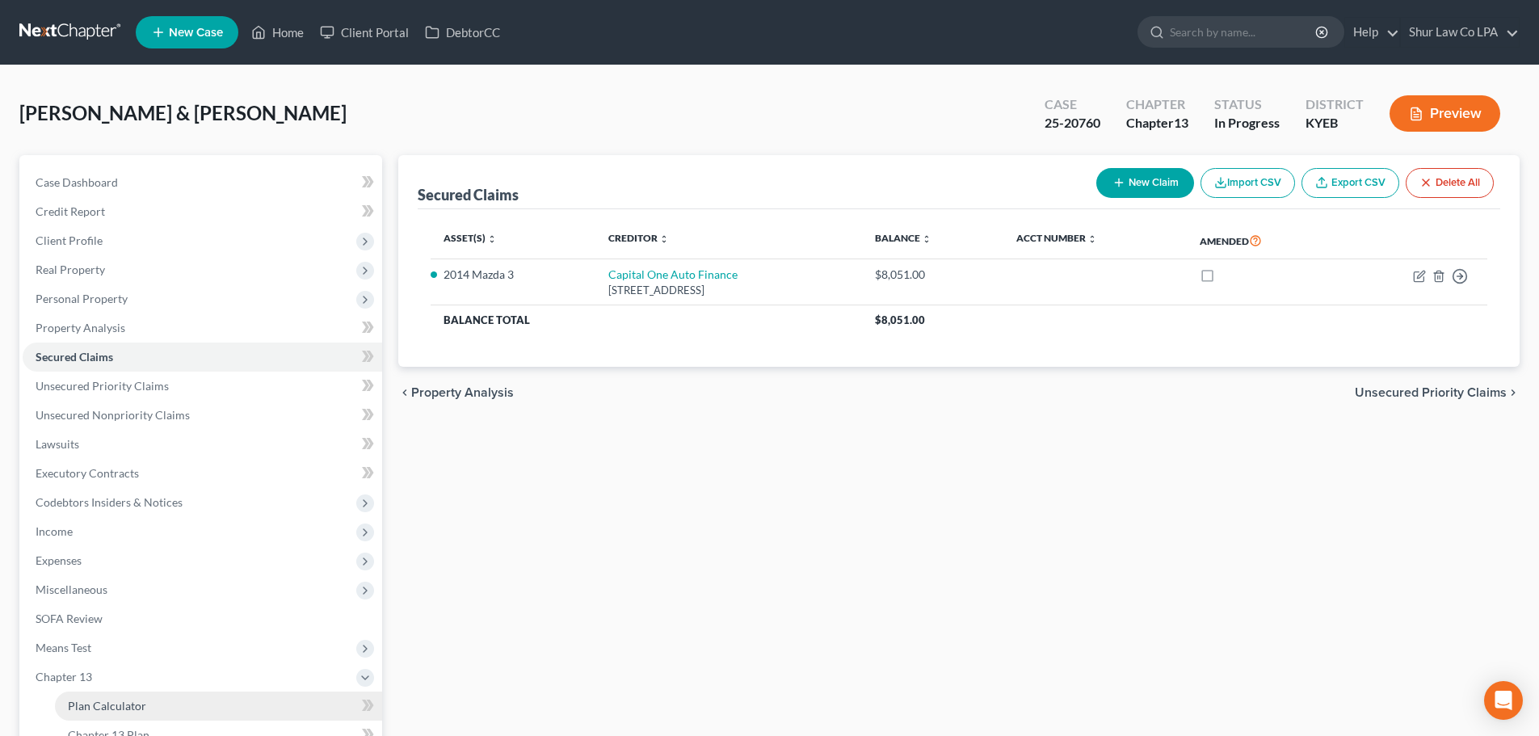
click at [117, 696] on link "Plan Calculator" at bounding box center [218, 706] width 327 height 29
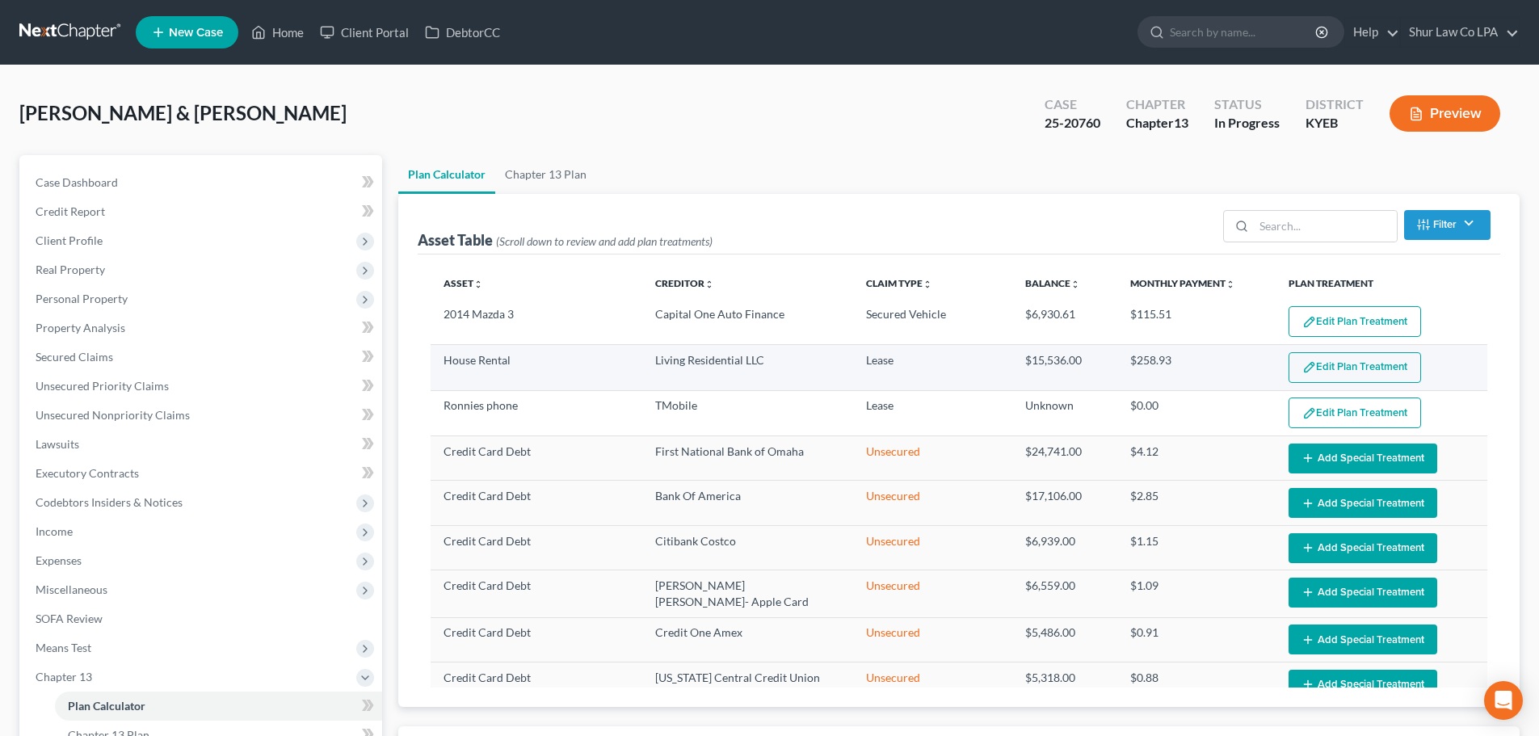
select select "59"
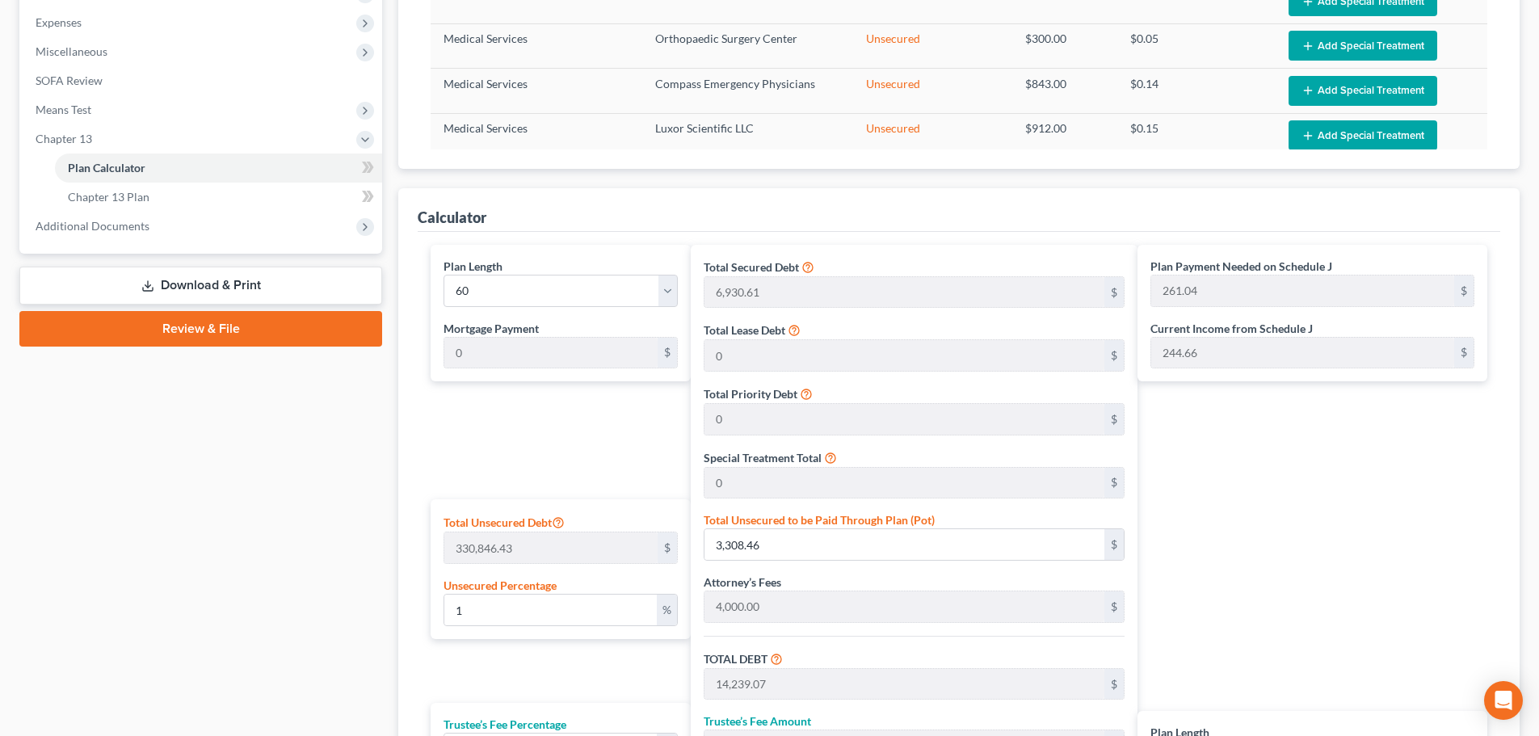
scroll to position [566, 0]
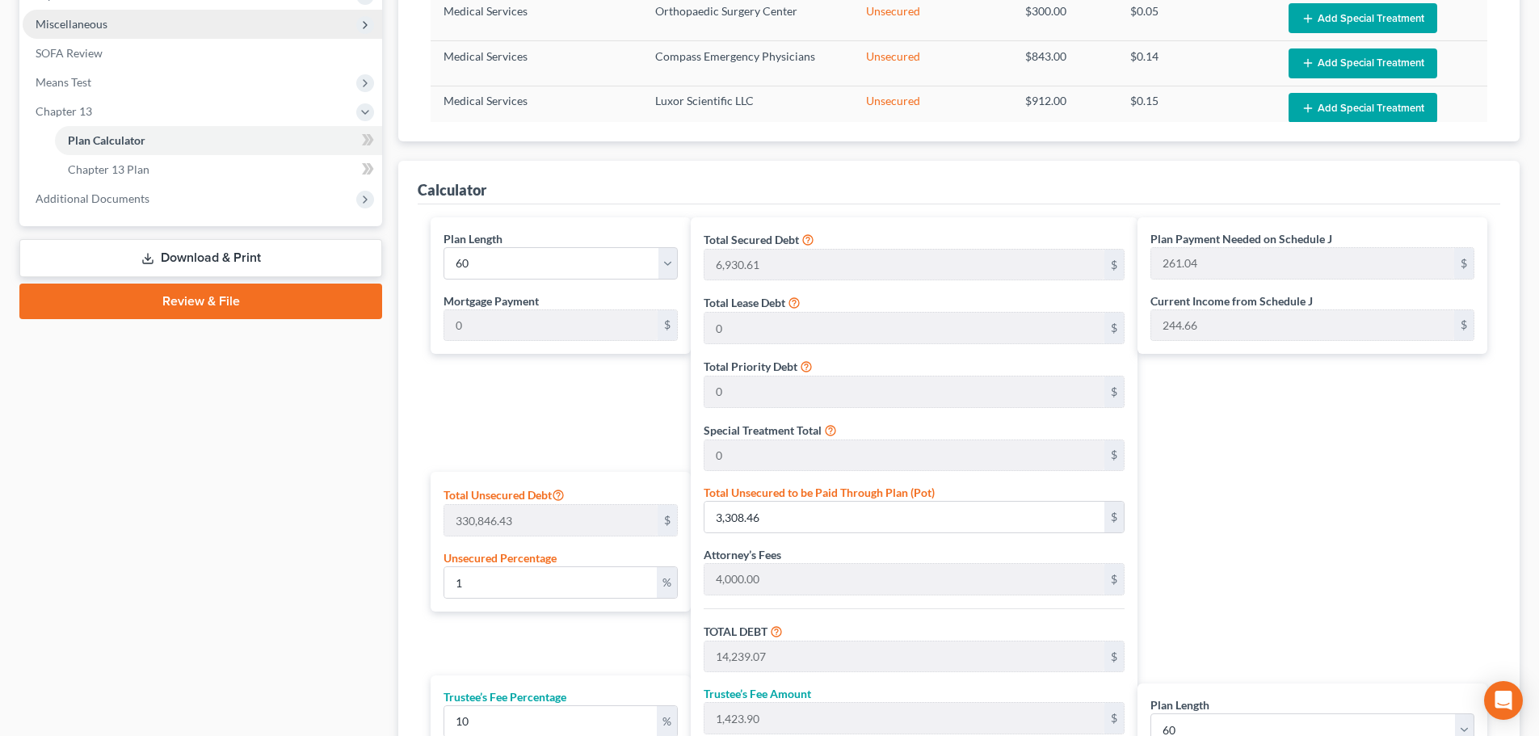
click at [103, 26] on span "Miscellaneous" at bounding box center [72, 24] width 72 height 14
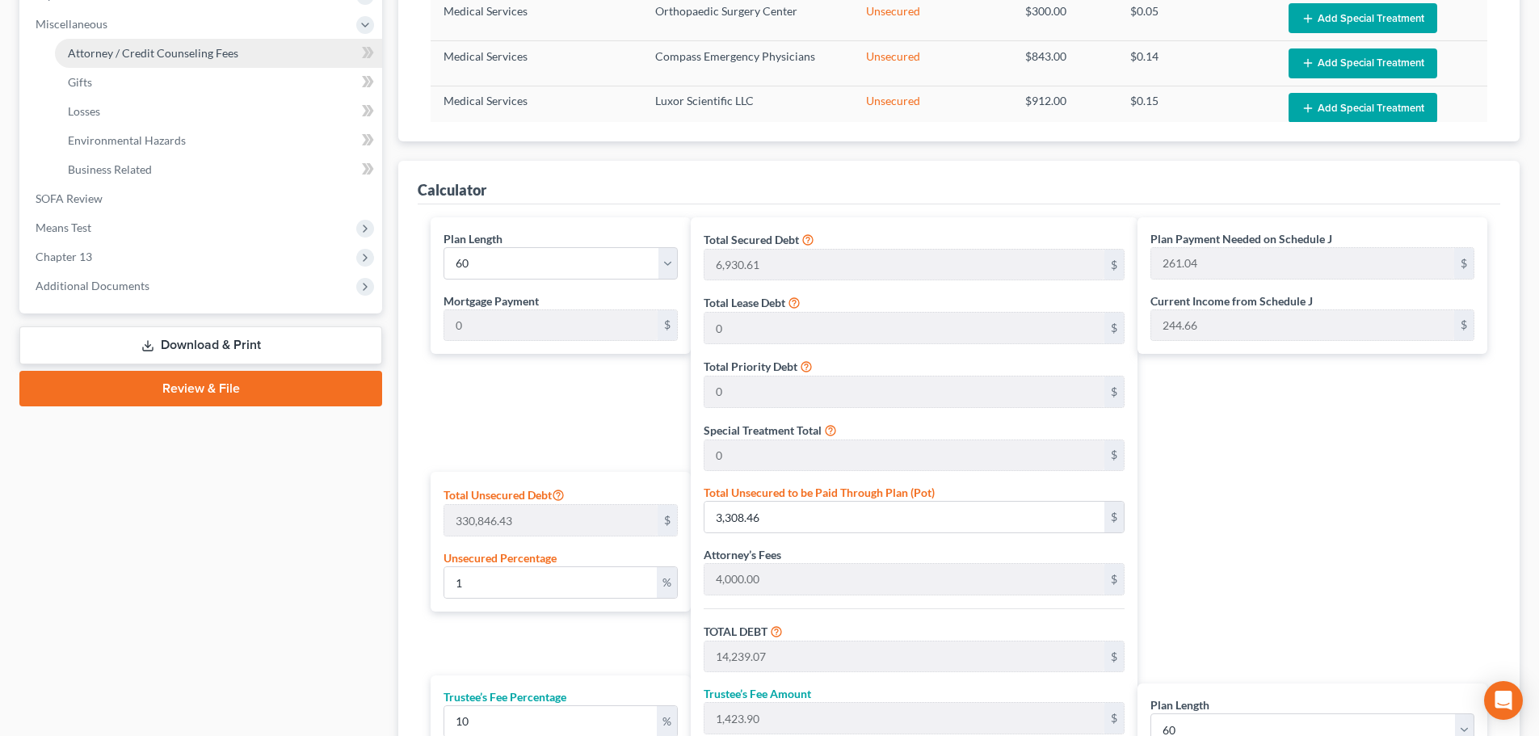
click at [134, 49] on span "Attorney / Credit Counseling Fees" at bounding box center [153, 53] width 170 height 14
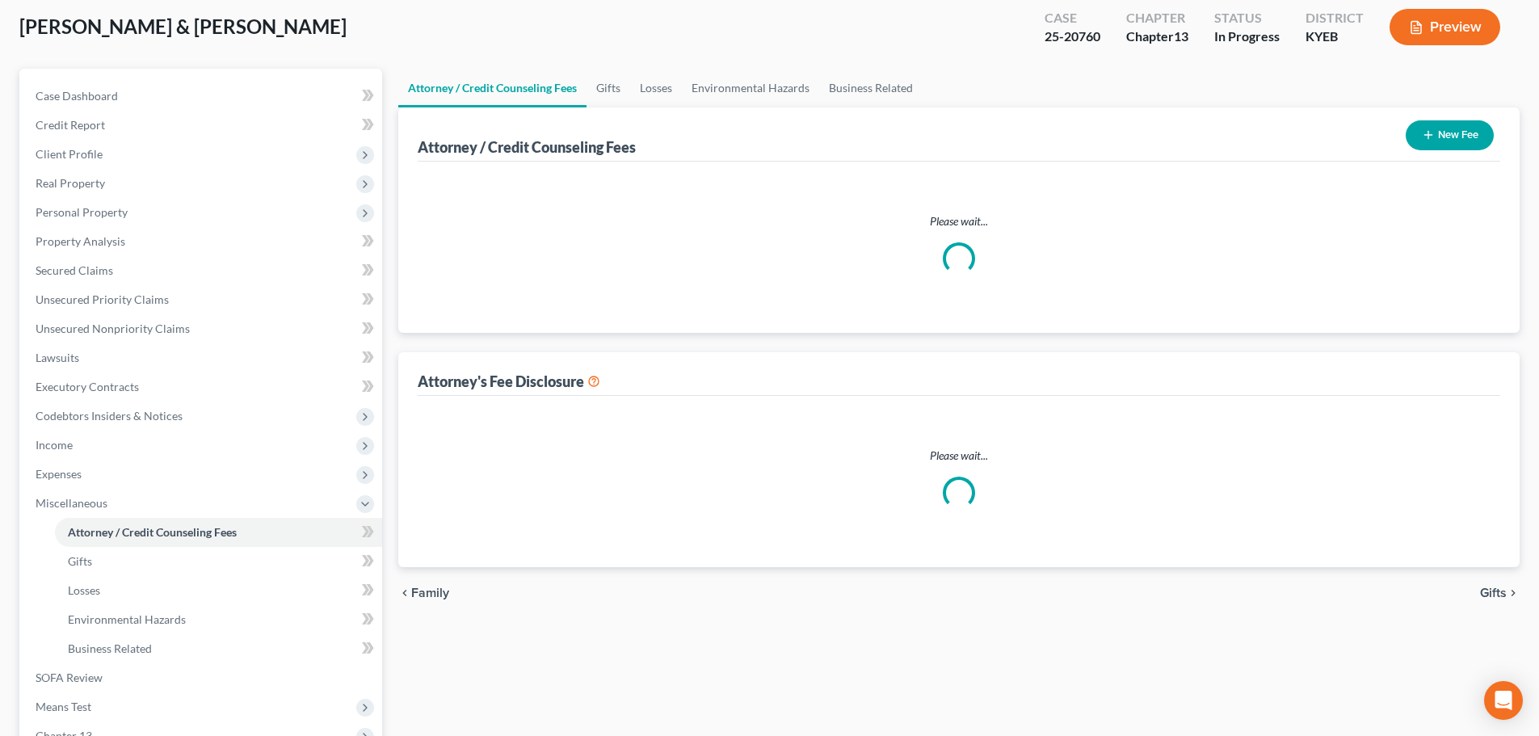
select select "0"
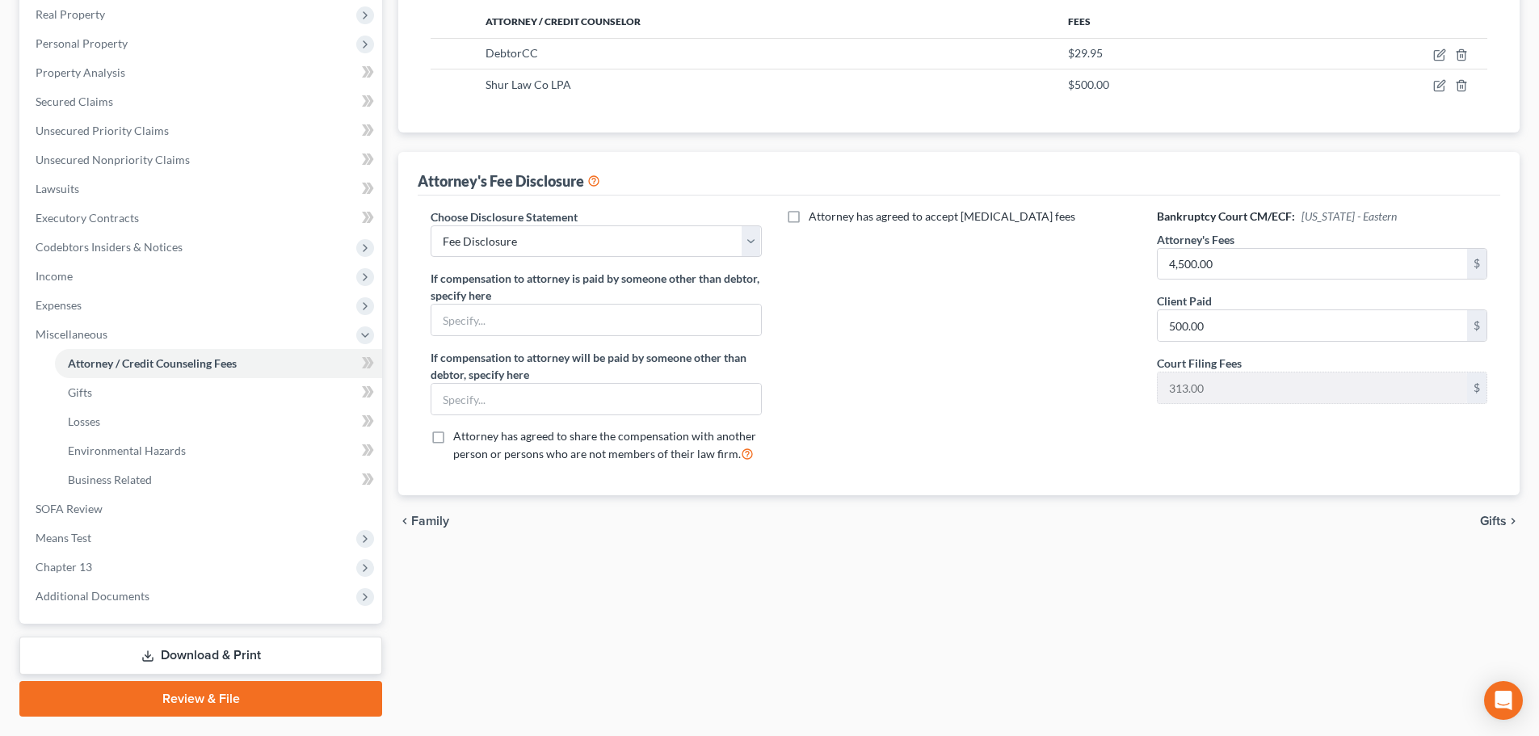
scroll to position [297, 0]
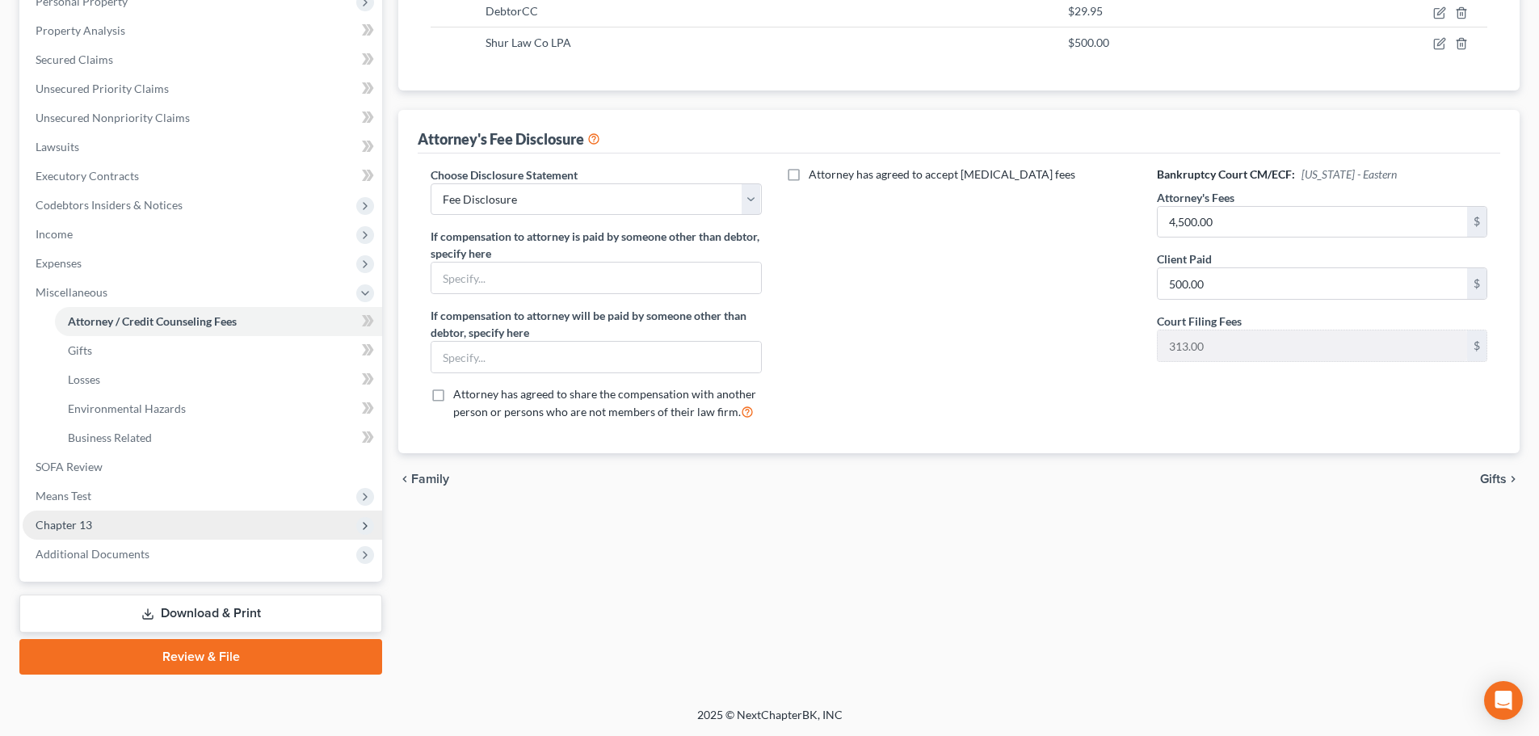
click at [208, 527] on span "Chapter 13" at bounding box center [203, 525] width 360 height 29
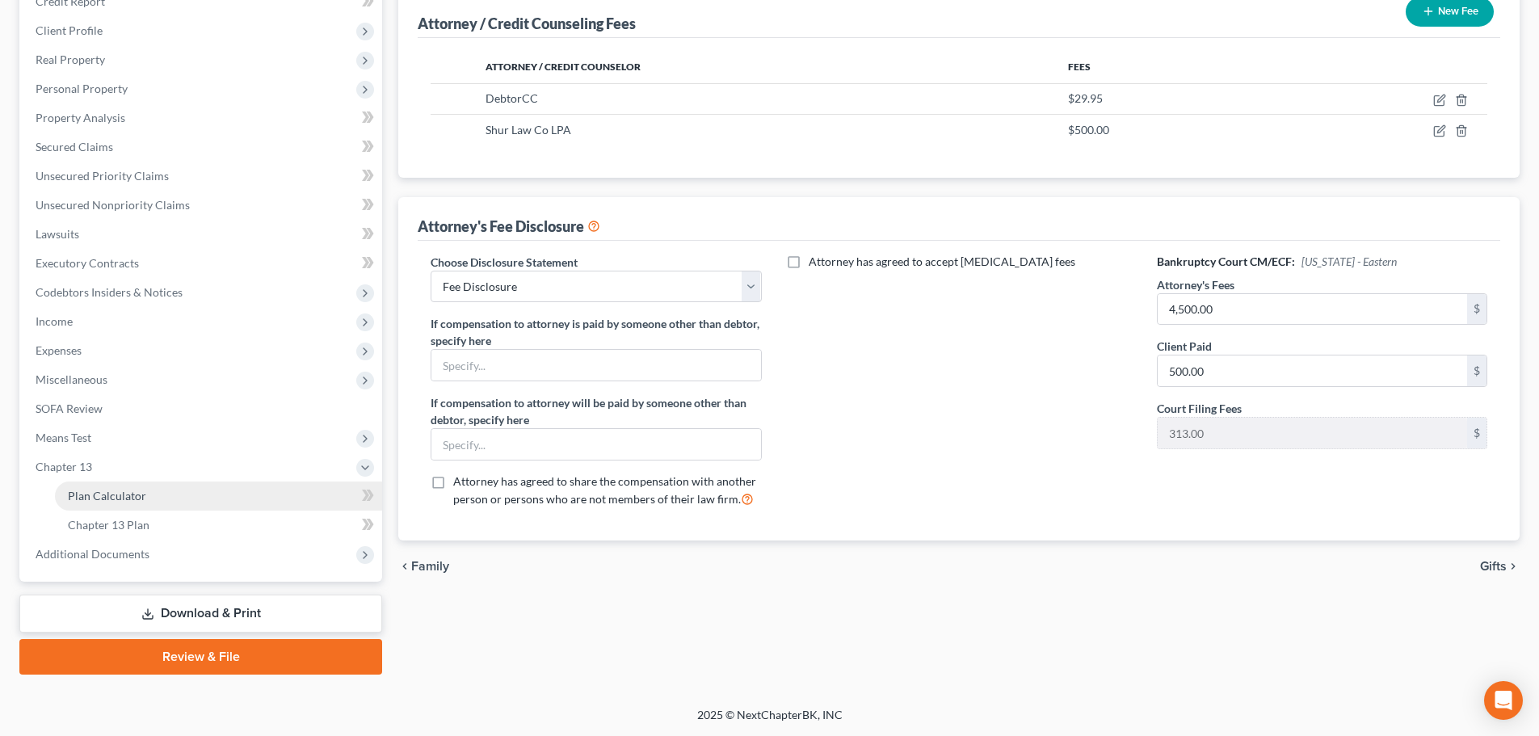
click at [181, 508] on link "Plan Calculator" at bounding box center [218, 496] width 327 height 29
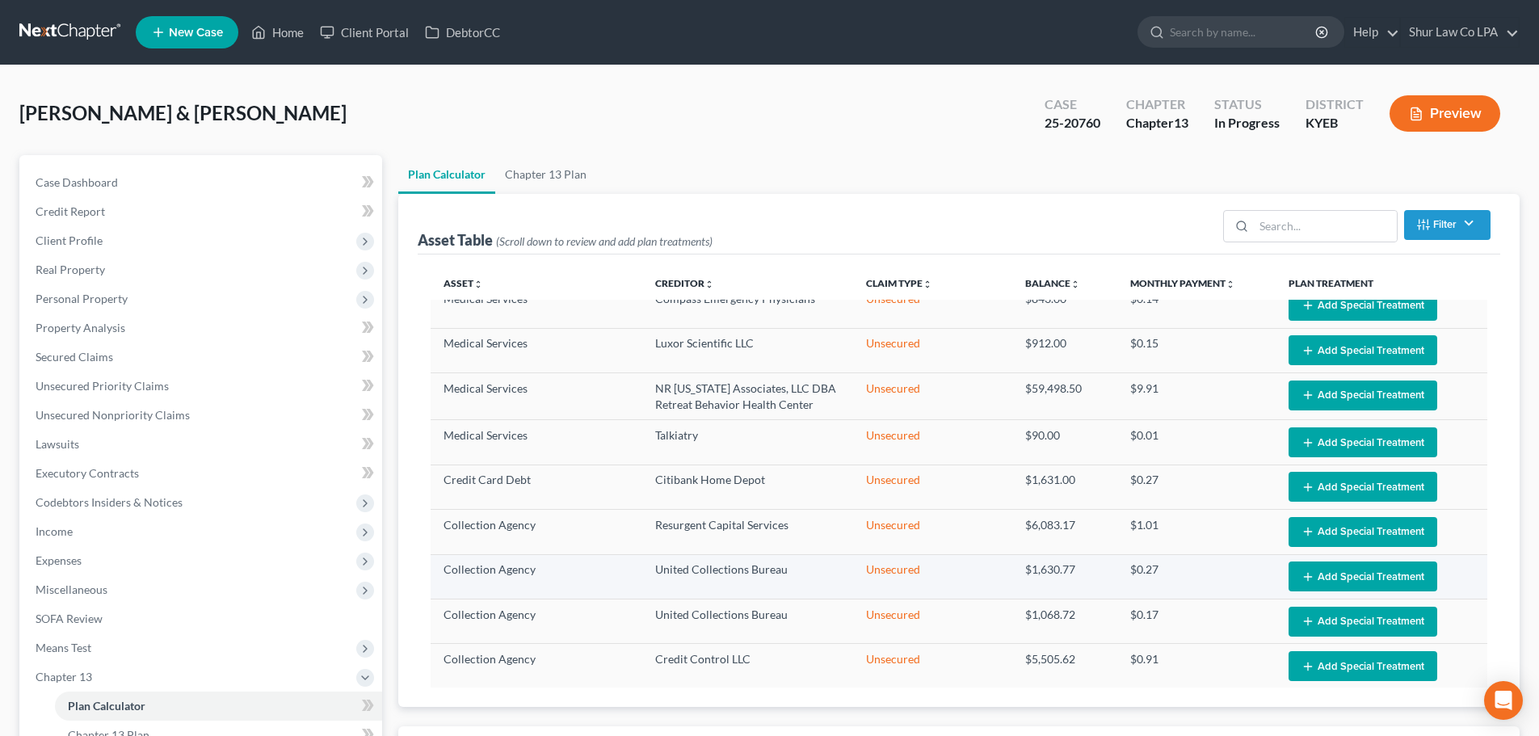
select select "59"
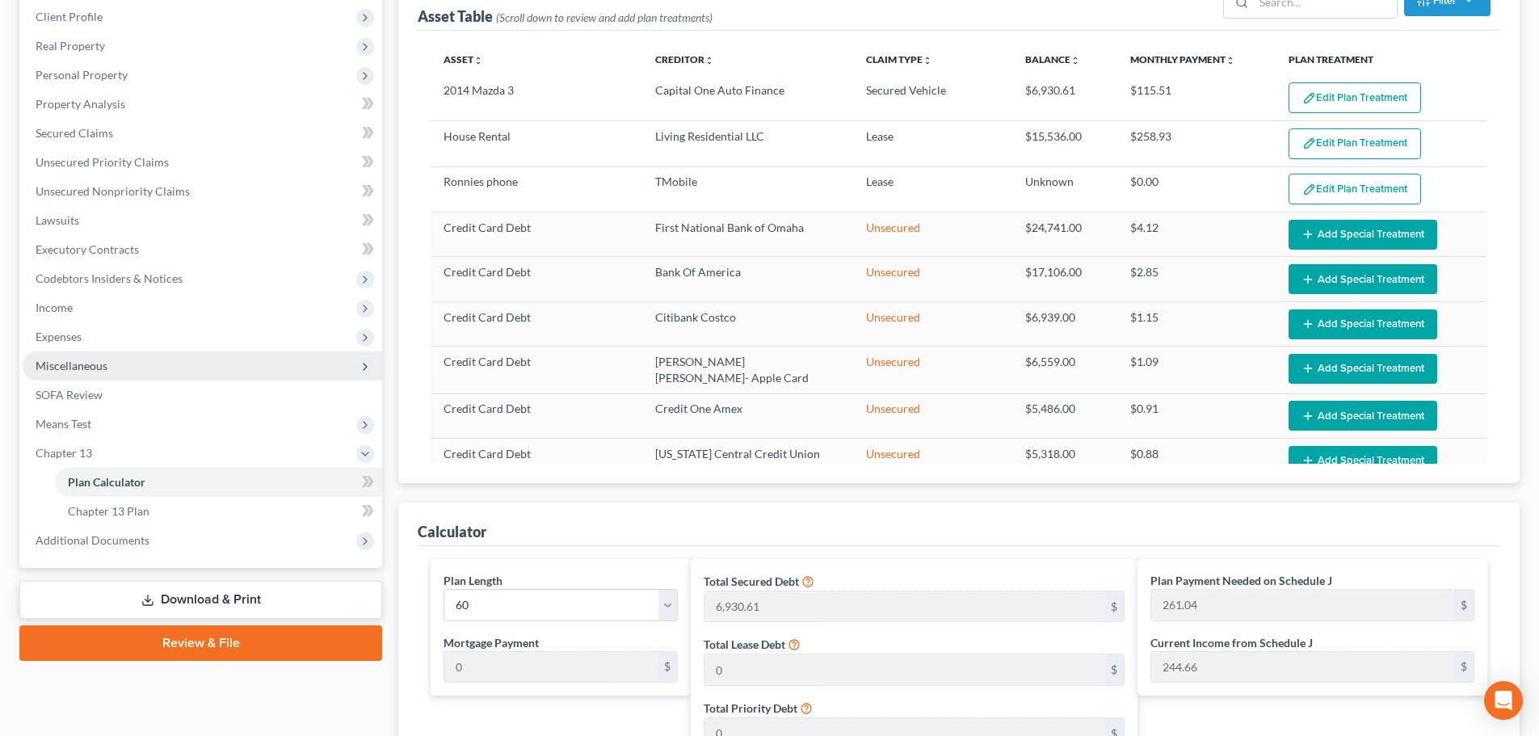
scroll to position [242, 0]
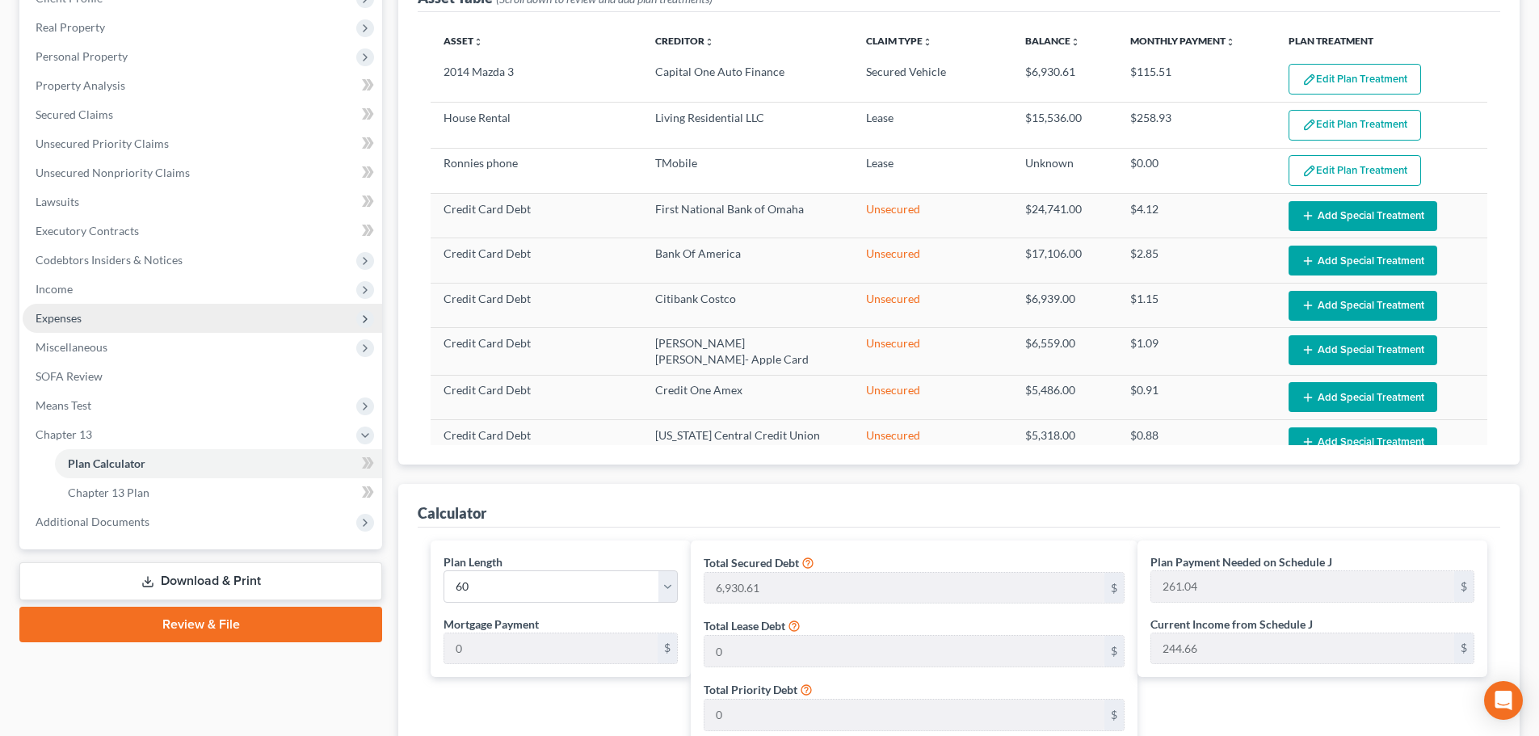
click at [89, 319] on span "Expenses" at bounding box center [203, 318] width 360 height 29
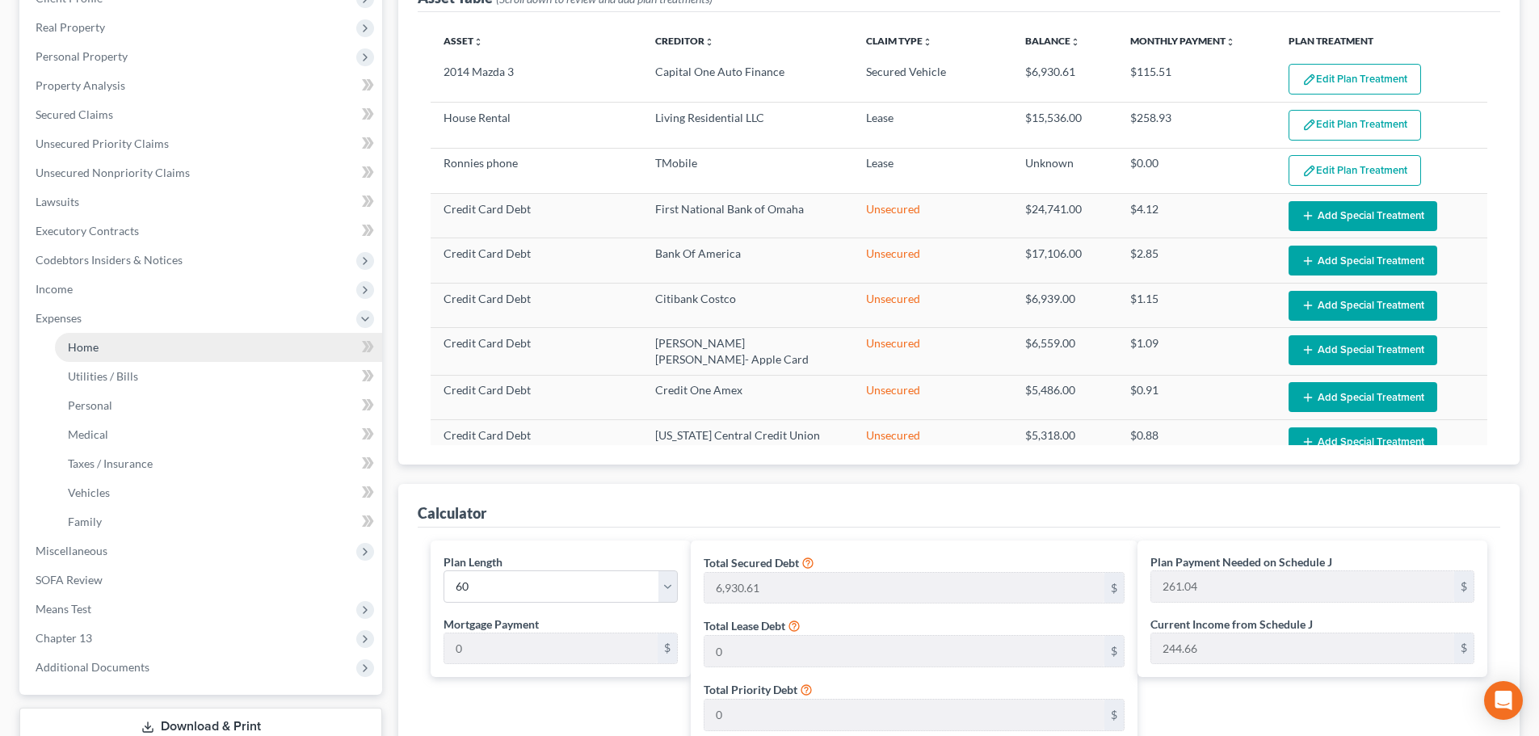
click at [124, 351] on link "Home" at bounding box center [218, 347] width 327 height 29
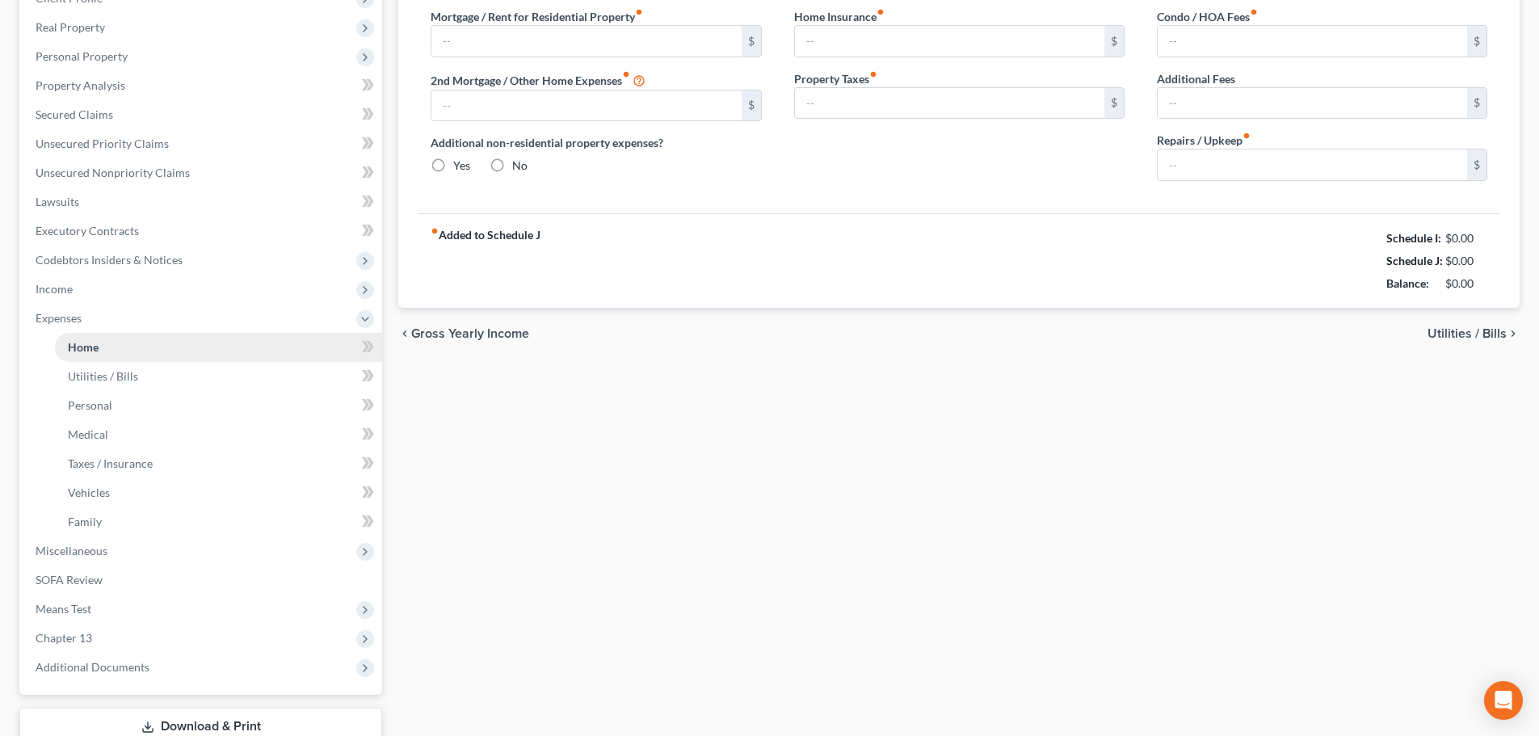
scroll to position [78, 0]
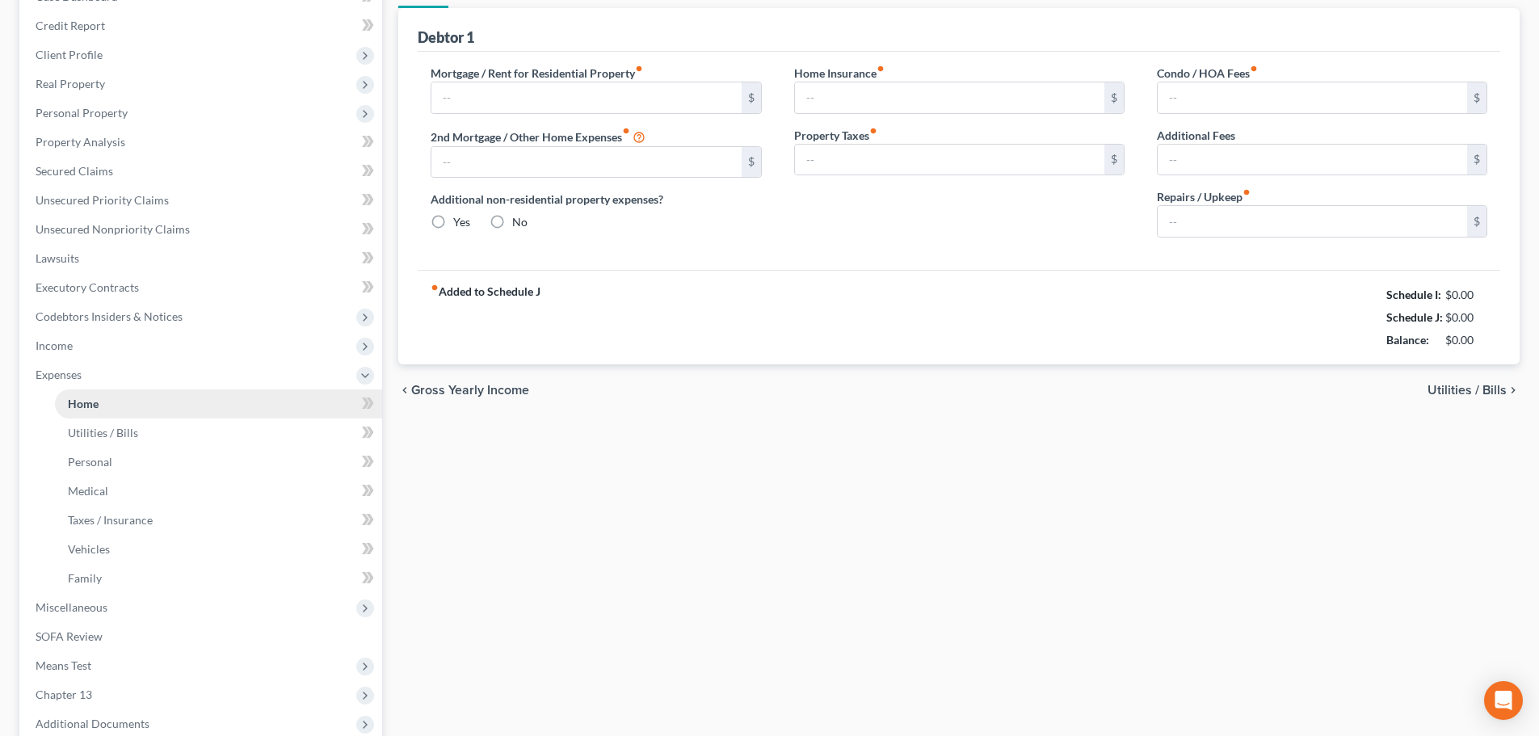
type input "1,942.00"
type input "0.00"
radio input "true"
type input "20.00"
type input "0.00"
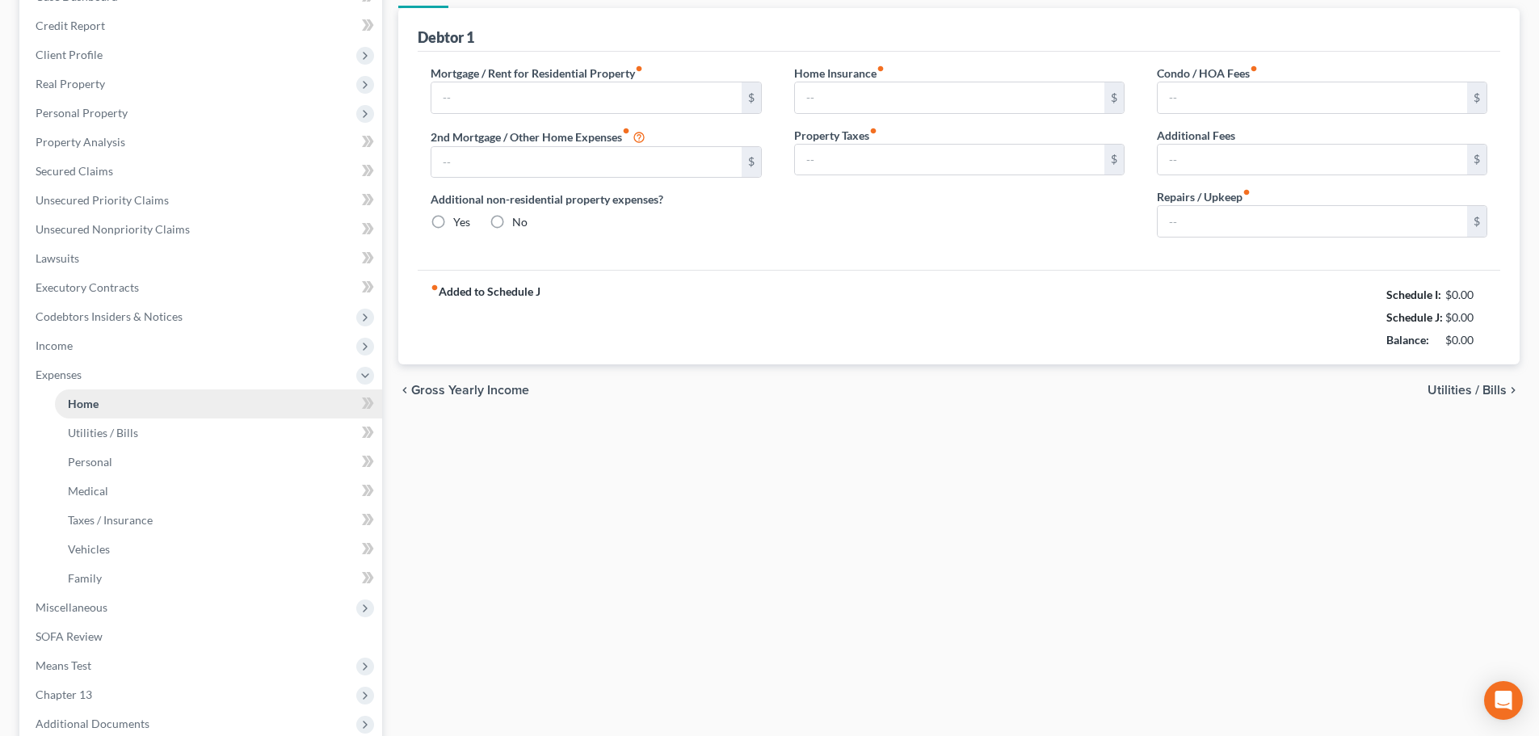
type input "0.00"
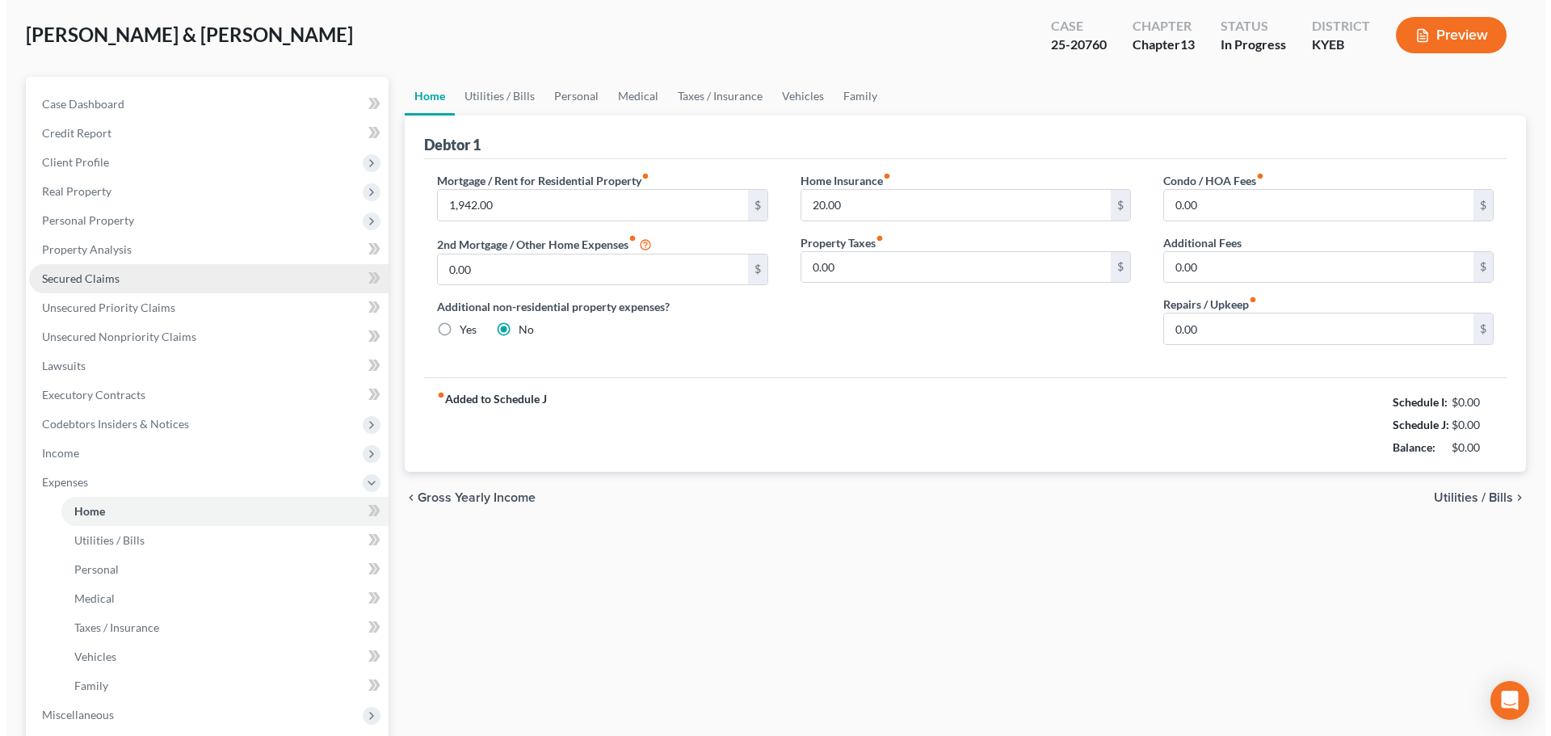
scroll to position [0, 0]
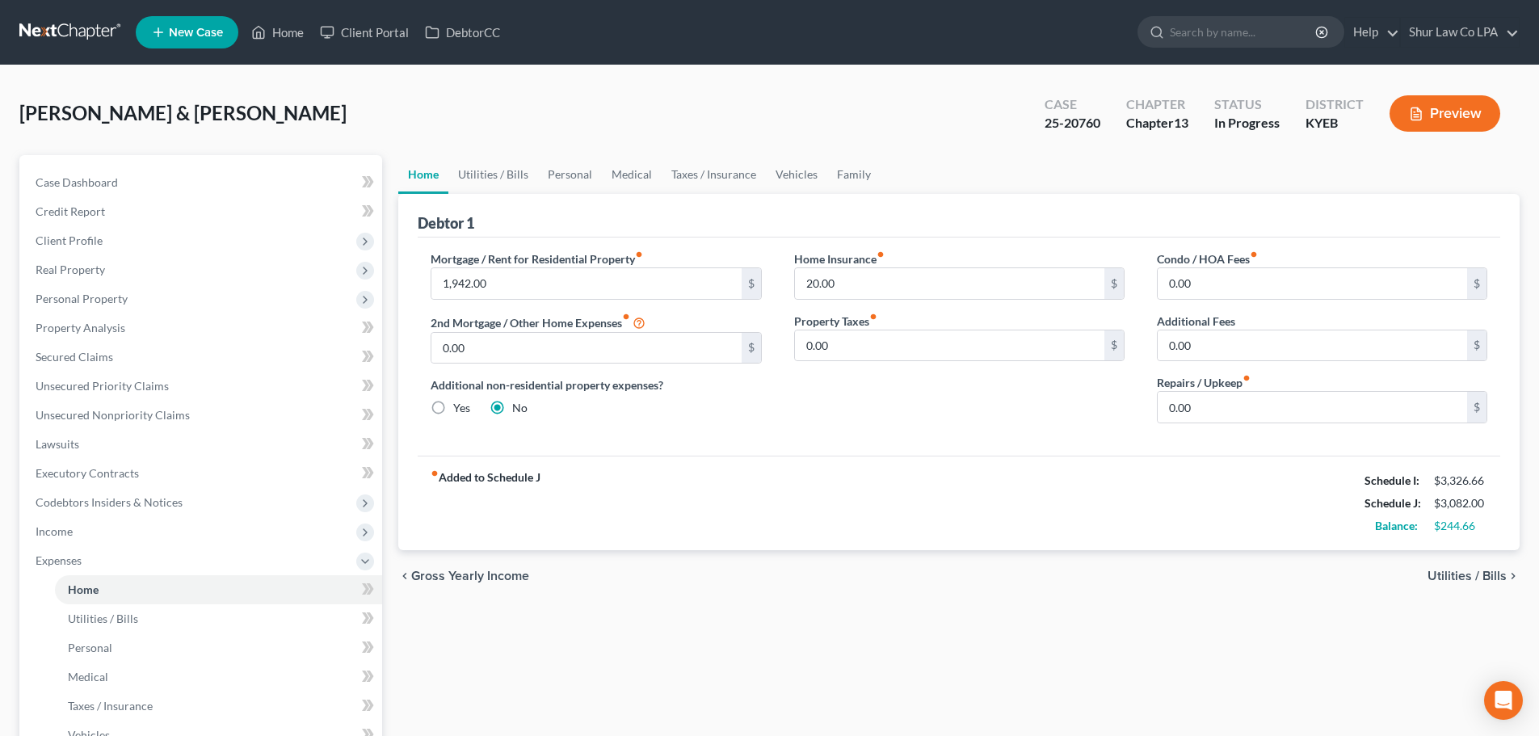
click at [1436, 114] on button "Preview" at bounding box center [1445, 113] width 111 height 36
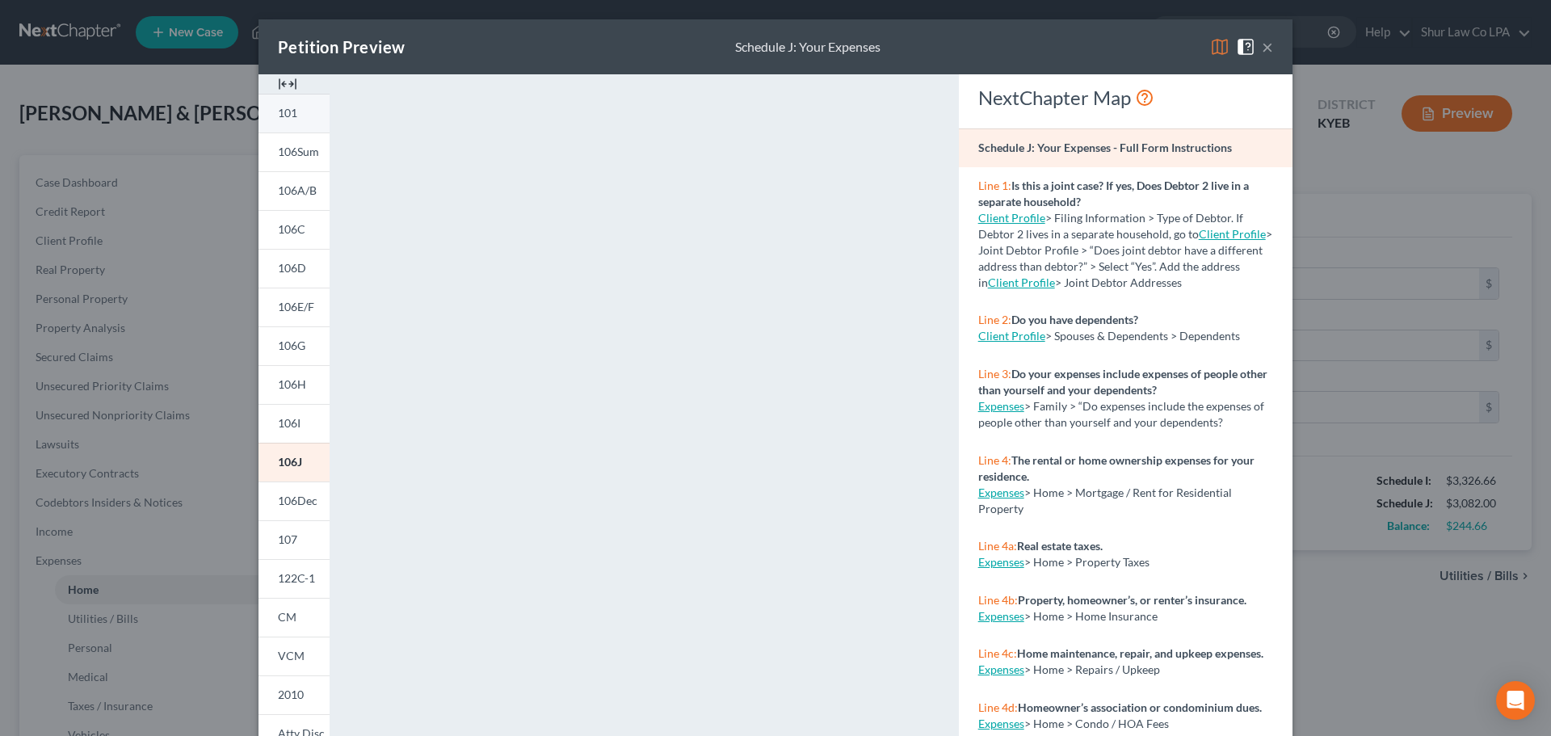
click at [298, 116] on link "101" at bounding box center [294, 113] width 71 height 39
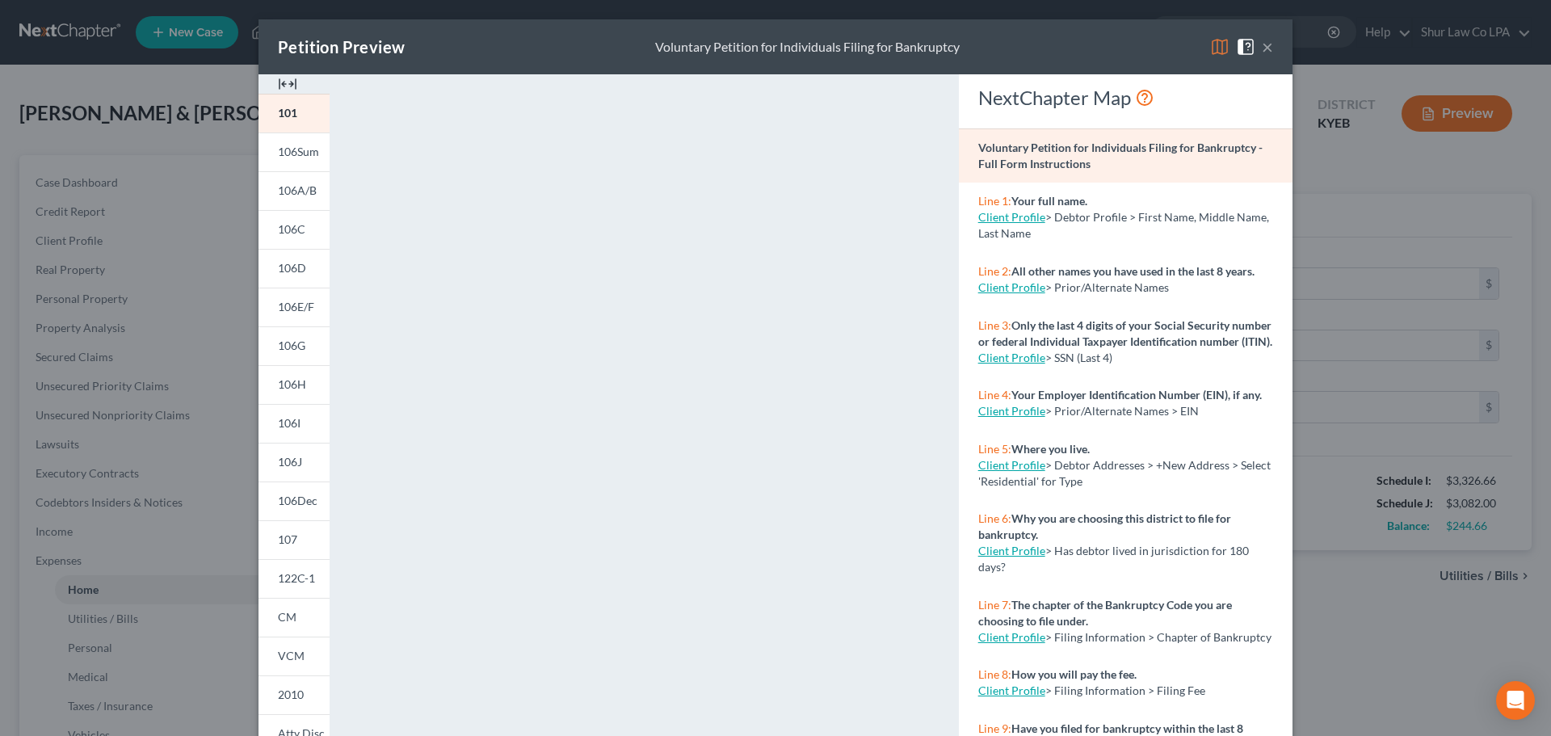
scroll to position [175, 0]
